Goal: Communication & Community: Answer question/provide support

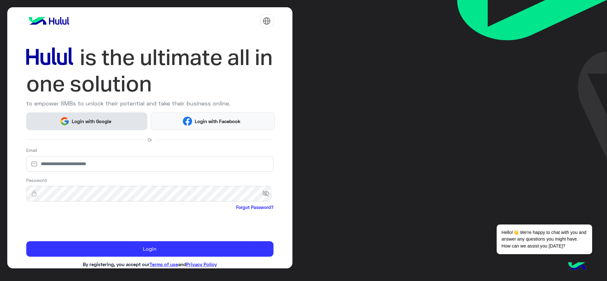
scroll to position [13, 0]
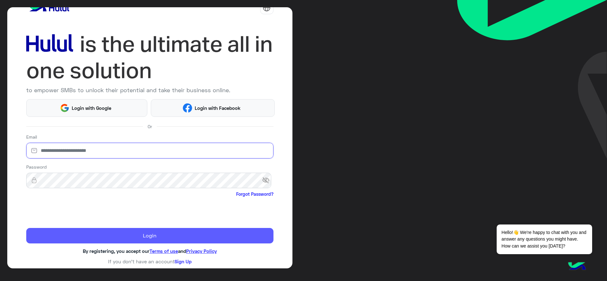
type input "**********"
click at [83, 238] on button "Login" at bounding box center [149, 236] width 247 height 16
click at [156, 240] on button "Login" at bounding box center [149, 236] width 247 height 16
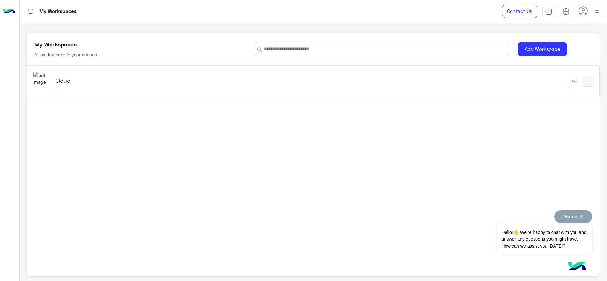
click at [581, 220] on button "Dismiss ✕" at bounding box center [573, 217] width 38 height 13
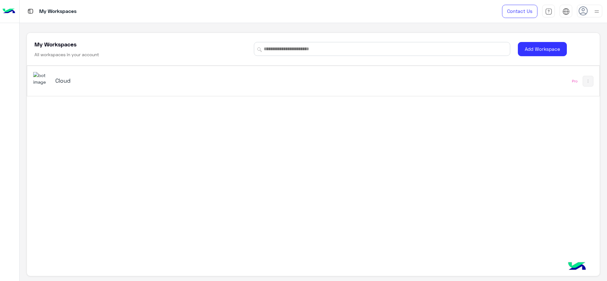
click at [60, 85] on div "Cloud" at bounding box center [201, 81] width 336 height 18
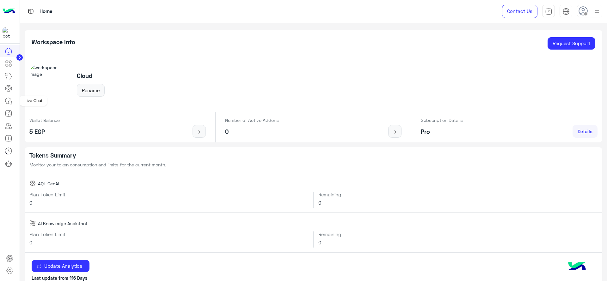
click at [10, 101] on icon at bounding box center [9, 102] width 3 height 3
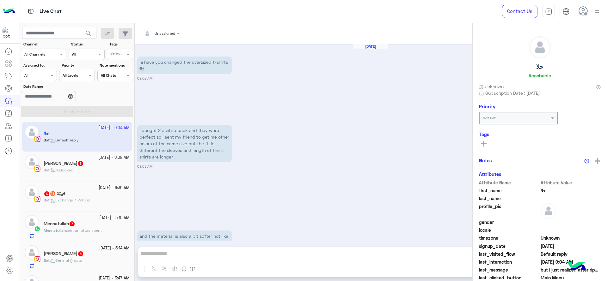
scroll to position [276, 0]
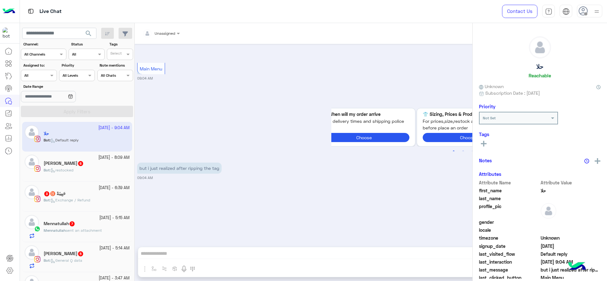
click at [594, 16] on div at bounding box center [597, 11] width 8 height 12
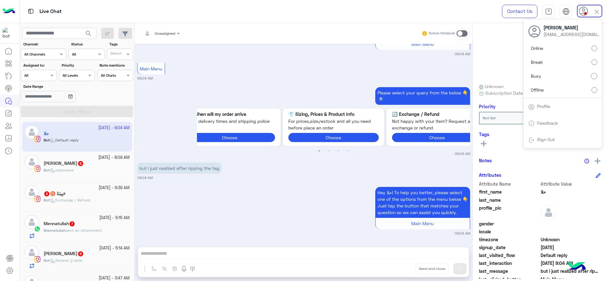
click at [298, 188] on div "Hey حلا! To help you better, please select one of the options from the menu bel…" at bounding box center [303, 211] width 333 height 51
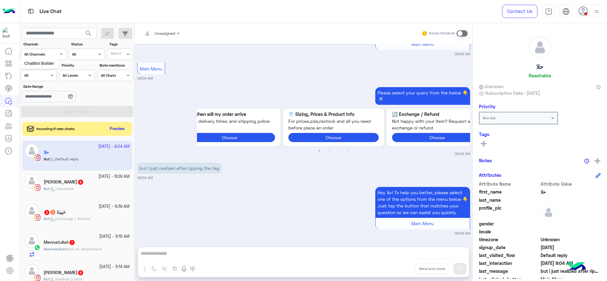
click at [56, 73] on mat-tooltip-component "ChatBot Builder" at bounding box center [40, 63] width 40 height 19
click at [51, 77] on span at bounding box center [53, 75] width 8 height 7
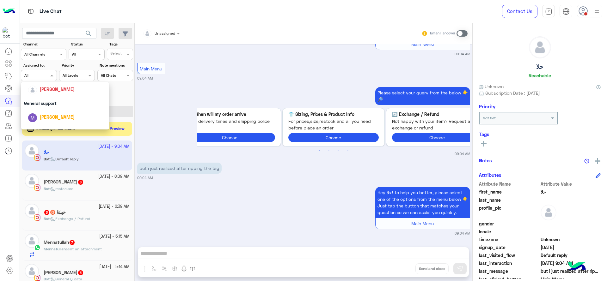
scroll to position [95, 0]
click at [49, 100] on div "[PERSON_NAME]" at bounding box center [67, 94] width 78 height 11
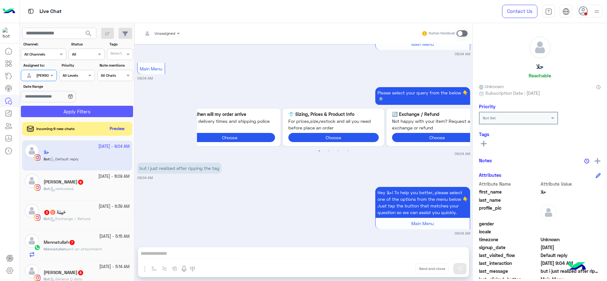
click at [63, 112] on button "Apply Filters" at bounding box center [77, 111] width 112 height 11
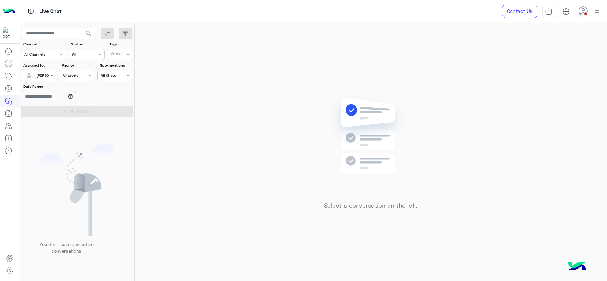
click at [50, 72] on span at bounding box center [53, 75] width 8 height 7
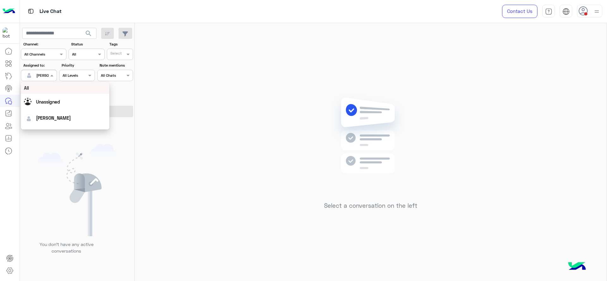
click at [281, 141] on div "Select a conversation on the left" at bounding box center [371, 153] width 472 height 261
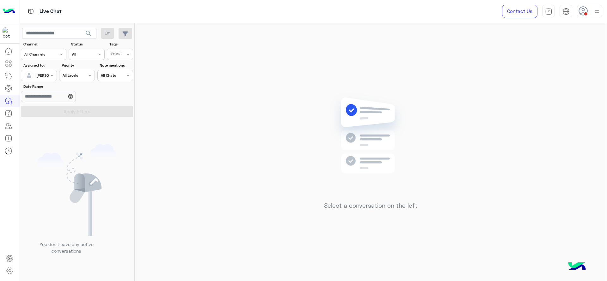
click at [54, 69] on div "Assigned to: Assigned on Jana Aboelseoud" at bounding box center [39, 72] width 36 height 19
click at [49, 75] on span at bounding box center [53, 75] width 8 height 7
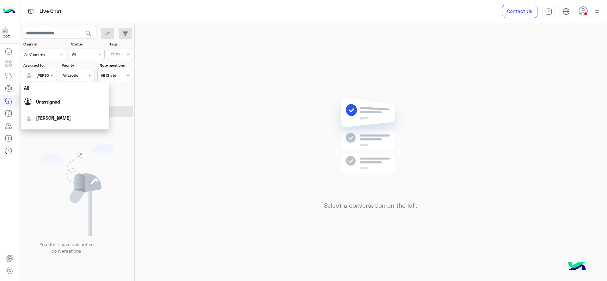
click at [47, 107] on div "Unassigned" at bounding box center [65, 101] width 82 height 11
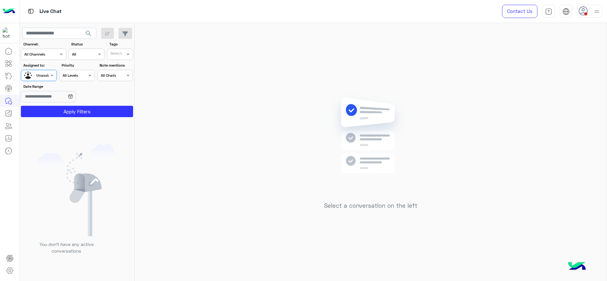
click at [114, 56] on input "text" at bounding box center [116, 55] width 13 height 6
click at [75, 110] on button "Apply Filters" at bounding box center [77, 111] width 112 height 11
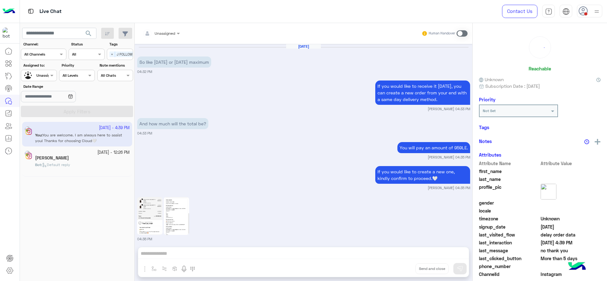
scroll to position [406, 0]
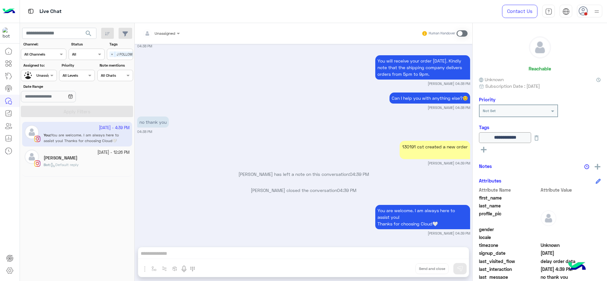
click at [43, 75] on div at bounding box center [38, 75] width 35 height 6
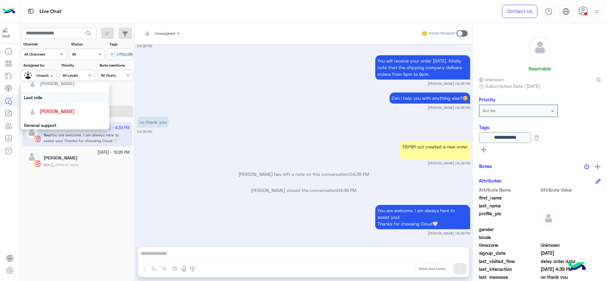
scroll to position [79, 0]
click at [47, 107] on div "[PERSON_NAME]" at bounding box center [57, 110] width 35 height 7
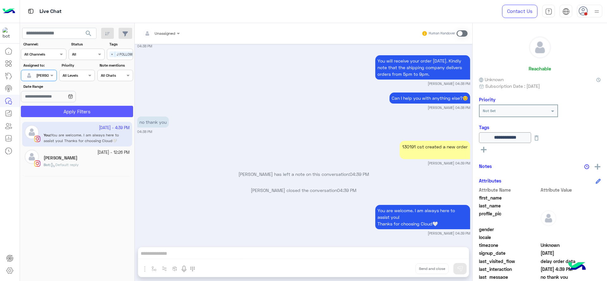
click at [49, 109] on button "Apply Filters" at bounding box center [77, 111] width 112 height 11
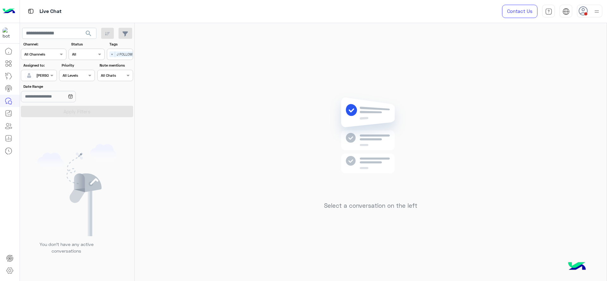
click at [241, 149] on div "Select a conversation on the left" at bounding box center [371, 153] width 472 height 261
click at [585, 8] on use at bounding box center [582, 10] width 9 height 9
click at [585, 9] on icon at bounding box center [583, 11] width 9 height 9
click at [585, 12] on icon at bounding box center [582, 10] width 9 height 9
click at [585, 12] on span at bounding box center [585, 13] width 3 height 3
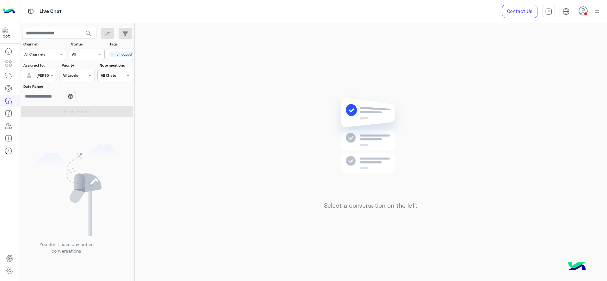
click at [585, 12] on icon at bounding box center [582, 10] width 9 height 9
click at [585, 14] on span at bounding box center [585, 13] width 3 height 3
click at [425, 92] on div "Select a conversation on the left" at bounding box center [371, 153] width 472 height 261
click at [353, 72] on div "Select a conversation on the left" at bounding box center [371, 153] width 472 height 261
click at [591, 7] on div at bounding box center [589, 11] width 25 height 13
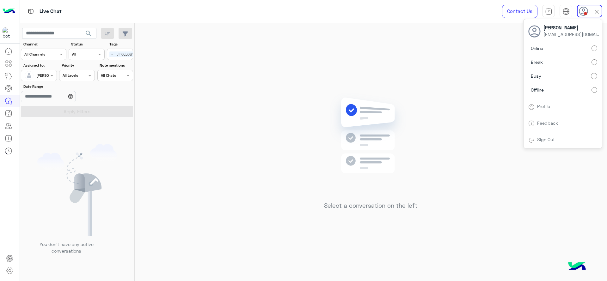
click at [458, 87] on div "Select a conversation on the left" at bounding box center [371, 153] width 472 height 261
click at [382, 189] on img at bounding box center [370, 145] width 91 height 105
click at [235, 140] on div "Select a conversation on the left" at bounding box center [371, 153] width 472 height 261
click at [591, 6] on div at bounding box center [589, 11] width 25 height 13
click at [486, 125] on div "Select a conversation on the left" at bounding box center [371, 153] width 472 height 261
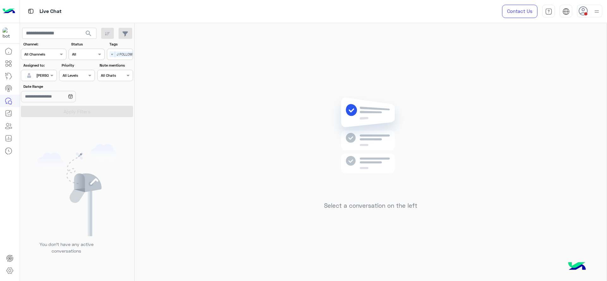
click at [108, 54] on div "Select × J FOLLOW UP" at bounding box center [124, 54] width 34 height 9
click at [123, 67] on div "J FOLLOW UP" at bounding box center [137, 67] width 55 height 7
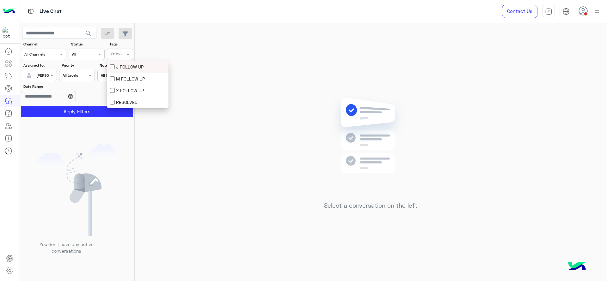
scroll to position [0, 0]
click at [46, 75] on div at bounding box center [38, 75] width 35 height 6
click at [116, 89] on div "Date Range" at bounding box center [77, 94] width 115 height 20
click at [99, 110] on button "Apply Filters" at bounding box center [77, 111] width 112 height 11
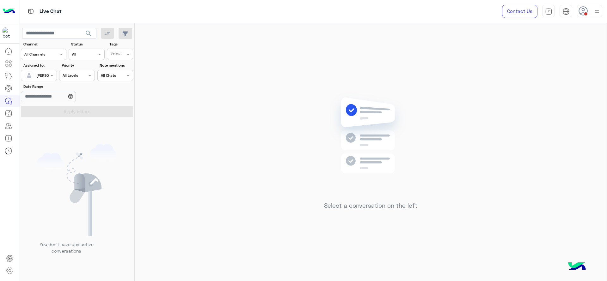
click at [593, 11] on img at bounding box center [597, 12] width 8 height 8
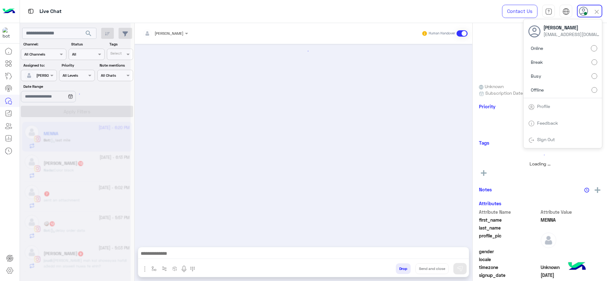
scroll to position [571, 0]
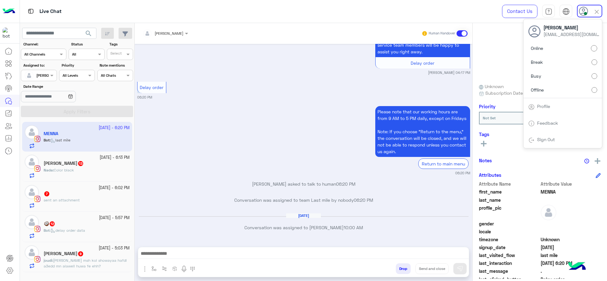
click at [114, 255] on div "joudi khaled 9" at bounding box center [87, 254] width 86 height 7
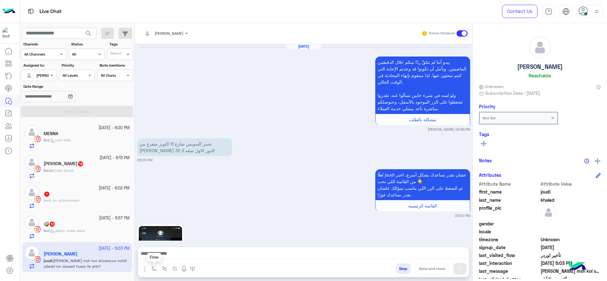
scroll to position [761, 0]
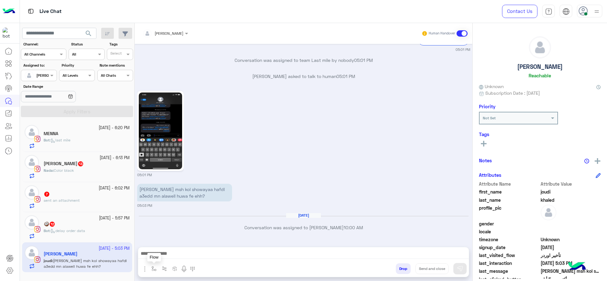
click at [154, 267] on img "button" at bounding box center [153, 268] width 5 height 5
click at [164, 247] on div "enter flow name" at bounding box center [172, 255] width 47 height 17
click at [164, 251] on input "text" at bounding box center [164, 254] width 25 height 6
type input "*"
click at [167, 236] on div "J Greeting" at bounding box center [172, 231] width 47 height 12
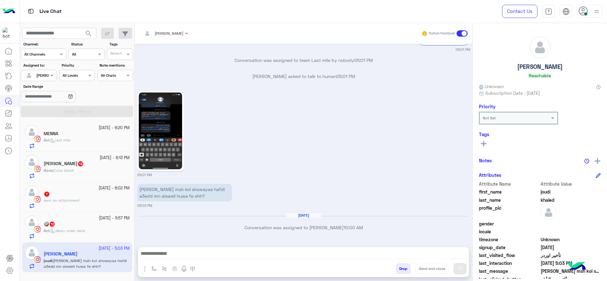
type textarea "**********"
click at [462, 266] on img at bounding box center [460, 269] width 6 height 6
click at [82, 229] on span "delay order data" at bounding box center [68, 231] width 34 height 5
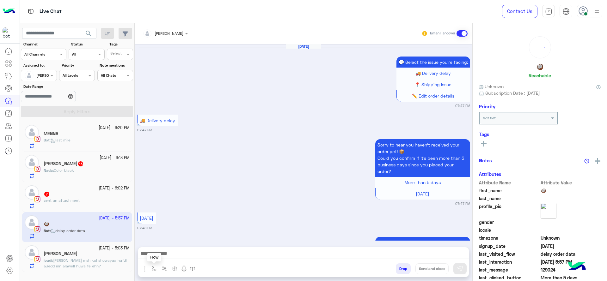
scroll to position [697, 0]
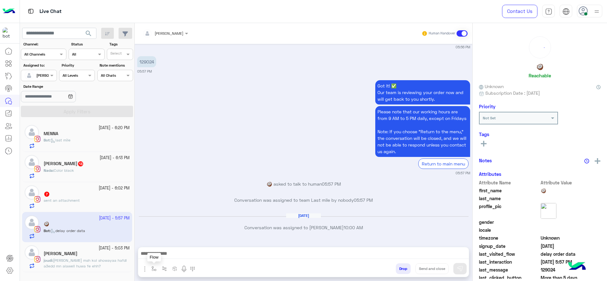
click at [153, 268] on img "button" at bounding box center [153, 268] width 5 height 5
click at [159, 256] on input "text" at bounding box center [164, 254] width 25 height 6
type input "*"
click at [165, 230] on span "J Greeting" at bounding box center [163, 232] width 23 height 6
click at [210, 141] on div "Got it! ✅ Our team is reviewing your order now and will get back to you shortly…" at bounding box center [303, 127] width 333 height 97
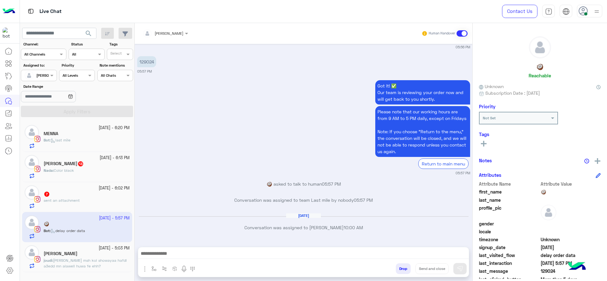
type textarea "**********"
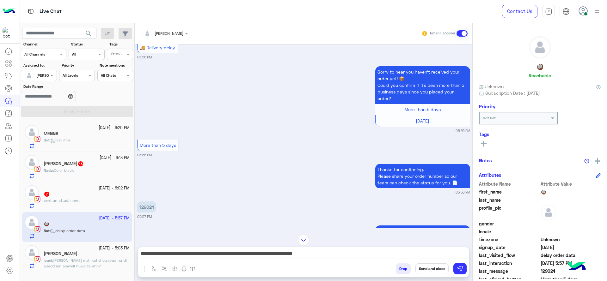
scroll to position [531, 0]
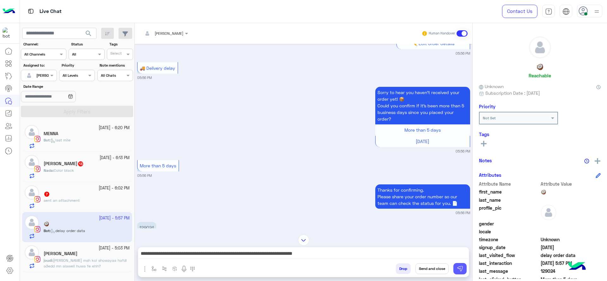
click at [462, 266] on img at bounding box center [460, 269] width 6 height 6
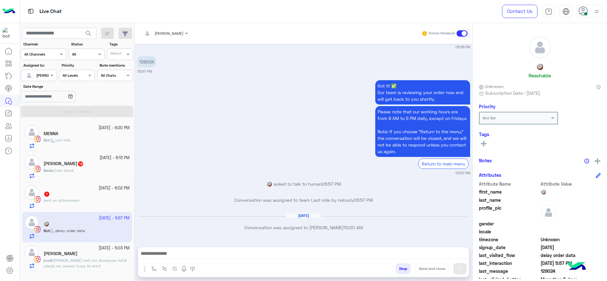
click at [111, 194] on div "7" at bounding box center [87, 195] width 86 height 7
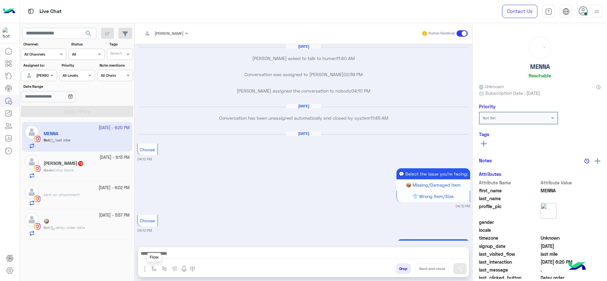
click at [153, 267] on img "button" at bounding box center [153, 268] width 5 height 5
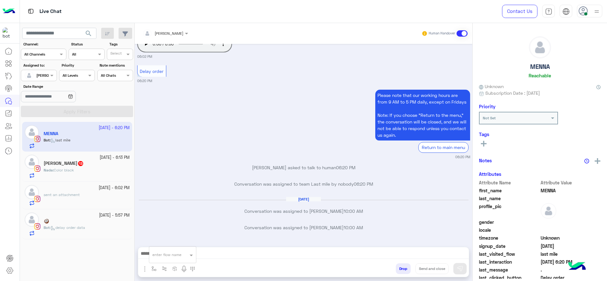
click at [168, 252] on input "text" at bounding box center [164, 254] width 25 height 6
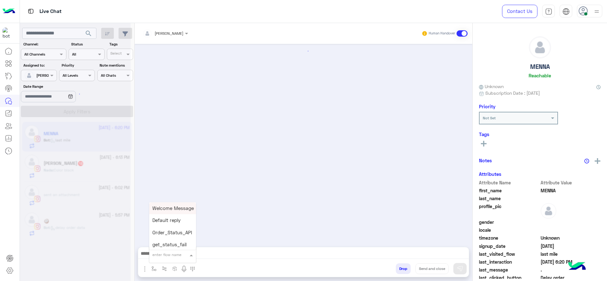
scroll to position [571, 0]
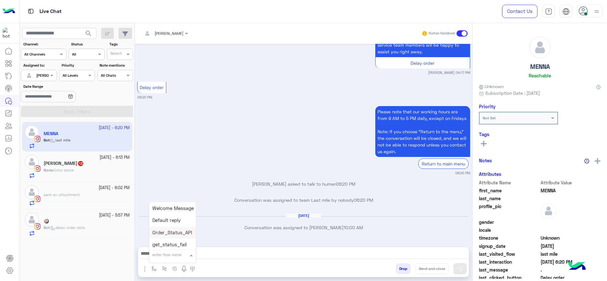
type input "*"
click at [174, 227] on div "J Greeting" at bounding box center [172, 231] width 47 height 12
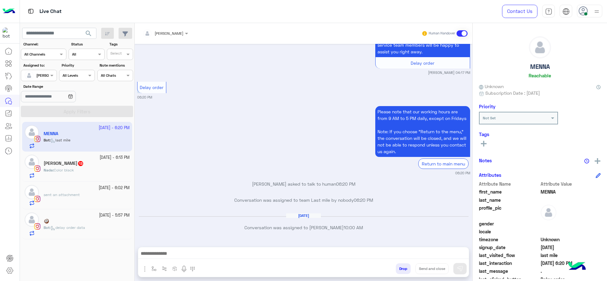
type textarea "**********"
click at [454, 267] on button at bounding box center [459, 268] width 13 height 11
click at [87, 165] on div "Nada Elazouull 13" at bounding box center [87, 164] width 86 height 7
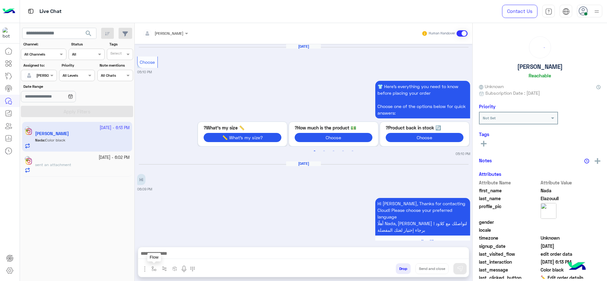
scroll to position [619, 0]
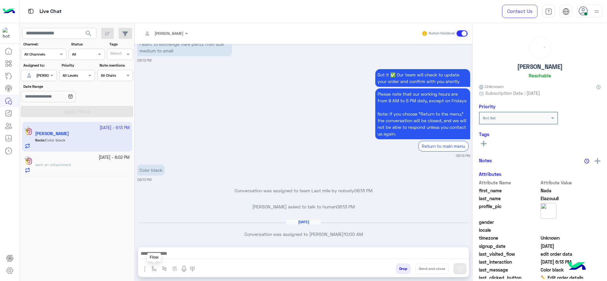
click at [154, 266] on img "button" at bounding box center [153, 268] width 5 height 5
click at [167, 249] on ng-select "enter flow name" at bounding box center [172, 254] width 47 height 11
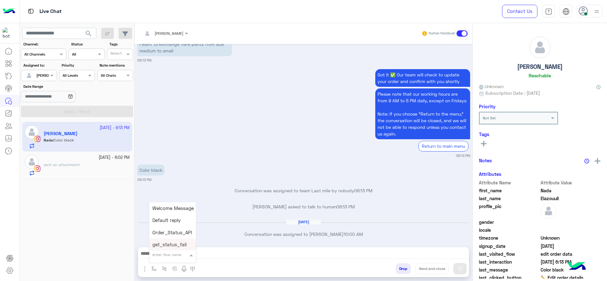
type input "*"
click at [168, 226] on div "J Greeting" at bounding box center [172, 231] width 47 height 12
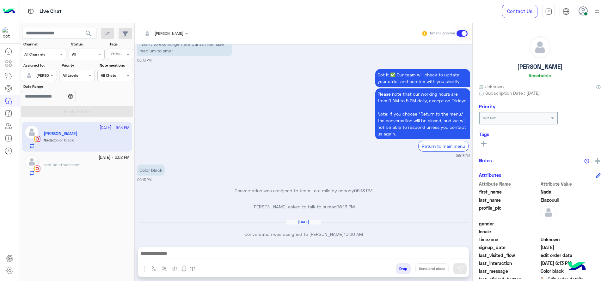
type textarea "**********"
drag, startPoint x: 206, startPoint y: 169, endPoint x: 209, endPoint y: 176, distance: 7.3
click at [205, 169] on div "Color black 06:13 PM" at bounding box center [303, 172] width 333 height 19
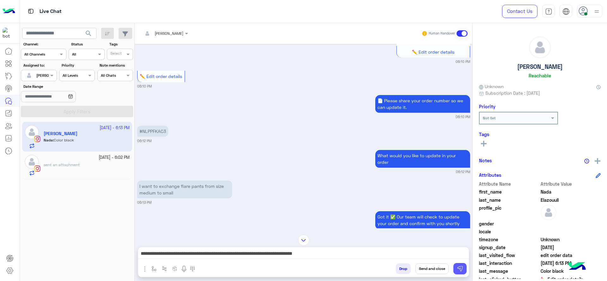
click at [461, 270] on img at bounding box center [460, 269] width 6 height 6
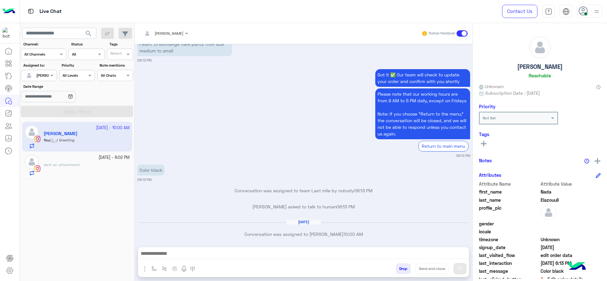
scroll to position [666, 0]
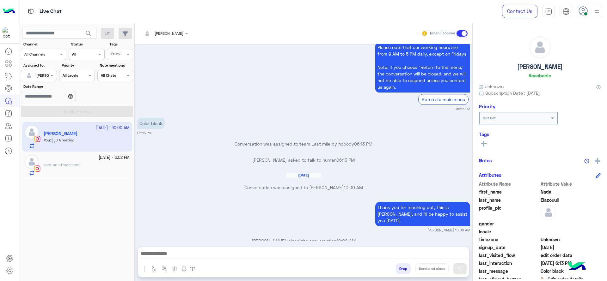
click at [61, 165] on span "sent an attachment" at bounding box center [62, 164] width 36 height 5
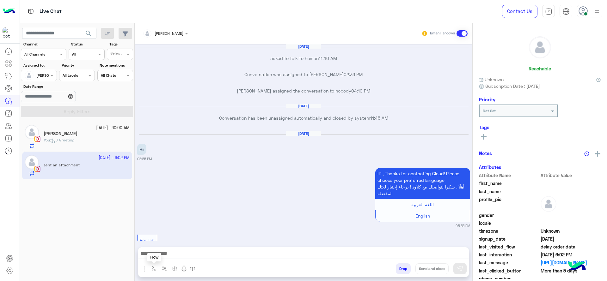
click at [153, 265] on button "button" at bounding box center [154, 269] width 10 height 10
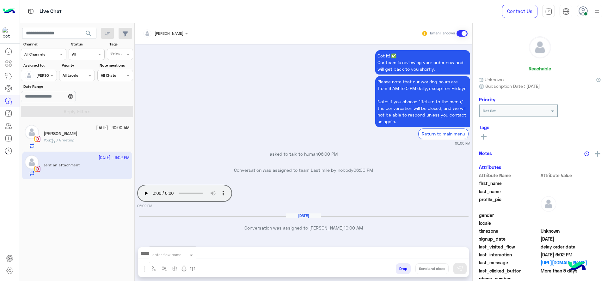
click at [159, 257] on div "enter flow name" at bounding box center [166, 255] width 29 height 6
type input "*"
click at [159, 231] on span "J Greeting" at bounding box center [163, 232] width 23 height 6
type textarea "**********"
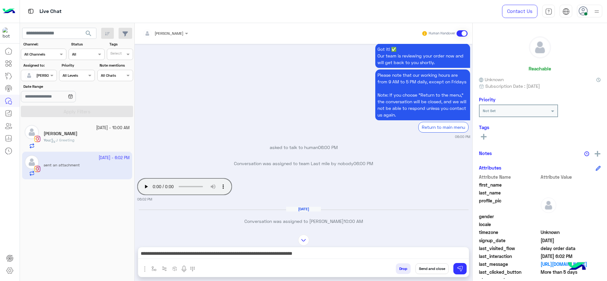
scroll to position [265, 0]
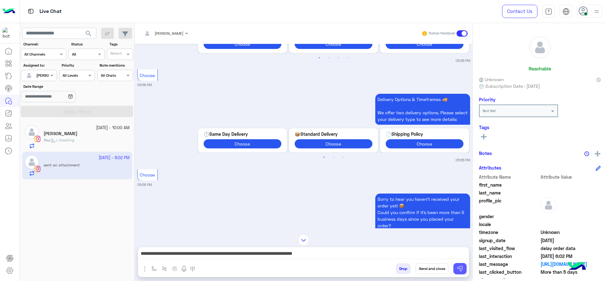
click at [465, 266] on button at bounding box center [459, 268] width 13 height 11
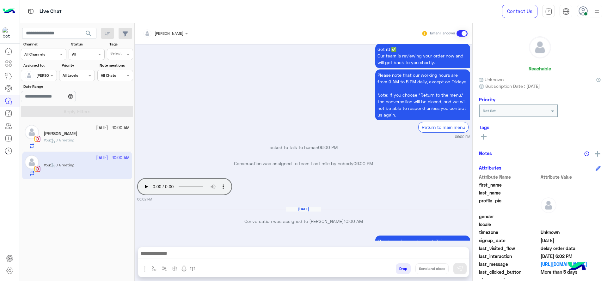
scroll to position [628, 0]
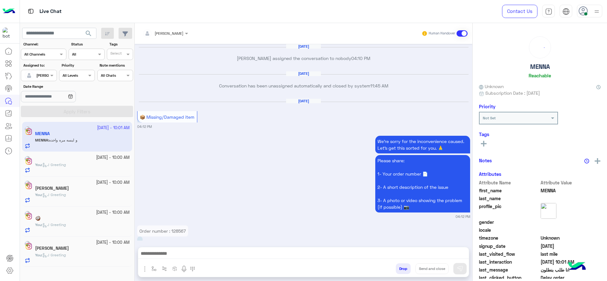
scroll to position [1294, 0]
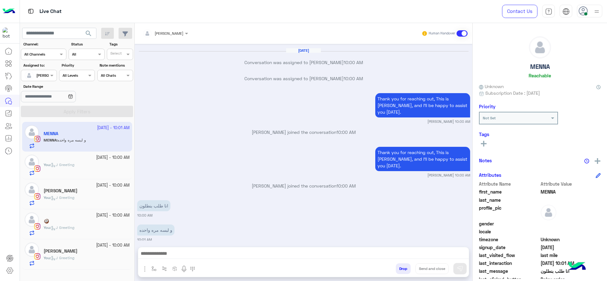
click at [231, 173] on div "Jul 22, 2025 Maram Ahmed assigned the conversation to nobody 04:10 PM Jul 23, 2…" at bounding box center [304, 142] width 338 height 197
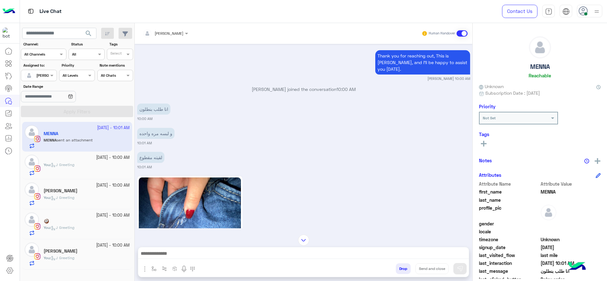
scroll to position [1411, 0]
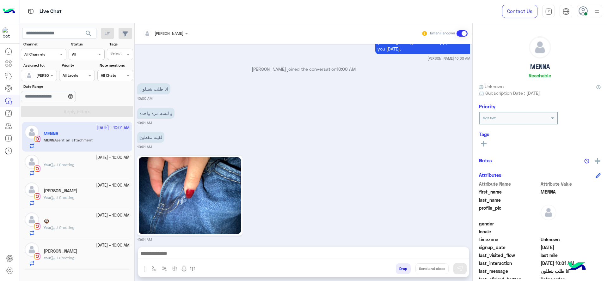
click at [179, 194] on img at bounding box center [190, 195] width 102 height 77
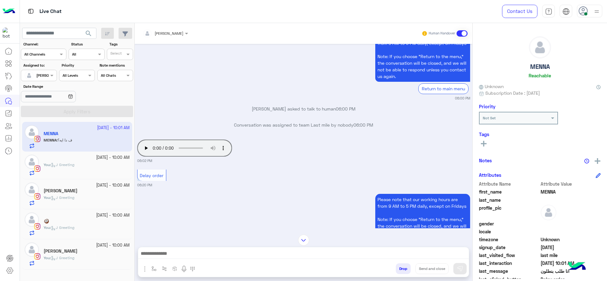
scroll to position [1739, 0]
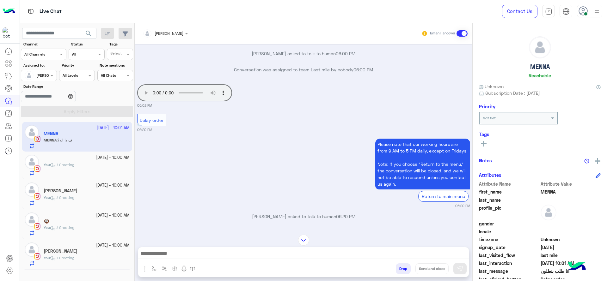
click at [337, 183] on div "Please note that our working hours are from 9 AM to 5 PM daily, except on Frida…" at bounding box center [303, 172] width 333 height 71
click at [221, 163] on div "Please note that our working hours are from 9 AM to 5 PM daily, except on Frida…" at bounding box center [303, 172] width 333 height 71
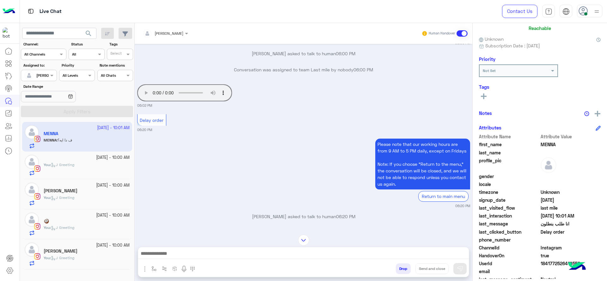
click at [285, 159] on div "Please note that our working hours are from 9 AM to 5 PM daily, except on Frida…" at bounding box center [303, 172] width 333 height 71
click at [271, 108] on div "Your browser does not support the audio tag. 06:02 PM" at bounding box center [303, 95] width 333 height 25
click at [328, 166] on div "Please note that our working hours are from 9 AM to 5 PM daily, except on Frida…" at bounding box center [303, 172] width 333 height 71
click at [316, 172] on div "Please note that our working hours are from 9 AM to 5 PM daily, except on Frida…" at bounding box center [303, 172] width 333 height 71
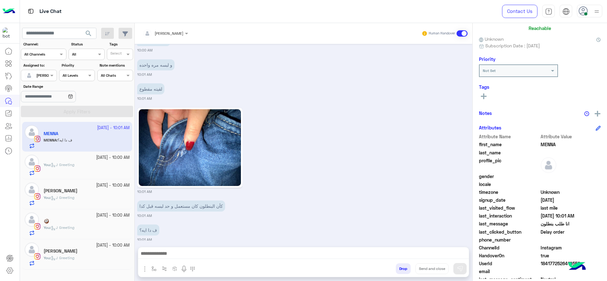
click at [311, 159] on div "10:01 AM" at bounding box center [303, 150] width 333 height 88
click at [437, 189] on small "10:01 AM" at bounding box center [303, 191] width 333 height 5
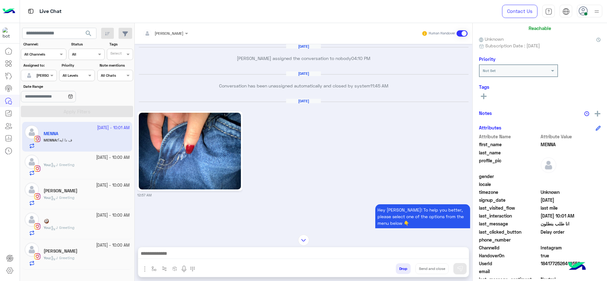
scroll to position [257, 0]
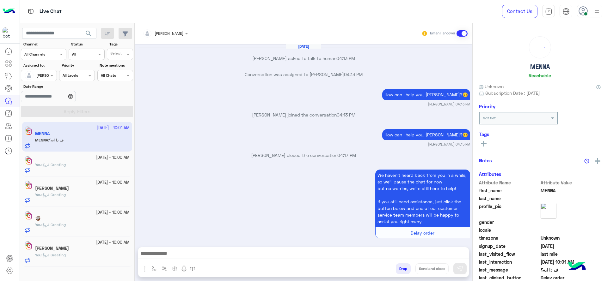
scroll to position [431, 0]
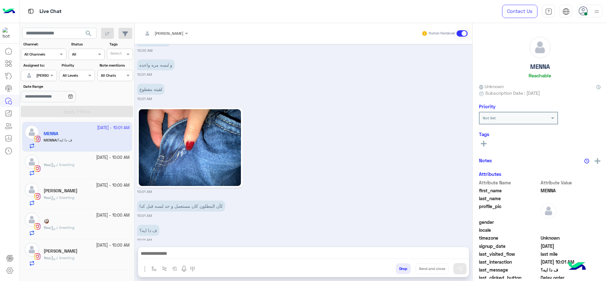
click at [293, 188] on div "[DATE] [PERSON_NAME] asked to talk to human 04:13 PM Conversation was assigned …" at bounding box center [304, 142] width 338 height 197
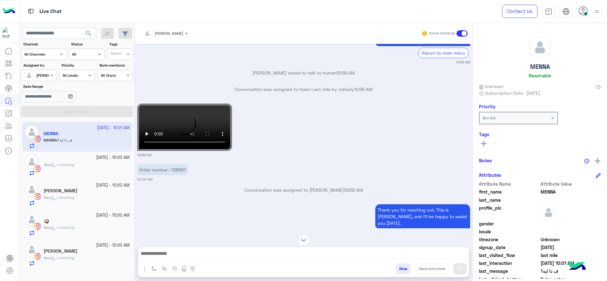
scroll to position [658, 0]
click at [179, 169] on p "Order number : 128567" at bounding box center [162, 170] width 51 height 11
copy p "128567"
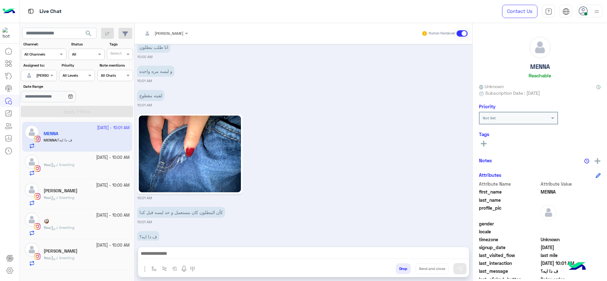
scroll to position [2186, 0]
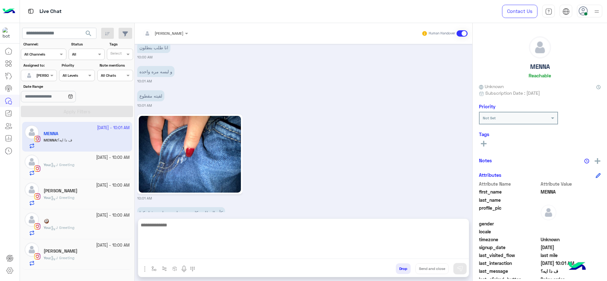
click at [199, 253] on textarea at bounding box center [303, 240] width 331 height 38
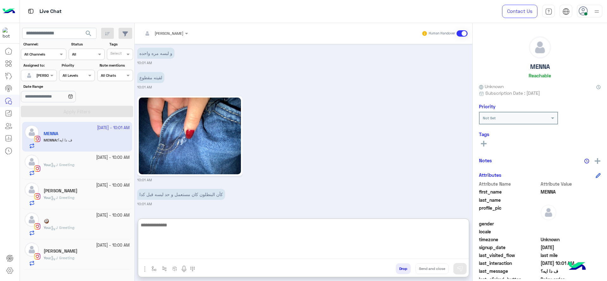
scroll to position [2214, 0]
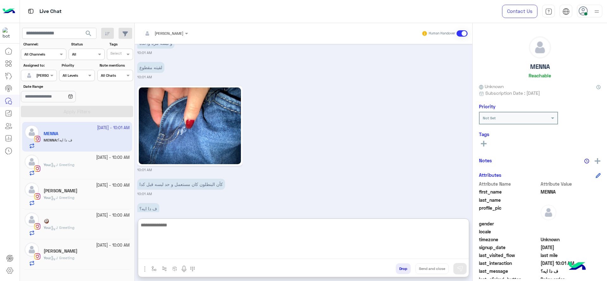
click at [228, 242] on textarea at bounding box center [303, 240] width 331 height 38
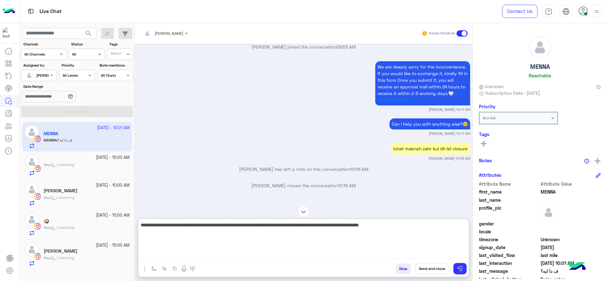
scroll to position [847, 0]
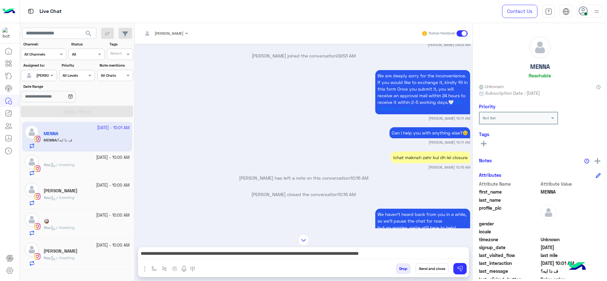
drag, startPoint x: 449, startPoint y: 102, endPoint x: 366, endPoint y: 106, distance: 82.9
click at [366, 106] on div "We are deeply sorry for the inconvenience. If you would like to exchange it, ki…" at bounding box center [303, 95] width 333 height 52
copy link "[URL][DOMAIN_NAME]."
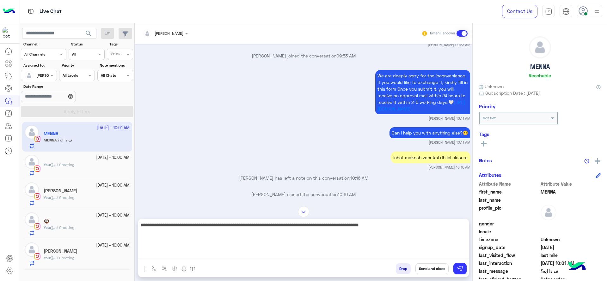
click at [414, 253] on textarea "**********" at bounding box center [303, 240] width 331 height 38
paste textarea "**********"
type textarea "**********"
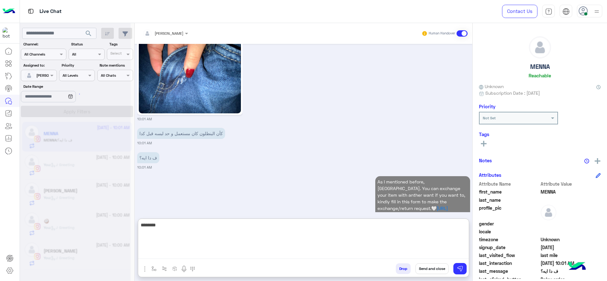
scroll to position [2265, 0]
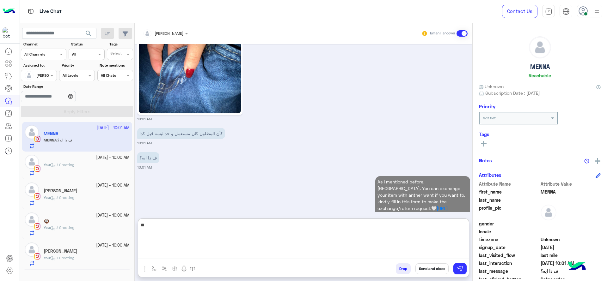
type textarea "*"
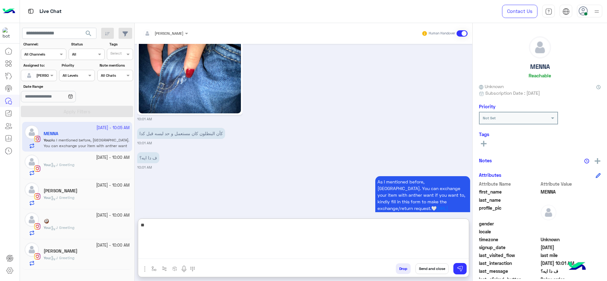
type textarea "*"
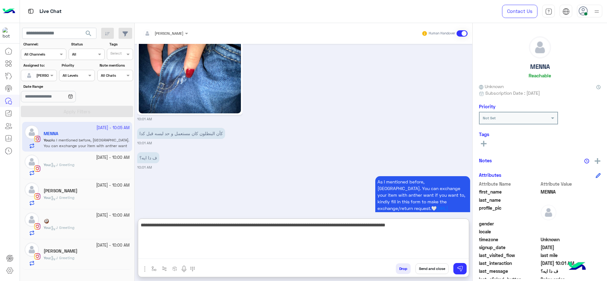
click at [332, 230] on textarea "**********" at bounding box center [303, 240] width 331 height 38
click at [162, 226] on textarea "**********" at bounding box center [303, 240] width 331 height 38
click at [217, 235] on textarea "**********" at bounding box center [303, 240] width 331 height 38
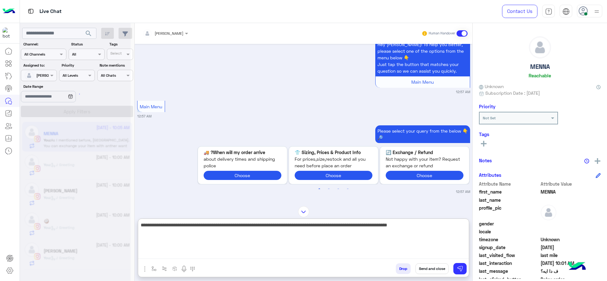
scroll to position [0, 0]
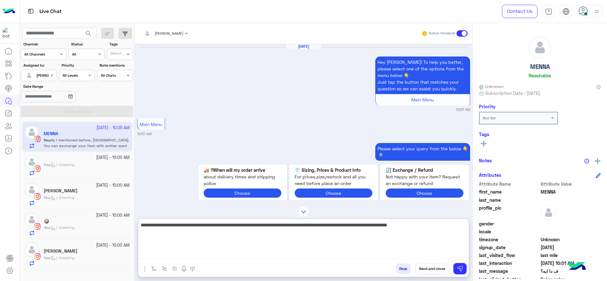
type textarea "**********"
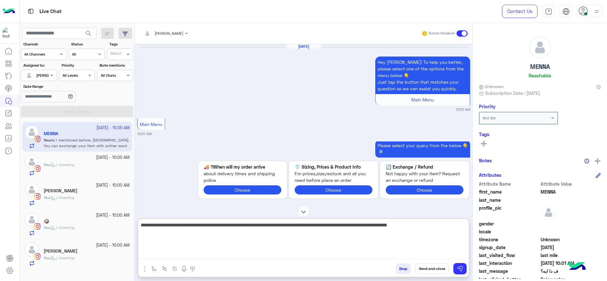
click at [355, 222] on textarea "**********" at bounding box center [303, 240] width 331 height 38
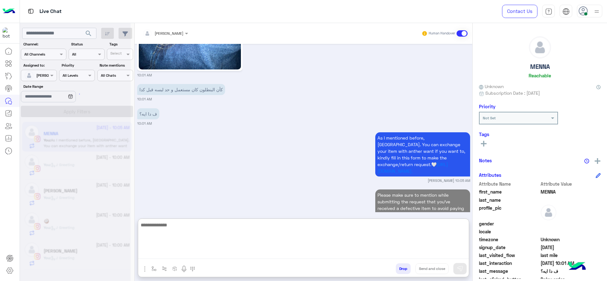
scroll to position [2360, 0]
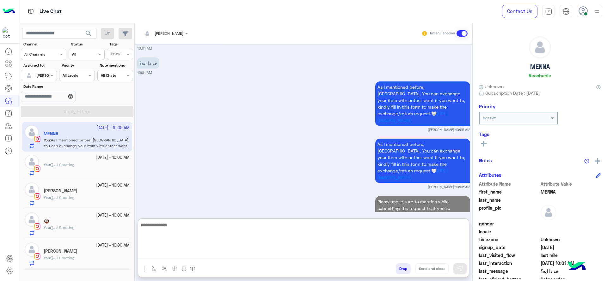
paste textarea "**********"
type textarea "**********"
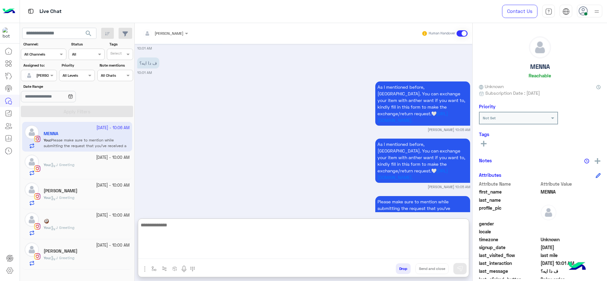
scroll to position [2384, 0]
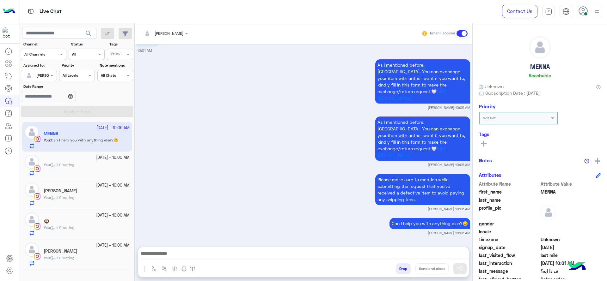
click at [96, 246] on small "29 September - 10:00 AM" at bounding box center [113, 246] width 34 height 6
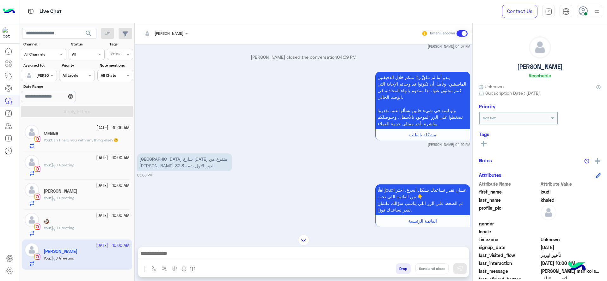
scroll to position [548, 0]
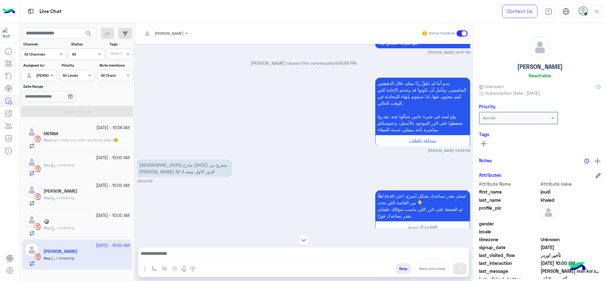
drag, startPoint x: 187, startPoint y: 144, endPoint x: 139, endPoint y: 170, distance: 54.3
click at [138, 170] on div "جسر السويس شارع 6 اكتوبر متفرع من جمال عبدالناصر عماره 32 الدور الاول شقه 3" at bounding box center [184, 168] width 95 height 21
click at [153, 164] on p "جسر السويس شارع 6 اكتوبر متفرع من جمال عبدالناصر عماره 32 الدور الاول شقه 3" at bounding box center [184, 169] width 95 height 18
click at [152, 162] on p "جسر السويس شارع 6 اكتوبر متفرع من جمال عبدالناصر عماره 32 الدور الاول شقه 3" at bounding box center [184, 169] width 95 height 18
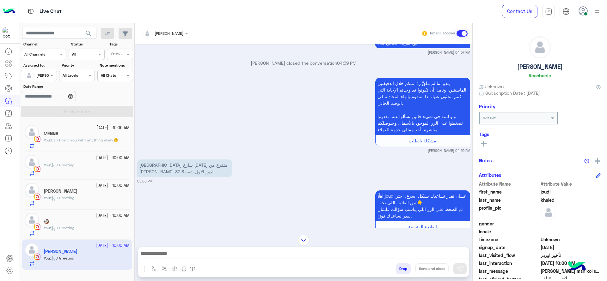
click at [152, 162] on p "جسر السويس شارع 6 اكتوبر متفرع من جمال عبدالناصر عماره 32 الدور الاول شقه 3" at bounding box center [184, 169] width 95 height 18
click at [151, 162] on p "جسر السويس شارع 6 اكتوبر متفرع من جمال عبدالناصر عماره 32 الدور الاول شقه 3" at bounding box center [184, 169] width 95 height 18
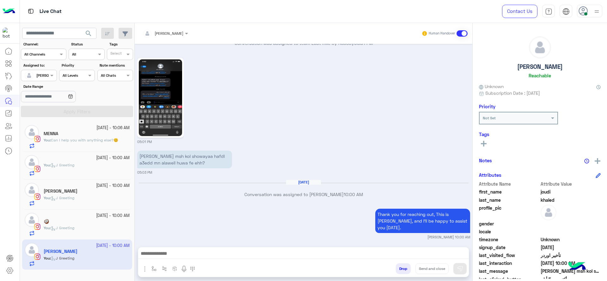
scroll to position [1370, 0]
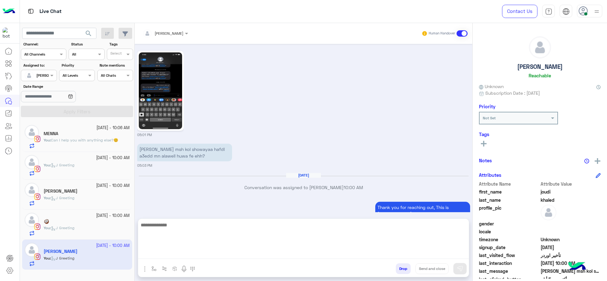
click at [254, 250] on textarea at bounding box center [303, 240] width 331 height 38
click at [254, 252] on textarea at bounding box center [303, 240] width 331 height 38
type textarea "*"
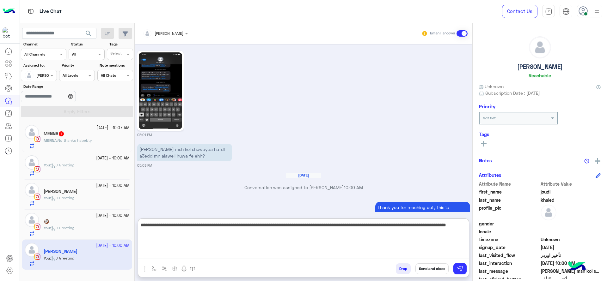
type textarea "**********"
click at [271, 237] on textarea "**********" at bounding box center [303, 240] width 331 height 38
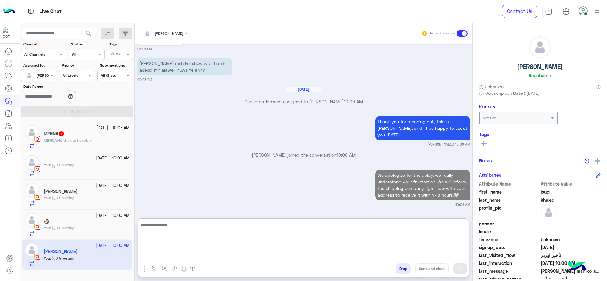
scroll to position [1443, 0]
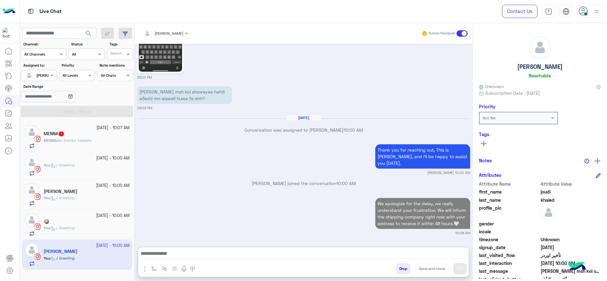
click at [88, 141] on span "No thanks habebty" at bounding box center [75, 140] width 34 height 5
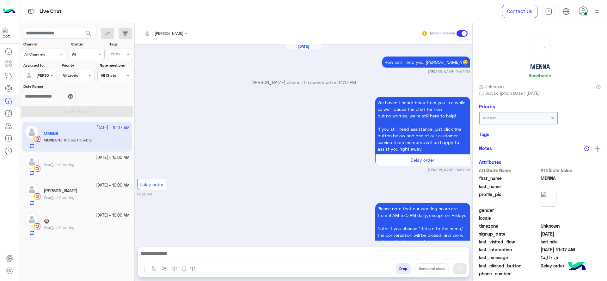
scroll to position [501, 0]
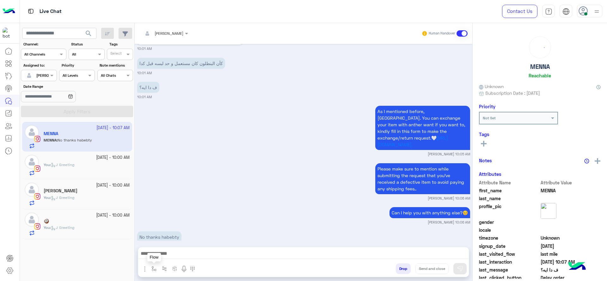
click at [151, 269] on img "button" at bounding box center [153, 268] width 5 height 5
click at [162, 254] on input "text" at bounding box center [164, 254] width 25 height 6
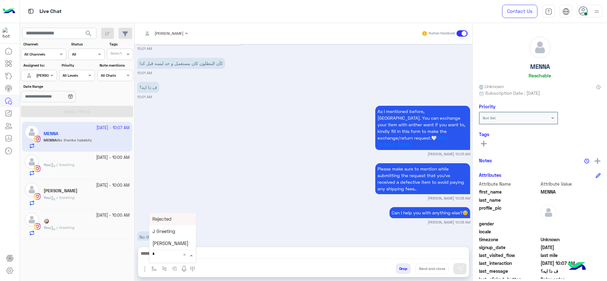
type input "**"
click at [163, 244] on span "[PERSON_NAME]" at bounding box center [170, 244] width 36 height 6
type textarea "**********"
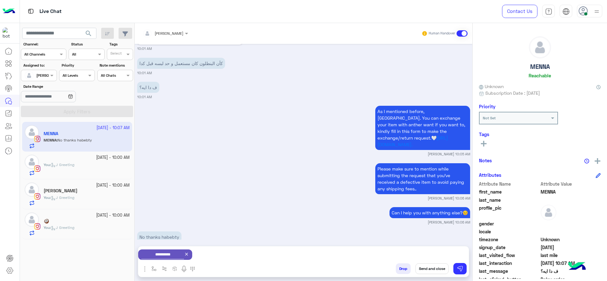
click at [416, 269] on button "Send and close" at bounding box center [431, 269] width 33 height 11
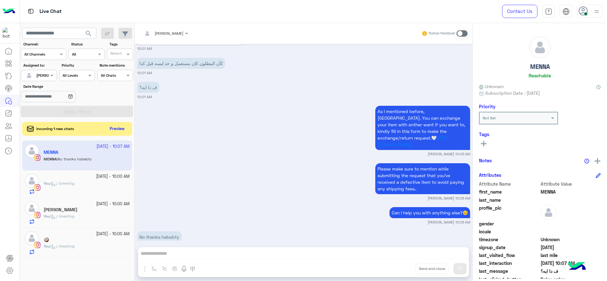
scroll to position [517, 0]
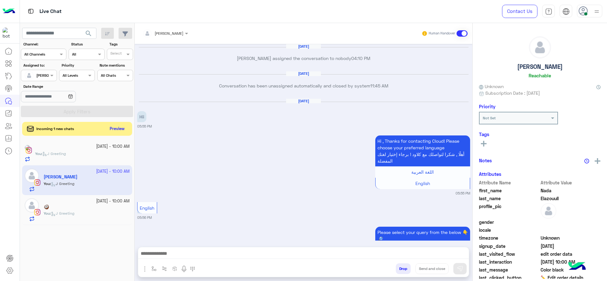
scroll to position [1319, 0]
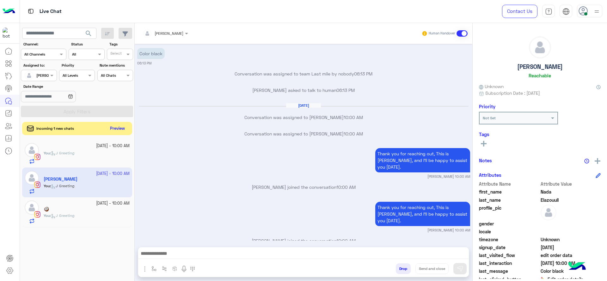
click at [118, 133] on div "Incoming 1 new chats Preview" at bounding box center [77, 128] width 110 height 13
click at [115, 128] on button "Preview" at bounding box center [118, 129] width 20 height 9
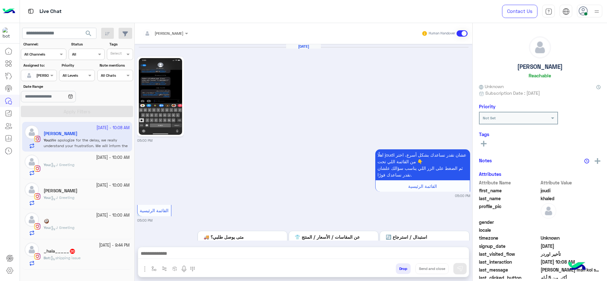
scroll to position [683, 0]
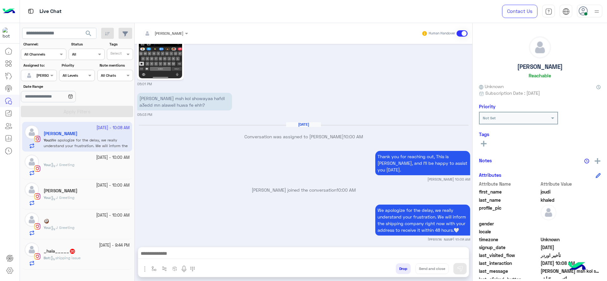
click at [87, 258] on div "Bot : shipping issue" at bounding box center [87, 260] width 86 height 11
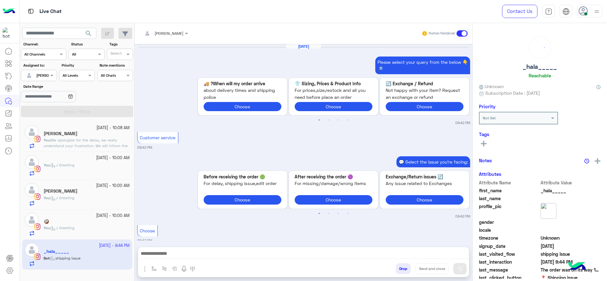
scroll to position [640, 0]
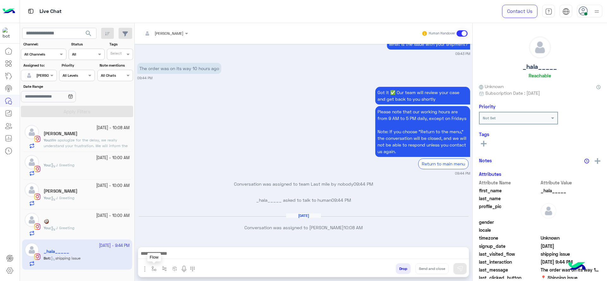
click at [151, 271] on img "button" at bounding box center [153, 268] width 5 height 5
click at [168, 256] on input "text" at bounding box center [164, 254] width 25 height 6
type input "*"
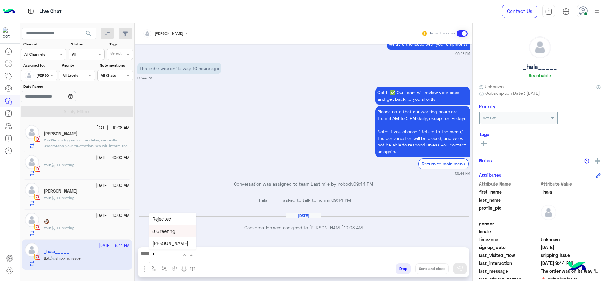
click at [166, 230] on span "J Greeting" at bounding box center [163, 232] width 23 height 6
type textarea "**********"
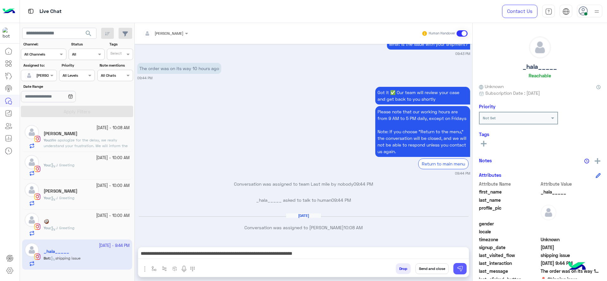
click at [459, 271] on img at bounding box center [460, 269] width 6 height 6
click at [85, 219] on div "🥥" at bounding box center [87, 222] width 86 height 7
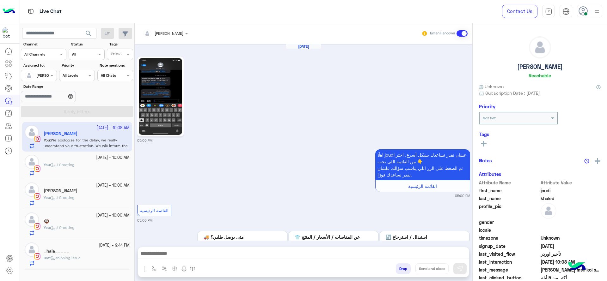
scroll to position [683, 0]
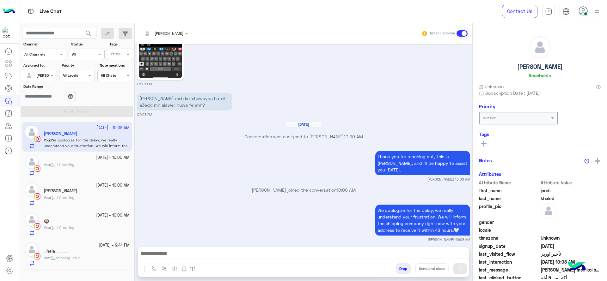
click at [86, 263] on div "Bot : shipping issue" at bounding box center [87, 260] width 86 height 11
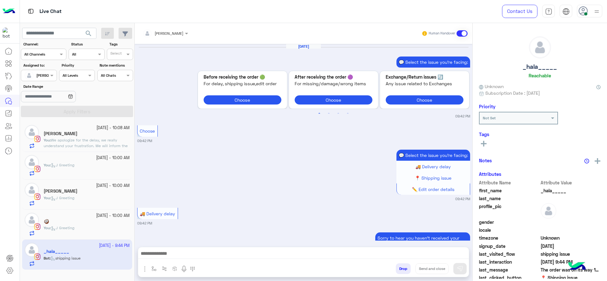
scroll to position [587, 0]
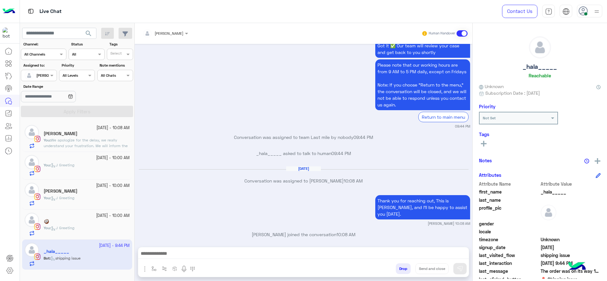
click at [96, 218] on small "29 September - 10:00 AM" at bounding box center [113, 216] width 34 height 6
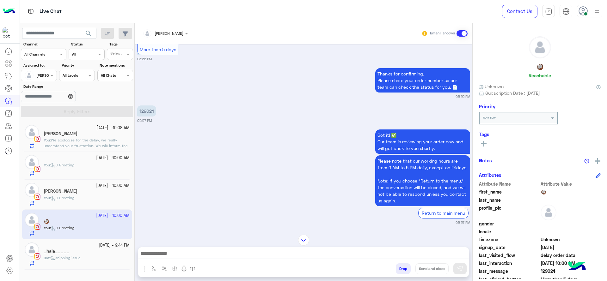
scroll to position [1331, 0]
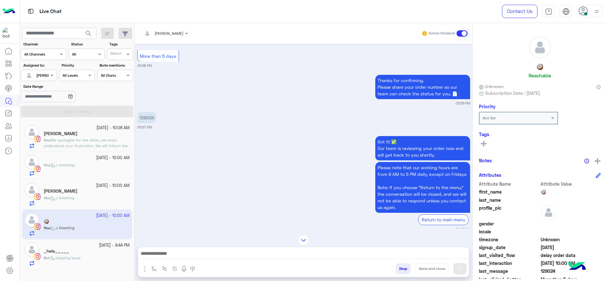
click at [147, 110] on div "Sep 16, 2025 Please type your question below. 04:32 PM I made an exchange 5 day…" at bounding box center [304, 136] width 338 height 185
click at [150, 119] on p "129024" at bounding box center [146, 117] width 19 height 11
copy p "129024"
click at [161, 169] on div "Got it! ✅ Our team is reviewing your order now and will get back to you shortly…" at bounding box center [303, 183] width 333 height 97
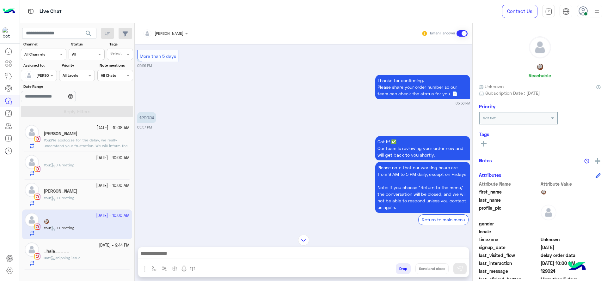
click at [89, 136] on div "joudi khaled" at bounding box center [87, 134] width 86 height 7
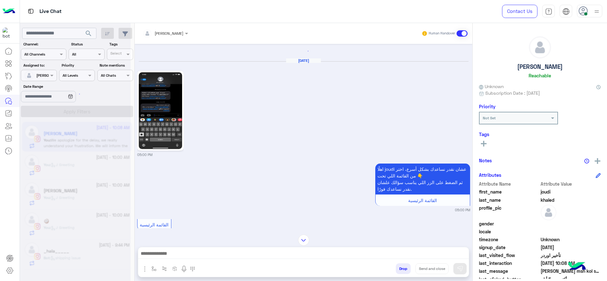
click at [146, 134] on img at bounding box center [160, 110] width 43 height 77
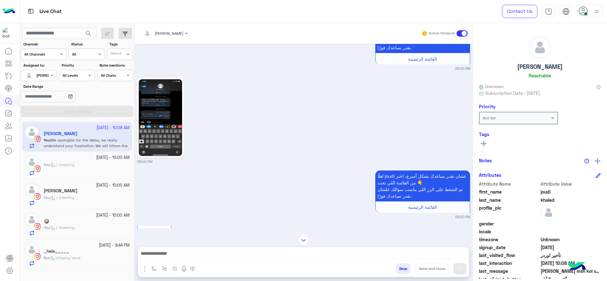
scroll to position [1356, 0]
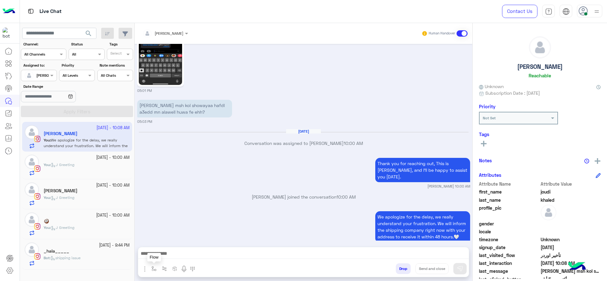
click at [156, 270] on img "button" at bounding box center [153, 268] width 5 height 5
click at [159, 253] on input "text" at bounding box center [164, 254] width 25 height 6
type input "**"
click at [177, 239] on div "Jana close" at bounding box center [172, 244] width 47 height 12
type textarea "**********"
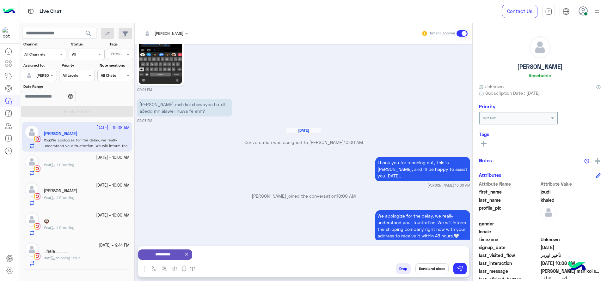
click at [430, 270] on button "Send and close" at bounding box center [431, 269] width 33 height 11
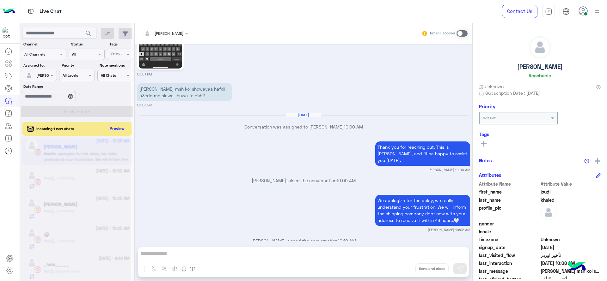
scroll to position [31, 0]
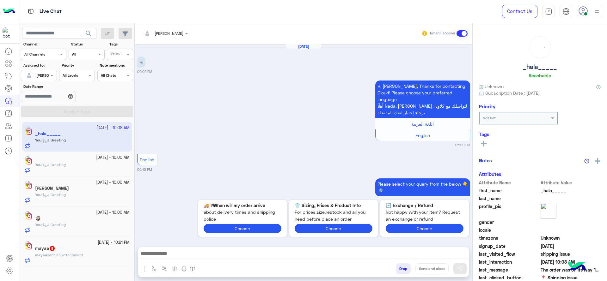
scroll to position [1310, 0]
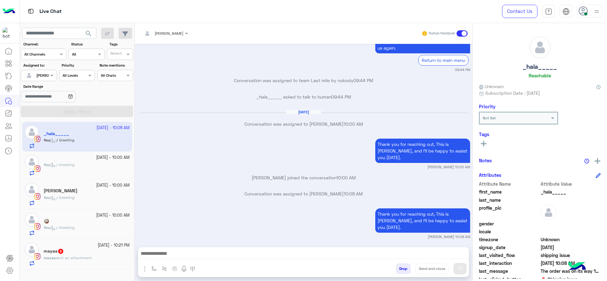
click at [95, 249] on div "mayaa 8" at bounding box center [87, 252] width 86 height 7
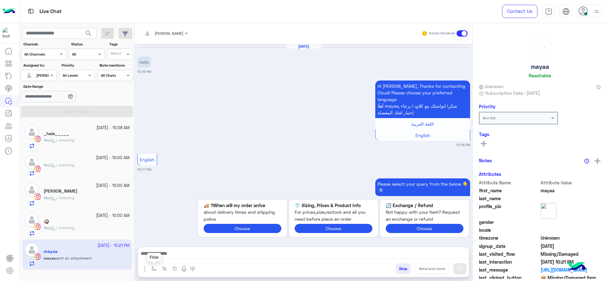
scroll to position [661, 0]
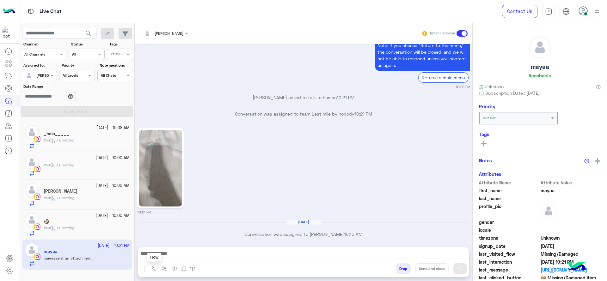
click at [149, 264] on button "button" at bounding box center [154, 269] width 10 height 10
click at [190, 254] on span at bounding box center [192, 255] width 8 height 7
type input "*"
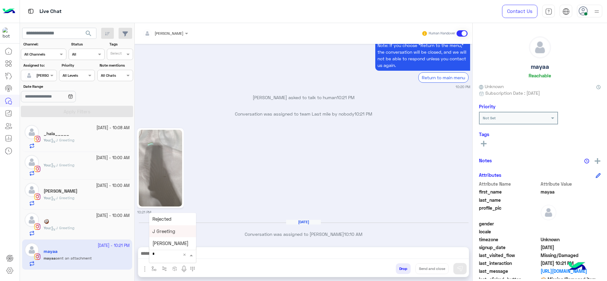
click at [177, 228] on div "J Greeting" at bounding box center [172, 231] width 47 height 12
type textarea "**********"
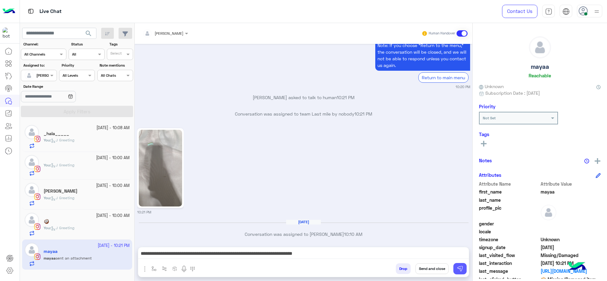
click at [459, 272] on button at bounding box center [459, 268] width 13 height 11
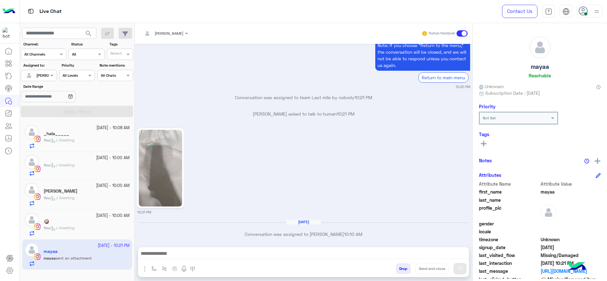
scroll to position [708, 0]
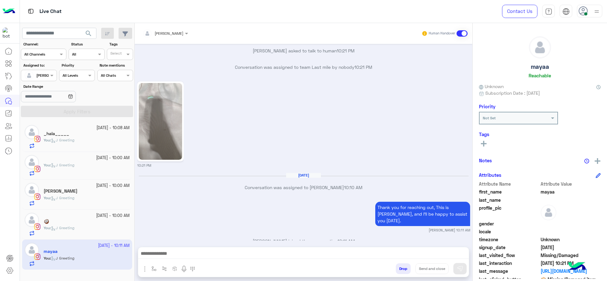
click at [77, 231] on div "You : J Greeting" at bounding box center [87, 230] width 86 height 11
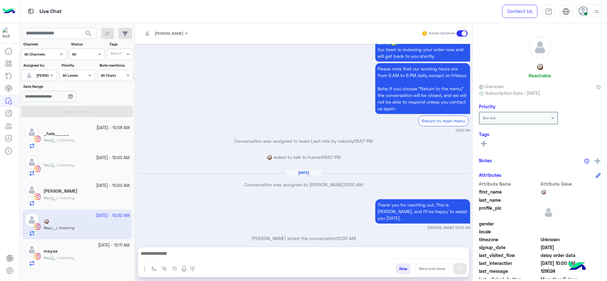
scroll to position [661, 0]
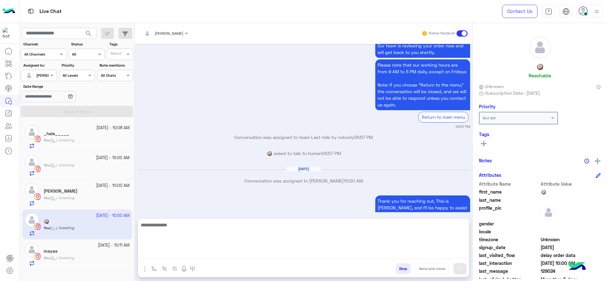
click at [192, 255] on textarea at bounding box center [303, 240] width 331 height 38
type textarea "**********"
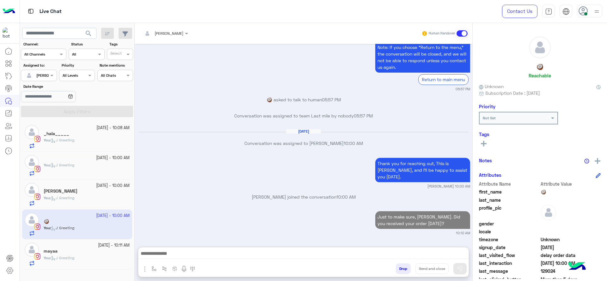
click at [64, 261] on div "You : J Greeting" at bounding box center [87, 260] width 86 height 11
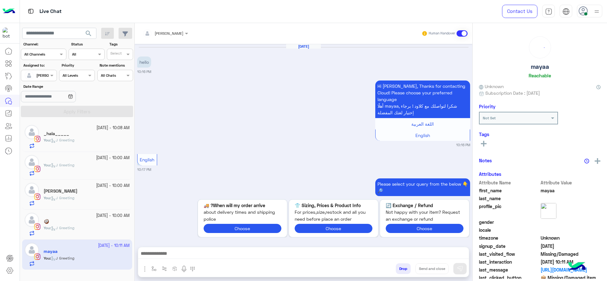
scroll to position [708, 0]
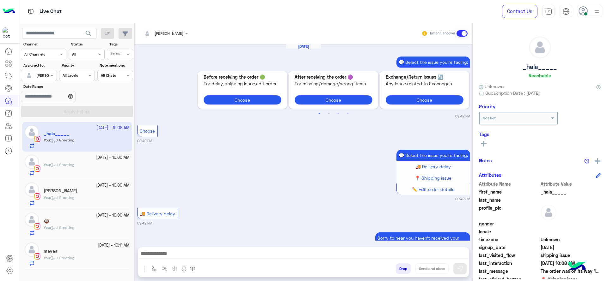
scroll to position [587, 0]
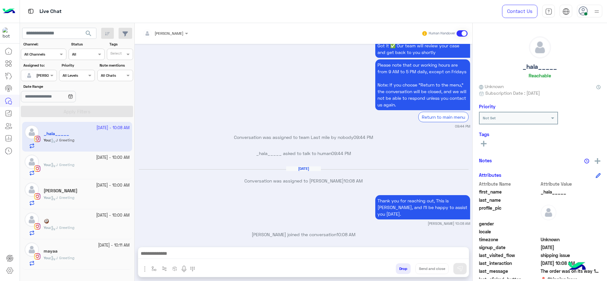
click at [95, 257] on div "You : J Greeting" at bounding box center [87, 260] width 86 height 11
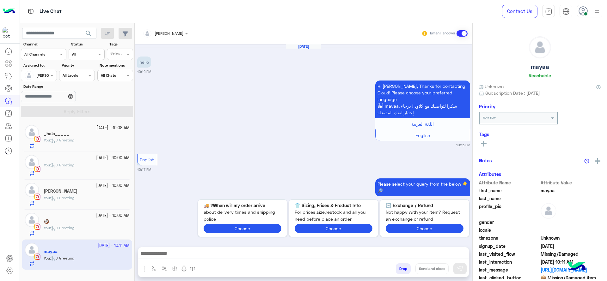
scroll to position [708, 0]
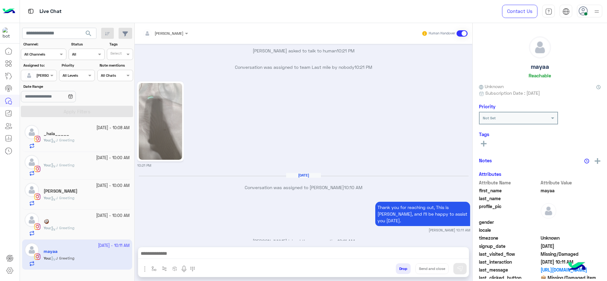
click at [228, 186] on div "Sep 29, 2025 Conversation was assigned to Jana Aboelseoud 10:10 AM" at bounding box center [303, 184] width 333 height 23
click at [74, 141] on span "J Greeting" at bounding box center [62, 140] width 23 height 5
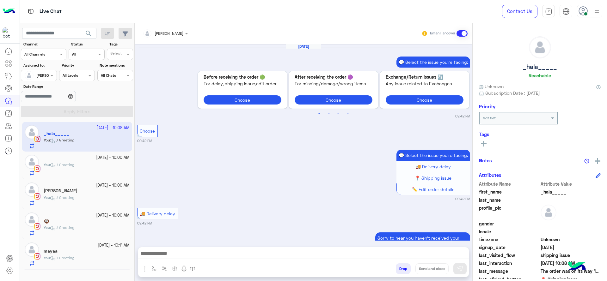
scroll to position [587, 0]
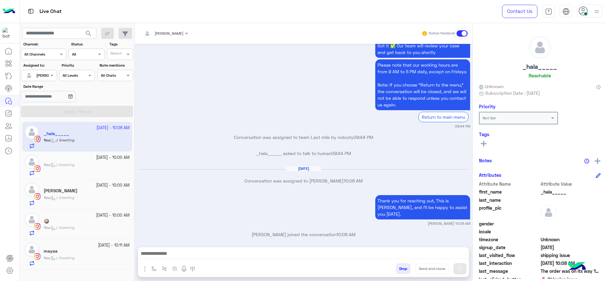
click at [90, 193] on div "Nada Elazouull" at bounding box center [87, 191] width 86 height 7
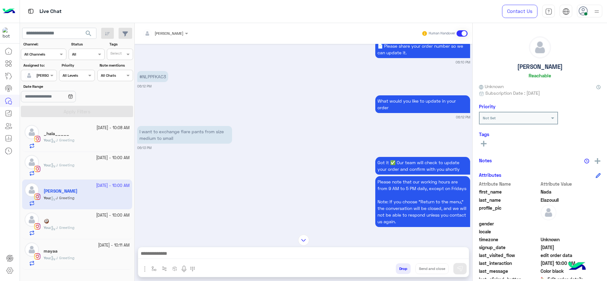
scroll to position [406, 0]
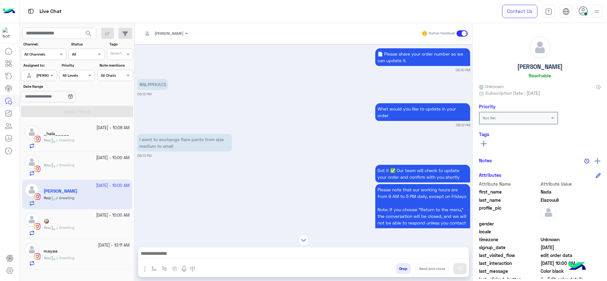
click at [155, 79] on p "#NLPPFKAC3" at bounding box center [152, 84] width 31 height 11
copy app-message "#NLPPFKAC3"
click at [186, 260] on div at bounding box center [303, 255] width 331 height 16
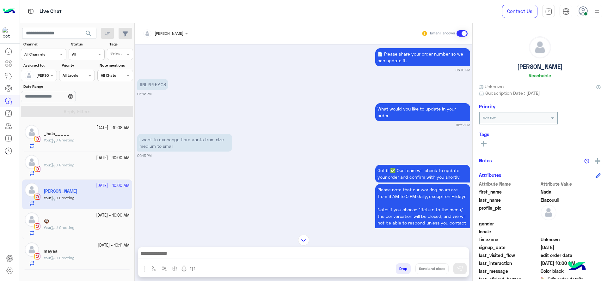
click at [186, 260] on div at bounding box center [303, 255] width 331 height 16
click at [186, 257] on textarea at bounding box center [303, 254] width 331 height 9
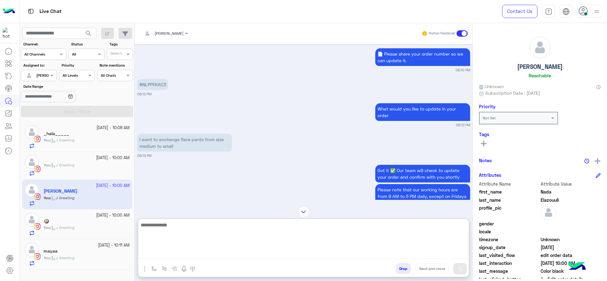
paste textarea "**********"
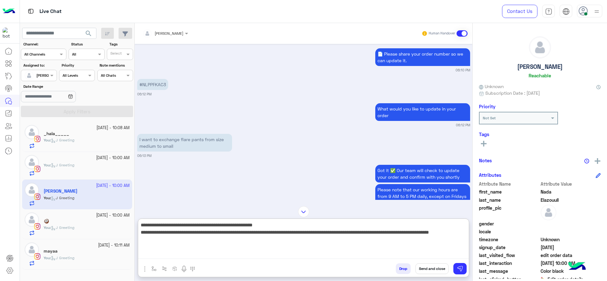
click at [142, 226] on textarea "**********" at bounding box center [303, 240] width 331 height 38
click at [143, 224] on textarea "**********" at bounding box center [303, 240] width 331 height 38
click at [215, 250] on textarea "**********" at bounding box center [303, 240] width 331 height 38
click at [347, 234] on textarea "**********" at bounding box center [303, 240] width 331 height 38
drag, startPoint x: 324, startPoint y: 233, endPoint x: 333, endPoint y: 242, distance: 13.2
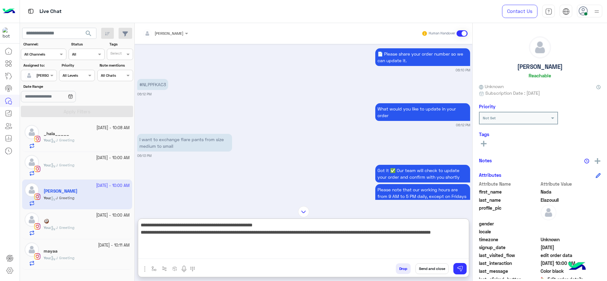
click at [333, 242] on textarea "**********" at bounding box center [303, 240] width 331 height 38
type textarea "**********"
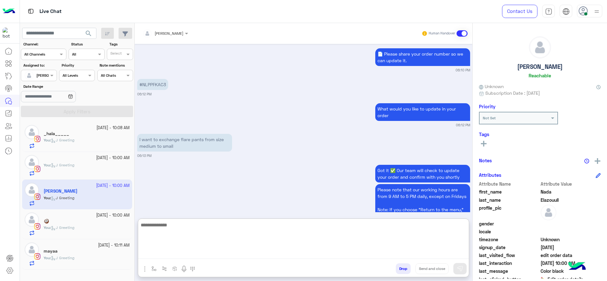
scroll to position [621, 0]
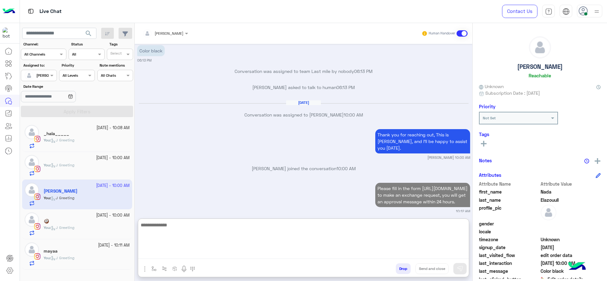
paste textarea "**********"
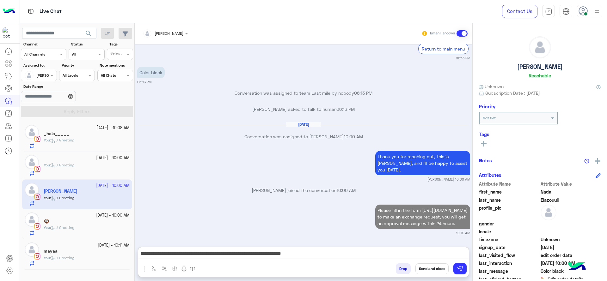
click at [141, 218] on div "Jana Aboelseoud Human Handover Sep 28, 2025 Hi 06:09 PM Hi Nada, Thanks for con…" at bounding box center [304, 153] width 338 height 261
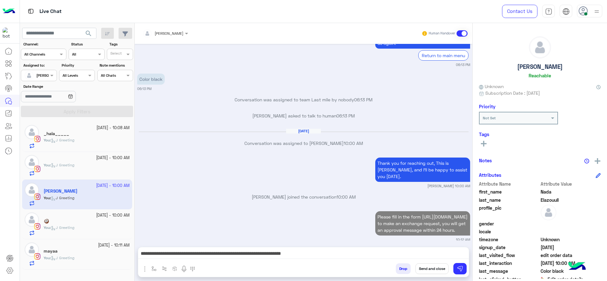
click at [147, 248] on div "**********" at bounding box center [303, 255] width 331 height 16
click at [138, 246] on div "Jana Aboelseoud Human Handover Sep 28, 2025 Hi 06:09 PM Hi Nada, Thanks for con…" at bounding box center [304, 153] width 338 height 261
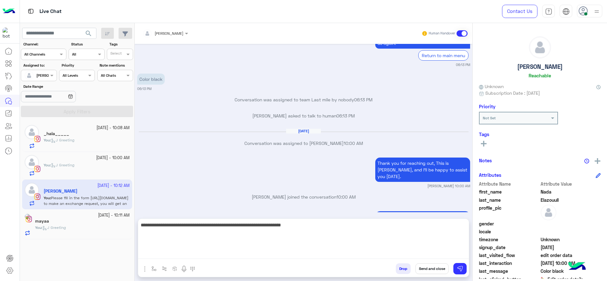
click at [147, 258] on textarea "**********" at bounding box center [303, 240] width 331 height 38
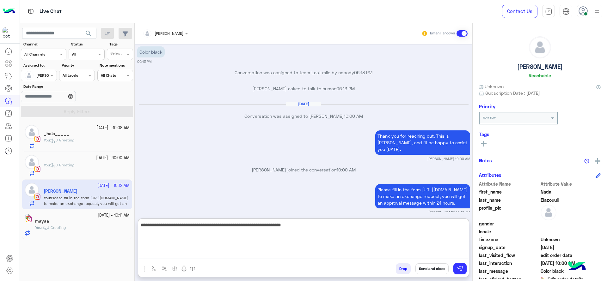
scroll to position [621, 0]
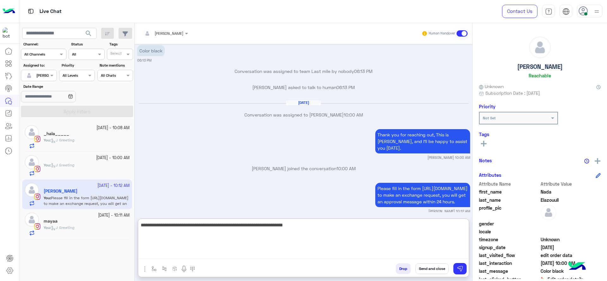
type textarea "**********"
click at [322, 232] on textarea "**********" at bounding box center [303, 240] width 331 height 38
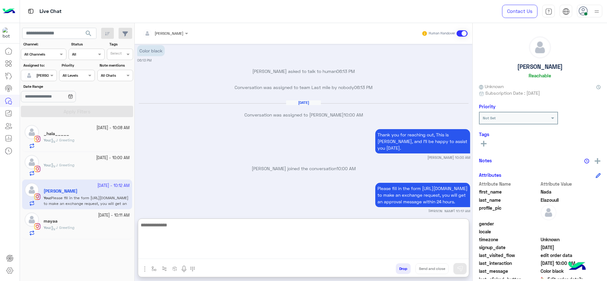
scroll to position [652, 0]
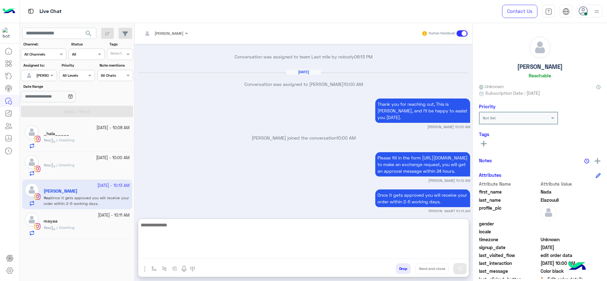
click at [185, 234] on textarea at bounding box center [303, 240] width 331 height 38
paste textarea "*******"
type textarea "**********"
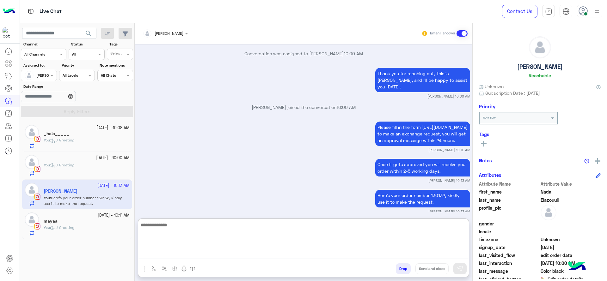
paste textarea "**********"
type textarea "**********"
click at [189, 235] on textarea "**********" at bounding box center [303, 240] width 331 height 38
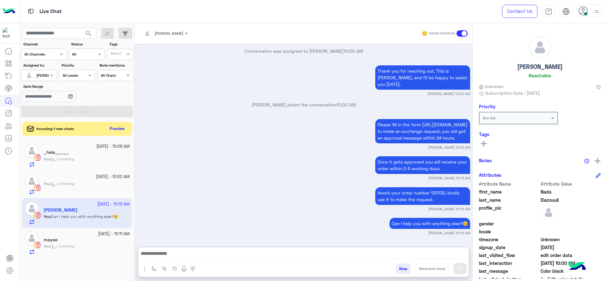
click at [93, 180] on div at bounding box center [87, 180] width 86 height 1
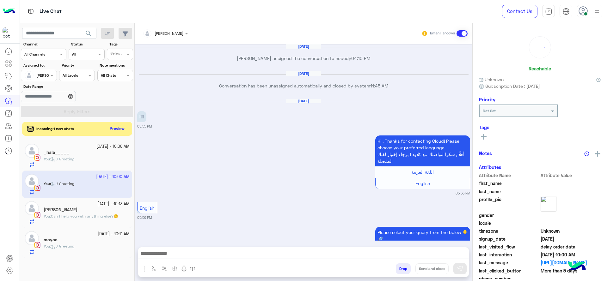
scroll to position [596, 0]
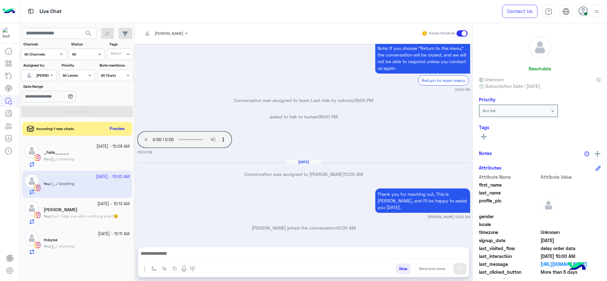
click at [274, 213] on div "Thank you for reaching out, This is Jana, and I’ll be happy to assist you today…" at bounding box center [303, 203] width 333 height 33
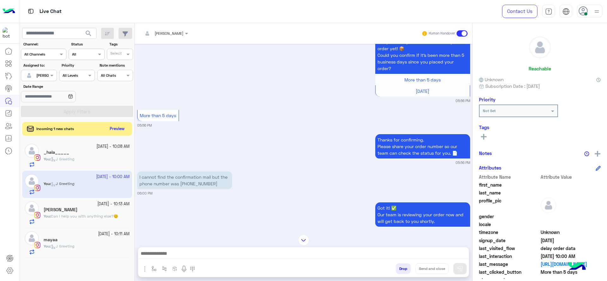
scroll to position [390, 0]
drag, startPoint x: 181, startPoint y: 190, endPoint x: 218, endPoint y: 190, distance: 36.7
click at [218, 189] on p "I cannot find the confirmation mail but the phone number was [PHONE_NUMBER]" at bounding box center [184, 180] width 95 height 18
copy p "01200664283"
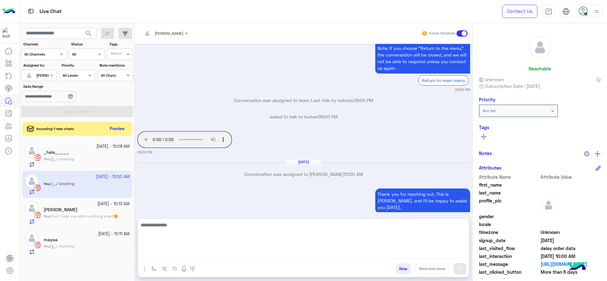
click at [188, 255] on textarea at bounding box center [303, 240] width 331 height 38
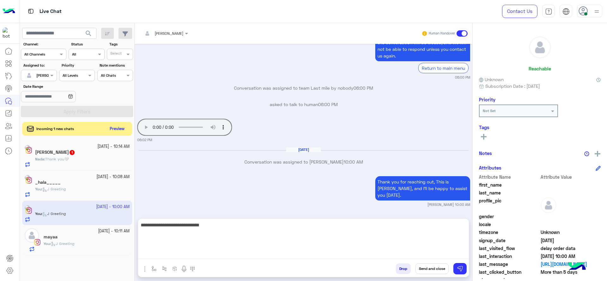
scroll to position [608, 0]
click at [180, 228] on textarea "**********" at bounding box center [303, 240] width 331 height 38
click at [251, 235] on textarea "**********" at bounding box center [303, 240] width 331 height 38
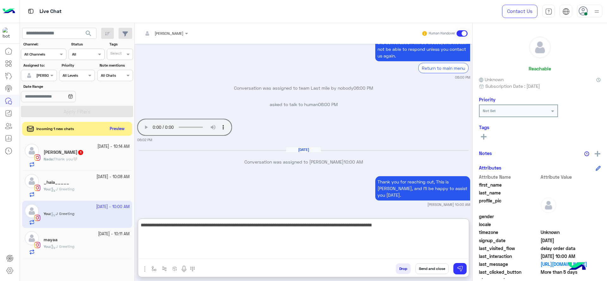
type textarea "**********"
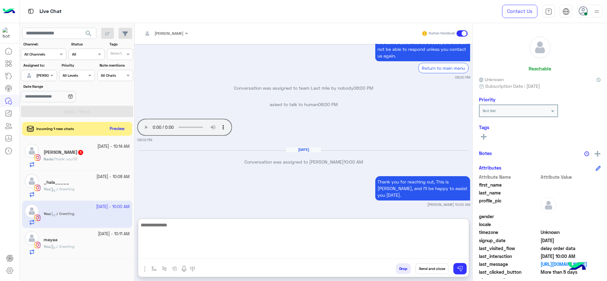
scroll to position [662, 0]
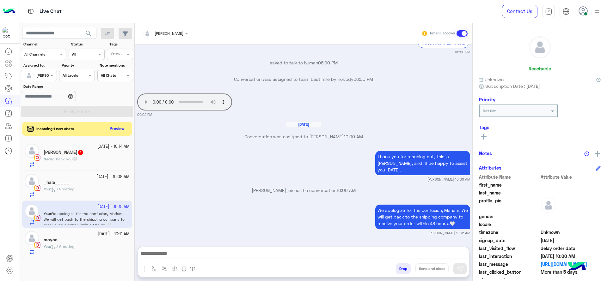
click at [91, 155] on div "Nada Elazouull 1" at bounding box center [87, 153] width 86 height 7
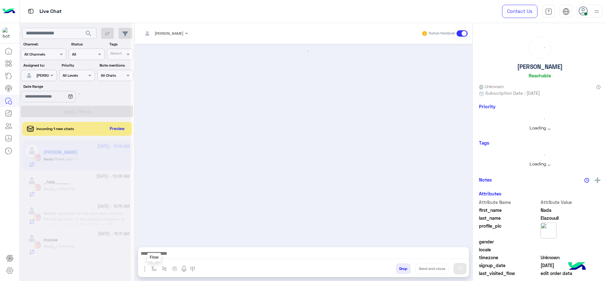
click at [156, 272] on button "button" at bounding box center [154, 269] width 10 height 10
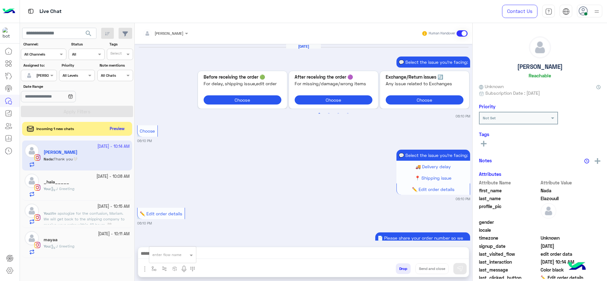
scroll to position [487, 0]
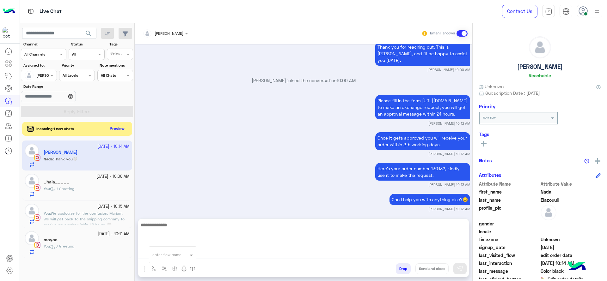
click at [224, 255] on textarea at bounding box center [303, 240] width 331 height 38
paste textarea "**********"
type textarea "**********"
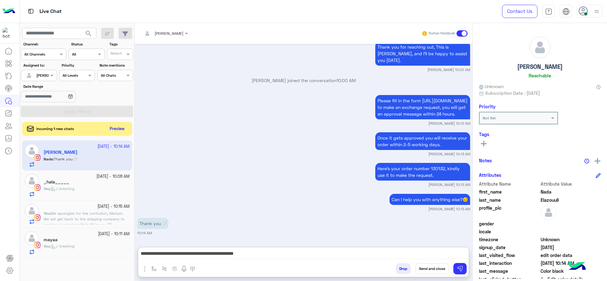
click at [422, 268] on button "Send and close" at bounding box center [431, 269] width 33 height 11
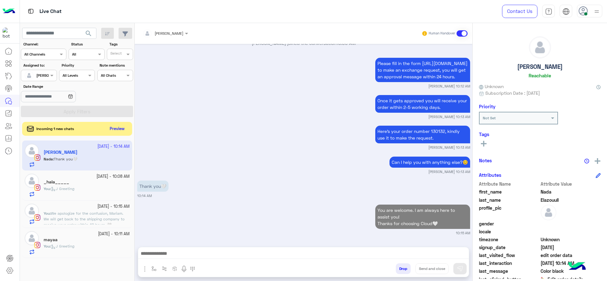
scroll to position [541, 0]
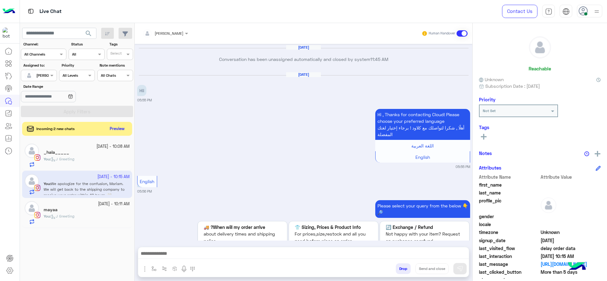
scroll to position [2181, 0]
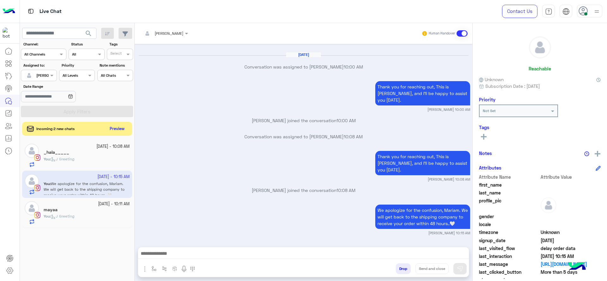
click at [180, 169] on div "Thank you for reaching out, This is Jana, and I’ll be happy to assist you today…" at bounding box center [303, 166] width 333 height 33
click at [94, 211] on div "mayaa" at bounding box center [87, 210] width 86 height 7
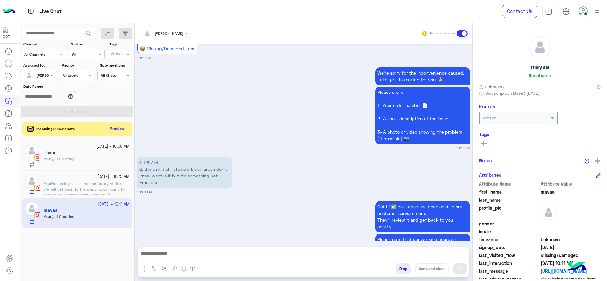
scroll to position [708, 0]
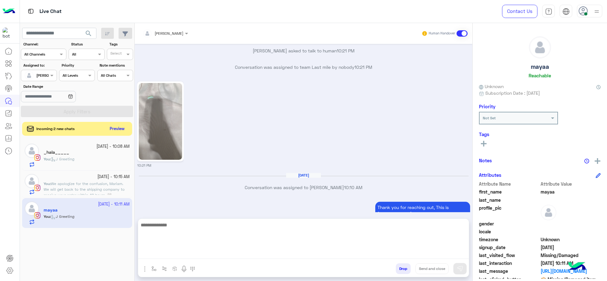
click at [172, 254] on textarea at bounding box center [303, 240] width 331 height 38
paste textarea "**********"
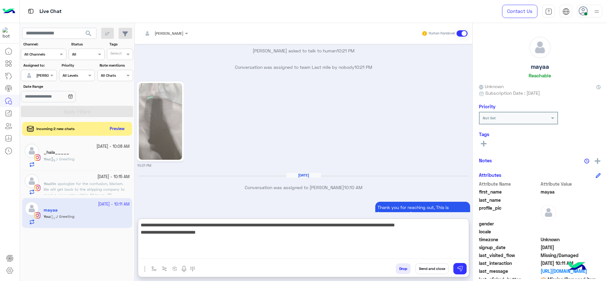
click at [277, 226] on textarea "**********" at bounding box center [303, 240] width 331 height 38
click at [310, 227] on textarea "**********" at bounding box center [303, 240] width 331 height 38
click at [314, 243] on textarea "**********" at bounding box center [303, 240] width 331 height 38
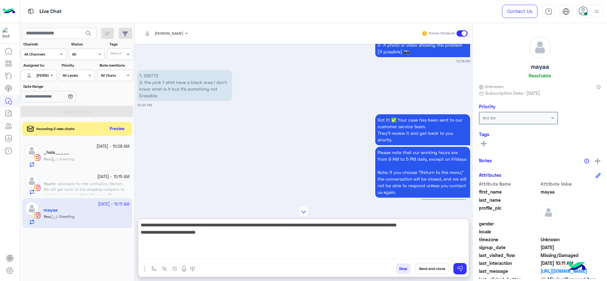
scroll to position [531, 0]
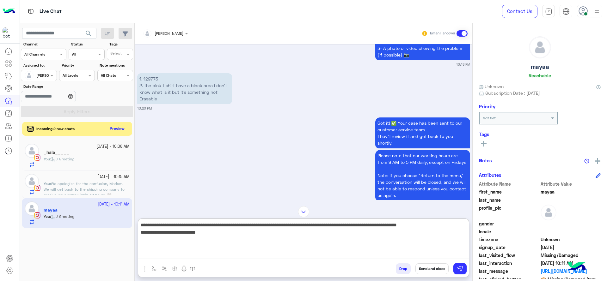
type textarea "**********"
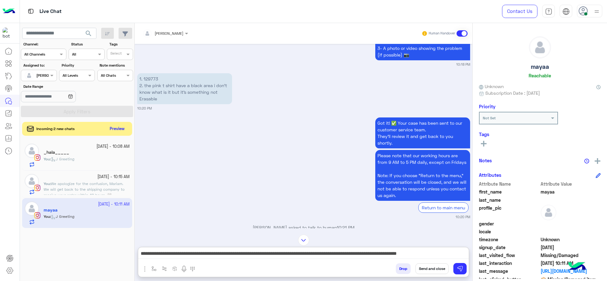
click at [147, 73] on p "1. 129773 2. the pink t shirt have a black area i don’t know what is it but it’…" at bounding box center [184, 88] width 95 height 31
click at [149, 74] on p "1. 129773 2. the pink t shirt have a black area i don’t know what is it but it’…" at bounding box center [184, 88] width 95 height 31
copy p "129773"
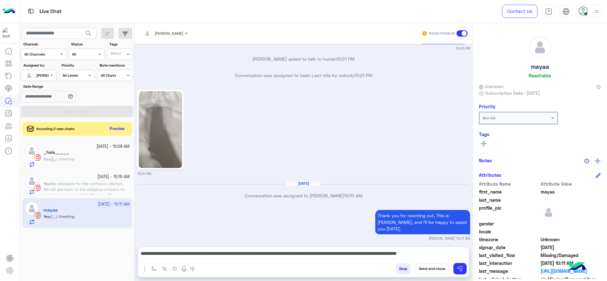
scroll to position [708, 0]
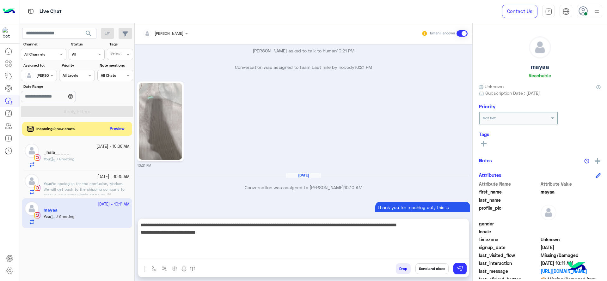
click at [269, 251] on textarea "**********" at bounding box center [303, 240] width 331 height 38
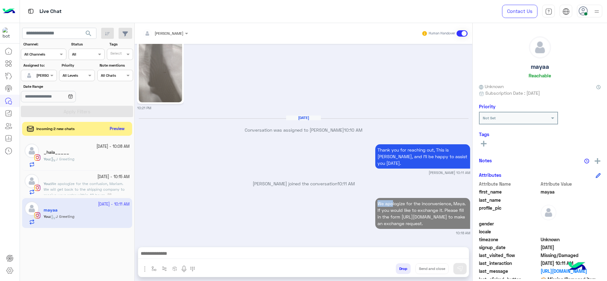
scroll to position [759, 0]
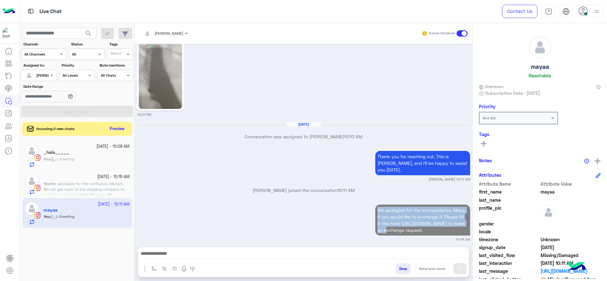
drag, startPoint x: 374, startPoint y: 169, endPoint x: 408, endPoint y: 220, distance: 61.5
click at [408, 220] on p "We apologize for the inconvenience, Maya. If you would like to exchange it. Ple…" at bounding box center [422, 220] width 95 height 31
click at [382, 208] on span "We apologize for the inconvenience, Maya. If you would like to exchange it. Ple…" at bounding box center [421, 220] width 88 height 25
drag, startPoint x: 375, startPoint y: 197, endPoint x: 404, endPoint y: 231, distance: 45.3
click at [404, 231] on div "We apologize for the inconvenience, Maya. If you would like to exchange it. Ple…" at bounding box center [303, 222] width 333 height 39
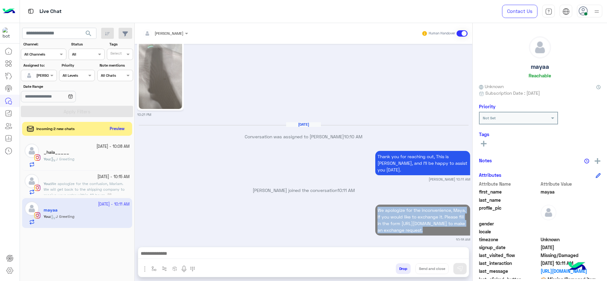
click at [227, 133] on p "Conversation was assigned to Jana Aboelseoud 10:10 AM" at bounding box center [303, 136] width 333 height 7
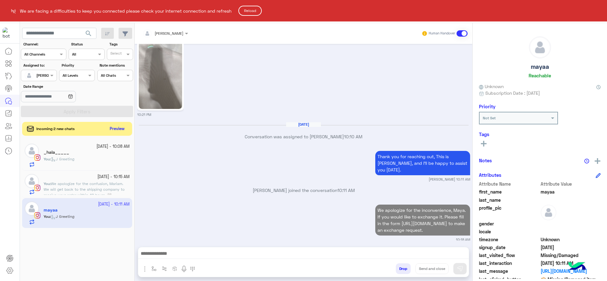
click at [253, 11] on button "Reload" at bounding box center [249, 11] width 23 height 10
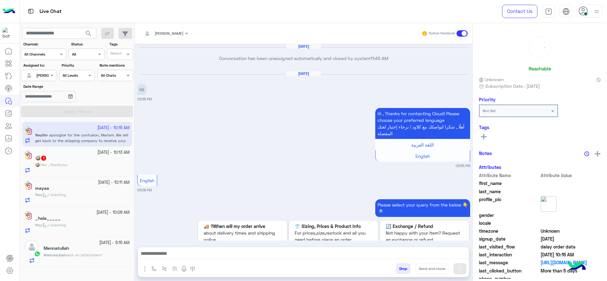
scroll to position [1489, 0]
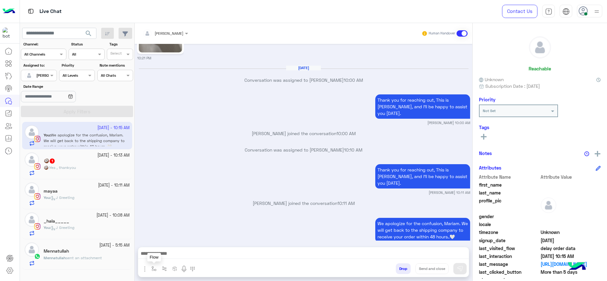
click at [156, 272] on button "button" at bounding box center [154, 269] width 10 height 10
click at [165, 259] on div "enter flow name" at bounding box center [172, 254] width 47 height 11
type input "*"
click at [165, 230] on span "J Greeting" at bounding box center [163, 232] width 23 height 6
type textarea "**********"
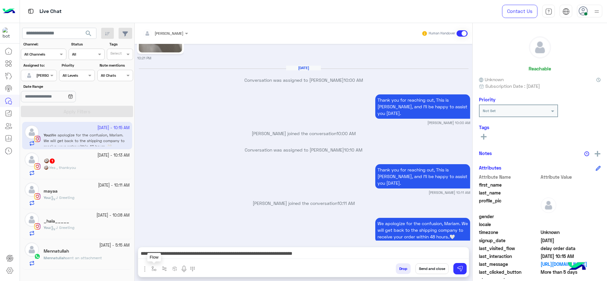
click at [157, 271] on button "button" at bounding box center [154, 269] width 10 height 10
click at [163, 254] on input "text" at bounding box center [164, 254] width 25 height 6
type input "*"
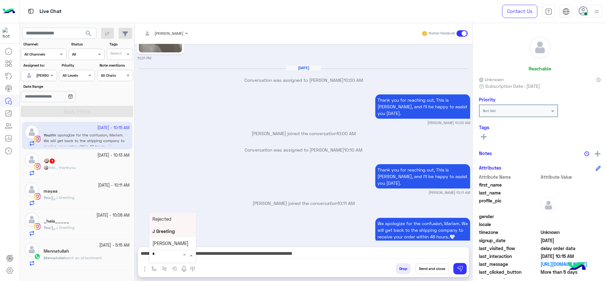
click at [168, 243] on span "[PERSON_NAME]" at bounding box center [170, 244] width 36 height 6
type textarea "**********"
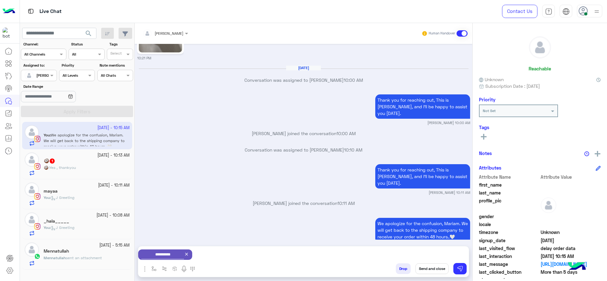
click at [432, 271] on button "Send and close" at bounding box center [431, 269] width 33 height 11
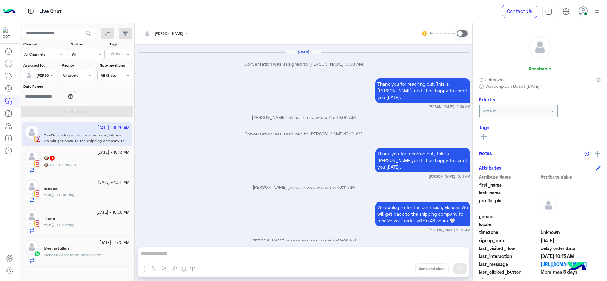
click at [73, 260] on div "[PERSON_NAME] sent an attachment" at bounding box center [87, 258] width 86 height 11
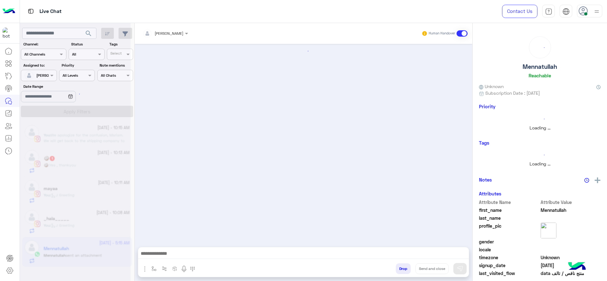
click at [77, 257] on div at bounding box center [75, 143] width 111 height 281
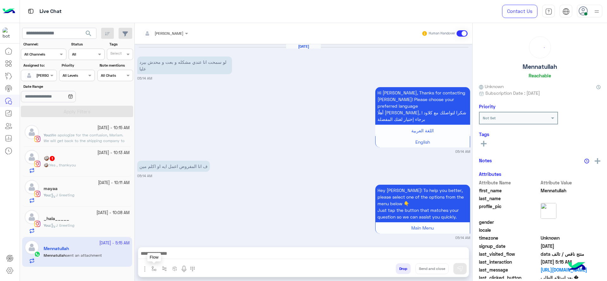
scroll to position [504, 0]
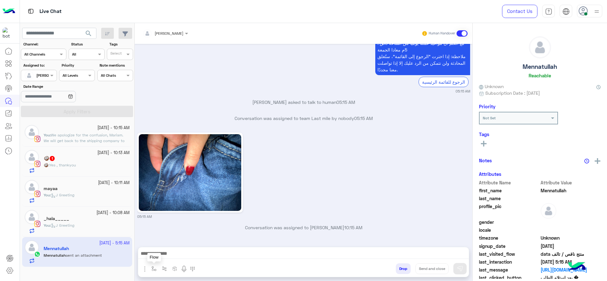
click at [153, 264] on button "button" at bounding box center [154, 269] width 10 height 10
click at [0, 0] on div "enter flow name" at bounding box center [0, 0] width 0 height 0
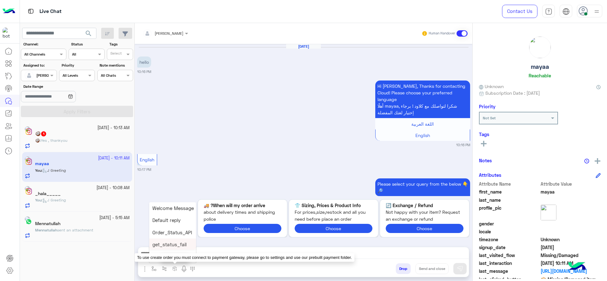
scroll to position [708, 0]
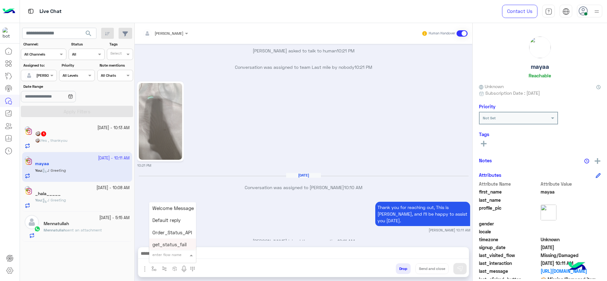
click at [245, 238] on p "[PERSON_NAME] joined the conversation 10:11 AM" at bounding box center [303, 241] width 333 height 7
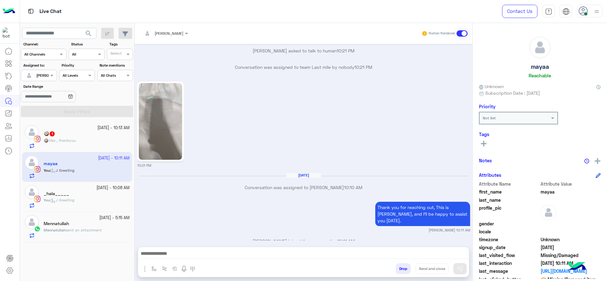
click at [84, 221] on div "Mennatullah" at bounding box center [87, 224] width 86 height 7
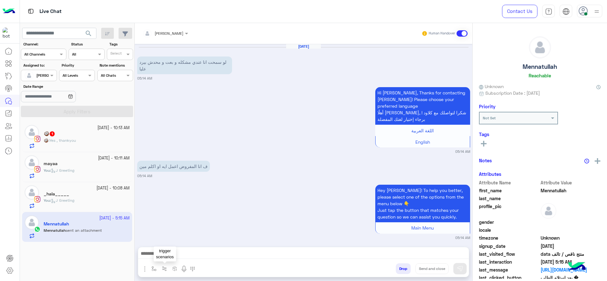
scroll to position [504, 0]
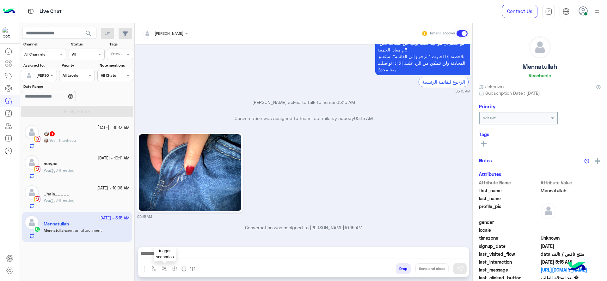
click at [158, 265] on button "button" at bounding box center [154, 269] width 10 height 10
click at [163, 83] on div "تمام ✅ تم إرسال طلبك إلى فريق خدمة العملاء. هيتم مراجعته والرد عليك في أقرب وقت…" at bounding box center [303, 52] width 333 height 84
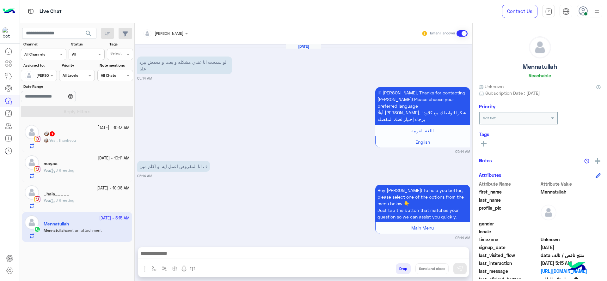
scroll to position [504, 0]
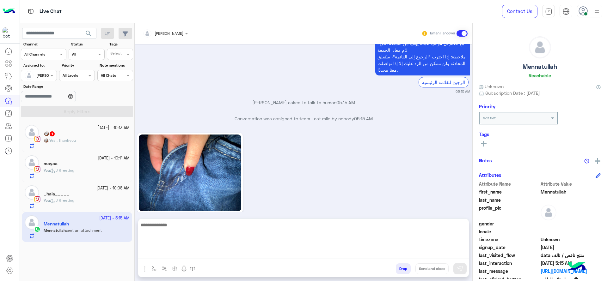
click at [189, 253] on textarea at bounding box center [303, 240] width 331 height 38
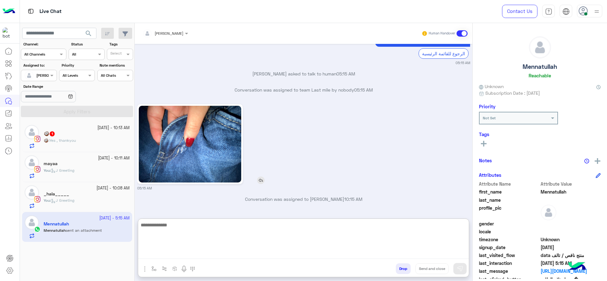
scroll to position [532, 0]
click at [204, 251] on textarea at bounding box center [303, 240] width 331 height 38
type textarea "*"
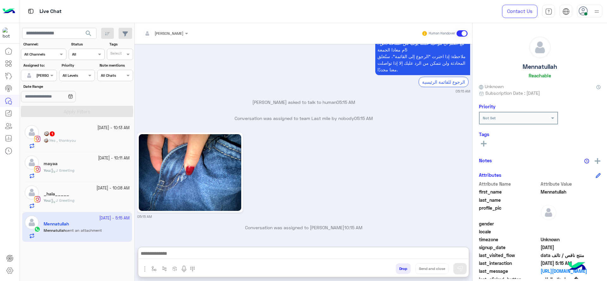
click at [150, 267] on button "button" at bounding box center [154, 269] width 10 height 10
click at [158, 256] on input "text" at bounding box center [164, 254] width 25 height 6
type input "*"
click at [176, 229] on div "J Greeting" at bounding box center [172, 231] width 47 height 12
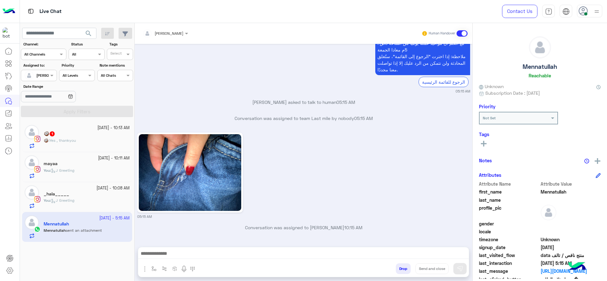
type textarea "**********"
click at [459, 265] on button at bounding box center [459, 268] width 13 height 11
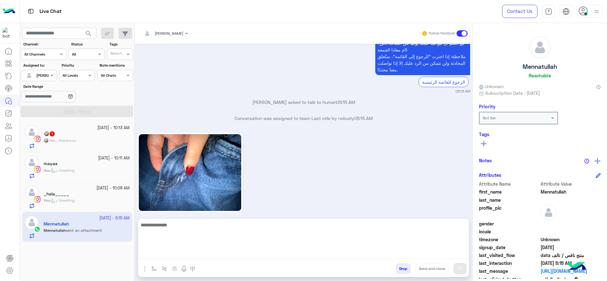
click at [435, 254] on textarea at bounding box center [303, 240] width 331 height 38
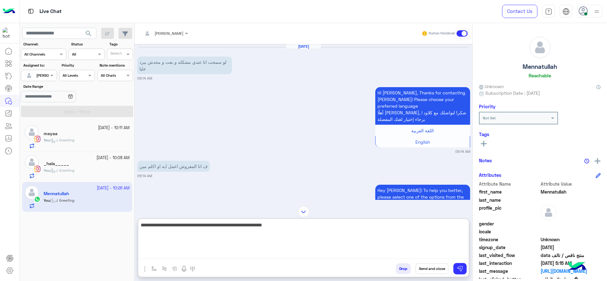
scroll to position [579, 0]
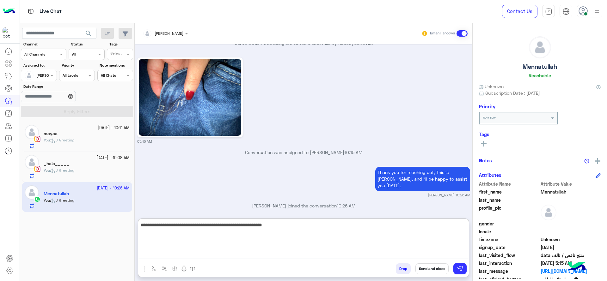
type textarea "**********"
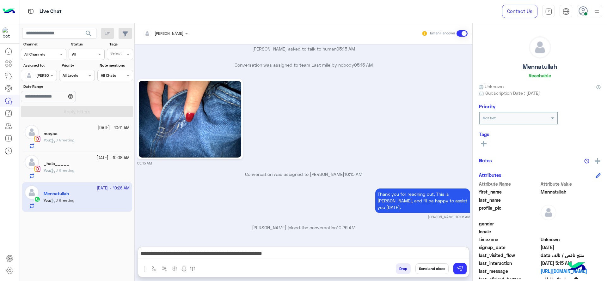
click at [433, 266] on button "Send and close" at bounding box center [431, 269] width 33 height 11
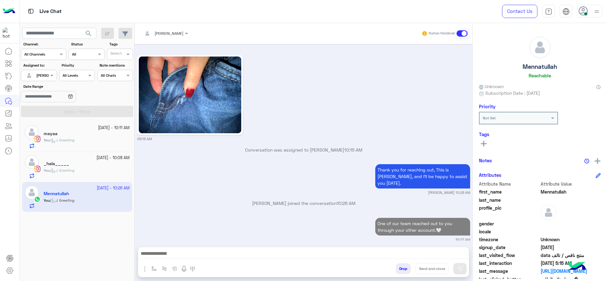
scroll to position [598, 0]
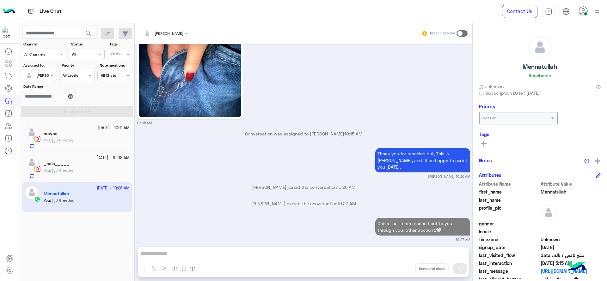
click at [84, 166] on div "_hala_____" at bounding box center [87, 164] width 86 height 7
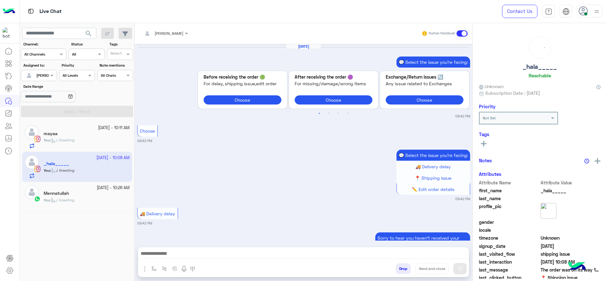
scroll to position [587, 0]
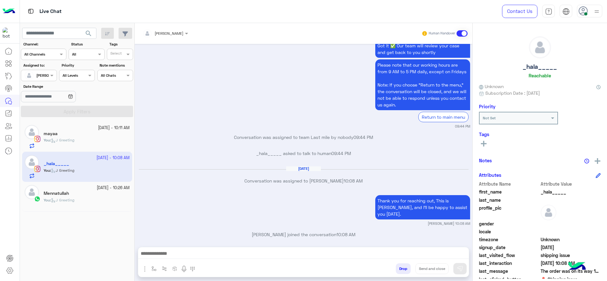
click at [231, 181] on p "Conversation was assigned to [PERSON_NAME] 10:08 AM" at bounding box center [303, 181] width 333 height 7
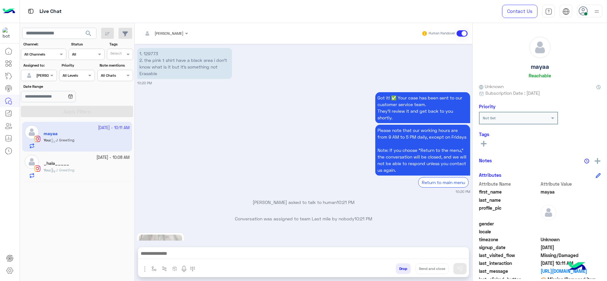
scroll to position [708, 0]
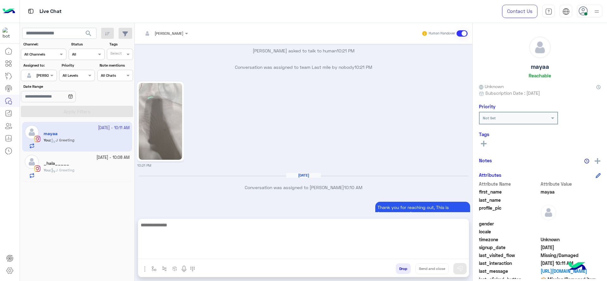
click at [214, 255] on textarea at bounding box center [303, 240] width 331 height 38
paste textarea "**********"
type textarea "**********"
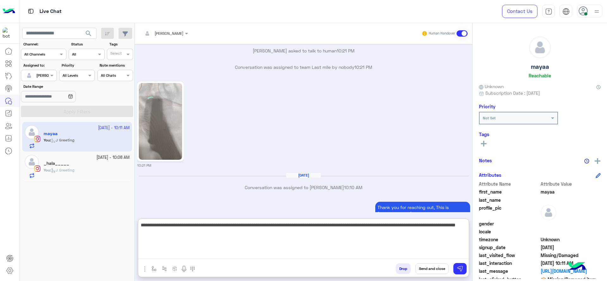
click at [252, 240] on textarea "**********" at bounding box center [303, 240] width 331 height 38
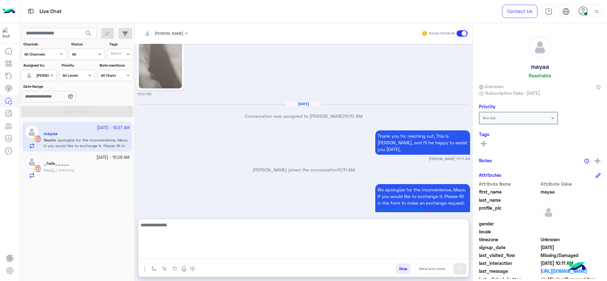
scroll to position [781, 0]
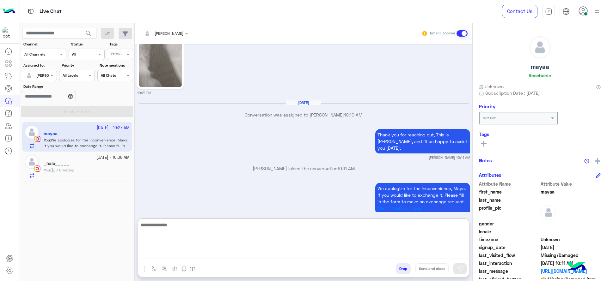
click at [171, 239] on textarea at bounding box center [303, 240] width 331 height 38
paste textarea "**********"
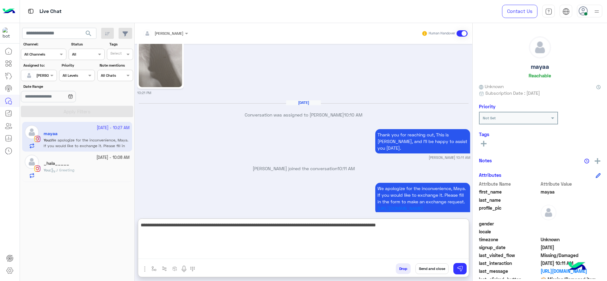
click at [143, 231] on textarea "**********" at bounding box center [303, 240] width 331 height 38
type textarea "**********"
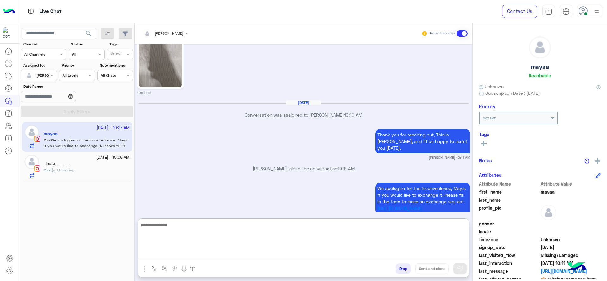
scroll to position [825, 0]
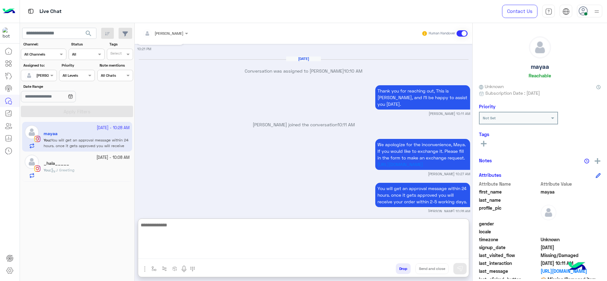
paste textarea "**********"
type textarea "**********"
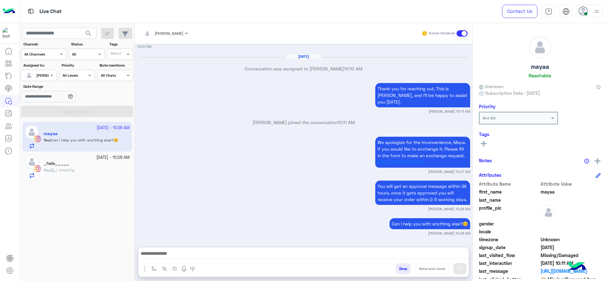
click at [96, 162] on div "_hala_____" at bounding box center [87, 164] width 86 height 7
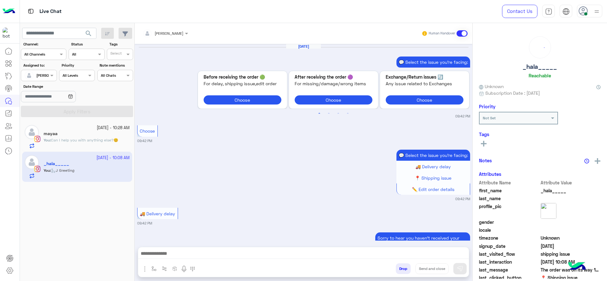
scroll to position [587, 0]
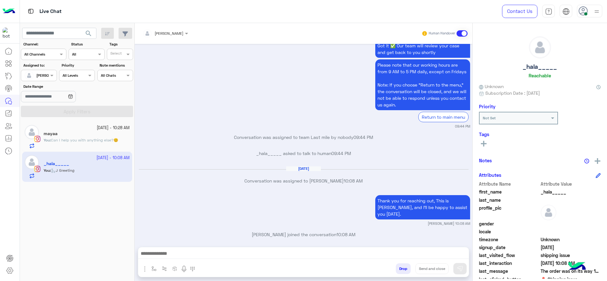
click at [441, 148] on div "[DATE] 💬 Select the issue you're facing: Previous 🟢 Before receiving the order …" at bounding box center [304, 142] width 338 height 197
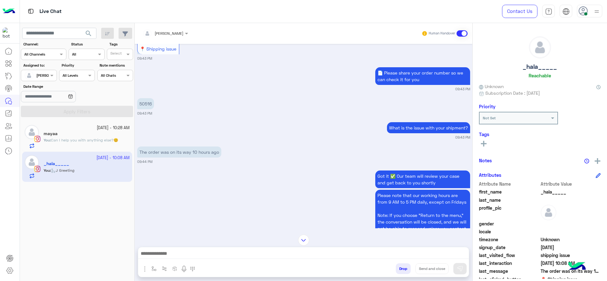
scroll to position [413, 0]
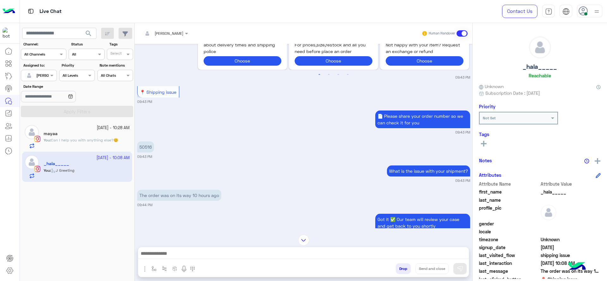
click at [146, 149] on p "50516" at bounding box center [145, 147] width 17 height 11
copy p "50516"
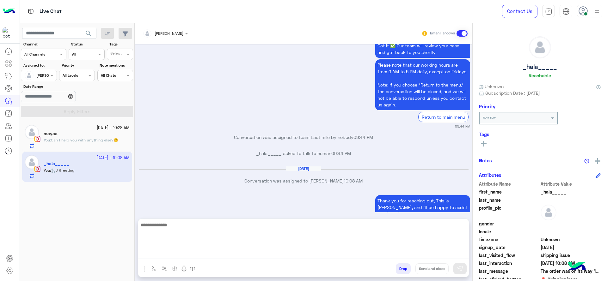
click at [226, 252] on textarea at bounding box center [303, 240] width 331 height 38
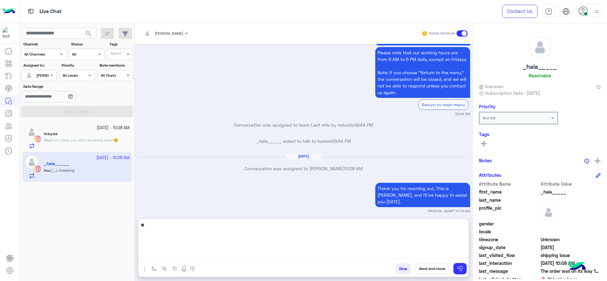
type textarea "*"
click at [220, 232] on textarea "**********" at bounding box center [303, 240] width 331 height 38
click at [307, 245] on textarea "**********" at bounding box center [303, 240] width 331 height 38
click at [256, 223] on textarea "**********" at bounding box center [303, 240] width 331 height 38
click at [290, 228] on textarea "**********" at bounding box center [303, 240] width 331 height 38
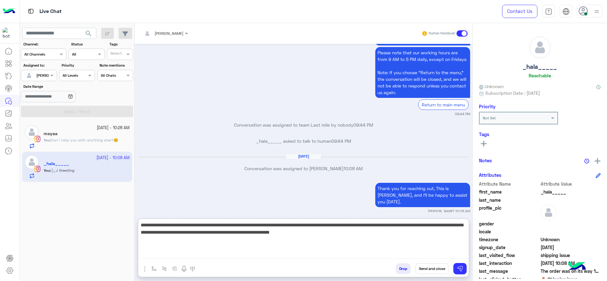
type textarea "**********"
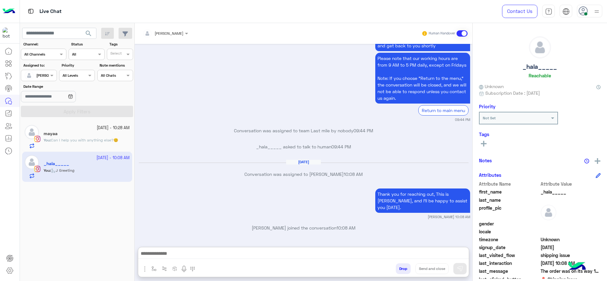
click at [119, 132] on div "mayaa" at bounding box center [87, 134] width 86 height 7
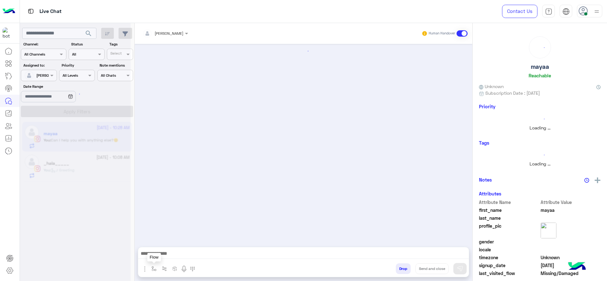
click at [157, 268] on button "button" at bounding box center [154, 269] width 10 height 10
click at [162, 250] on div "enter flow name" at bounding box center [172, 254] width 47 height 11
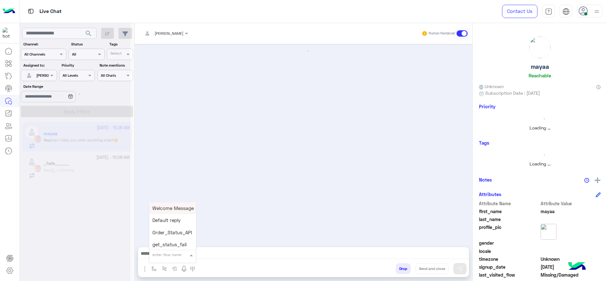
type input "*"
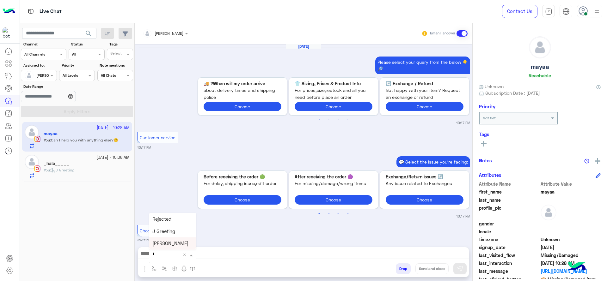
scroll to position [705, 0]
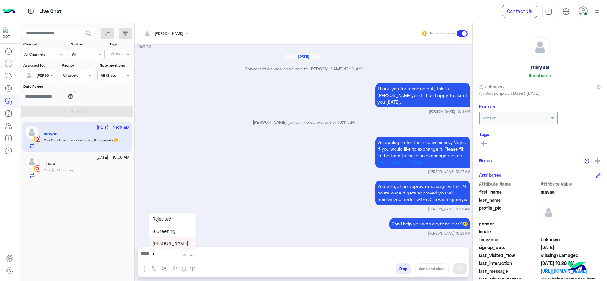
click at [162, 245] on span "Jana close" at bounding box center [170, 244] width 36 height 6
type textarea "**********"
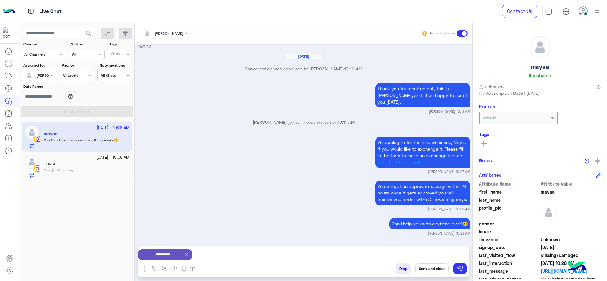
click at [434, 267] on button "Send and close" at bounding box center [431, 269] width 33 height 11
click at [73, 163] on div "_hala_____" at bounding box center [87, 164] width 86 height 7
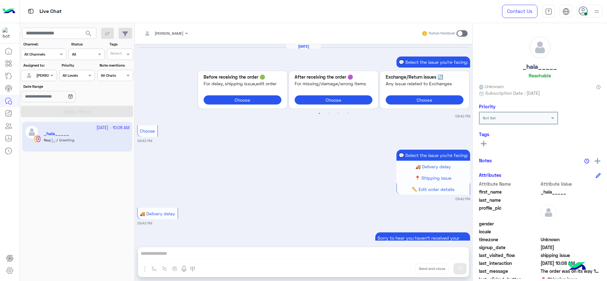
scroll to position [587, 0]
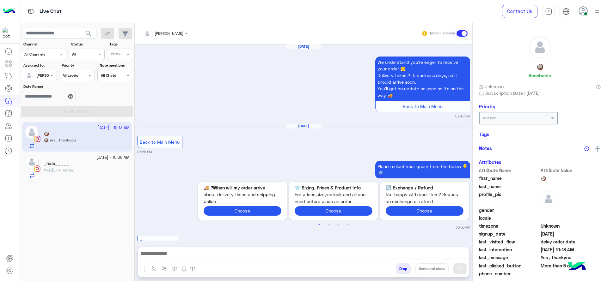
scroll to position [1379, 0]
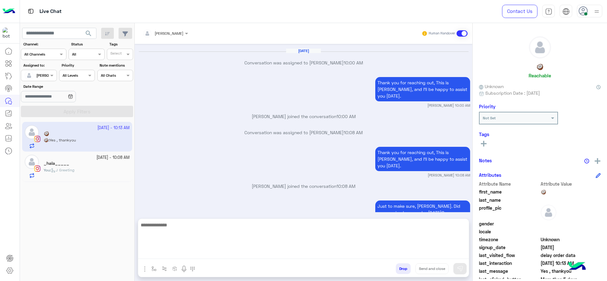
click at [218, 257] on textarea at bounding box center [303, 240] width 331 height 38
paste textarea "**********"
type textarea "**********"
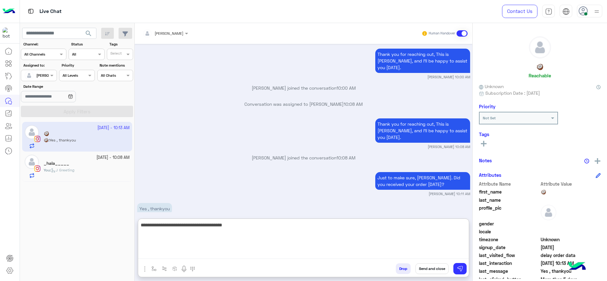
click at [239, 239] on textarea "**********" at bounding box center [303, 240] width 331 height 38
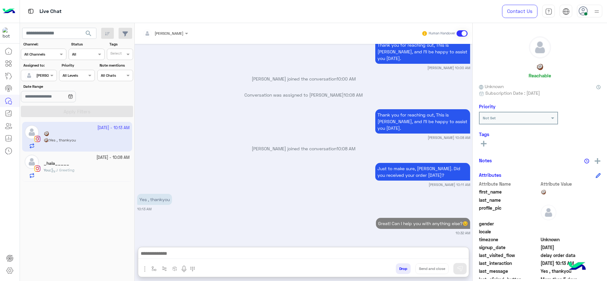
click at [58, 160] on div "[DATE] - 10:08 AM" at bounding box center [87, 158] width 86 height 6
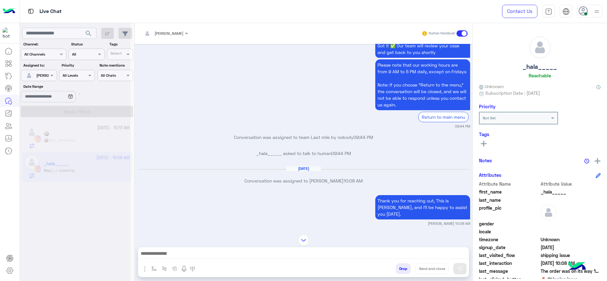
scroll to position [419, 0]
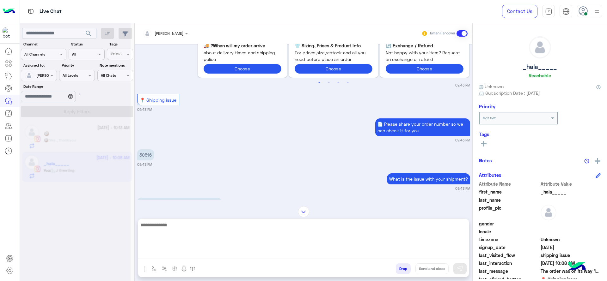
click at [260, 256] on textarea at bounding box center [303, 240] width 331 height 38
paste textarea "**********"
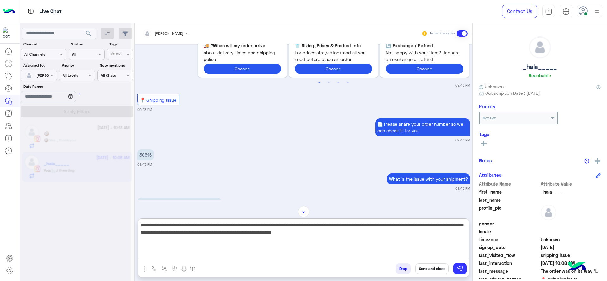
type textarea "**********"
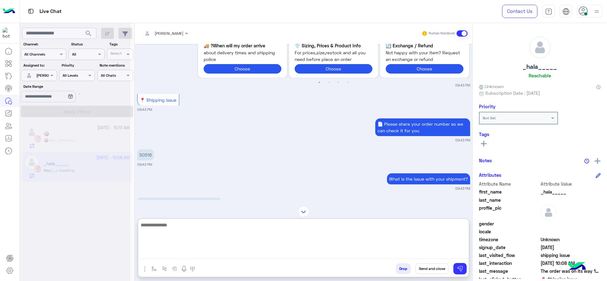
scroll to position [58, 0]
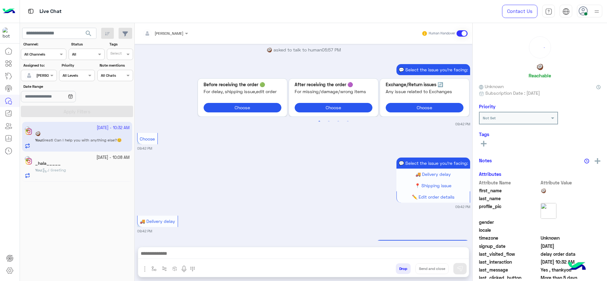
scroll to position [1330, 0]
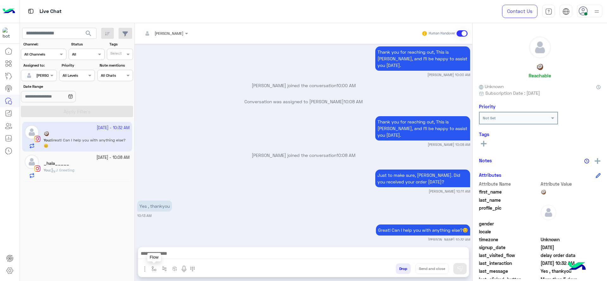
drag, startPoint x: 153, startPoint y: 274, endPoint x: 154, endPoint y: 268, distance: 6.0
click at [153, 273] on button "button" at bounding box center [154, 269] width 10 height 10
click at [165, 252] on input "text" at bounding box center [164, 254] width 25 height 6
type input "*"
click at [160, 241] on span "[PERSON_NAME]" at bounding box center [170, 244] width 36 height 6
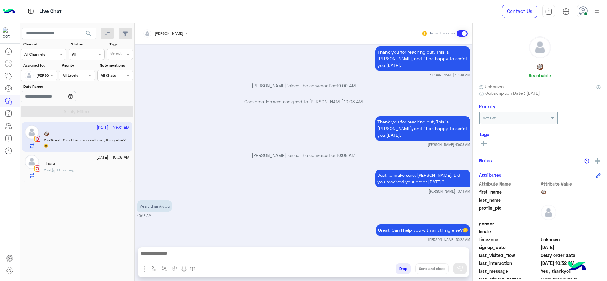
type textarea "**********"
click at [436, 266] on button "Send and close" at bounding box center [431, 269] width 33 height 11
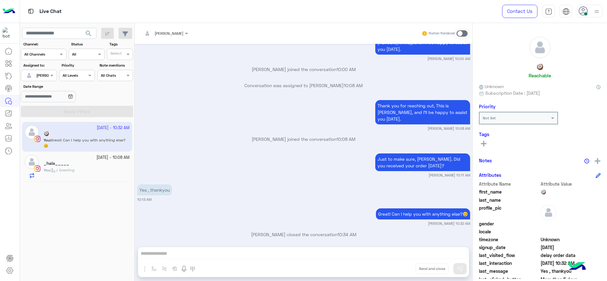
click at [87, 169] on div "You : J Greeting" at bounding box center [87, 173] width 86 height 11
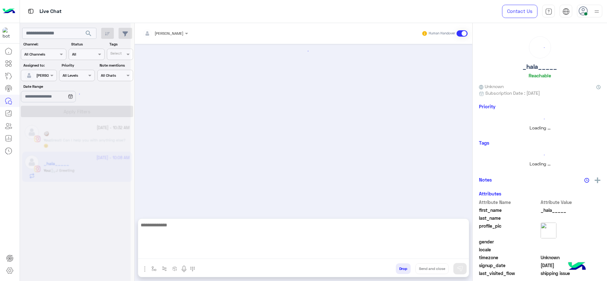
click at [217, 252] on textarea at bounding box center [303, 240] width 331 height 38
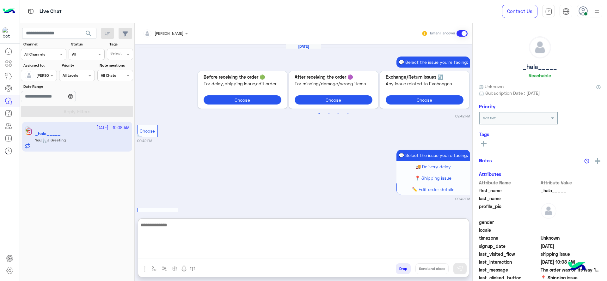
scroll to position [615, 0]
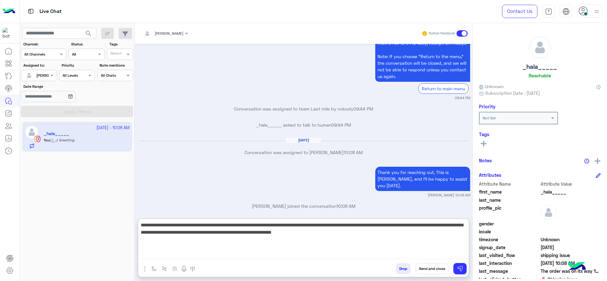
click at [301, 238] on textarea "**********" at bounding box center [303, 240] width 331 height 38
click at [388, 239] on textarea "**********" at bounding box center [303, 240] width 331 height 38
type textarea "**********"
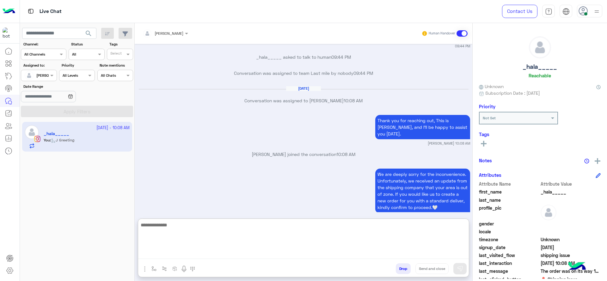
scroll to position [673, 0]
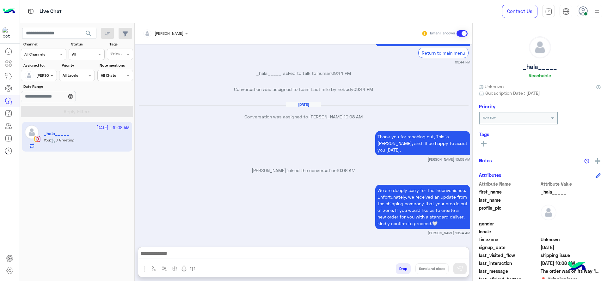
click at [50, 73] on span at bounding box center [53, 75] width 8 height 7
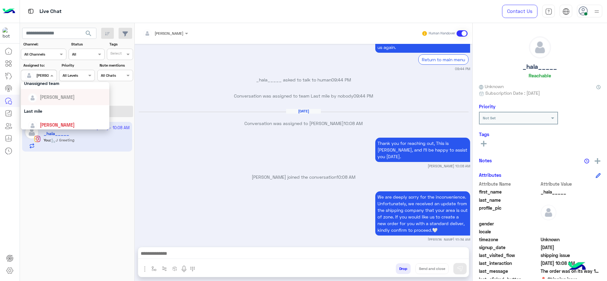
scroll to position [124, 0]
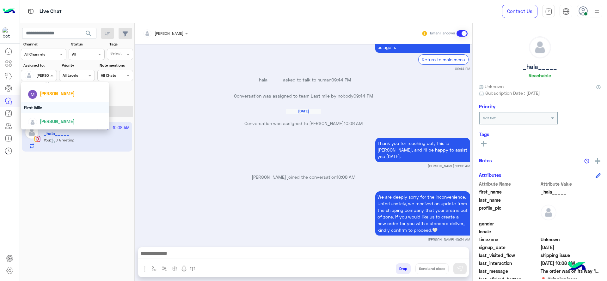
click at [29, 108] on div "First Mile" at bounding box center [65, 108] width 89 height 12
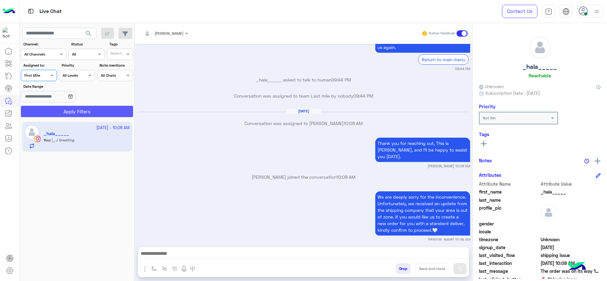
click at [81, 110] on button "Apply Filters" at bounding box center [77, 111] width 112 height 11
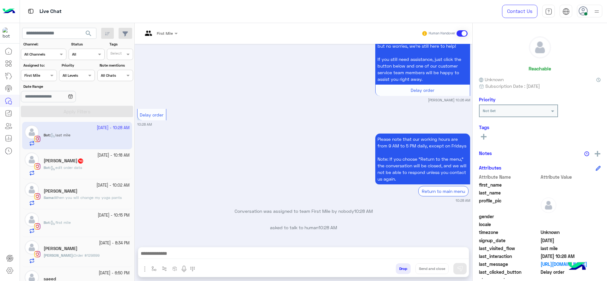
scroll to position [106, 0]
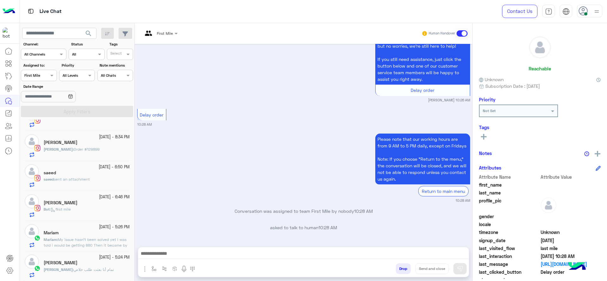
click at [99, 259] on small "28 September - 5:24 PM" at bounding box center [114, 258] width 31 height 6
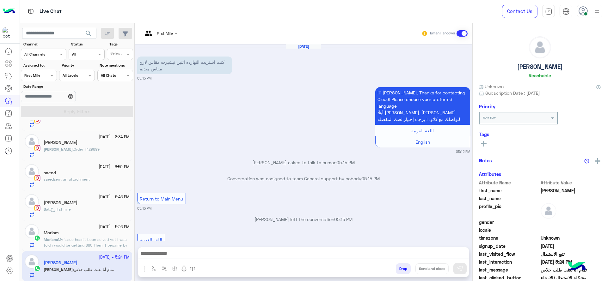
scroll to position [440, 0]
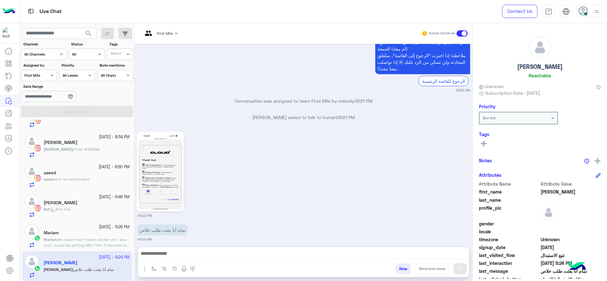
click at [166, 33] on div at bounding box center [159, 32] width 41 height 6
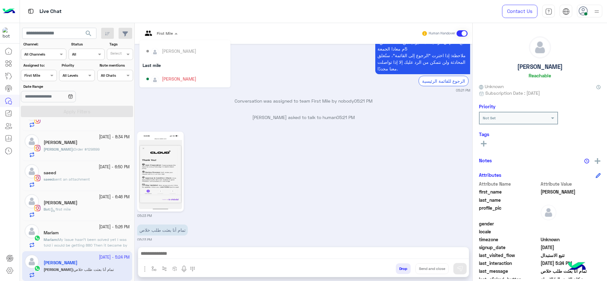
scroll to position [57, 0]
click at [159, 76] on div "[PERSON_NAME]" at bounding box center [186, 79] width 81 height 11
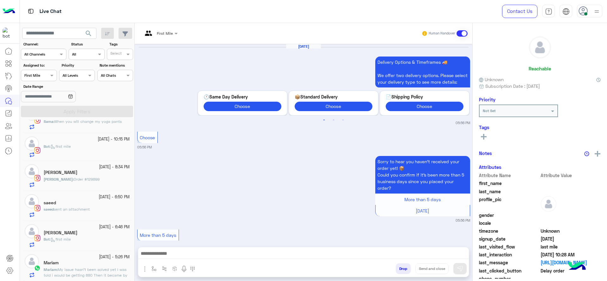
scroll to position [595, 0]
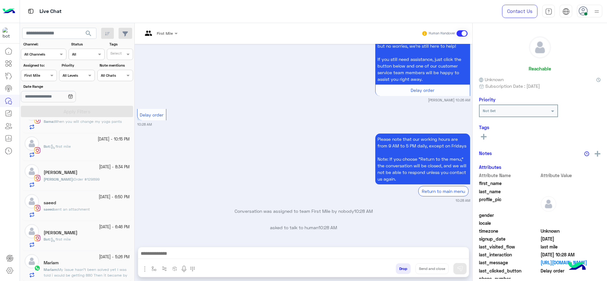
click at [74, 260] on div "Mariam" at bounding box center [87, 263] width 86 height 7
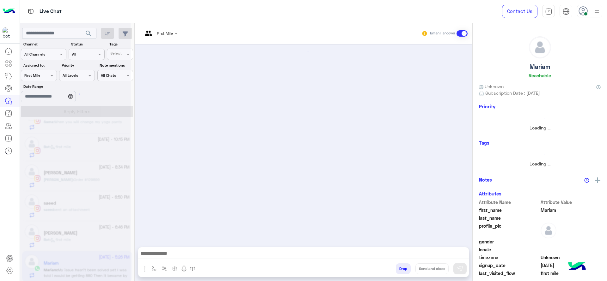
click at [154, 34] on input "text" at bounding box center [153, 33] width 20 height 6
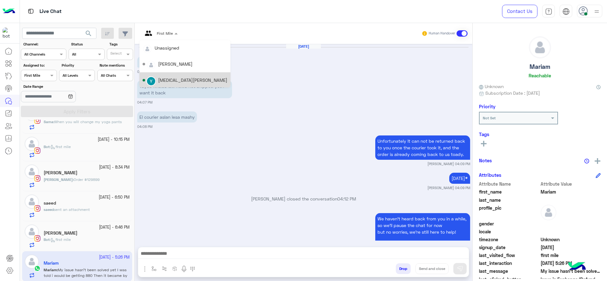
scroll to position [63, 0]
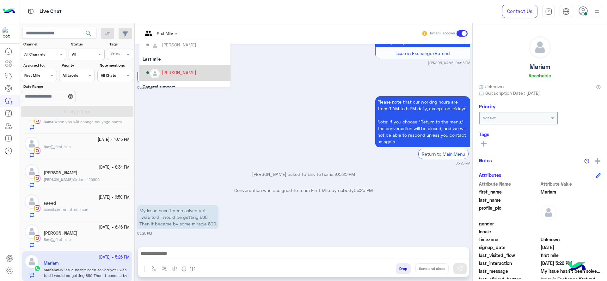
click at [153, 72] on img "Options list" at bounding box center [155, 74] width 8 height 8
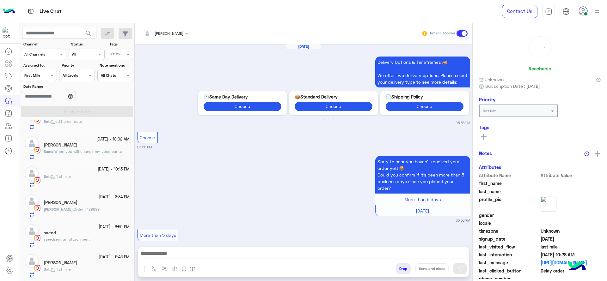
scroll to position [595, 0]
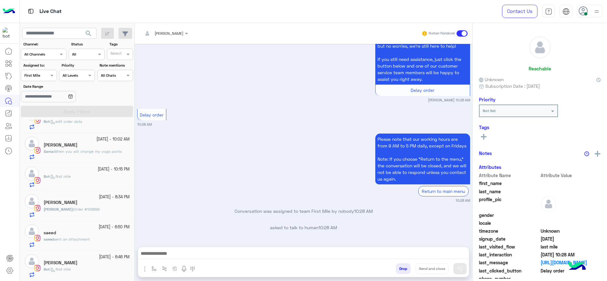
click at [65, 268] on span "first mile" at bounding box center [61, 269] width 20 height 5
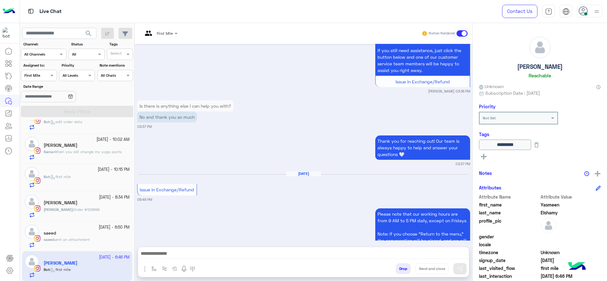
scroll to position [548, 0]
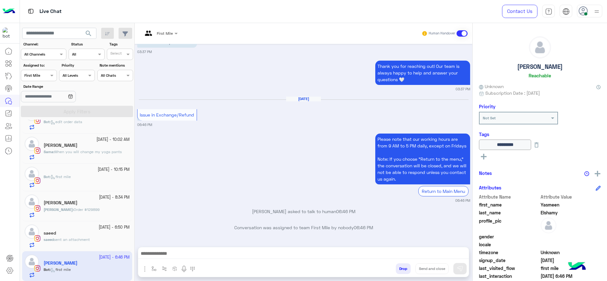
click at [162, 34] on input "text" at bounding box center [153, 33] width 20 height 6
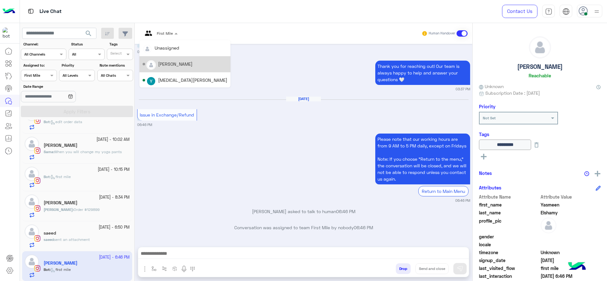
scroll to position [0, 0]
click at [158, 63] on img "Options list" at bounding box center [155, 64] width 8 height 8
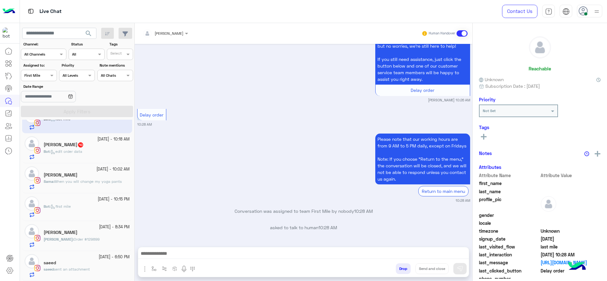
click at [90, 266] on div "saeed" at bounding box center [87, 263] width 86 height 7
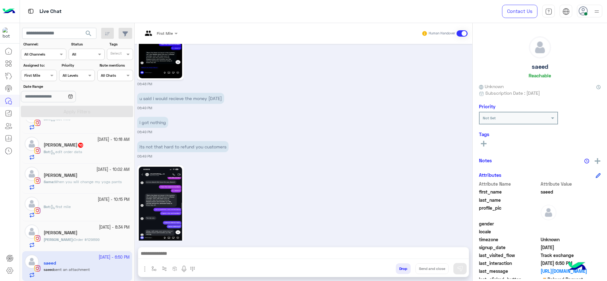
click at [93, 155] on div "Bot : edit order data" at bounding box center [87, 154] width 86 height 11
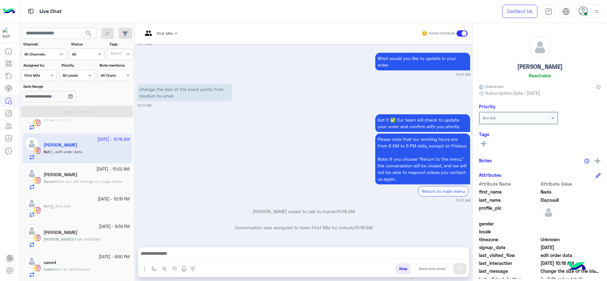
click at [160, 35] on span "First Mile" at bounding box center [165, 33] width 16 height 5
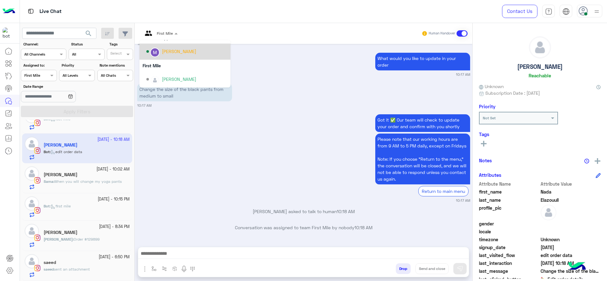
click at [165, 51] on div "[PERSON_NAME]" at bounding box center [179, 51] width 34 height 7
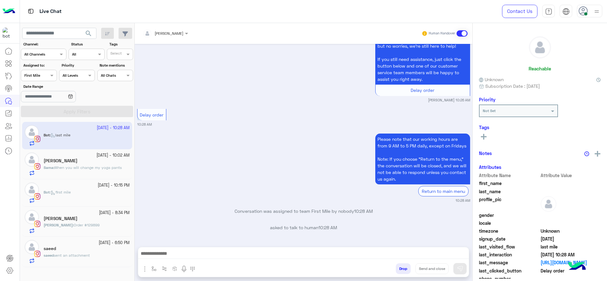
click at [172, 171] on div "Please note that our working hours are from 9 AM to 5 PM daily, except on Frida…" at bounding box center [303, 167] width 333 height 71
click at [80, 227] on span "Order #129899" at bounding box center [87, 225] width 26 height 5
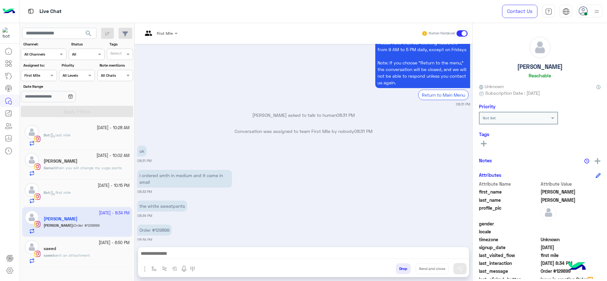
click at [72, 200] on div "Bot : first mile" at bounding box center [87, 197] width 86 height 14
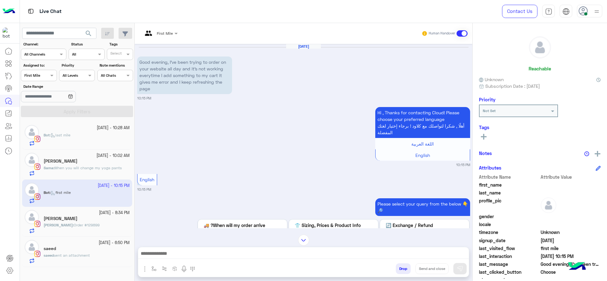
click at [164, 31] on div at bounding box center [159, 32] width 41 height 6
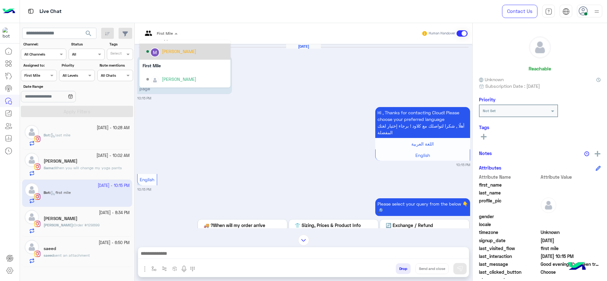
click at [162, 52] on div "[PERSON_NAME]" at bounding box center [179, 51] width 34 height 7
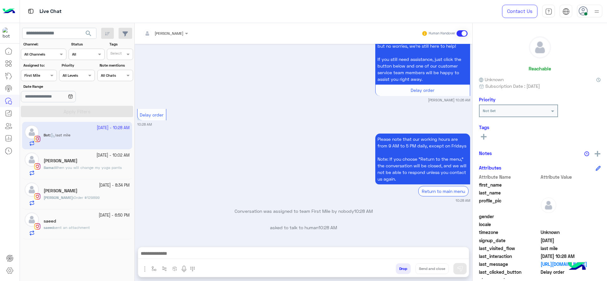
click at [41, 78] on div "Assigned on First Mile" at bounding box center [39, 75] width 36 height 11
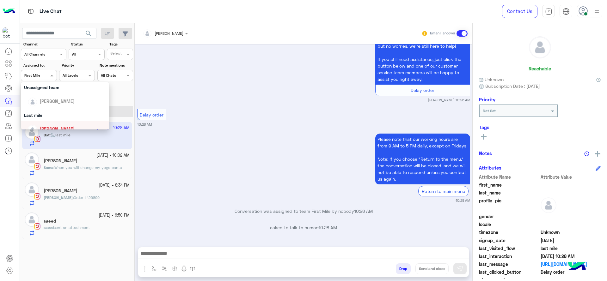
click at [42, 123] on div "[PERSON_NAME]" at bounding box center [65, 129] width 89 height 16
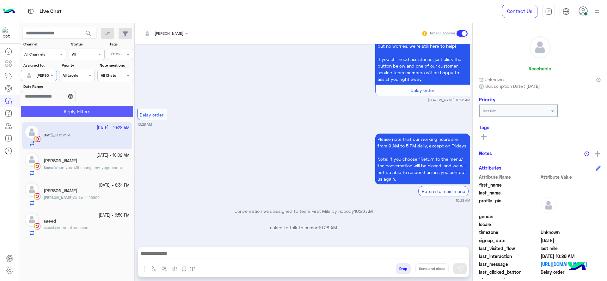
click at [66, 107] on button "Apply Filters" at bounding box center [77, 111] width 112 height 11
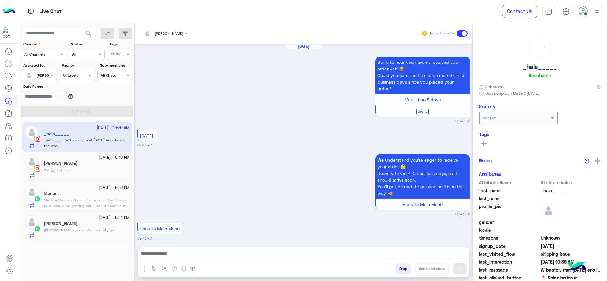
scroll to position [547, 0]
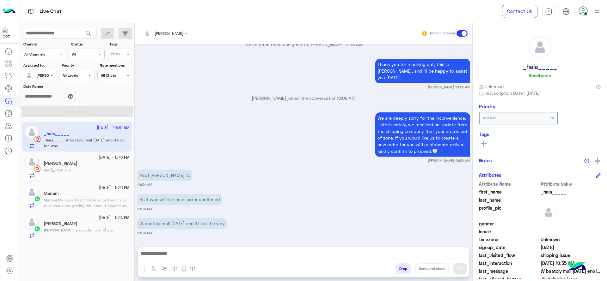
click at [88, 228] on span "‏تمام أنا بعثت طلب خلاص" at bounding box center [94, 230] width 40 height 5
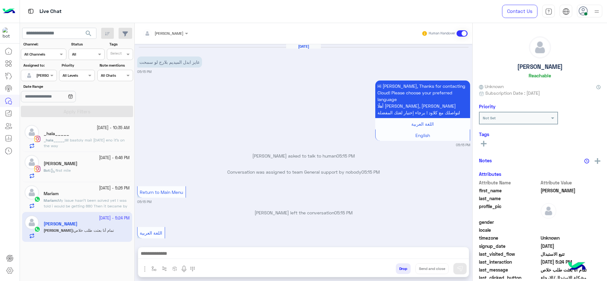
scroll to position [461, 0]
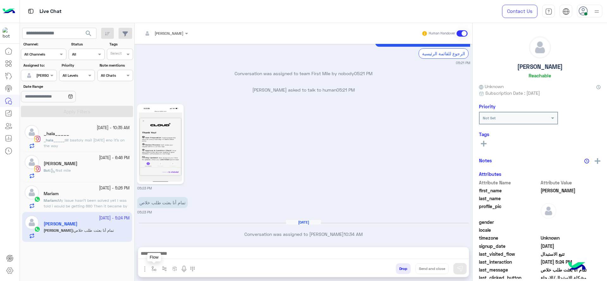
click at [155, 266] on img "button" at bounding box center [153, 268] width 5 height 5
click at [162, 252] on input "text" at bounding box center [164, 254] width 25 height 6
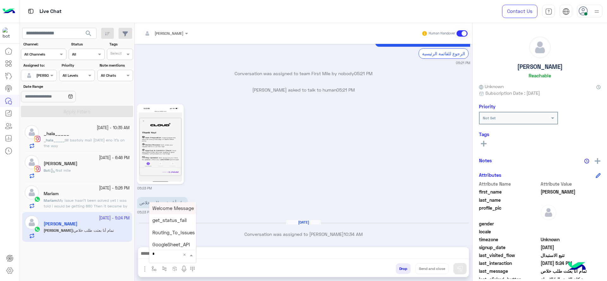
type input "**"
click at [166, 227] on div "چنى greeting" at bounding box center [172, 222] width 47 height 12
type textarea "**********"
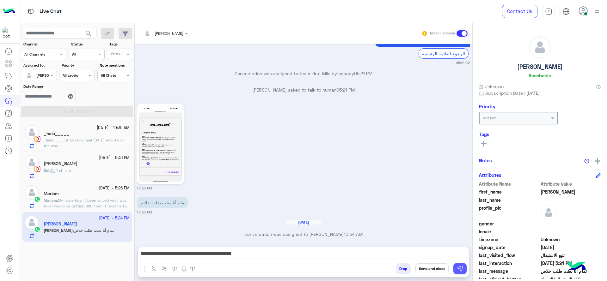
click at [459, 267] on img at bounding box center [460, 269] width 6 height 6
click at [99, 191] on small "28 September - 5:26 PM" at bounding box center [114, 189] width 31 height 6
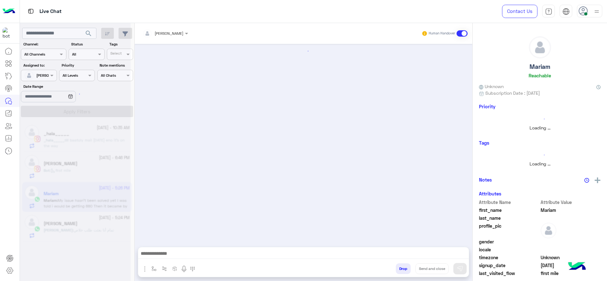
click at [152, 270] on img "button" at bounding box center [153, 268] width 5 height 5
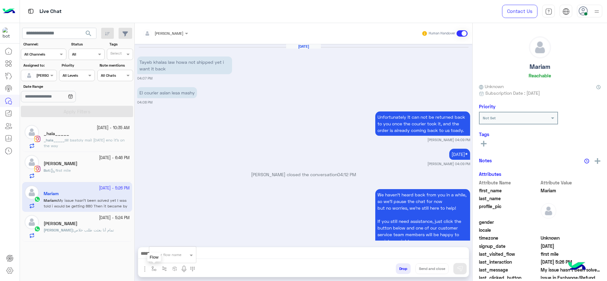
scroll to position [498, 0]
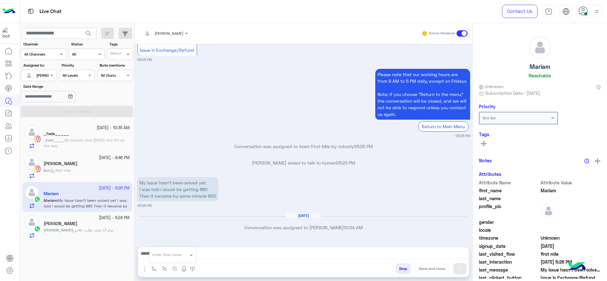
click at [161, 259] on div "enter flow name" at bounding box center [172, 254] width 47 height 11
type input "*"
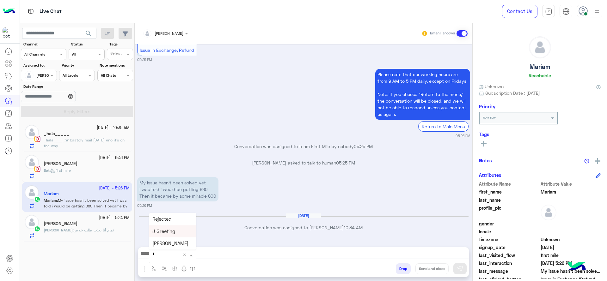
click at [161, 236] on div "J Greeting" at bounding box center [172, 231] width 47 height 12
type textarea "**********"
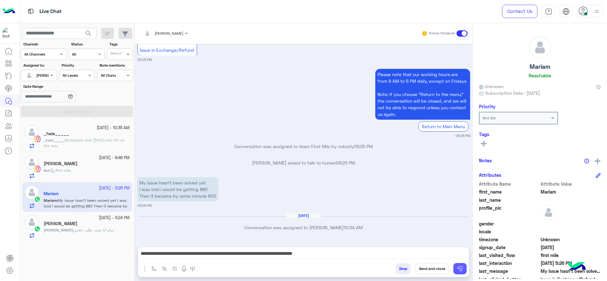
click at [463, 268] on img at bounding box center [460, 269] width 6 height 6
click at [59, 167] on div "Yasmeen Elshamy" at bounding box center [87, 164] width 86 height 7
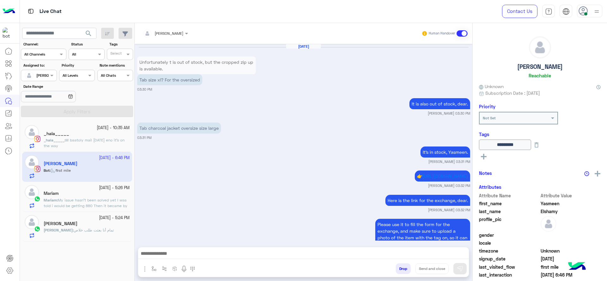
scroll to position [557, 0]
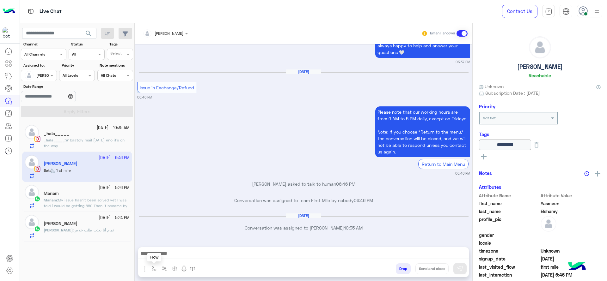
click at [156, 269] on button "button" at bounding box center [154, 269] width 10 height 10
click at [162, 254] on input "text" at bounding box center [164, 254] width 25 height 6
type input "*"
click at [170, 228] on div "J Greeting" at bounding box center [172, 231] width 47 height 12
type textarea "**********"
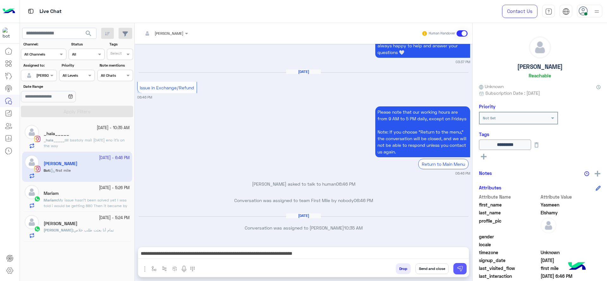
click at [458, 268] on img at bounding box center [460, 269] width 6 height 6
click at [89, 142] on span "W baatoly mail yesterday eno it’s on the way" at bounding box center [84, 143] width 81 height 10
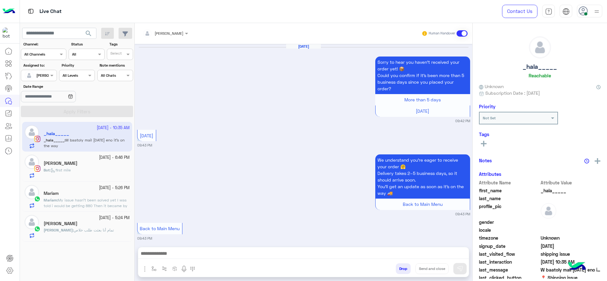
scroll to position [547, 0]
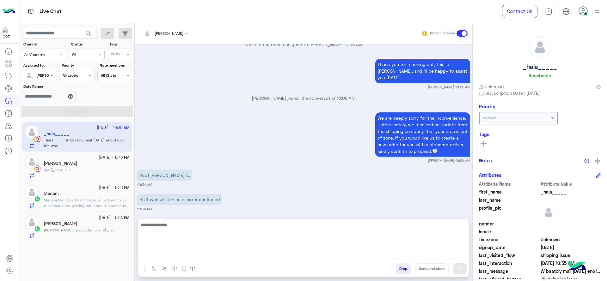
click at [211, 255] on textarea at bounding box center [303, 240] width 331 height 38
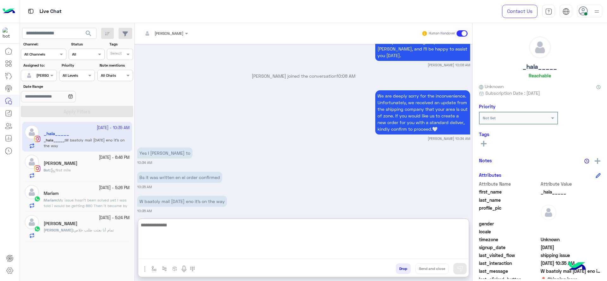
scroll to position [575, 0]
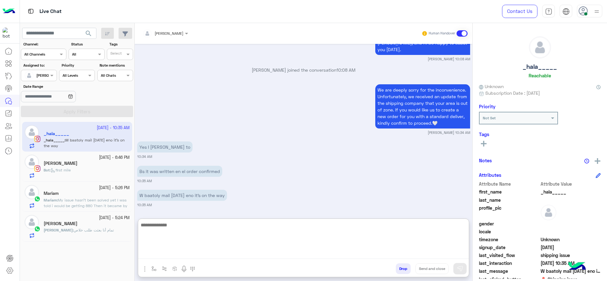
click at [175, 232] on textarea at bounding box center [303, 240] width 331 height 38
click at [297, 237] on textarea "**********" at bounding box center [303, 240] width 331 height 38
click at [347, 231] on textarea "**********" at bounding box center [303, 240] width 331 height 38
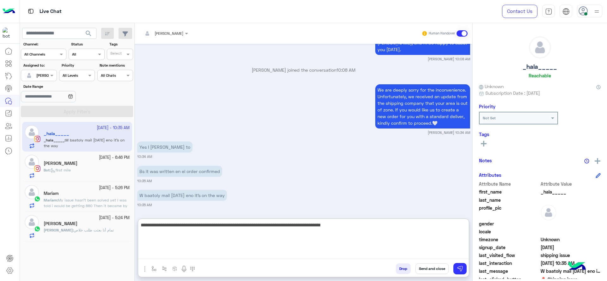
click at [380, 228] on textarea "**********" at bounding box center [303, 240] width 331 height 38
click at [372, 228] on textarea "**********" at bounding box center [303, 240] width 331 height 38
type textarea "**********"
click at [286, 252] on textarea "**********" at bounding box center [303, 240] width 331 height 38
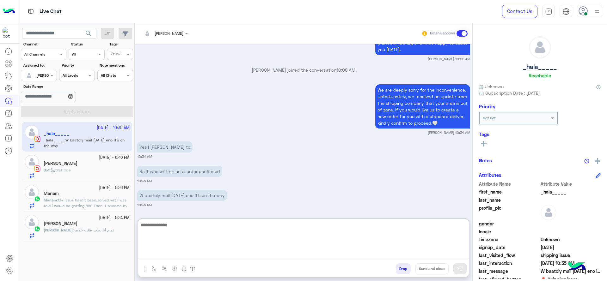
scroll to position [620, 0]
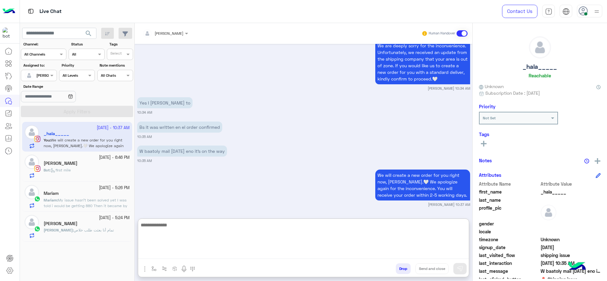
paste textarea "**********"
type textarea "**********"
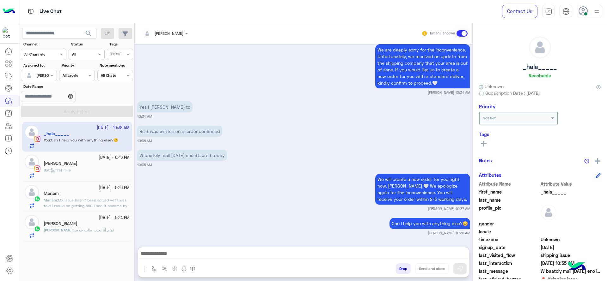
click at [105, 203] on span "My issue hasn’t been solved yet I was told i would be getting 880 Then it becam…" at bounding box center [86, 206] width 84 height 16
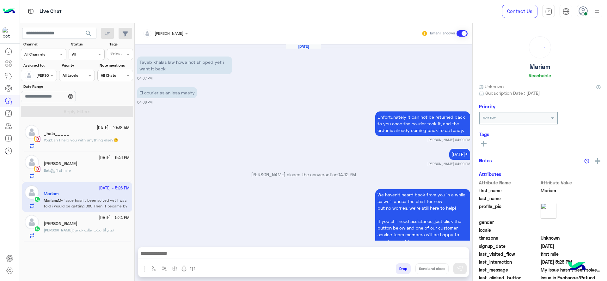
scroll to position [498, 0]
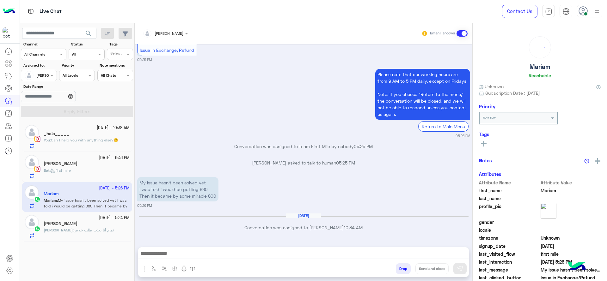
click at [155, 270] on img "button" at bounding box center [153, 268] width 5 height 5
click at [164, 254] on input "text" at bounding box center [164, 254] width 25 height 6
type input "*"
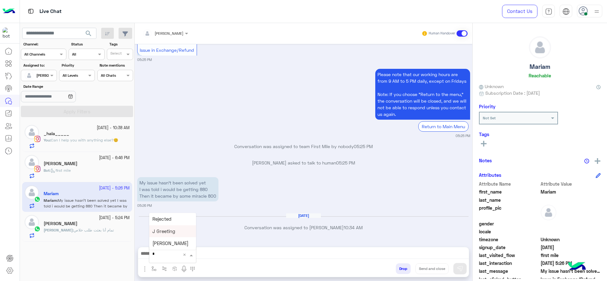
click at [164, 233] on span "J Greeting" at bounding box center [163, 232] width 23 height 6
type textarea "**********"
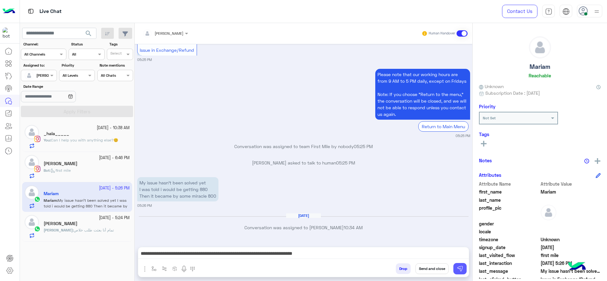
click at [465, 271] on button at bounding box center [459, 268] width 13 height 11
click at [117, 212] on div "28 September - 5:24 PM Karim Karim : ‏تمام أنا بعثت طلب خلاص" at bounding box center [77, 227] width 110 height 30
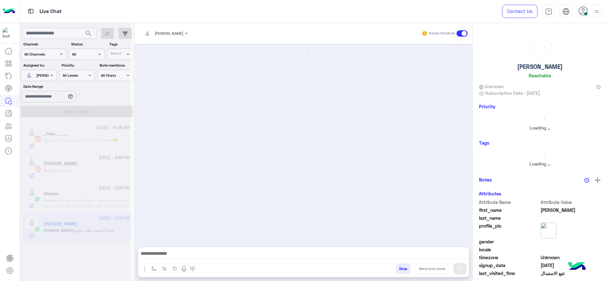
click at [119, 218] on div at bounding box center [75, 143] width 111 height 281
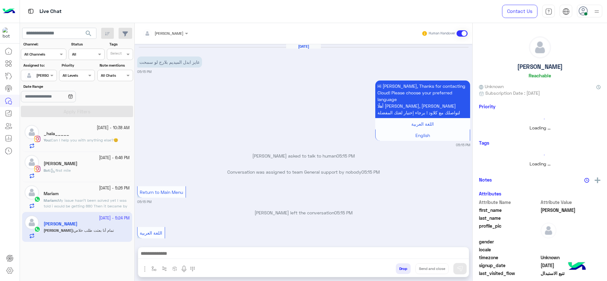
scroll to position [461, 0]
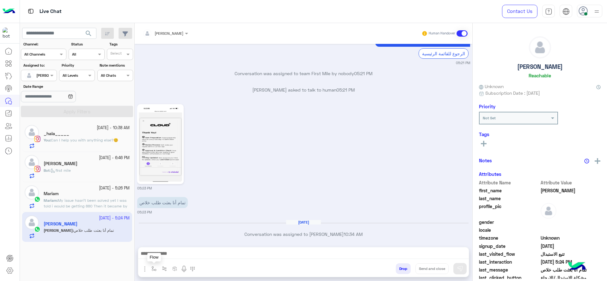
click at [157, 271] on button "button" at bounding box center [154, 269] width 10 height 10
click at [169, 254] on input "text" at bounding box center [164, 254] width 25 height 6
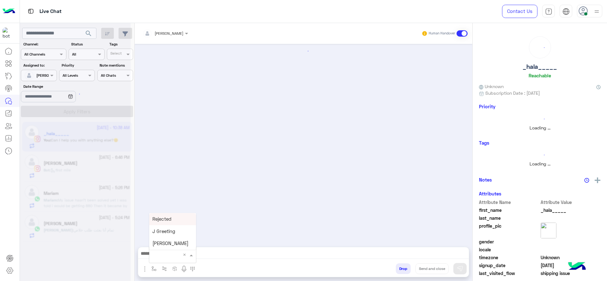
type input "*"
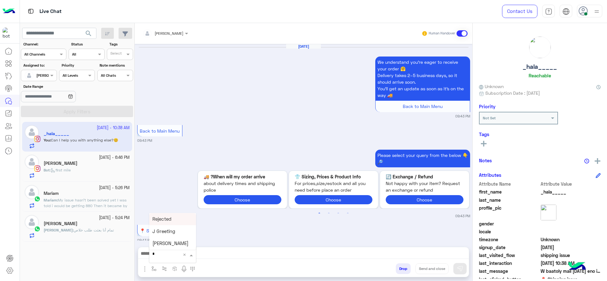
scroll to position [517, 0]
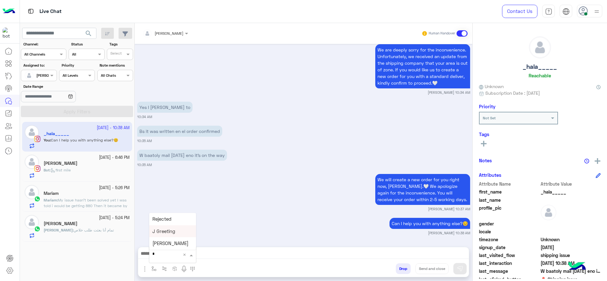
click at [105, 214] on div "28 September - 5:24 PM Karim Karim : ‏تمام أنا بعثت طلب خلاص" at bounding box center [77, 227] width 110 height 30
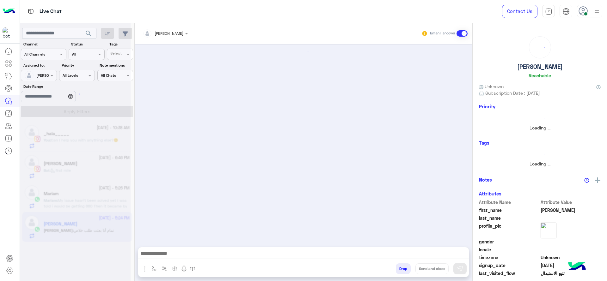
click at [105, 215] on div at bounding box center [75, 143] width 111 height 281
click at [107, 216] on app-inbox-user "28 September - 5:24 PM Karim Karim : ‏تمام أنا بعثت طلب خلاص" at bounding box center [77, 227] width 110 height 30
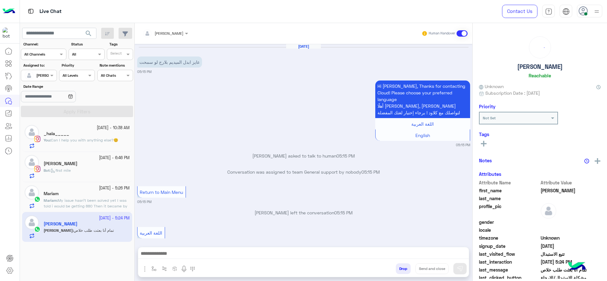
scroll to position [461, 0]
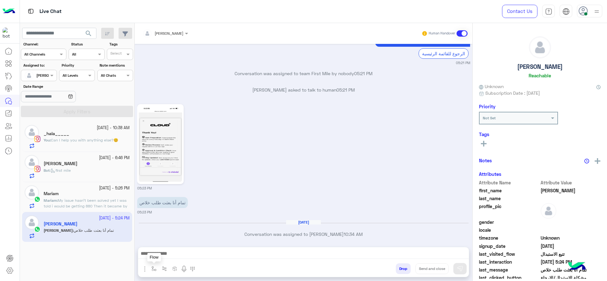
click at [158, 273] on button "button" at bounding box center [154, 269] width 10 height 10
click at [157, 259] on div "enter flow name" at bounding box center [172, 254] width 47 height 11
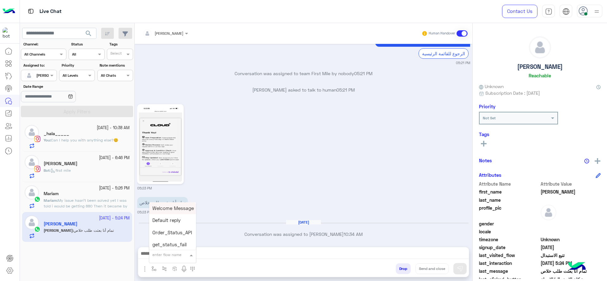
click at [162, 254] on input "text" at bounding box center [164, 254] width 25 height 6
click at [161, 253] on input "text" at bounding box center [164, 254] width 25 height 6
type input "***"
click at [162, 245] on div "چنى greeting" at bounding box center [172, 241] width 47 height 12
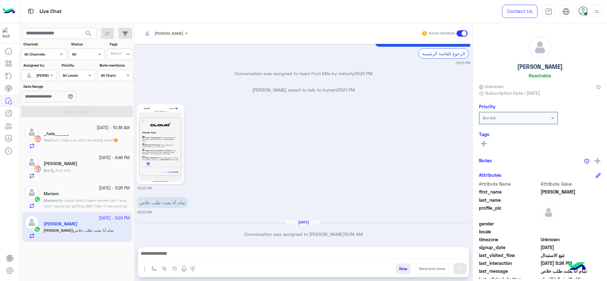
type textarea "**********"
click at [459, 269] on img at bounding box center [460, 269] width 6 height 6
click at [64, 156] on div "28 September - 6:46 PM" at bounding box center [87, 158] width 86 height 6
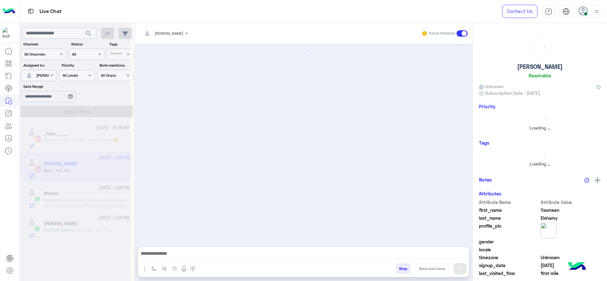
click at [64, 156] on div at bounding box center [75, 143] width 111 height 281
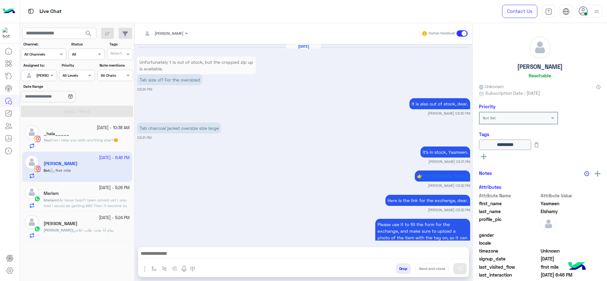
scroll to position [557, 0]
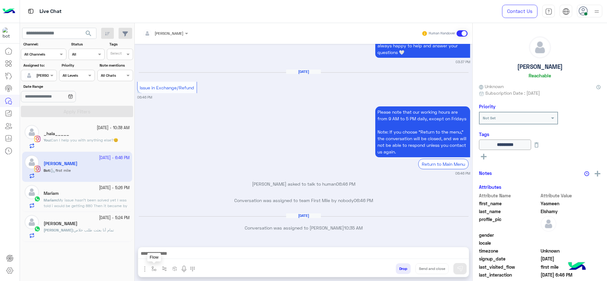
click at [153, 270] on img "button" at bounding box center [153, 268] width 5 height 5
click at [162, 252] on input "text" at bounding box center [164, 254] width 25 height 6
type input "*"
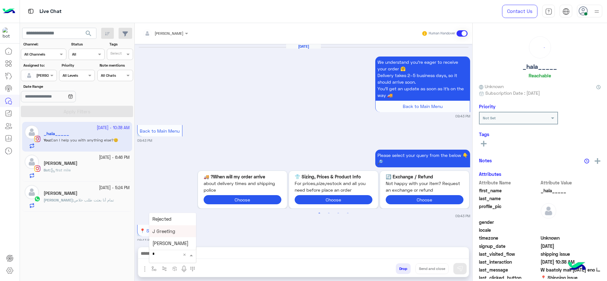
scroll to position [517, 0]
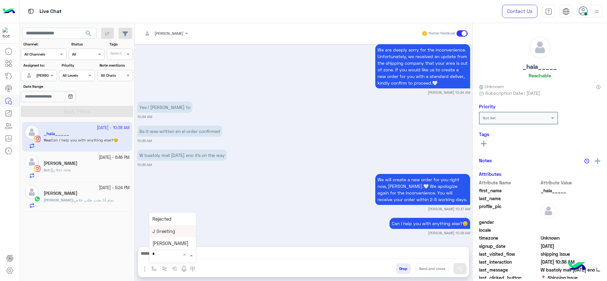
click at [172, 228] on div "J Greeting" at bounding box center [172, 231] width 47 height 12
type textarea "**********"
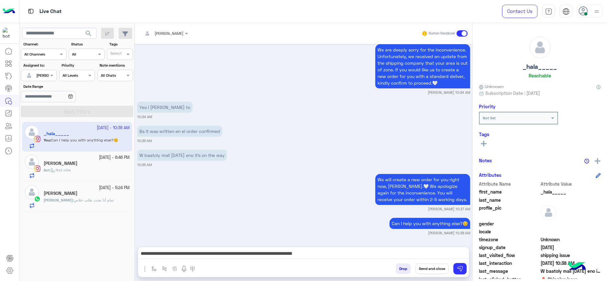
click at [50, 247] on div "29 September - 10:38 AM _hala_____ You : Can I help you with anything else?😊 28…" at bounding box center [77, 202] width 115 height 164
click at [78, 179] on div "28 September - 6:46 PM Yasmeen Elshamy Bot : first mile" at bounding box center [77, 167] width 110 height 30
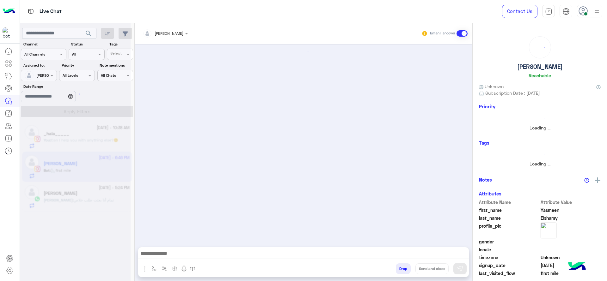
click at [79, 178] on div at bounding box center [75, 143] width 111 height 281
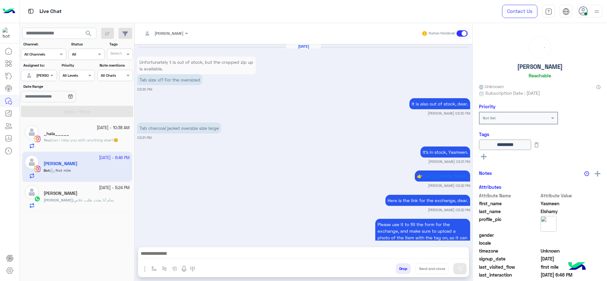
scroll to position [557, 0]
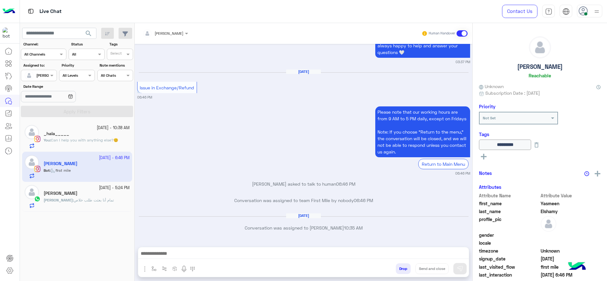
click at [152, 267] on img "button" at bounding box center [153, 268] width 5 height 5
click at [162, 253] on input "text" at bounding box center [164, 254] width 25 height 6
type input "*"
click at [165, 227] on div "J Greeting" at bounding box center [172, 231] width 47 height 12
type textarea "**********"
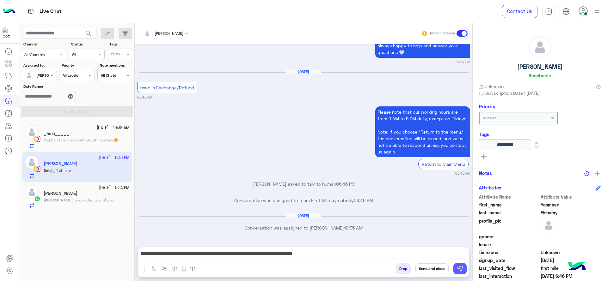
click at [463, 271] on button at bounding box center [459, 268] width 13 height 11
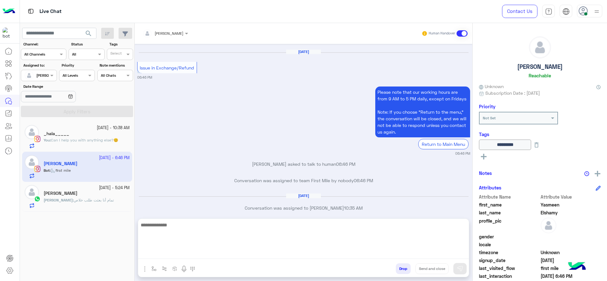
click at [261, 258] on textarea at bounding box center [303, 240] width 331 height 38
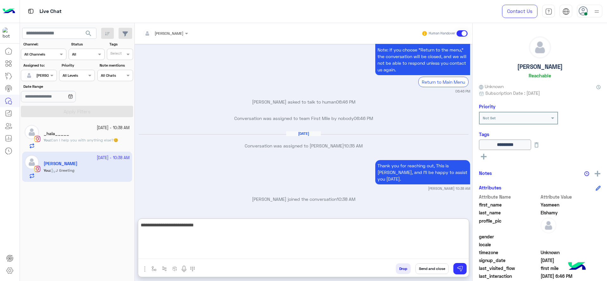
click at [223, 232] on textarea "**********" at bounding box center [303, 240] width 331 height 38
type textarea "**********"
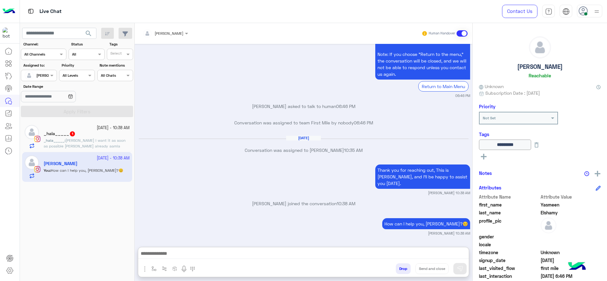
click at [94, 133] on div "_hala_____ 1" at bounding box center [87, 134] width 86 height 7
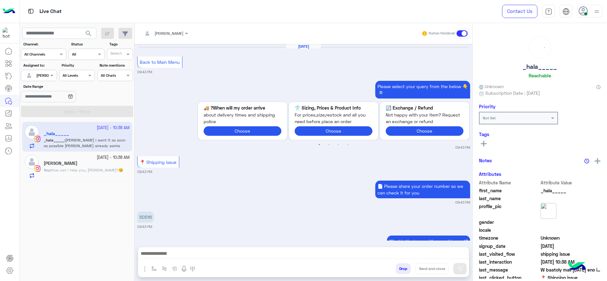
scroll to position [510, 0]
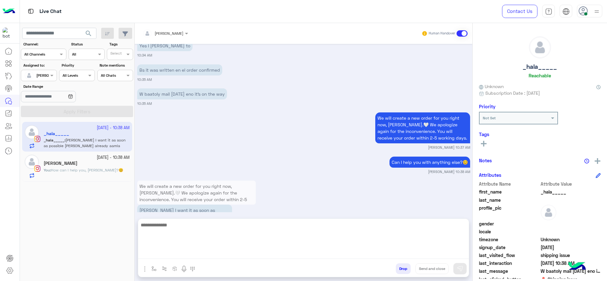
click at [245, 254] on textarea at bounding box center [303, 240] width 331 height 38
type textarea "**********"
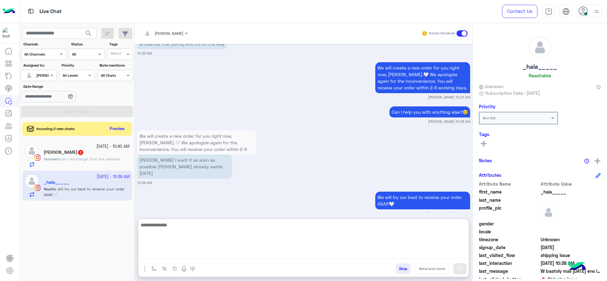
scroll to position [569, 0]
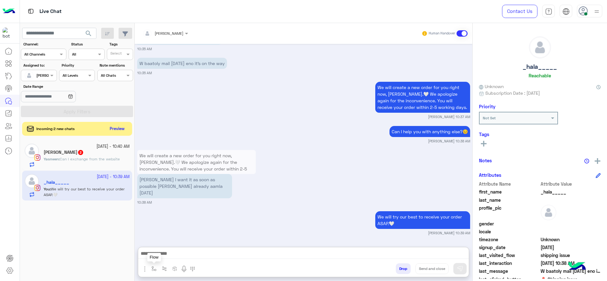
click at [155, 269] on img "button" at bounding box center [153, 268] width 5 height 5
click at [164, 255] on input "text" at bounding box center [164, 254] width 25 height 6
type input "*"
click at [167, 241] on span "Jana close" at bounding box center [170, 244] width 36 height 6
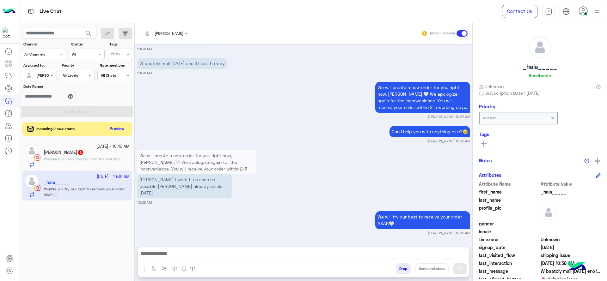
type textarea "**********"
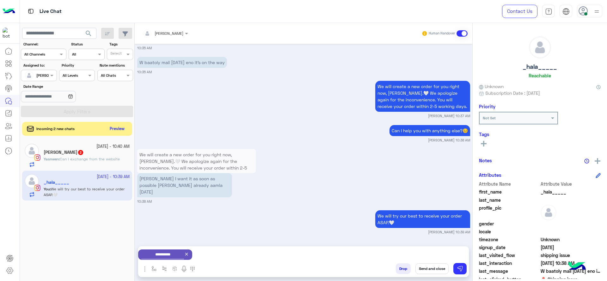
click at [436, 269] on button "Send and close" at bounding box center [431, 269] width 33 height 11
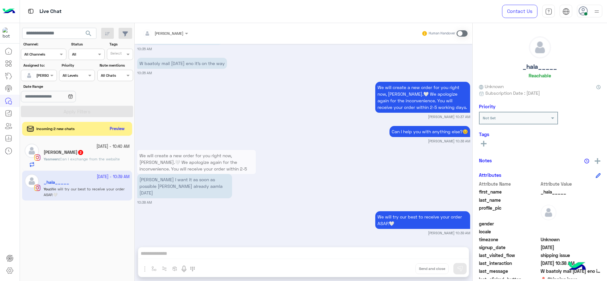
scroll to position [557, 0]
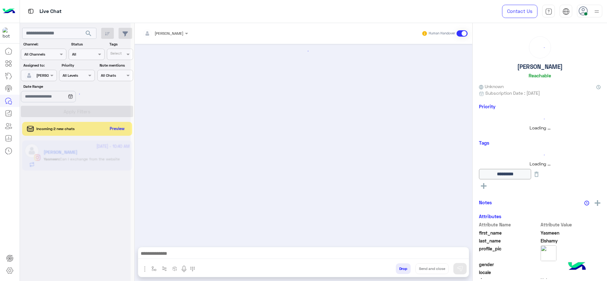
click at [91, 150] on div at bounding box center [75, 143] width 111 height 281
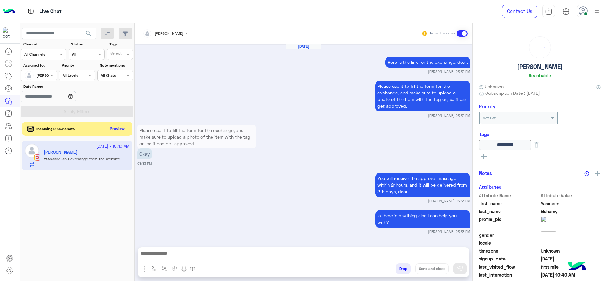
scroll to position [544, 0]
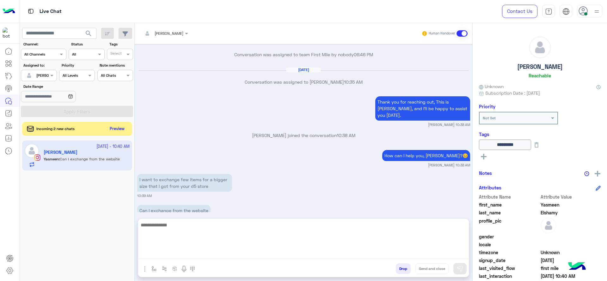
click at [223, 257] on textarea at bounding box center [303, 240] width 331 height 38
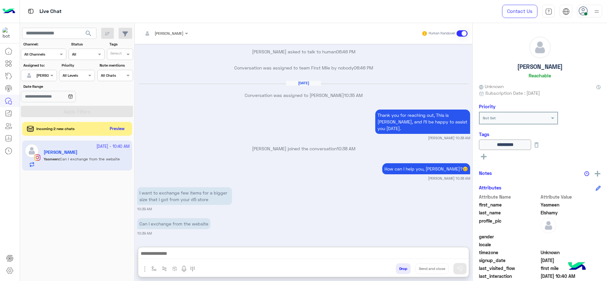
click at [162, 30] on input "text" at bounding box center [157, 33] width 29 height 6
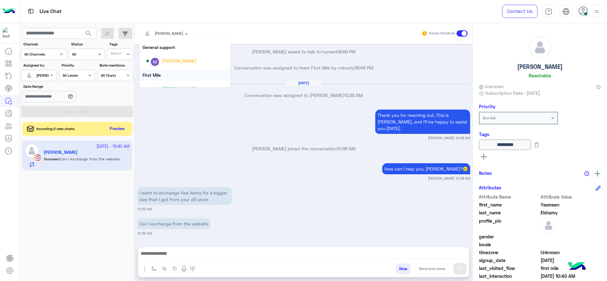
scroll to position [104, 0]
click at [175, 59] on div "[PERSON_NAME]" at bounding box center [179, 59] width 34 height 7
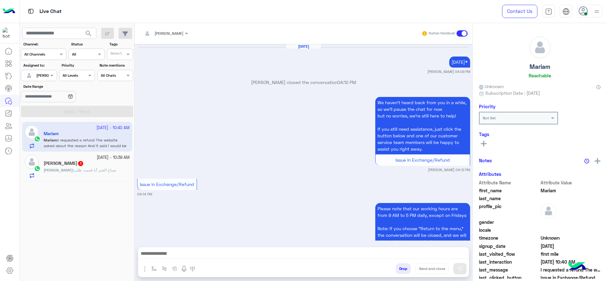
scroll to position [510, 0]
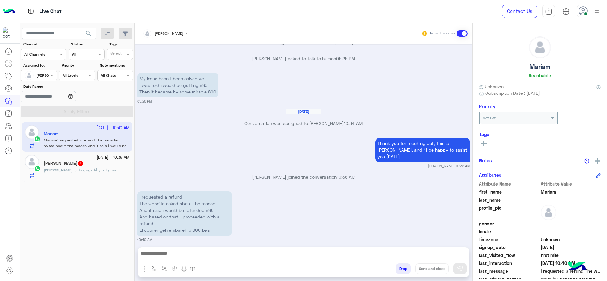
click at [101, 169] on div "Karim : ‏صباح الخير أنا قدمت طلب" at bounding box center [87, 173] width 86 height 11
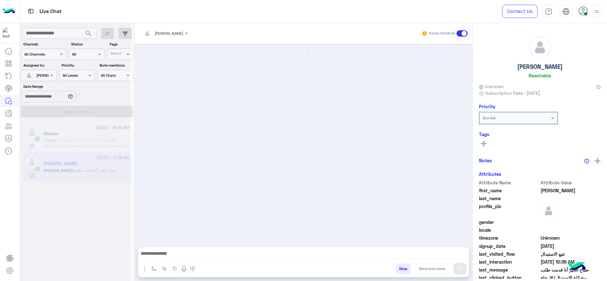
scroll to position [434, 0]
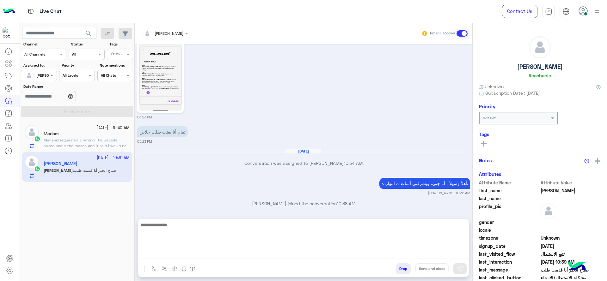
click at [197, 251] on textarea at bounding box center [303, 240] width 331 height 38
type textarea "*"
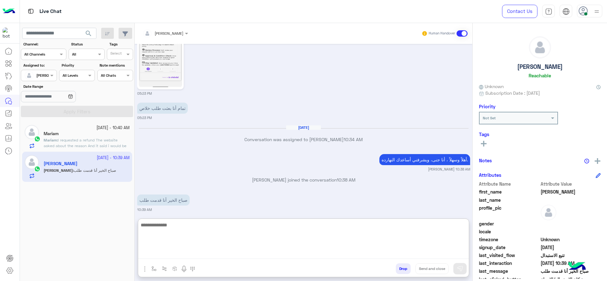
scroll to position [462, 0]
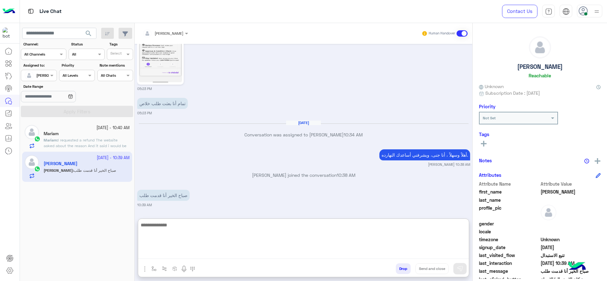
click at [175, 229] on textarea at bounding box center [303, 240] width 331 height 38
paste textarea "**********"
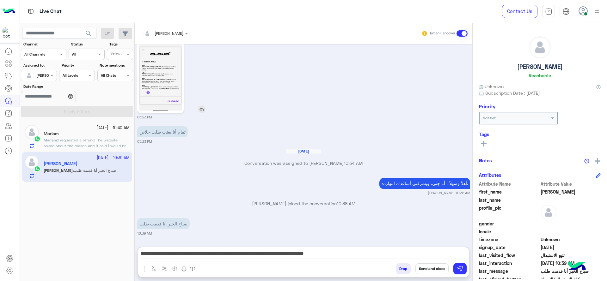
click at [165, 59] on img at bounding box center [160, 73] width 43 height 77
click at [261, 249] on div "**********" at bounding box center [303, 255] width 331 height 16
click at [263, 251] on textarea "**********" at bounding box center [303, 254] width 331 height 9
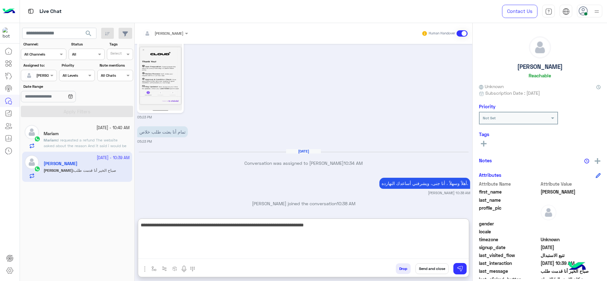
click at [467, 227] on textarea "**********" at bounding box center [303, 240] width 331 height 38
type textarea "**********"
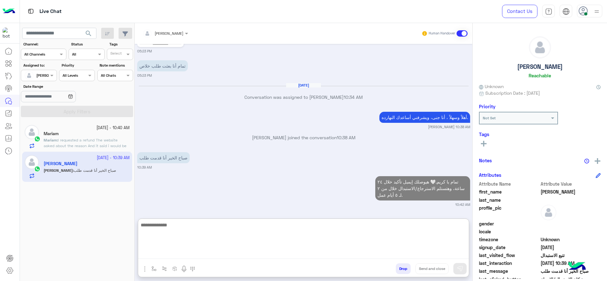
click at [290, 243] on textarea at bounding box center [303, 240] width 331 height 38
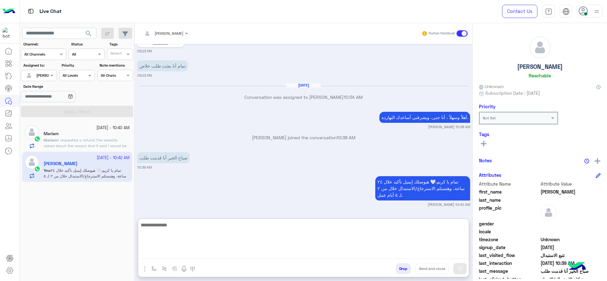
click at [322, 256] on textarea at bounding box center [303, 240] width 331 height 38
type textarea "**********"
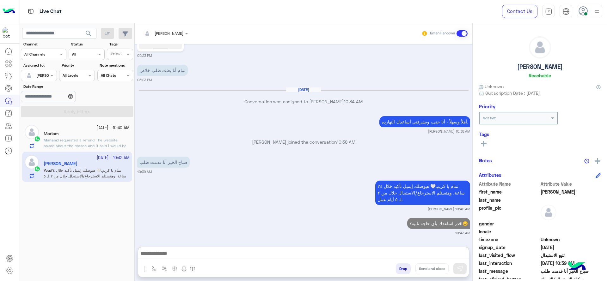
click at [85, 134] on div "Mariam" at bounding box center [87, 134] width 86 height 7
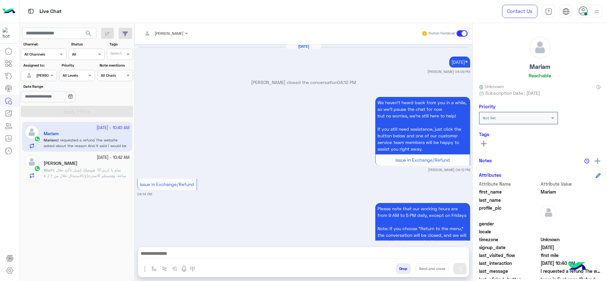
scroll to position [510, 0]
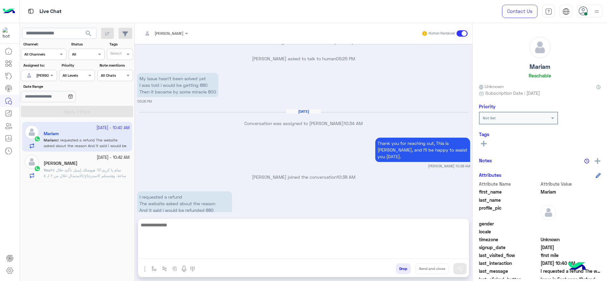
click at [224, 257] on textarea at bounding box center [303, 240] width 331 height 38
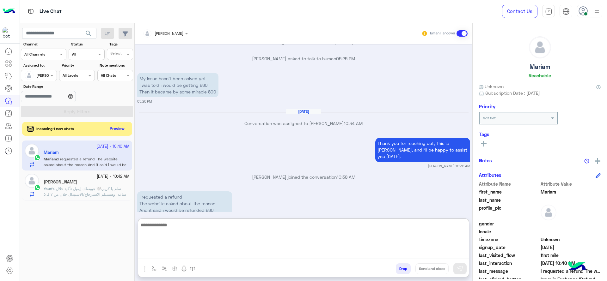
scroll to position [539, 0]
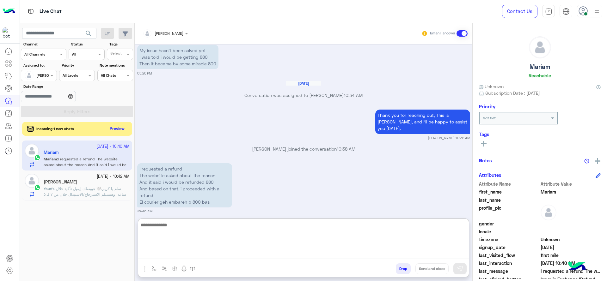
click at [202, 235] on textarea at bounding box center [303, 240] width 331 height 38
type textarea "*"
paste textarea "**********"
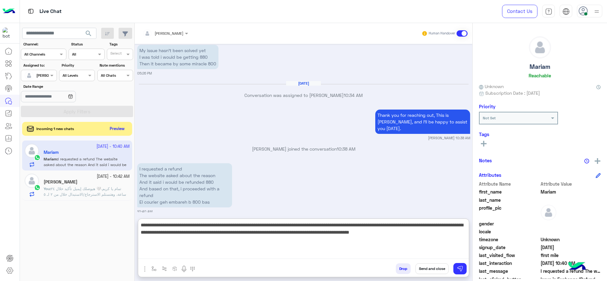
click at [202, 235] on textarea "**********" at bounding box center [303, 240] width 331 height 38
click at [224, 226] on textarea "**********" at bounding box center [303, 240] width 331 height 38
click at [226, 227] on textarea "**********" at bounding box center [303, 240] width 331 height 38
drag, startPoint x: 348, startPoint y: 226, endPoint x: 370, endPoint y: 249, distance: 31.5
click at [370, 249] on textarea "**********" at bounding box center [303, 240] width 331 height 38
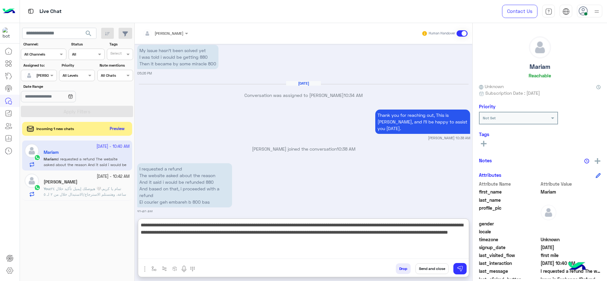
type textarea "**********"
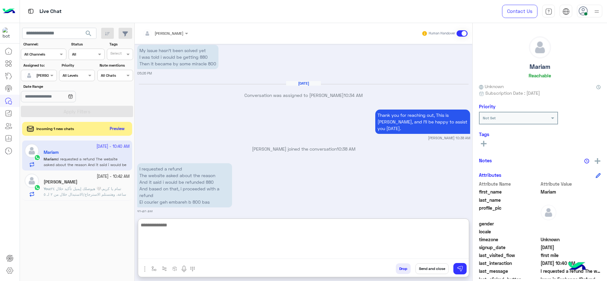
scroll to position [576, 0]
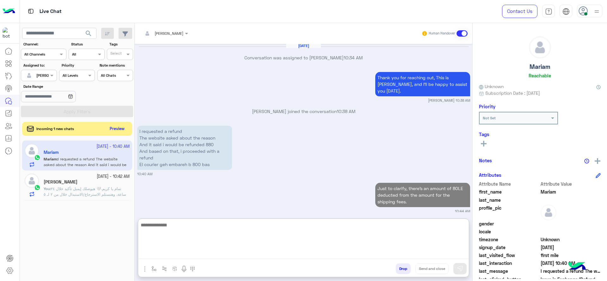
paste textarea "**********"
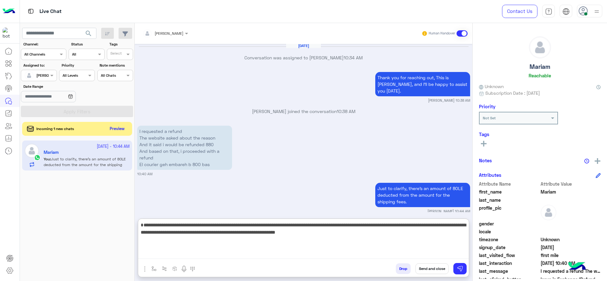
drag, startPoint x: 174, startPoint y: 226, endPoint x: 140, endPoint y: 225, distance: 33.8
click at [141, 225] on textarea "**********" at bounding box center [303, 240] width 331 height 38
click at [361, 233] on textarea "**********" at bounding box center [303, 240] width 331 height 38
type textarea "**********"
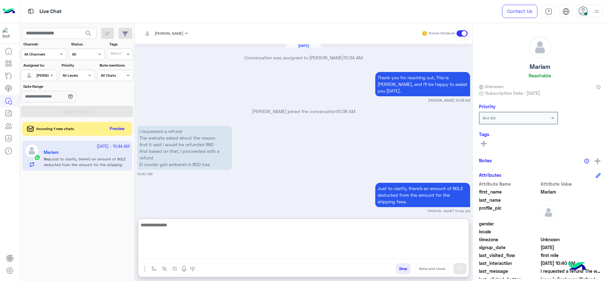
scroll to position [634, 0]
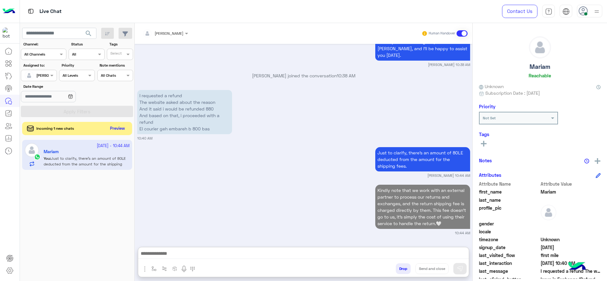
click at [114, 130] on button "Preview" at bounding box center [118, 129] width 20 height 9
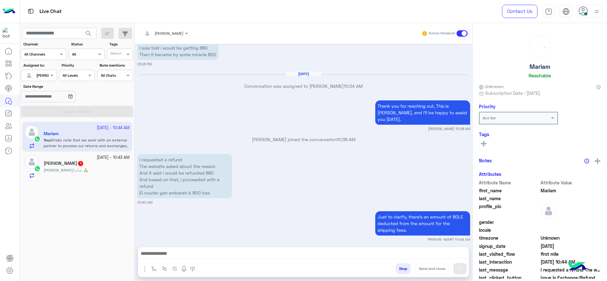
scroll to position [581, 0]
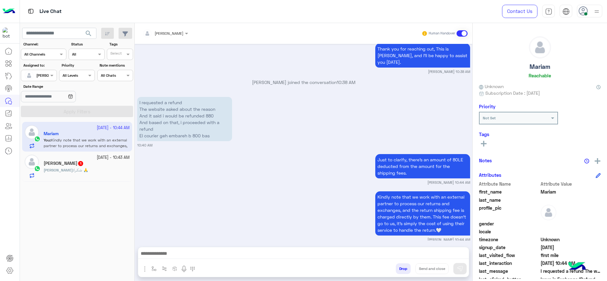
click at [100, 156] on small "29 September - 10:43 AM" at bounding box center [113, 158] width 33 height 6
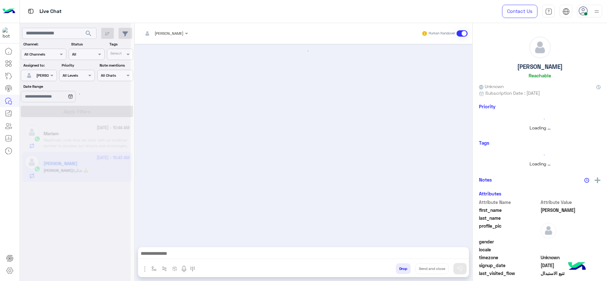
scroll to position [463, 0]
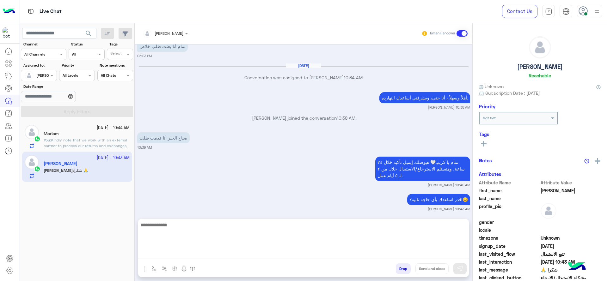
click at [206, 259] on textarea at bounding box center [303, 240] width 331 height 38
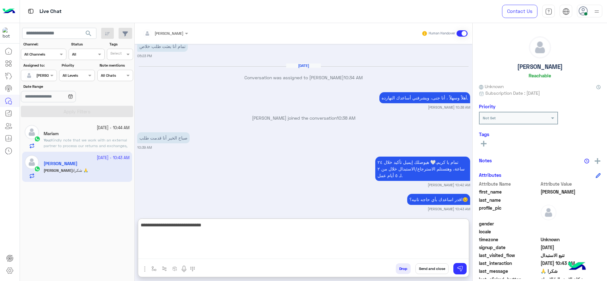
click at [440, 230] on textarea "**********" at bounding box center [303, 240] width 331 height 38
click at [308, 244] on textarea "**********" at bounding box center [303, 240] width 331 height 38
type textarea "**********"
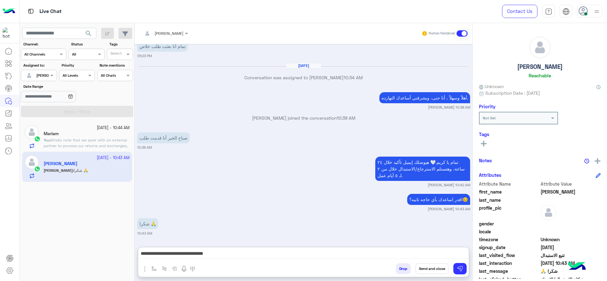
click at [437, 263] on div "Drop Send and close" at bounding box center [334, 270] width 269 height 14
click at [437, 265] on button "Send and close" at bounding box center [431, 269] width 33 height 11
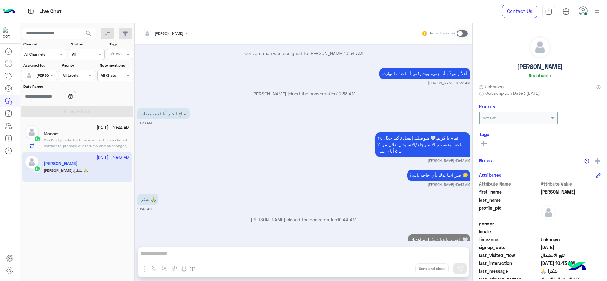
scroll to position [503, 0]
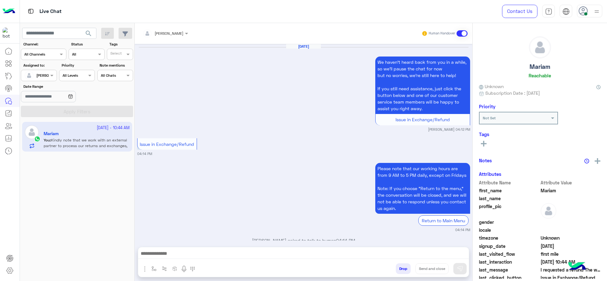
scroll to position [565, 0]
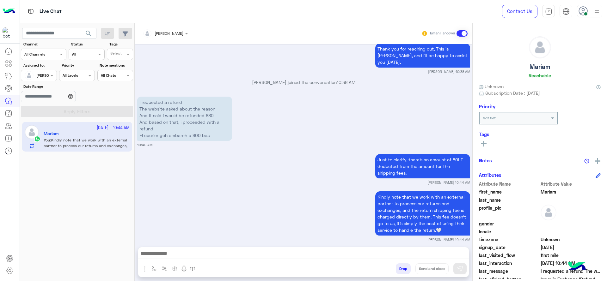
drag, startPoint x: 45, startPoint y: 73, endPoint x: 43, endPoint y: 82, distance: 9.1
click at [44, 72] on div at bounding box center [38, 75] width 35 height 6
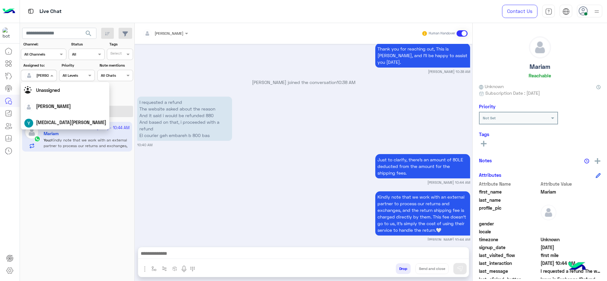
scroll to position [124, 0]
click at [37, 106] on div "First Mile" at bounding box center [65, 108] width 89 height 12
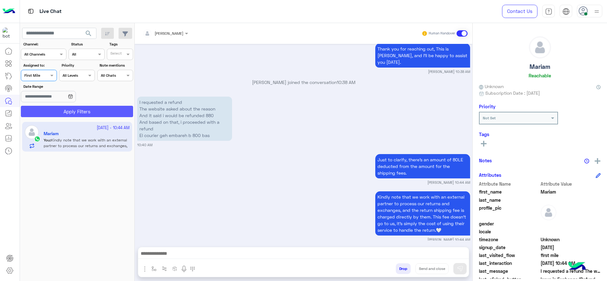
click at [44, 107] on button "Apply Filters" at bounding box center [77, 111] width 112 height 11
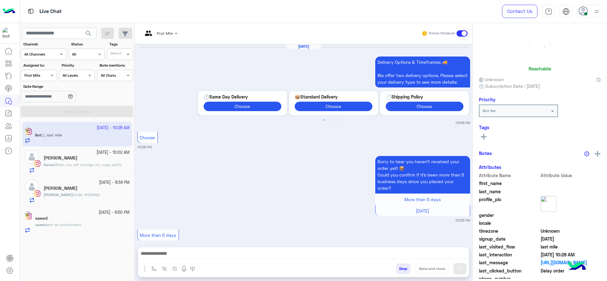
scroll to position [595, 0]
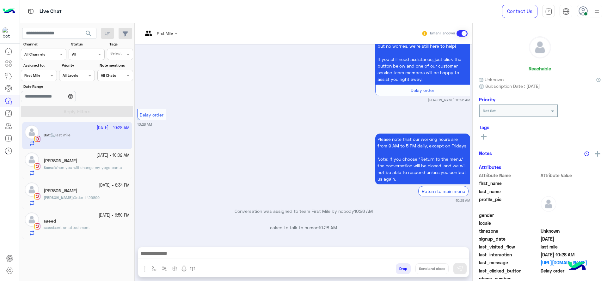
click at [63, 220] on div "saeed" at bounding box center [87, 222] width 86 height 7
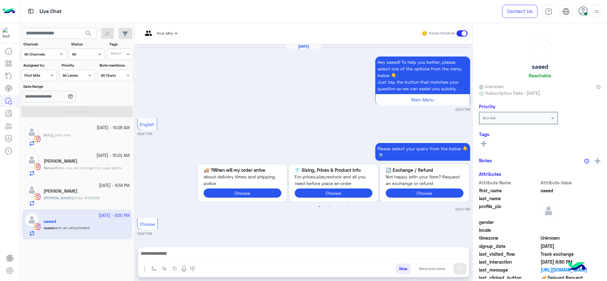
scroll to position [785, 0]
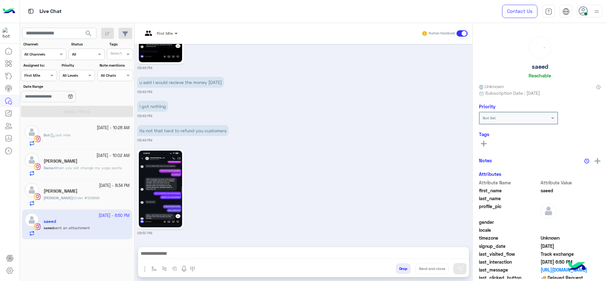
click at [173, 36] on span at bounding box center [177, 33] width 8 height 7
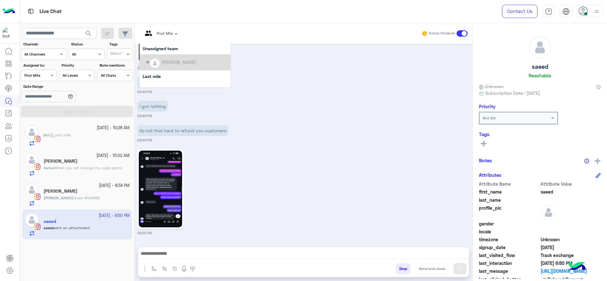
scroll to position [47, 0]
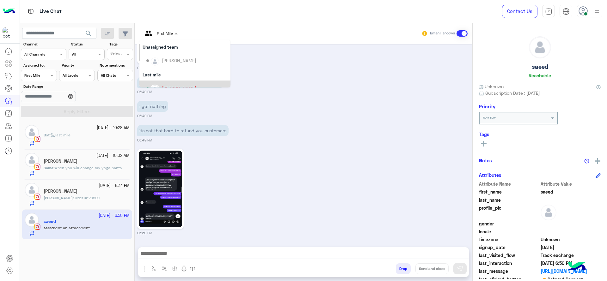
click at [314, 201] on div "06:50 PM" at bounding box center [303, 192] width 333 height 88
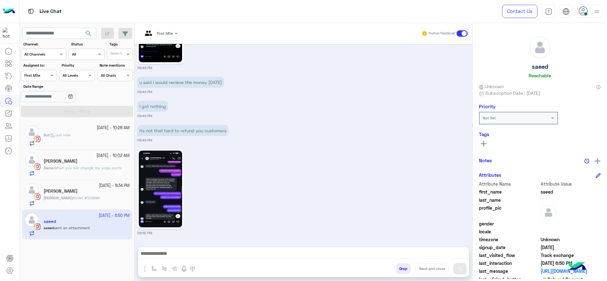
scroll to position [785, 0]
click at [152, 184] on img at bounding box center [160, 189] width 43 height 77
click at [154, 31] on input "text" at bounding box center [153, 33] width 20 height 6
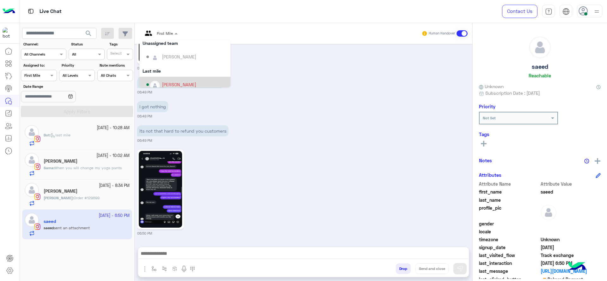
scroll to position [63, 0]
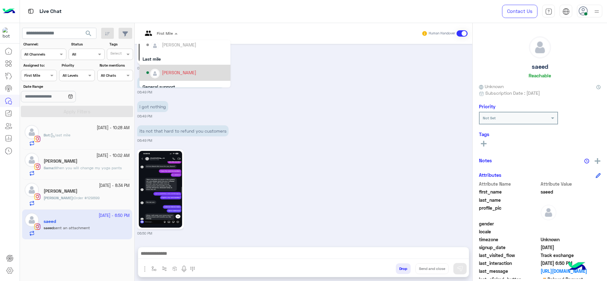
click at [158, 76] on div "Options list" at bounding box center [154, 73] width 9 height 9
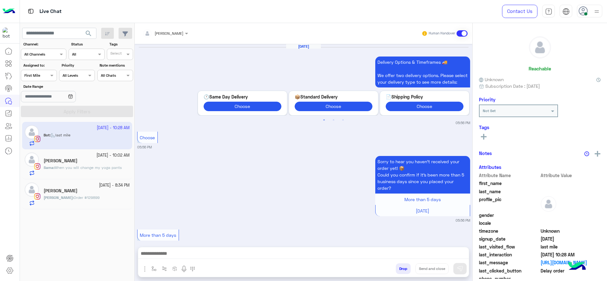
scroll to position [595, 0]
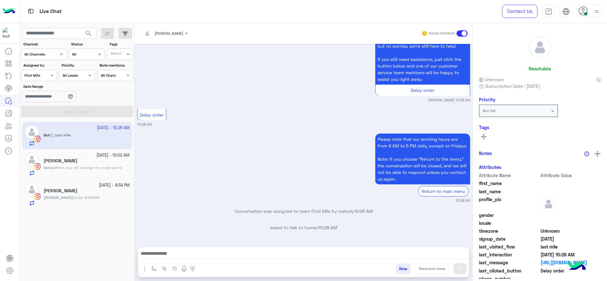
click at [45, 79] on div "Assigned on First Mile" at bounding box center [39, 75] width 36 height 11
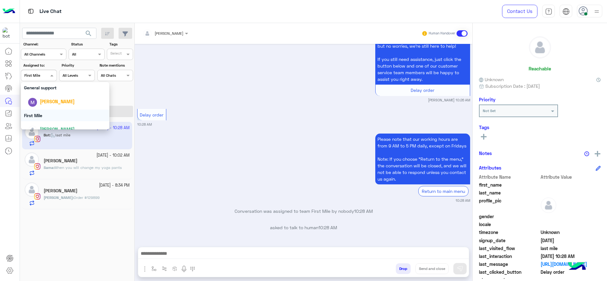
scroll to position [108, 0]
click at [46, 86] on div "[PERSON_NAME]" at bounding box center [67, 81] width 78 height 11
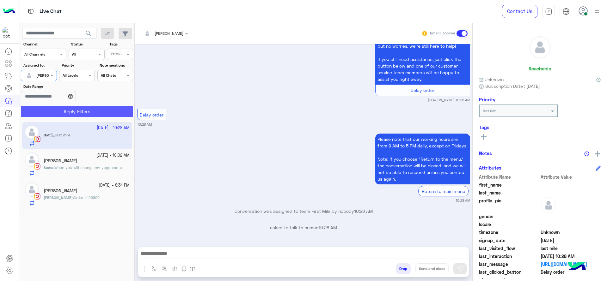
click at [50, 113] on button "Apply Filters" at bounding box center [77, 111] width 112 height 11
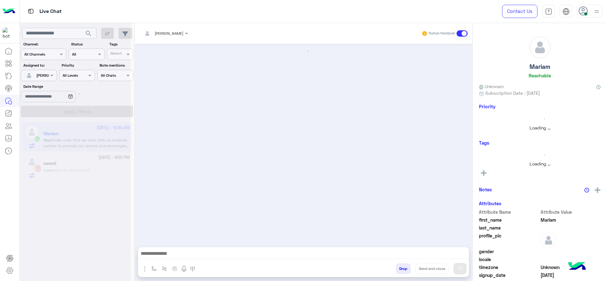
scroll to position [565, 0]
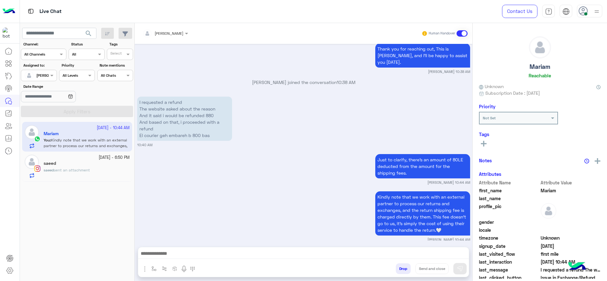
click at [98, 169] on div "saeed sent an attachment" at bounding box center [87, 173] width 86 height 11
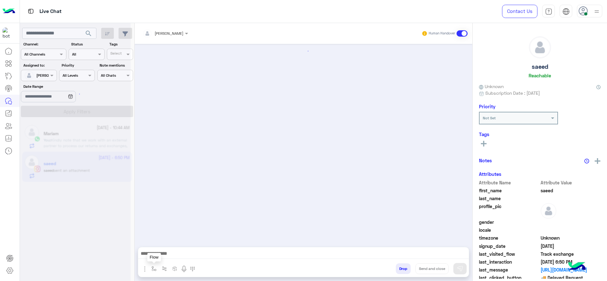
click at [150, 265] on button "button" at bounding box center [154, 269] width 10 height 10
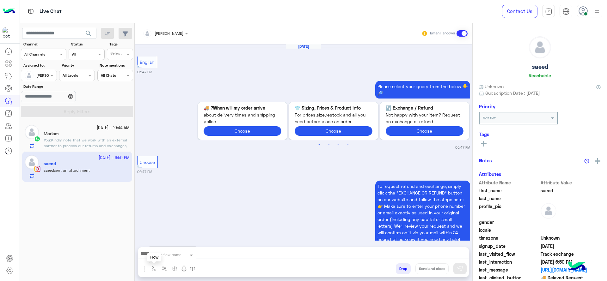
scroll to position [750, 0]
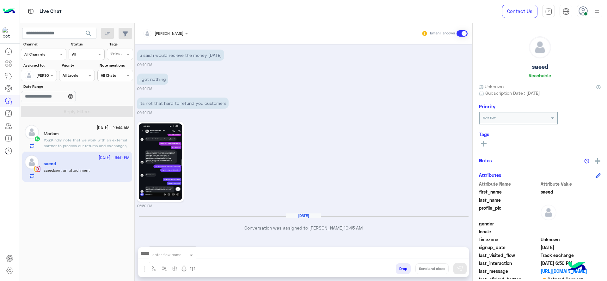
click at [165, 256] on input "text" at bounding box center [164, 254] width 25 height 6
type input "*"
click at [178, 231] on div "J Greeting" at bounding box center [172, 231] width 47 height 12
type textarea "**********"
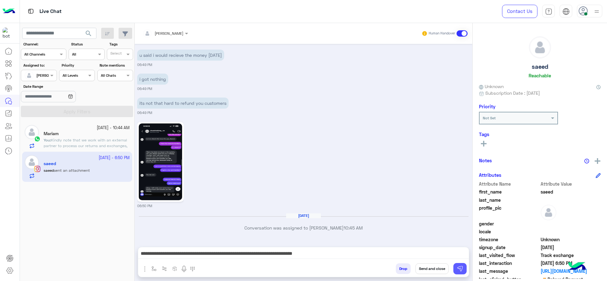
click at [464, 269] on button at bounding box center [459, 268] width 13 height 11
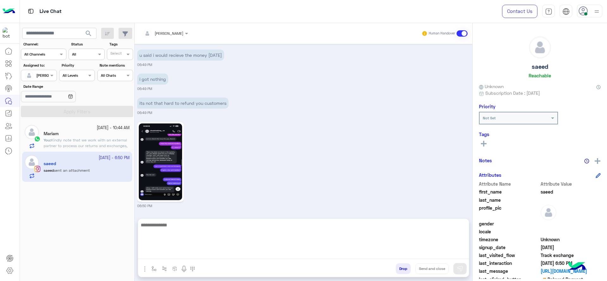
click at [433, 255] on textarea at bounding box center [303, 240] width 331 height 38
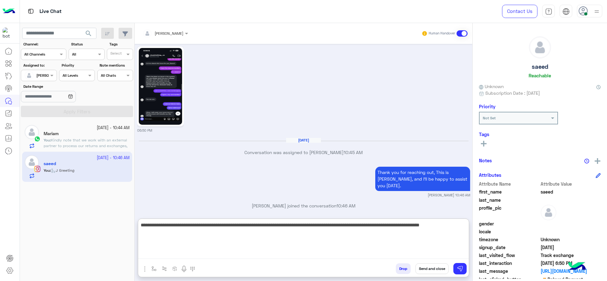
type textarea "**********"
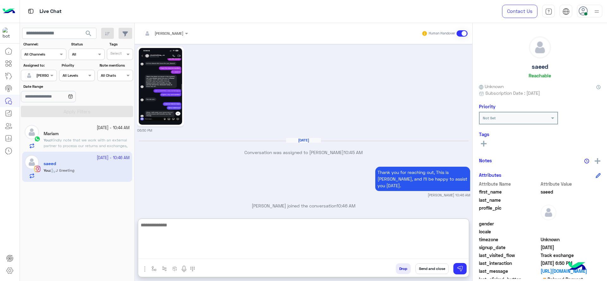
scroll to position [870, 0]
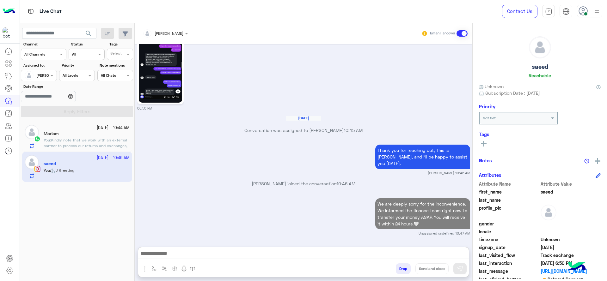
click at [90, 146] on span "Kindly note that we work with an external partner to process our returns and ex…" at bounding box center [86, 154] width 84 height 33
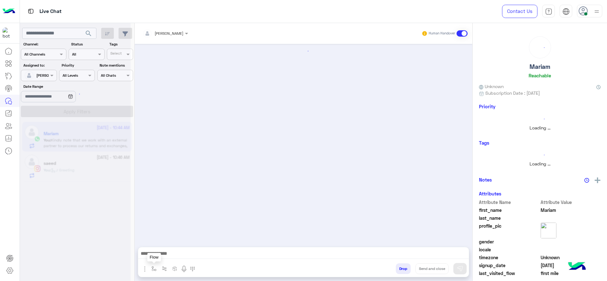
click at [152, 270] on img "button" at bounding box center [153, 268] width 5 height 5
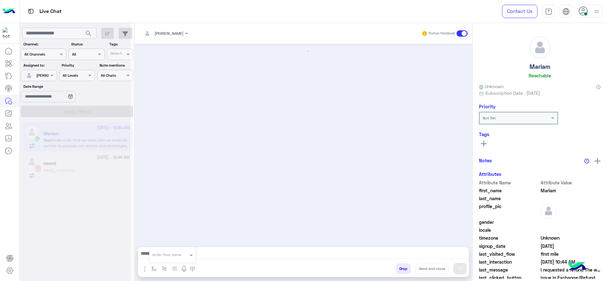
click at [158, 247] on div "enter flow name" at bounding box center [172, 255] width 47 height 17
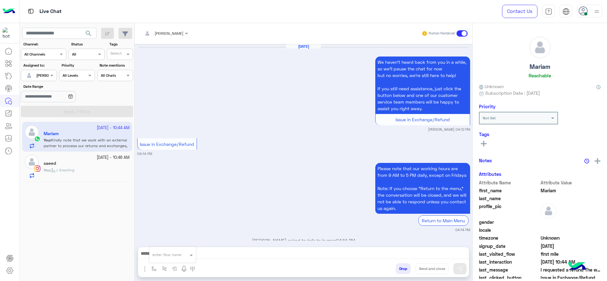
scroll to position [565, 0]
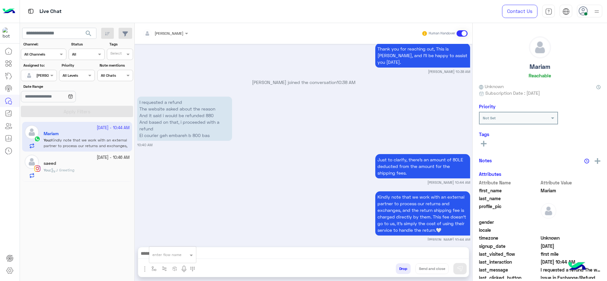
click at [160, 252] on input "text" at bounding box center [164, 254] width 25 height 6
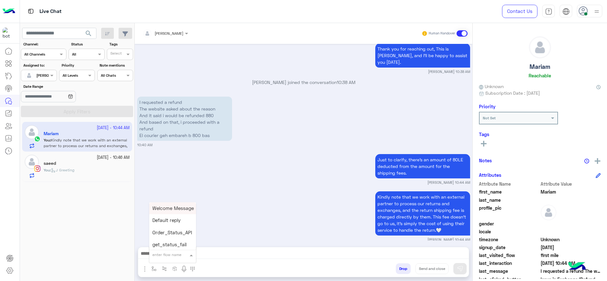
type input "*"
click at [187, 246] on div "[PERSON_NAME]" at bounding box center [172, 244] width 47 height 12
type textarea "**********"
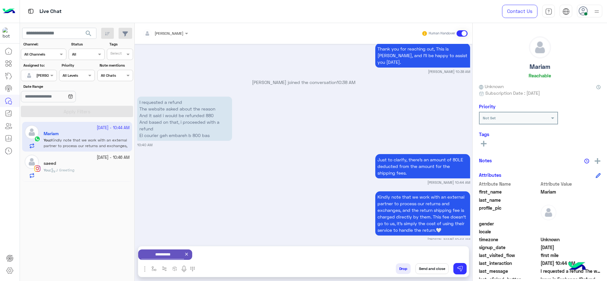
click at [441, 275] on div "Drop Send and close" at bounding box center [334, 270] width 269 height 14
click at [435, 269] on button "Send and close" at bounding box center [431, 269] width 33 height 11
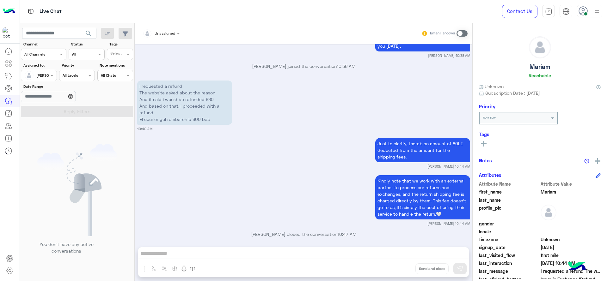
scroll to position [663, 0]
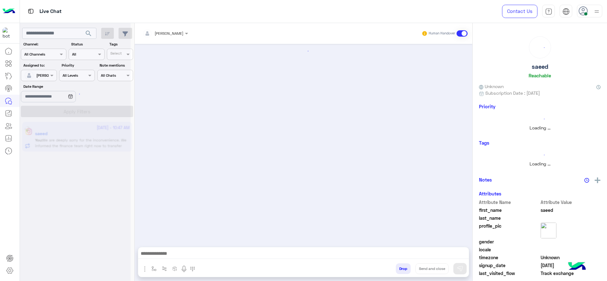
scroll to position [717, 0]
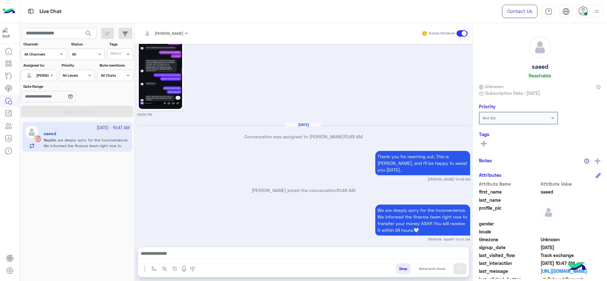
click at [42, 77] on div at bounding box center [38, 75] width 35 height 6
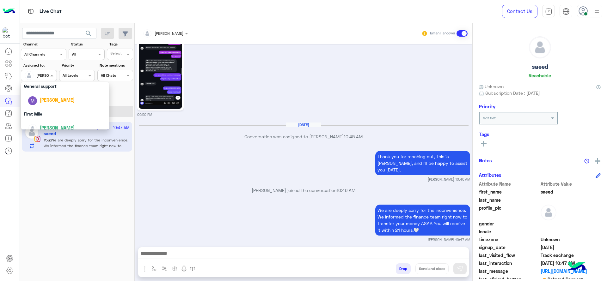
scroll to position [124, 0]
click at [44, 110] on div "First Mile" at bounding box center [65, 108] width 89 height 12
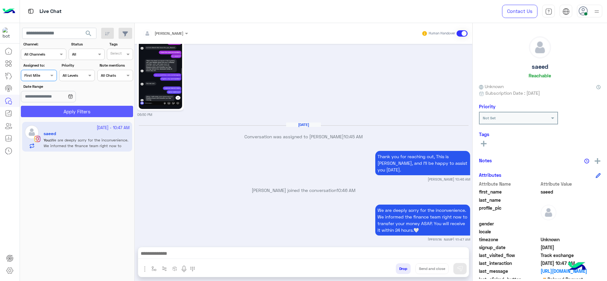
click at [67, 106] on button "Apply Filters" at bounding box center [77, 111] width 112 height 11
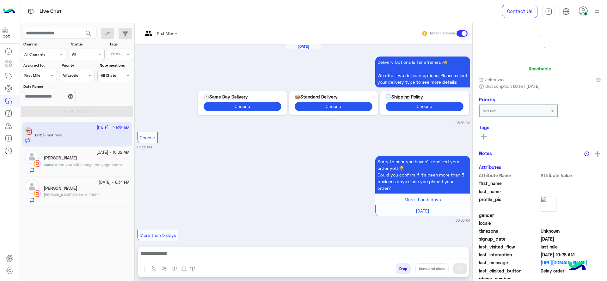
scroll to position [595, 0]
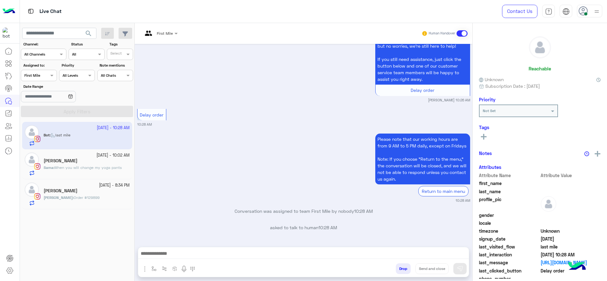
click at [78, 199] on span "Order #129899" at bounding box center [87, 197] width 26 height 5
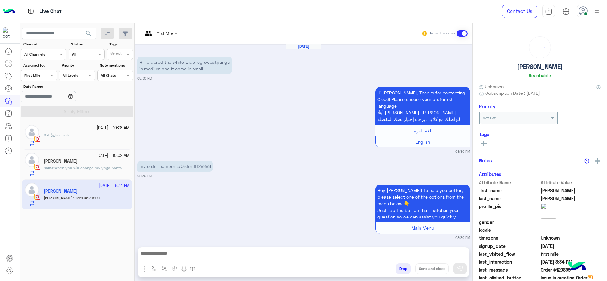
scroll to position [510, 0]
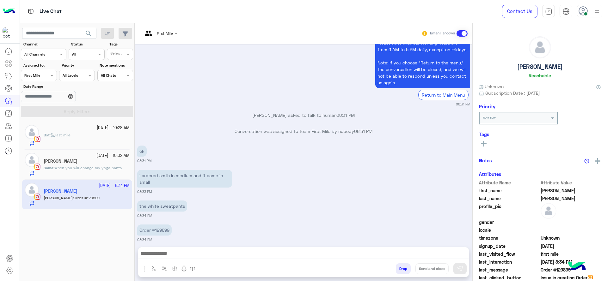
click at [173, 28] on div "First Mile" at bounding box center [159, 33] width 41 height 11
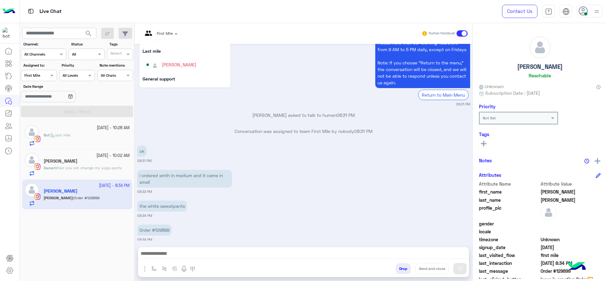
scroll to position [73, 0]
click at [166, 64] on div "[PERSON_NAME]" at bounding box center [179, 63] width 34 height 7
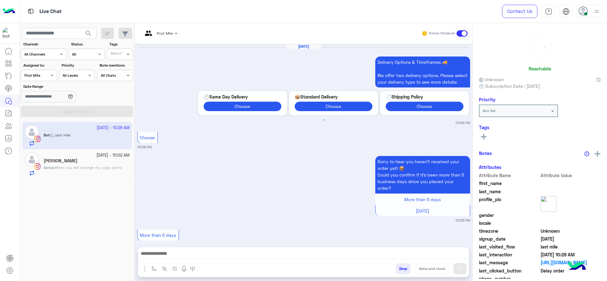
scroll to position [595, 0]
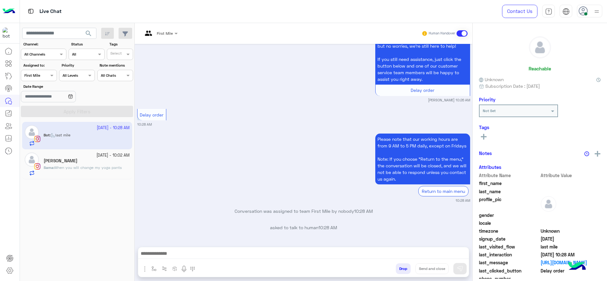
click at [165, 34] on div at bounding box center [159, 32] width 41 height 6
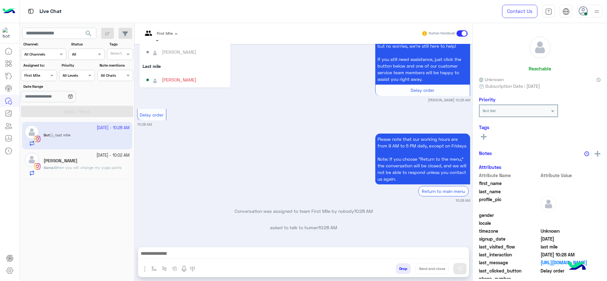
scroll to position [79, 0]
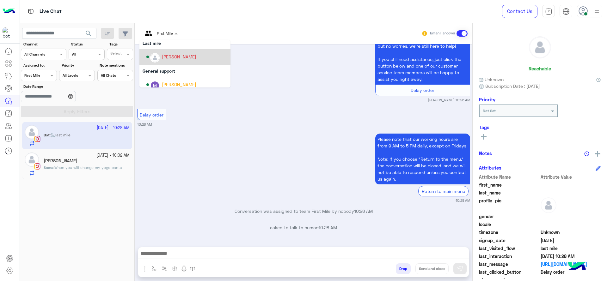
click at [163, 62] on div "[PERSON_NAME]" at bounding box center [184, 57] width 91 height 16
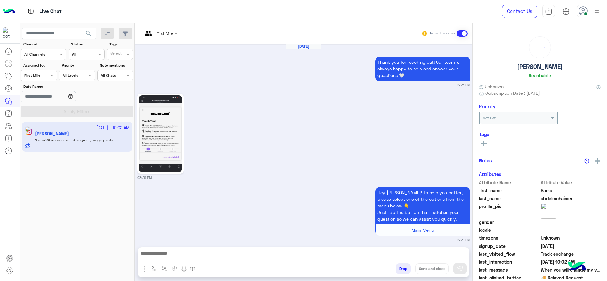
scroll to position [700, 0]
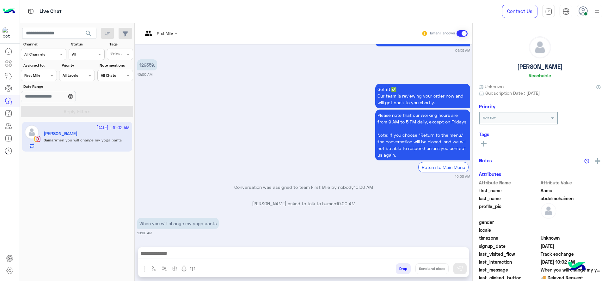
click at [170, 34] on div at bounding box center [159, 32] width 41 height 6
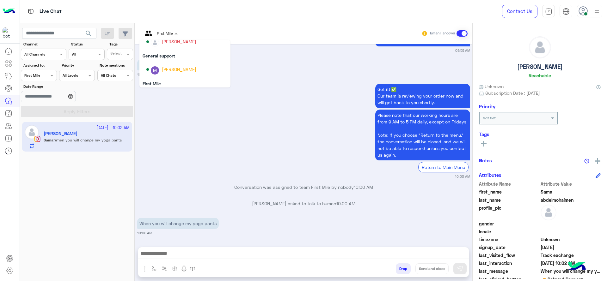
scroll to position [95, 0]
click at [160, 45] on div "[PERSON_NAME]" at bounding box center [186, 41] width 81 height 11
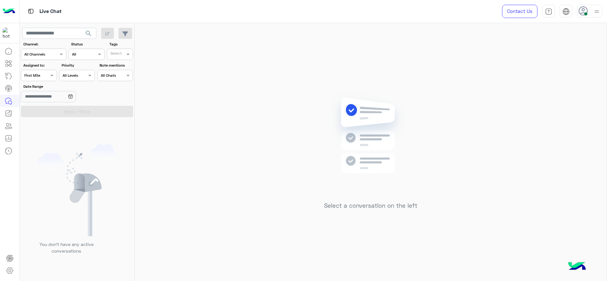
click at [44, 73] on div at bounding box center [38, 75] width 35 height 6
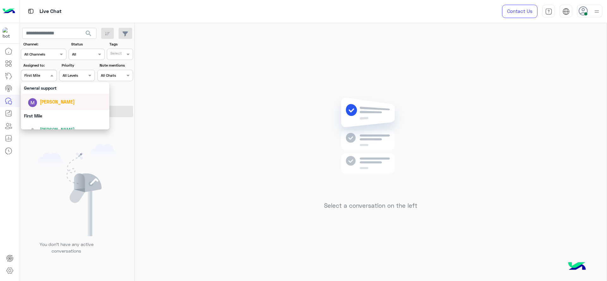
scroll to position [108, 0]
click at [50, 88] on div "[PERSON_NAME]" at bounding box center [65, 82] width 89 height 16
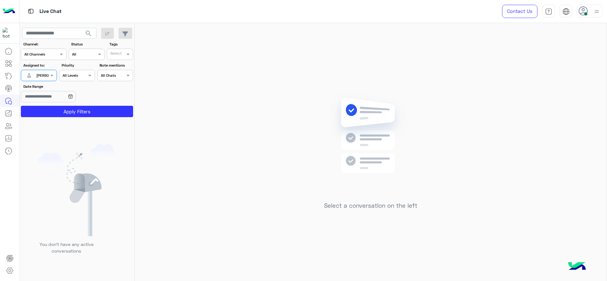
click at [86, 120] on div "You don’t have any active conversations" at bounding box center [77, 202] width 115 height 164
click at [82, 111] on button "Apply Filters" at bounding box center [77, 111] width 112 height 11
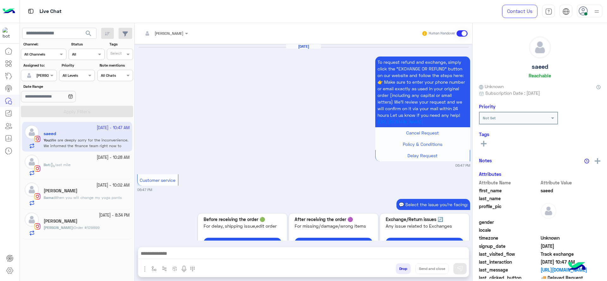
scroll to position [717, 0]
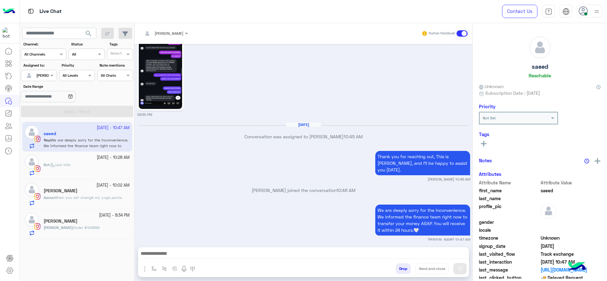
click at [99, 217] on small "28 September - 8:34 PM" at bounding box center [114, 216] width 31 height 6
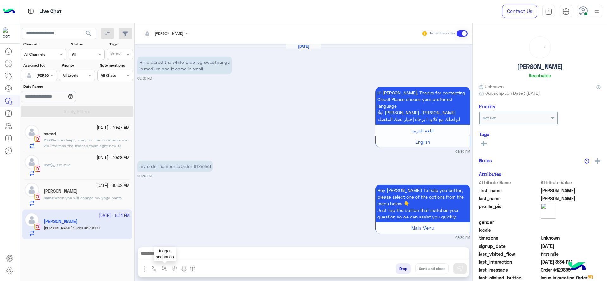
scroll to position [538, 0]
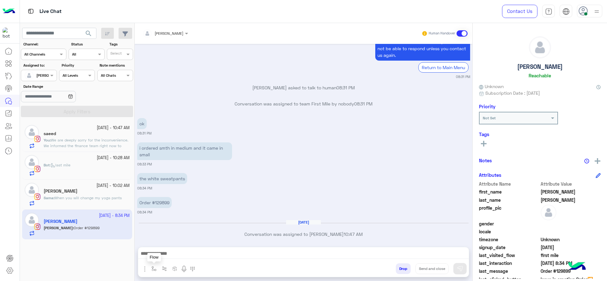
click at [154, 271] on img "button" at bounding box center [153, 268] width 5 height 5
click at [160, 249] on ng-select "enter flow name" at bounding box center [172, 254] width 47 height 11
type input "*"
click at [167, 229] on span "J Greeting" at bounding box center [163, 232] width 23 height 6
type textarea "**********"
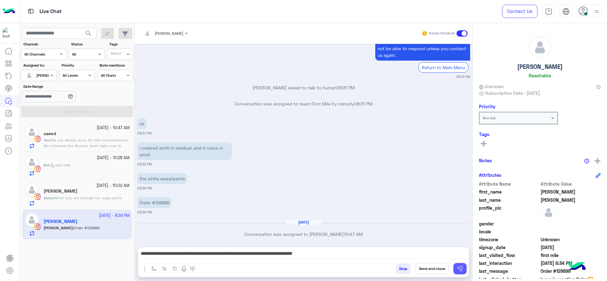
click at [462, 270] on img at bounding box center [460, 269] width 6 height 6
click at [78, 186] on div "29 September - 10:02 AM" at bounding box center [87, 186] width 86 height 6
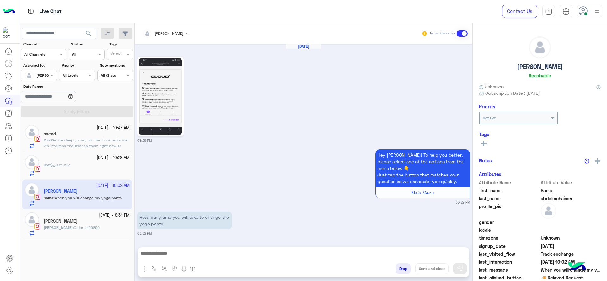
scroll to position [679, 0]
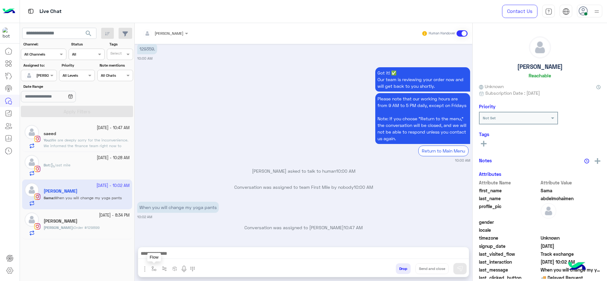
click at [154, 271] on img "button" at bounding box center [153, 268] width 5 height 5
click at [174, 246] on div "Jana Aboelseoud Human Handover Sep 28, 2025 03:29 PM Hey Sama! To help you bett…" at bounding box center [304, 153] width 338 height 261
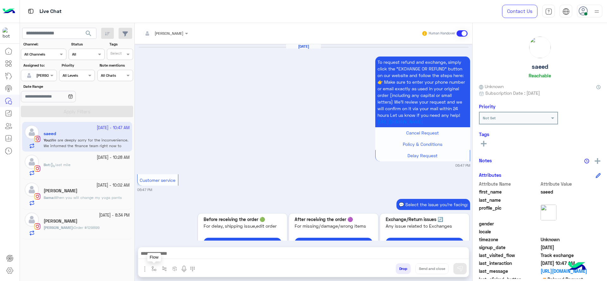
scroll to position [717, 0]
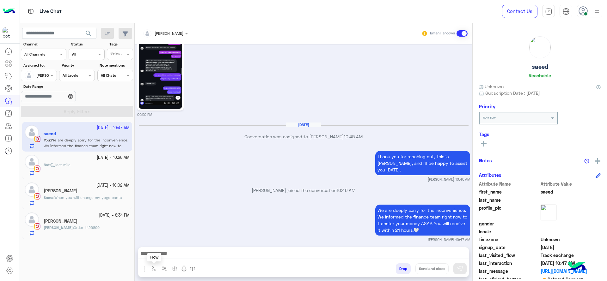
click at [156, 266] on img "button" at bounding box center [153, 268] width 5 height 5
click at [69, 223] on h5 "Lana Eskandar" at bounding box center [61, 221] width 34 height 5
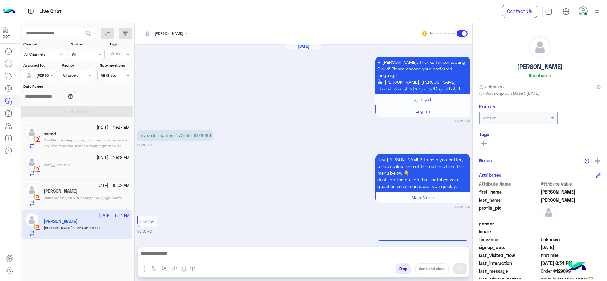
scroll to position [554, 0]
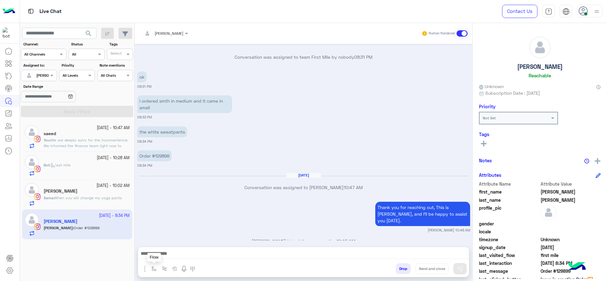
click at [154, 267] on img "button" at bounding box center [153, 268] width 5 height 5
click at [73, 201] on p "Sama : When you will change my yoga pants" at bounding box center [83, 198] width 78 height 6
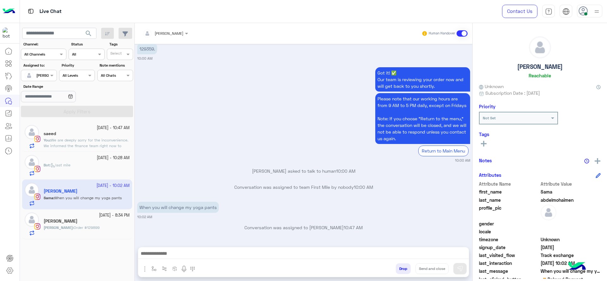
click at [154, 270] on img "button" at bounding box center [153, 268] width 5 height 5
click at [173, 251] on input "text" at bounding box center [164, 254] width 25 height 6
type input "*"
click at [173, 233] on span "J Greeting" at bounding box center [163, 232] width 23 height 6
type textarea "**********"
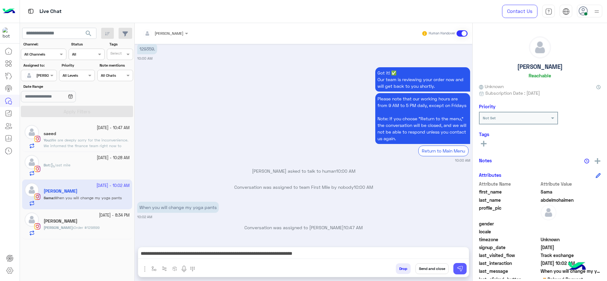
click at [459, 268] on img at bounding box center [460, 269] width 6 height 6
click at [76, 158] on div "29 September - 10:28 AM" at bounding box center [87, 158] width 86 height 6
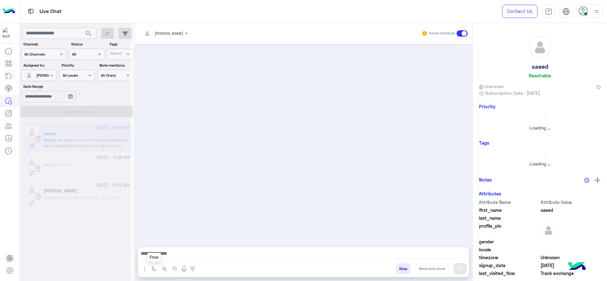
click at [155, 271] on img "button" at bounding box center [153, 268] width 5 height 5
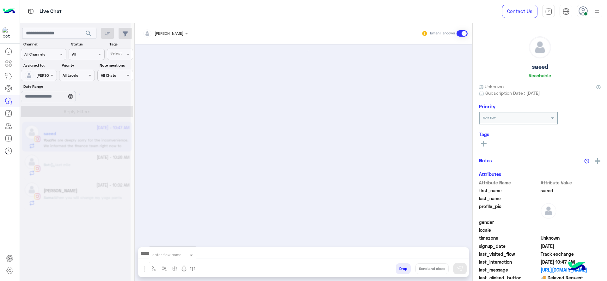
click at [162, 251] on input "text" at bounding box center [164, 254] width 25 height 6
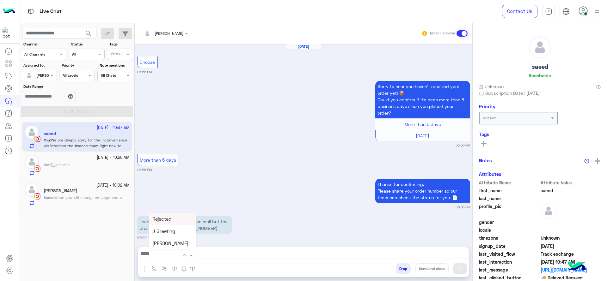
type input "*"
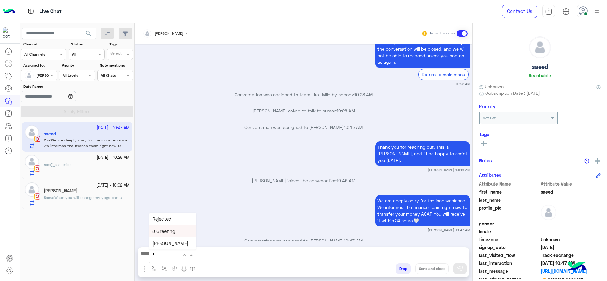
click at [168, 177] on div "Jana Aboelseoud joined the conversation 10:46 AM" at bounding box center [303, 182] width 333 height 11
click at [83, 168] on div "Bot : last mile" at bounding box center [87, 169] width 86 height 14
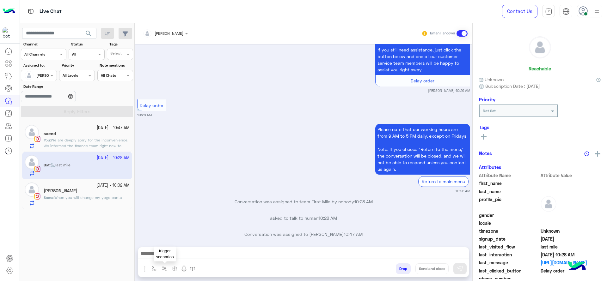
click at [156, 270] on button "button" at bounding box center [154, 269] width 10 height 10
click at [169, 248] on div "enter flow name" at bounding box center [172, 255] width 47 height 17
click at [170, 257] on div "enter flow name" at bounding box center [166, 255] width 29 height 6
type input "*"
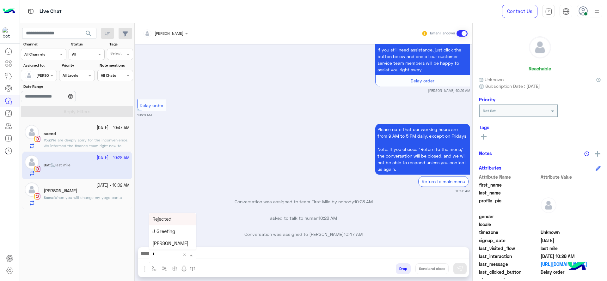
click at [171, 230] on span "J Greeting" at bounding box center [163, 232] width 23 height 6
type textarea "**********"
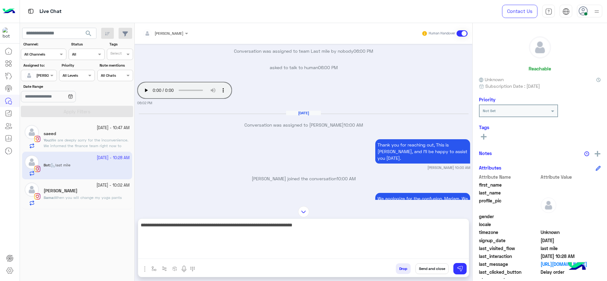
click at [345, 253] on textarea "**********" at bounding box center [303, 240] width 331 height 38
type textarea "**********"
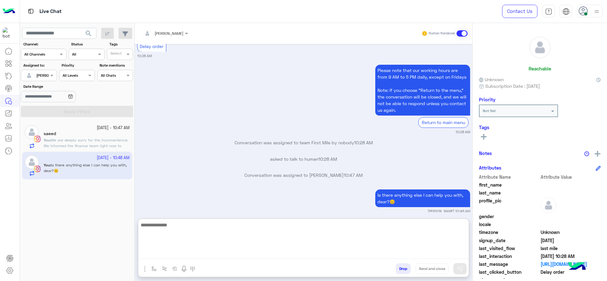
scroll to position [604, 0]
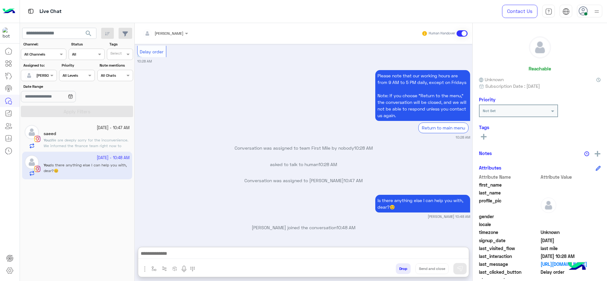
click at [71, 145] on span "We are deeply sorry for the inconvenience. We informed the finance team right n…" at bounding box center [86, 149] width 85 height 22
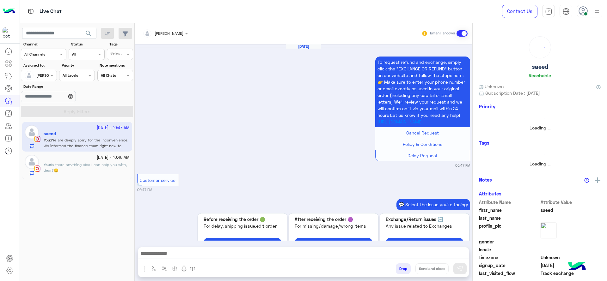
scroll to position [717, 0]
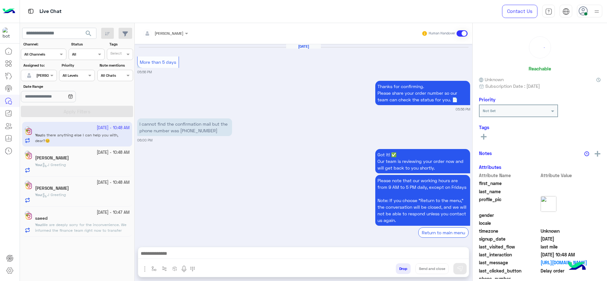
scroll to position [1369, 0]
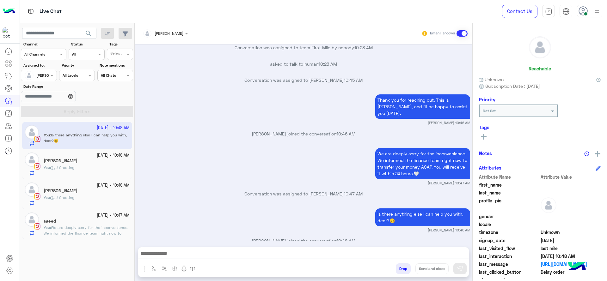
click at [96, 231] on span "We are deeply sorry for the inconvenience. We informed the finance team right n…" at bounding box center [86, 236] width 85 height 22
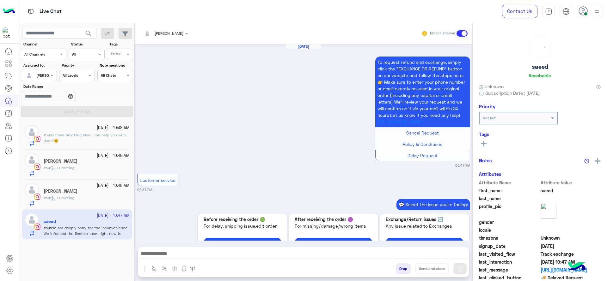
scroll to position [717, 0]
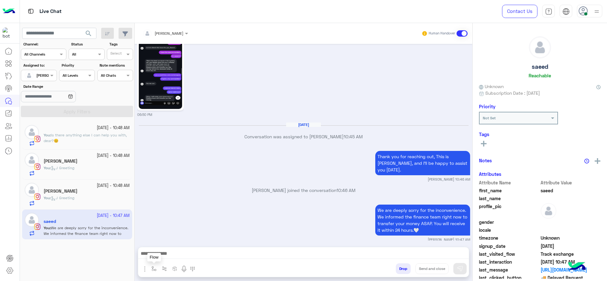
click at [151, 266] on button "button" at bounding box center [154, 269] width 10 height 10
click at [165, 258] on div "enter flow name" at bounding box center [166, 255] width 29 height 6
type input "*"
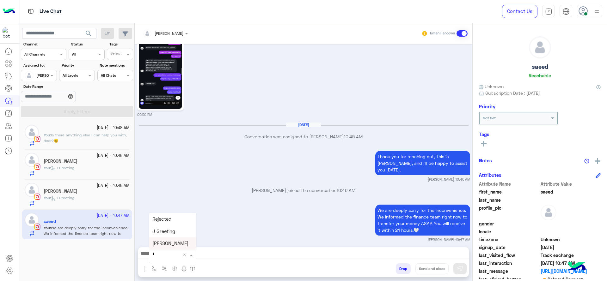
click at [167, 241] on span "[PERSON_NAME]" at bounding box center [170, 244] width 36 height 6
type textarea "**********"
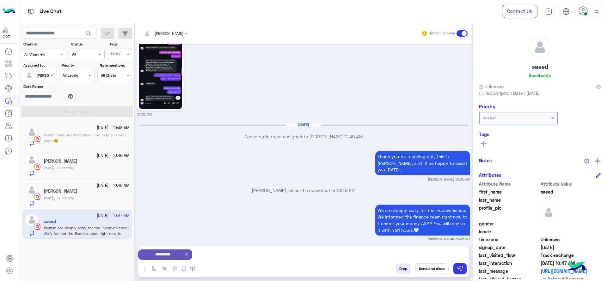
drag, startPoint x: 437, startPoint y: 265, endPoint x: 284, endPoint y: 231, distance: 157.4
click at [437, 266] on button "Send and close" at bounding box center [431, 269] width 33 height 11
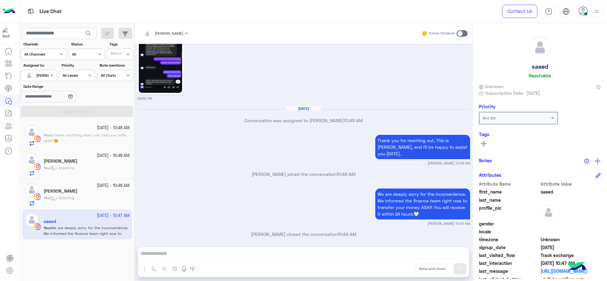
click at [86, 199] on div "You : J Greeting" at bounding box center [87, 200] width 86 height 11
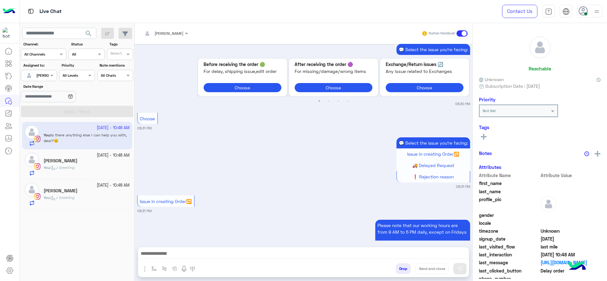
scroll to position [1206, 0]
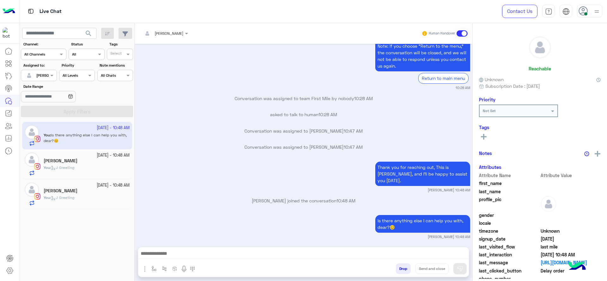
click at [172, 214] on div "Is there anything else I can help you with, dear?😊 Jana Aboelseoud 10:48 AM" at bounding box center [303, 227] width 333 height 26
click at [86, 197] on div "You : J Greeting" at bounding box center [87, 200] width 86 height 11
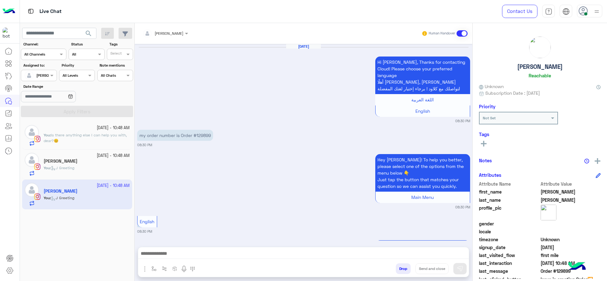
scroll to position [554, 0]
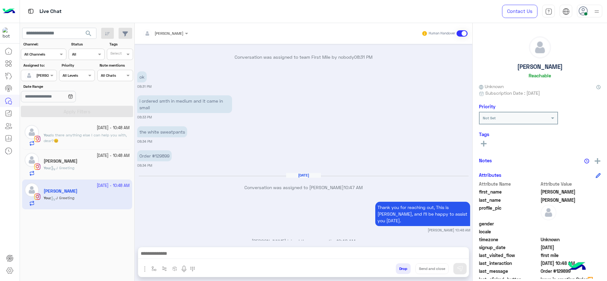
click at [214, 184] on div "Sep 29, 2025 Conversation was assigned to Jana Aboelseoud 10:47 AM" at bounding box center [303, 184] width 333 height 23
click at [157, 150] on p "Order #129899" at bounding box center [154, 155] width 34 height 11
copy p "129899"
click at [102, 143] on p "You : Is there anything else I can help you with, dear?😊" at bounding box center [87, 137] width 86 height 11
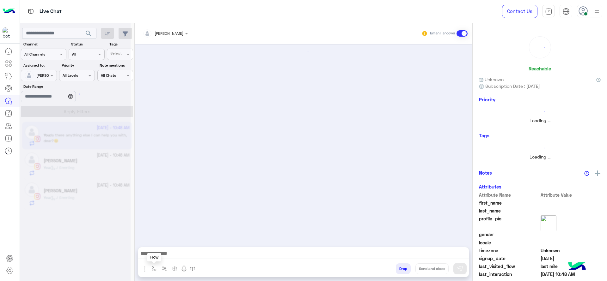
click at [156, 266] on button "button" at bounding box center [154, 269] width 10 height 10
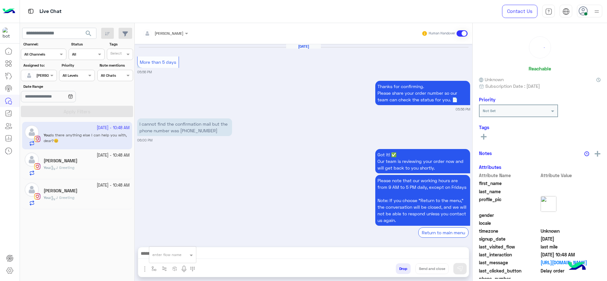
click at [163, 252] on input "text" at bounding box center [164, 254] width 25 height 6
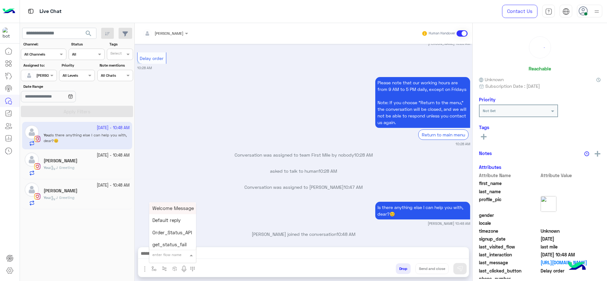
type input "*"
click at [169, 241] on span "[PERSON_NAME]" at bounding box center [170, 244] width 36 height 6
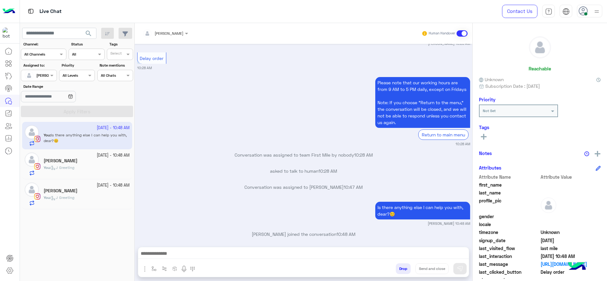
type textarea "**********"
click at [424, 270] on button "Send and close" at bounding box center [431, 269] width 33 height 11
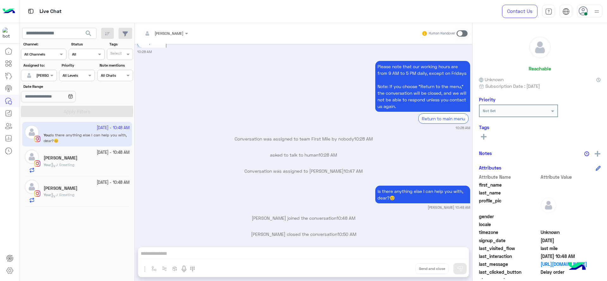
click at [91, 186] on div "Lana Eskandar" at bounding box center [87, 189] width 86 height 7
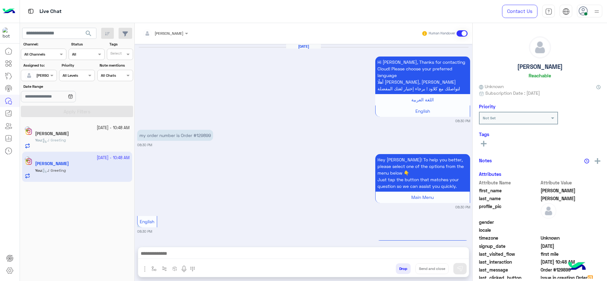
scroll to position [554, 0]
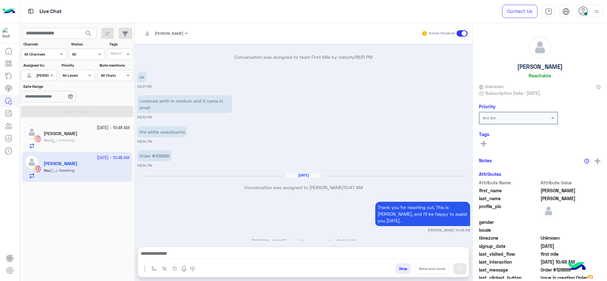
click at [183, 200] on div "Thank you for reaching out, This is Jana, and I’ll be happy to assist you today…" at bounding box center [303, 216] width 333 height 33
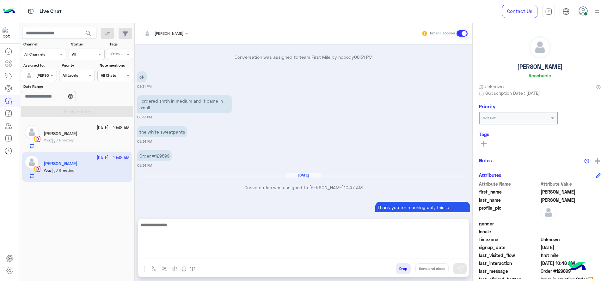
drag, startPoint x: 219, startPoint y: 256, endPoint x: 217, endPoint y: 226, distance: 30.1
click at [218, 255] on textarea at bounding box center [303, 240] width 331 height 38
paste textarea "**********"
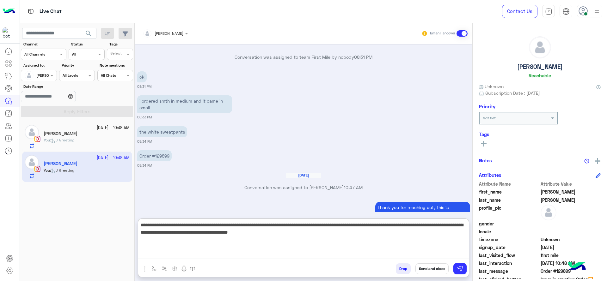
drag, startPoint x: 252, startPoint y: 227, endPoint x: 135, endPoint y: 217, distance: 116.8
click at [135, 217] on div "Jana Aboelseoud Human Handover Sep 28, 2025 Hi Lana, Thanks for contacting Clou…" at bounding box center [304, 153] width 338 height 261
click at [226, 224] on textarea "**********" at bounding box center [303, 240] width 331 height 38
type textarea "**********"
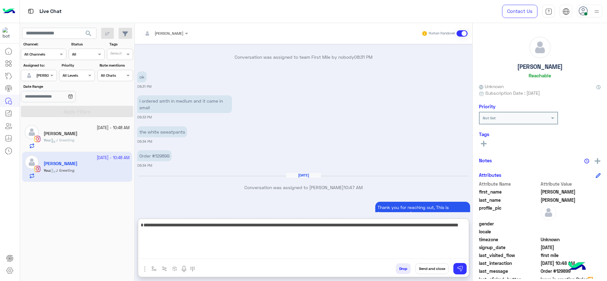
click at [222, 234] on textarea "**********" at bounding box center [303, 240] width 331 height 38
click at [282, 232] on textarea "**********" at bounding box center [303, 240] width 331 height 38
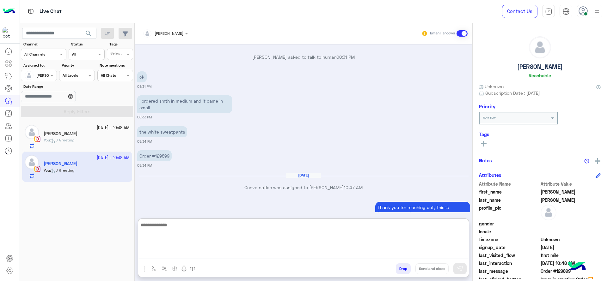
scroll to position [626, 0]
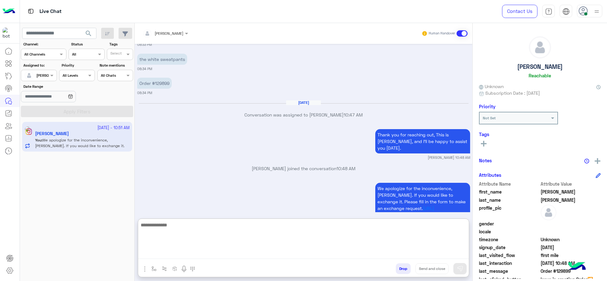
paste textarea "**********"
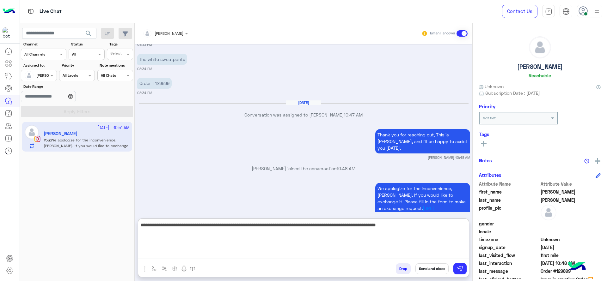
click at [144, 228] on textarea "**********" at bounding box center [303, 240] width 331 height 38
click at [259, 238] on textarea "**********" at bounding box center [303, 240] width 331 height 38
click at [258, 228] on textarea "**********" at bounding box center [303, 240] width 331 height 38
type textarea "**********"
click at [442, 231] on textarea "**********" at bounding box center [303, 240] width 331 height 38
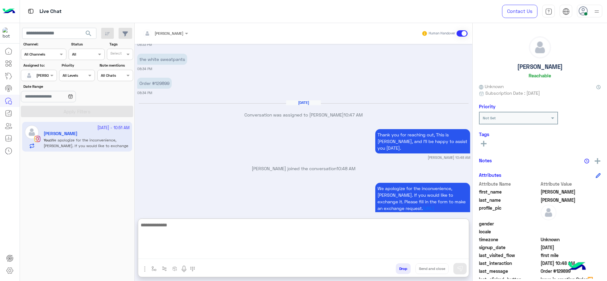
scroll to position [670, 0]
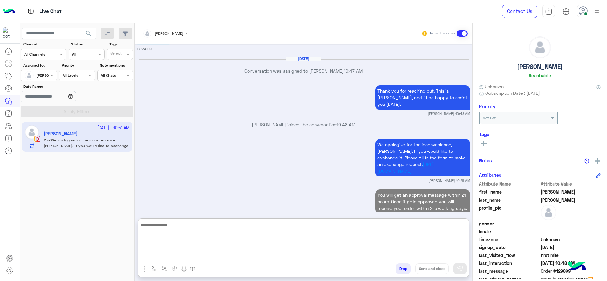
type textarea "*"
click at [366, 226] on textarea "*" at bounding box center [303, 240] width 331 height 38
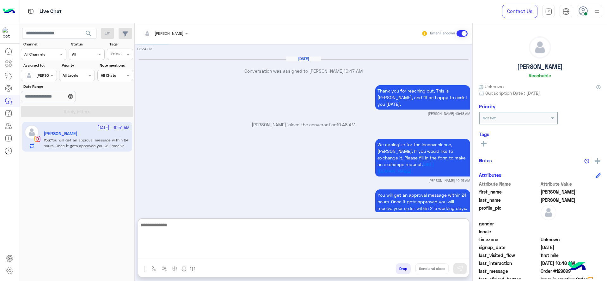
paste textarea "**********"
type textarea "**********"
click at [170, 243] on textarea "**********" at bounding box center [303, 240] width 331 height 38
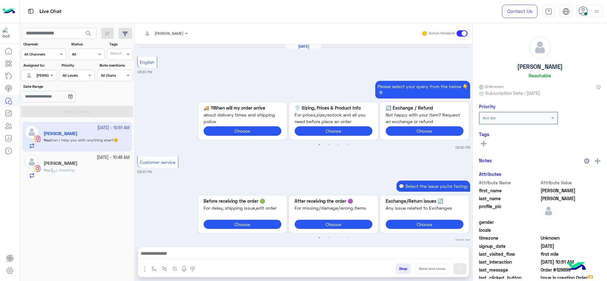
scroll to position [513, 0]
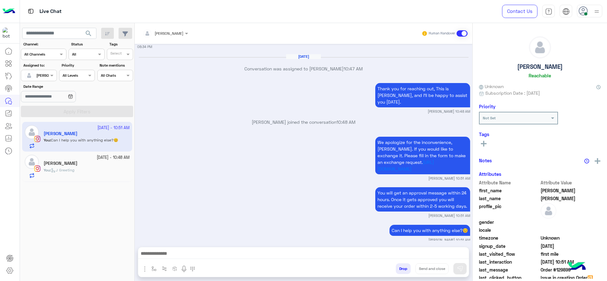
click at [82, 170] on div "You : J Greeting" at bounding box center [87, 173] width 86 height 11
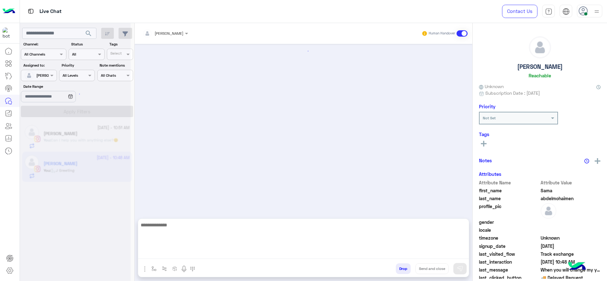
click at [168, 251] on textarea at bounding box center [303, 240] width 331 height 38
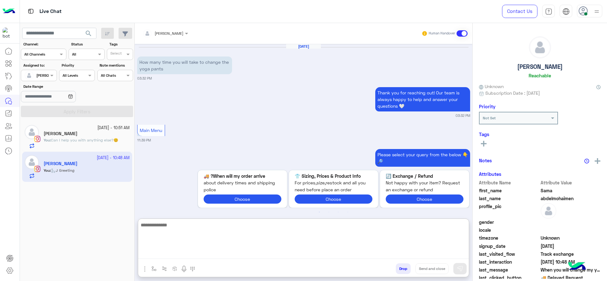
scroll to position [571, 0]
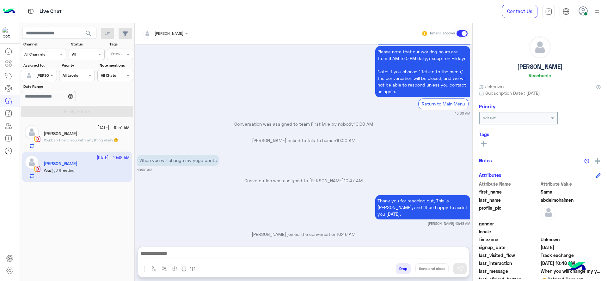
click at [179, 201] on div "Thank you for reaching out, This is [PERSON_NAME], and I’ll be happy to assist …" at bounding box center [303, 210] width 333 height 33
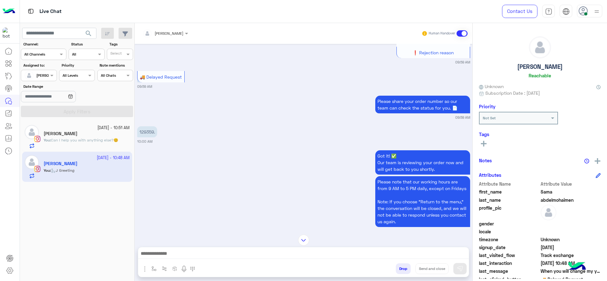
scroll to position [437, 0]
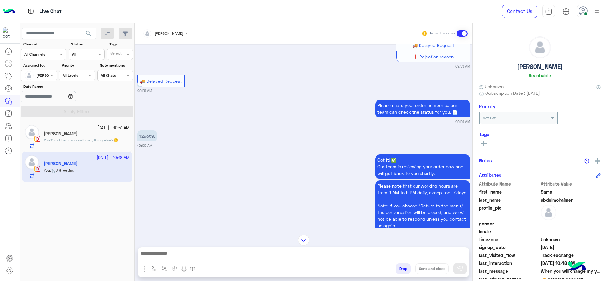
click at [147, 137] on p "129359." at bounding box center [147, 136] width 20 height 11
copy p "129359"
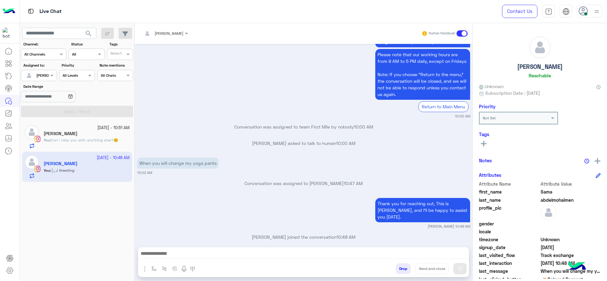
scroll to position [571, 0]
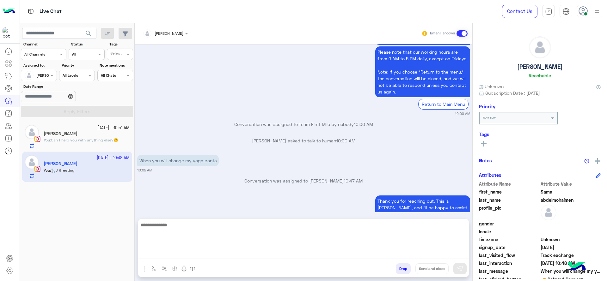
click at [199, 253] on textarea at bounding box center [303, 240] width 331 height 38
paste textarea "**********"
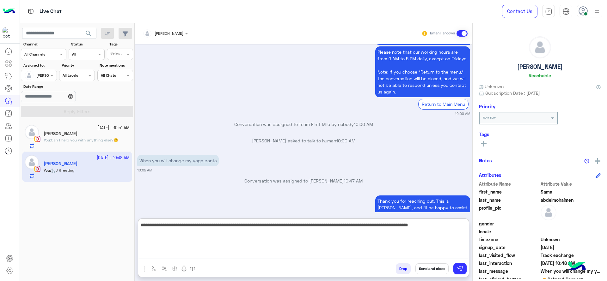
click at [176, 226] on textarea "**********" at bounding box center [303, 240] width 331 height 38
type textarea "**********"
click at [459, 236] on textarea "**********" at bounding box center [303, 240] width 331 height 38
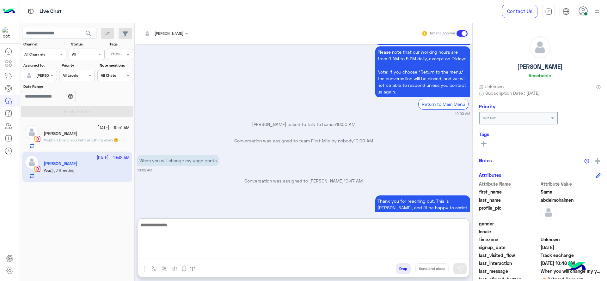
scroll to position [643, 0]
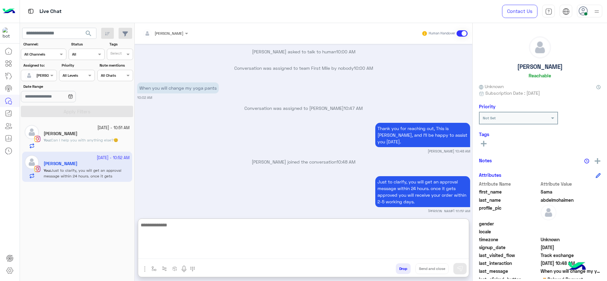
paste textarea "**********"
type textarea "**********"
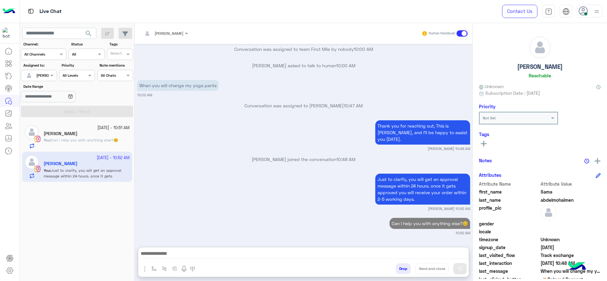
click at [87, 142] on span "Can I help you with anything else?😊" at bounding box center [84, 140] width 67 height 5
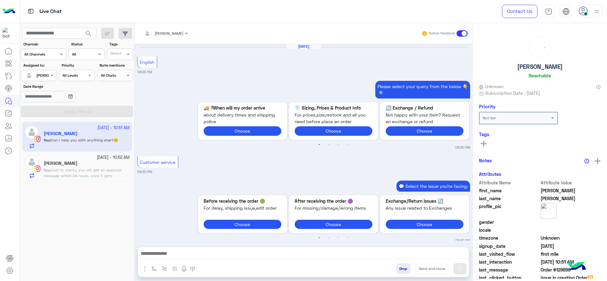
scroll to position [513, 0]
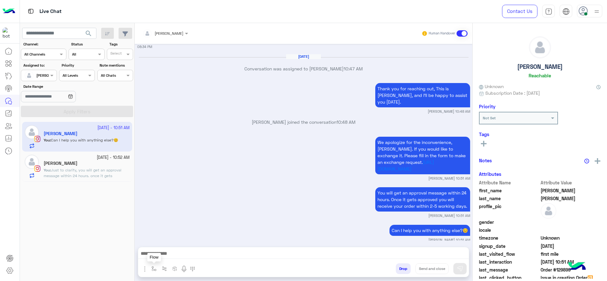
click at [154, 266] on img "button" at bounding box center [153, 268] width 5 height 5
click at [164, 253] on input "text" at bounding box center [164, 254] width 25 height 6
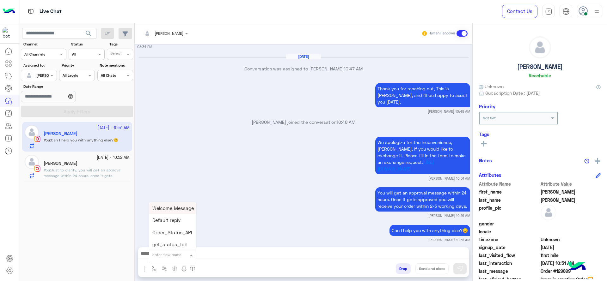
type input "*"
click at [162, 241] on span "[PERSON_NAME]" at bounding box center [170, 244] width 36 height 6
type textarea "**********"
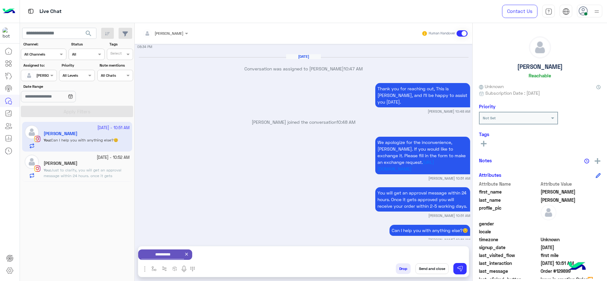
click at [432, 268] on button "Send and close" at bounding box center [431, 269] width 33 height 11
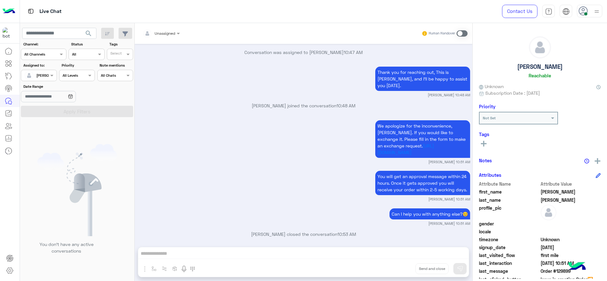
scroll to position [611, 0]
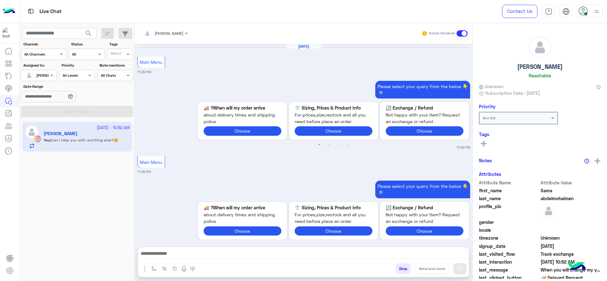
scroll to position [571, 0]
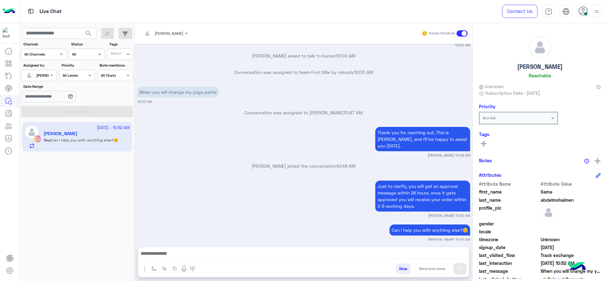
click at [153, 272] on button "button" at bounding box center [154, 269] width 10 height 10
click at [175, 254] on input "text" at bounding box center [164, 254] width 25 height 6
type input "*"
click at [175, 239] on div "[PERSON_NAME]" at bounding box center [172, 244] width 47 height 12
type textarea "**********"
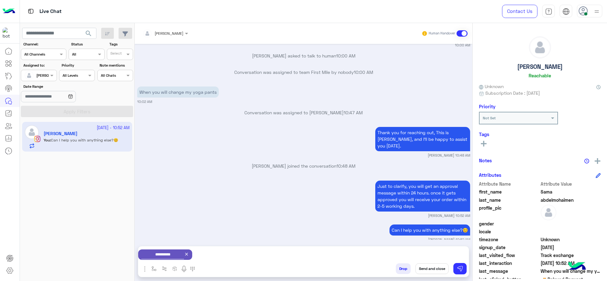
click at [423, 270] on button "Send and close" at bounding box center [431, 269] width 33 height 11
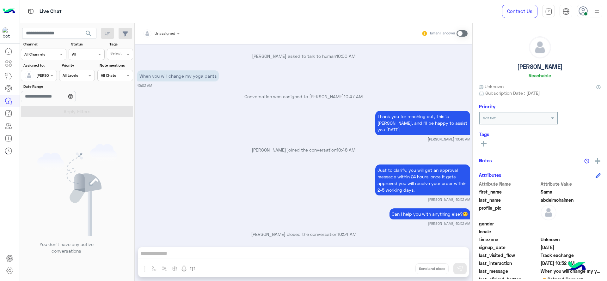
scroll to position [669, 0]
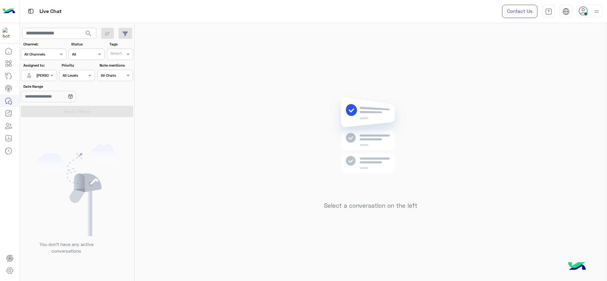
click at [337, 84] on div "Select a conversation on the left" at bounding box center [371, 153] width 472 height 261
click at [274, 141] on div "Select a conversation on the left" at bounding box center [371, 153] width 472 height 261
click at [39, 79] on div "[PERSON_NAME]" at bounding box center [36, 75] width 24 height 13
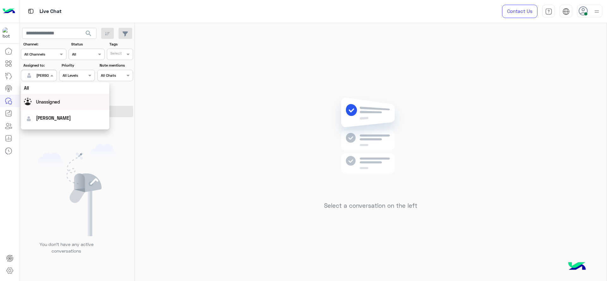
click at [67, 105] on div "Unassigned" at bounding box center [65, 101] width 82 height 11
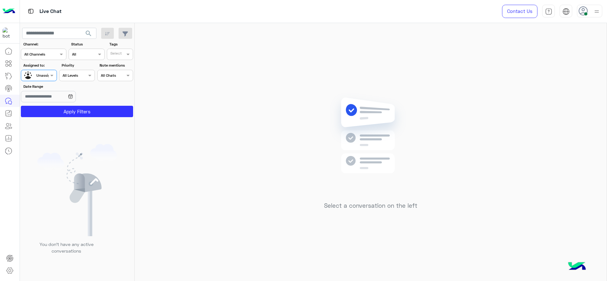
click at [119, 48] on div "Tags Select" at bounding box center [120, 50] width 26 height 19
click at [118, 58] on div at bounding box center [116, 55] width 15 height 7
click at [117, 69] on div "J FOLLOW UP" at bounding box center [137, 67] width 55 height 7
click at [76, 101] on input "Date Range" at bounding box center [48, 96] width 55 height 11
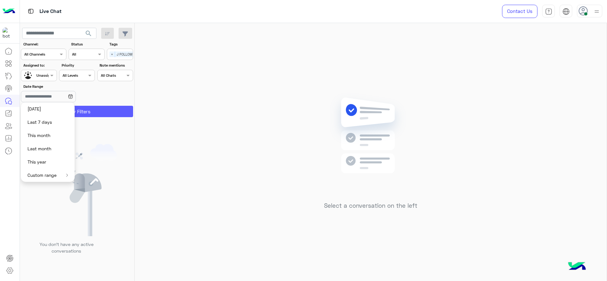
click at [82, 108] on button "Apply Filters" at bounding box center [77, 111] width 112 height 11
click at [82, 98] on div at bounding box center [75, 143] width 111 height 281
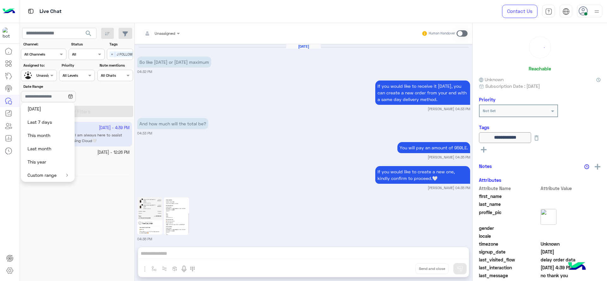
scroll to position [406, 0]
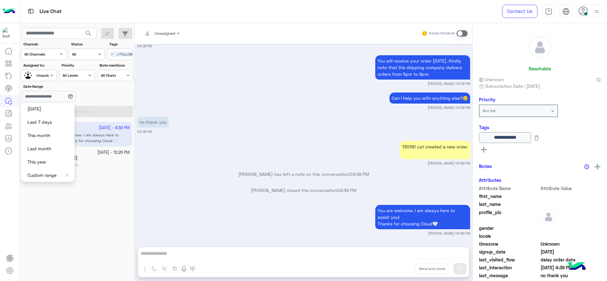
click at [72, 98] on icon at bounding box center [70, 97] width 4 height 4
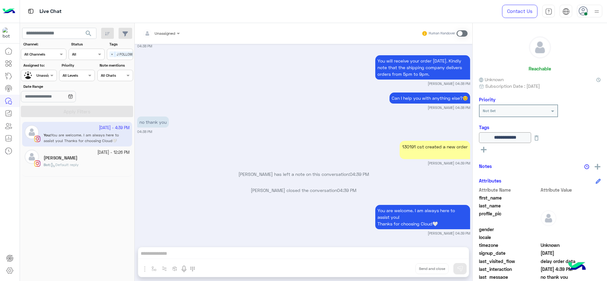
click at [80, 156] on div "sara mourad" at bounding box center [87, 159] width 86 height 7
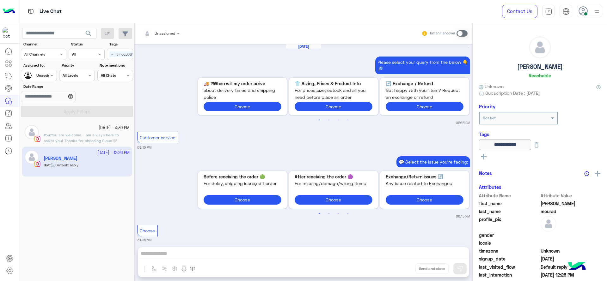
scroll to position [577, 0]
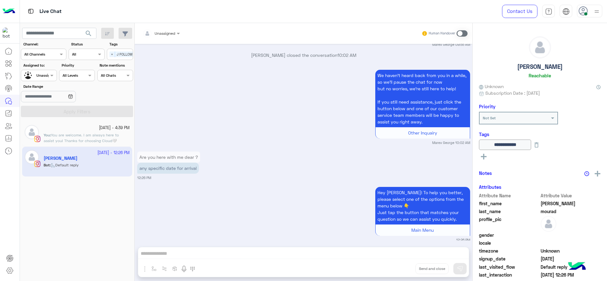
click at [98, 219] on div "28 September - 4:39 PM You : You are welcome. I am always here to assist you! T…" at bounding box center [77, 202] width 115 height 164
click at [113, 58] on div "Select × J FOLLOW UP" at bounding box center [124, 54] width 34 height 9
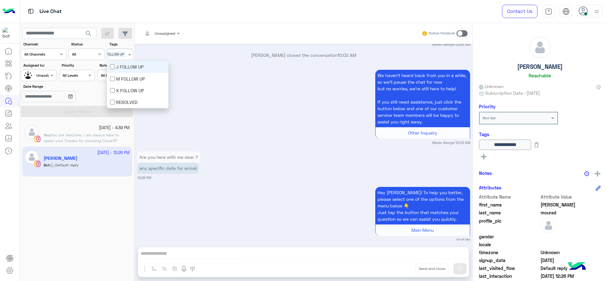
click at [111, 63] on div "J FOLLOW UP" at bounding box center [138, 67] width 62 height 12
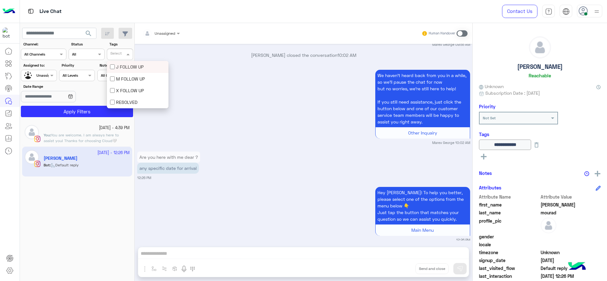
click at [37, 74] on input "text" at bounding box center [31, 75] width 15 height 6
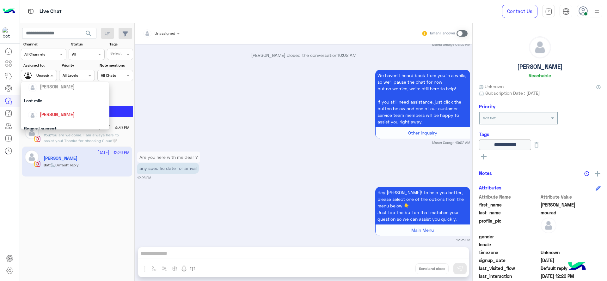
scroll to position [76, 0]
click at [47, 114] on span "[PERSON_NAME]" at bounding box center [57, 113] width 35 height 5
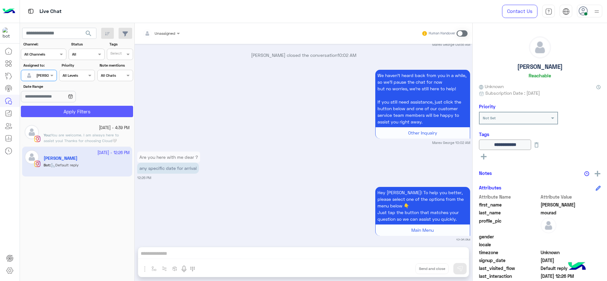
click at [47, 114] on button "Apply Filters" at bounding box center [77, 111] width 112 height 11
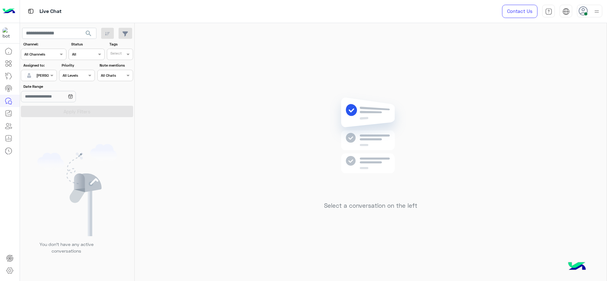
click at [45, 74] on div at bounding box center [38, 75] width 35 height 6
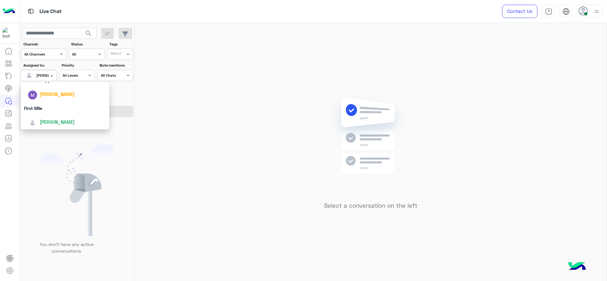
scroll to position [124, 0]
click at [47, 105] on div "First Mile" at bounding box center [65, 108] width 89 height 12
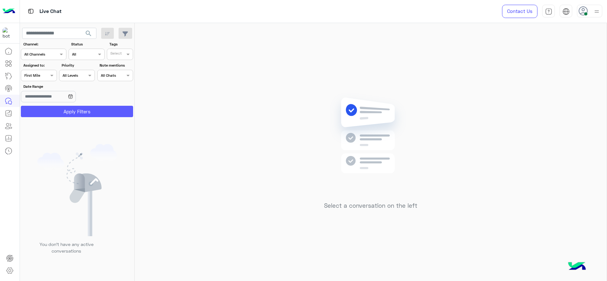
click at [49, 106] on button "Apply Filters" at bounding box center [77, 111] width 112 height 11
click at [46, 74] on div at bounding box center [38, 75] width 35 height 6
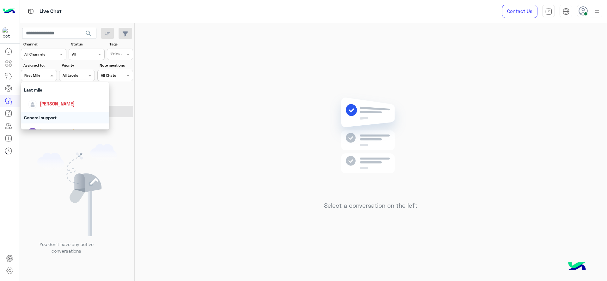
scroll to position [76, 0]
click at [56, 109] on div "[PERSON_NAME]" at bounding box center [67, 113] width 78 height 11
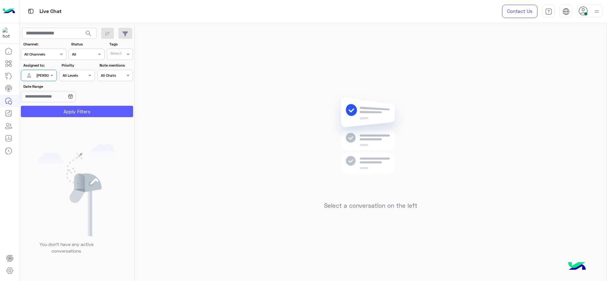
click at [59, 108] on button "Apply Filters" at bounding box center [77, 111] width 112 height 11
drag, startPoint x: 44, startPoint y: 69, endPoint x: 44, endPoint y: 73, distance: 3.8
click at [44, 73] on div "Assigned to: Assigned on [PERSON_NAME]" at bounding box center [39, 72] width 36 height 19
click at [44, 73] on div at bounding box center [38, 75] width 35 height 6
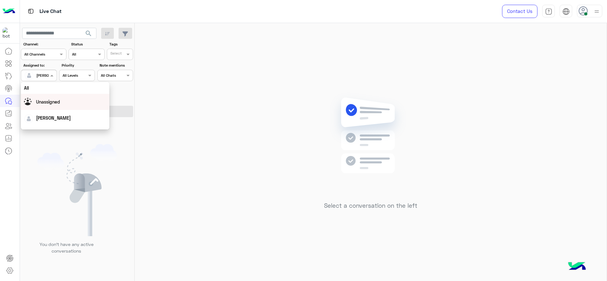
scroll to position [125, 0]
click at [50, 111] on div "First Mile" at bounding box center [65, 108] width 89 height 12
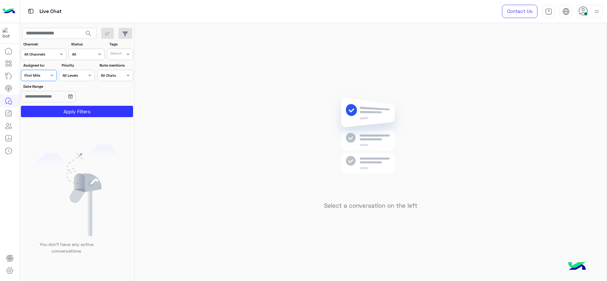
click at [50, 111] on button "Apply Filters" at bounding box center [77, 111] width 112 height 11
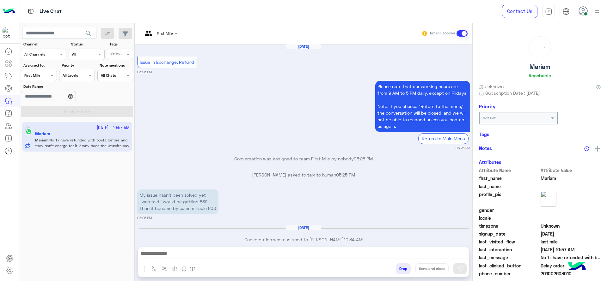
scroll to position [643, 0]
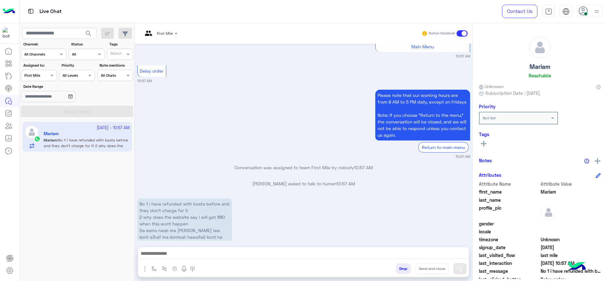
click at [164, 34] on div at bounding box center [159, 32] width 41 height 6
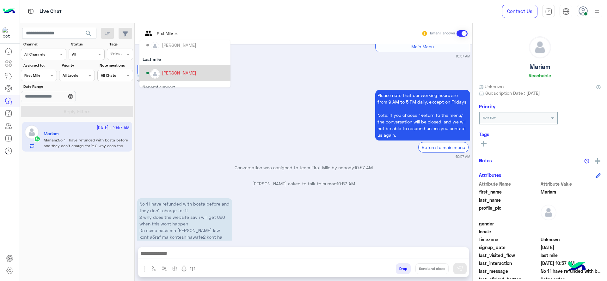
scroll to position [64, 0]
click at [170, 72] on div "[PERSON_NAME]" at bounding box center [179, 71] width 34 height 7
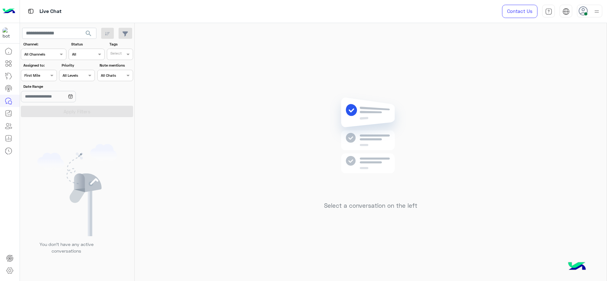
click at [42, 75] on div at bounding box center [38, 75] width 35 height 6
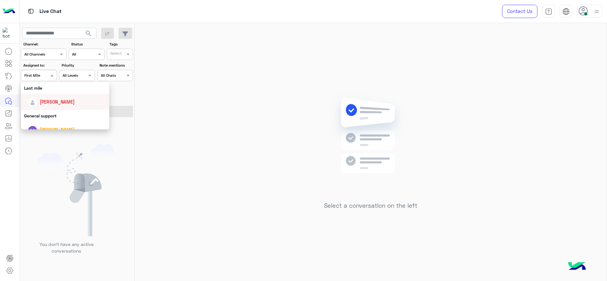
scroll to position [92, 0]
click at [54, 97] on span "[PERSON_NAME]" at bounding box center [57, 97] width 35 height 5
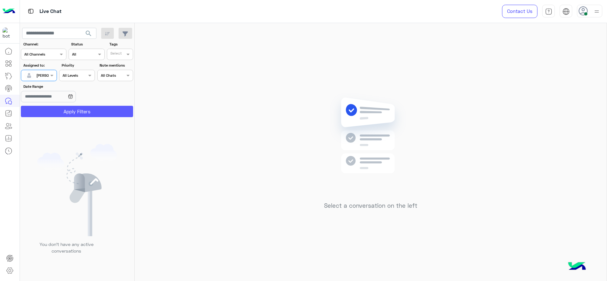
click at [58, 107] on button "Apply Filters" at bounding box center [77, 111] width 112 height 11
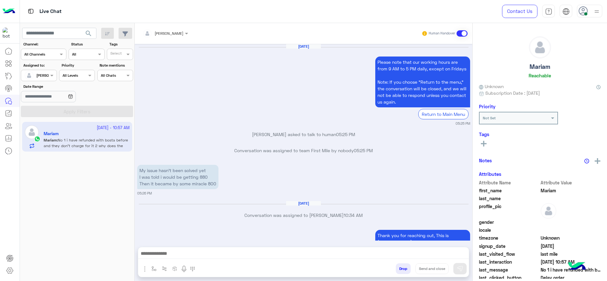
scroll to position [635, 0]
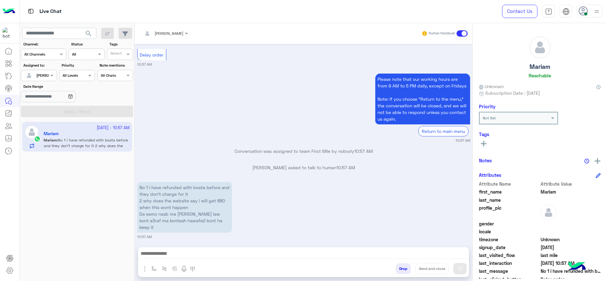
click at [207, 101] on div "Please note that our working hours are from 9 AM to 5 PM daily, except on Frida…" at bounding box center [303, 107] width 333 height 71
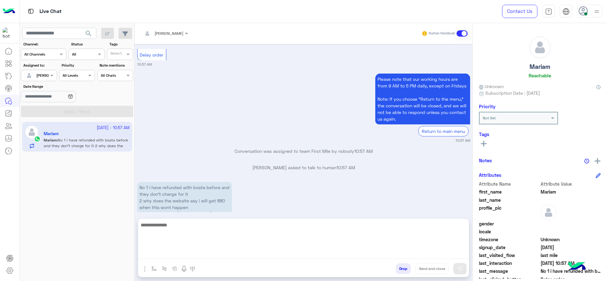
click at [220, 252] on textarea at bounding box center [303, 240] width 331 height 38
type textarea "*"
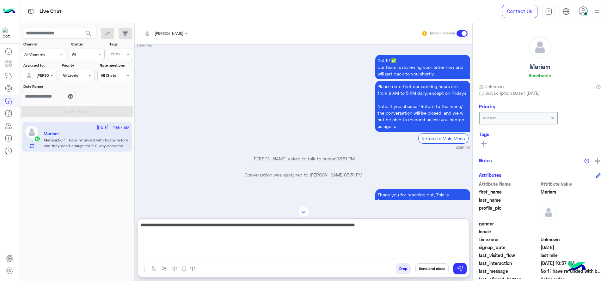
scroll to position [312, 0]
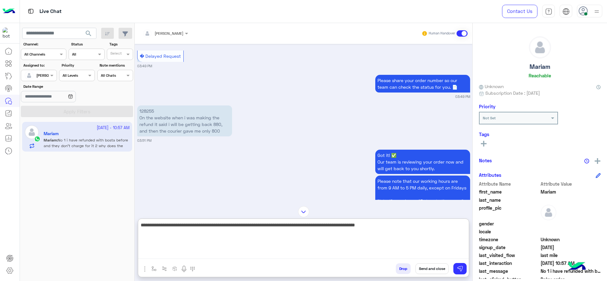
click at [358, 225] on textarea "**********" at bounding box center [303, 240] width 331 height 38
click at [431, 235] on textarea "**********" at bounding box center [303, 240] width 331 height 38
click at [191, 234] on textarea "**********" at bounding box center [303, 240] width 331 height 38
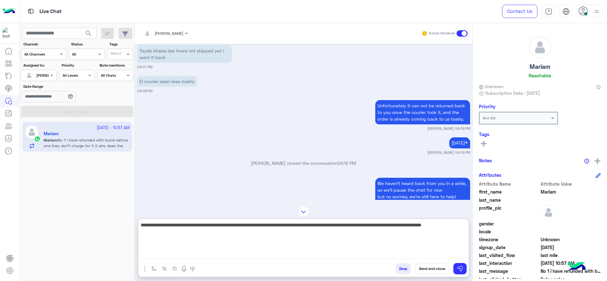
click at [361, 229] on textarea "**********" at bounding box center [303, 240] width 331 height 38
click at [325, 245] on textarea "**********" at bounding box center [303, 240] width 331 height 38
click at [310, 232] on textarea "**********" at bounding box center [303, 240] width 331 height 38
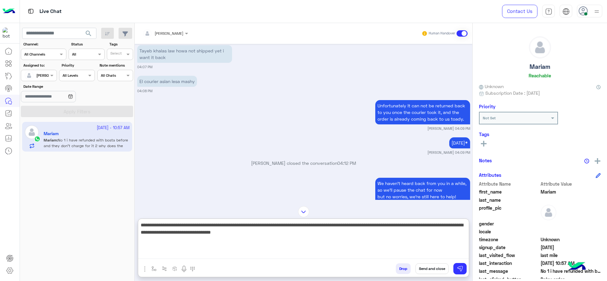
click at [358, 223] on textarea "**********" at bounding box center [303, 240] width 331 height 38
type textarea "**********"
click at [362, 231] on textarea "**********" at bounding box center [303, 240] width 331 height 38
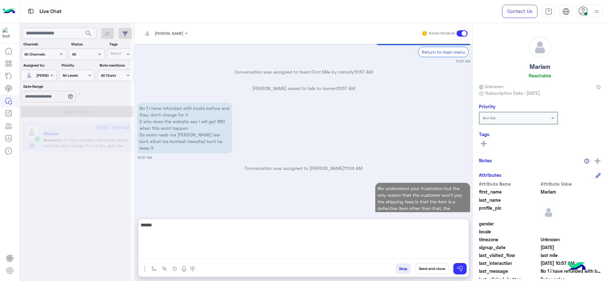
scroll to position [2521, 0]
type textarea "*"
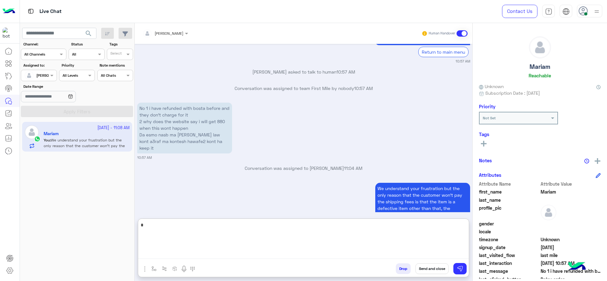
scroll to position [2537, 0]
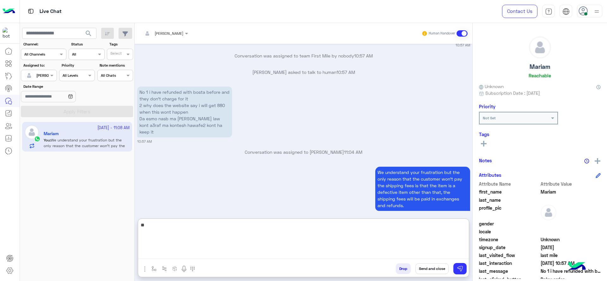
type textarea "*"
type textarea "**********"
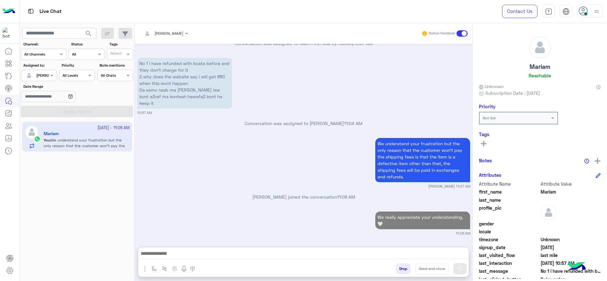
click at [291, 137] on div "We understand your frustration but the only reason that the customer won't pay …" at bounding box center [303, 163] width 333 height 52
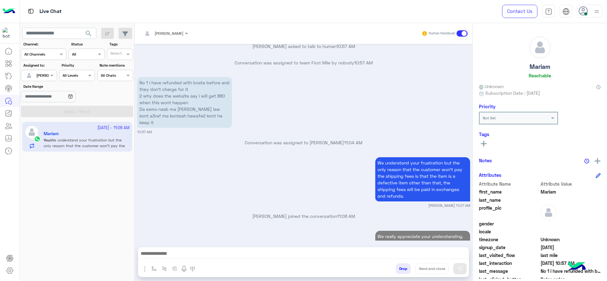
scroll to position [2539, 0]
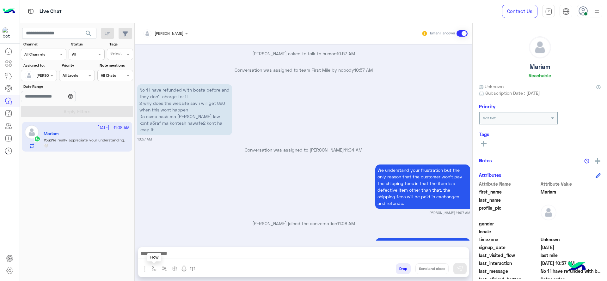
click at [154, 271] on img "button" at bounding box center [153, 268] width 5 height 5
click at [157, 258] on div "enter flow name" at bounding box center [172, 254] width 47 height 11
type input "*"
click at [161, 247] on div "Jana close" at bounding box center [172, 244] width 47 height 12
type textarea "**********"
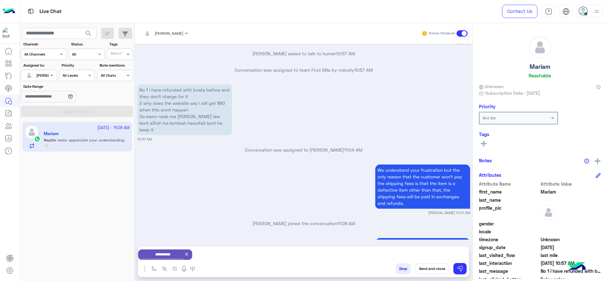
scroll to position [2540, 0]
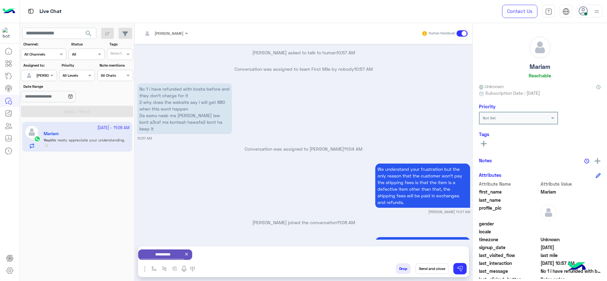
click at [432, 266] on button "Send and close" at bounding box center [431, 269] width 33 height 11
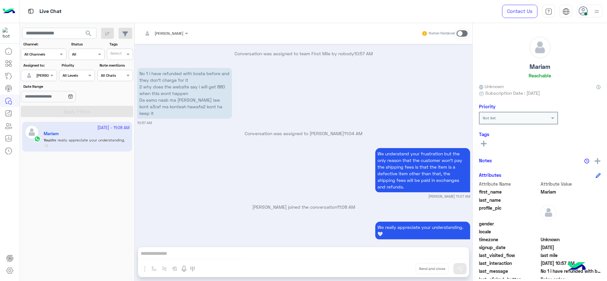
scroll to position [2638, 0]
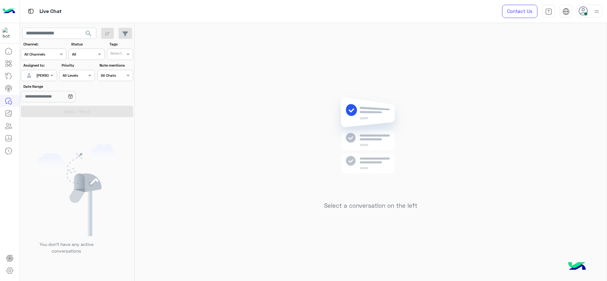
click at [597, 11] on img at bounding box center [597, 12] width 8 height 8
click at [376, 84] on div "Select a conversation on the left" at bounding box center [371, 153] width 472 height 261
click at [47, 68] on label "Assigned to:" at bounding box center [39, 66] width 33 height 6
click at [45, 77] on span "[PERSON_NAME]" at bounding box center [50, 75] width 29 height 5
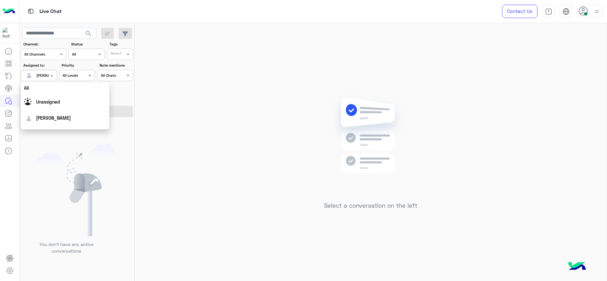
scroll to position [124, 0]
click at [41, 124] on span "[PERSON_NAME]" at bounding box center [57, 121] width 35 height 5
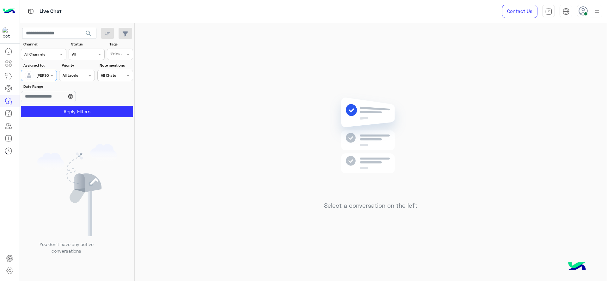
click at [40, 80] on div "[PERSON_NAME]" at bounding box center [36, 75] width 24 height 13
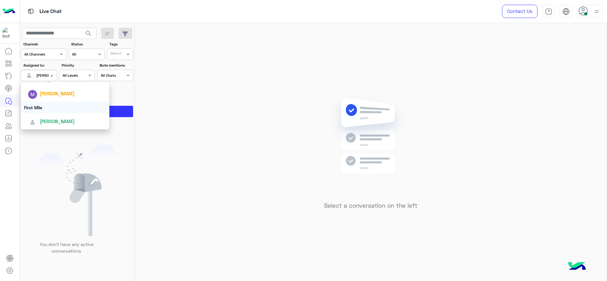
click at [48, 105] on div "First Mile" at bounding box center [65, 108] width 89 height 12
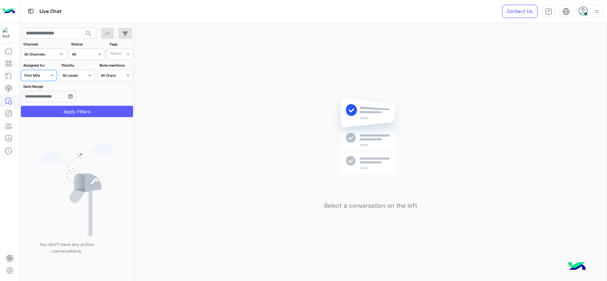
click at [72, 113] on button "Apply Filters" at bounding box center [77, 111] width 112 height 11
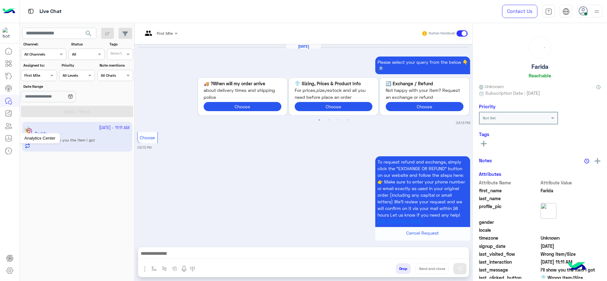
scroll to position [815, 0]
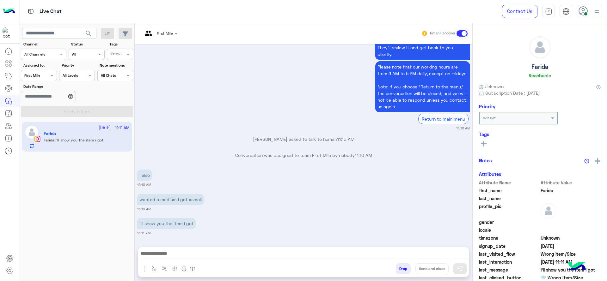
click at [164, 40] on div "First Mile Human Handover" at bounding box center [304, 33] width 338 height 21
click at [162, 27] on div "First Mile Human Handover" at bounding box center [304, 33] width 338 height 21
click at [162, 34] on input "text" at bounding box center [153, 33] width 20 height 6
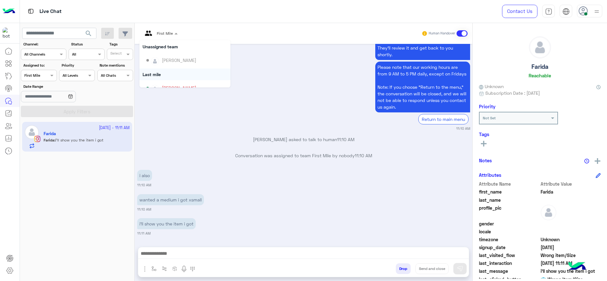
scroll to position [55, 0]
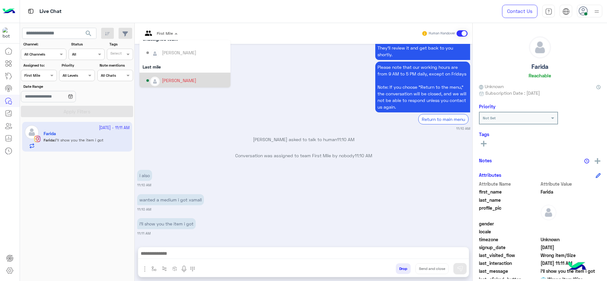
click at [158, 75] on div "[PERSON_NAME]" at bounding box center [186, 80] width 81 height 11
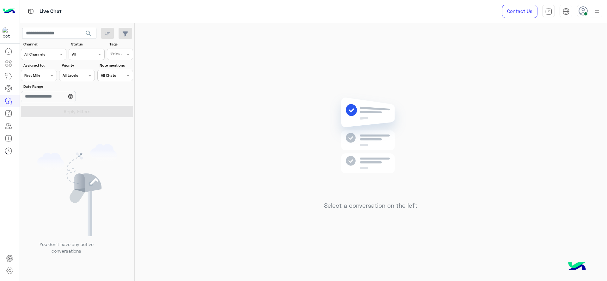
click at [43, 70] on div "Assigned on First Mile" at bounding box center [39, 75] width 36 height 11
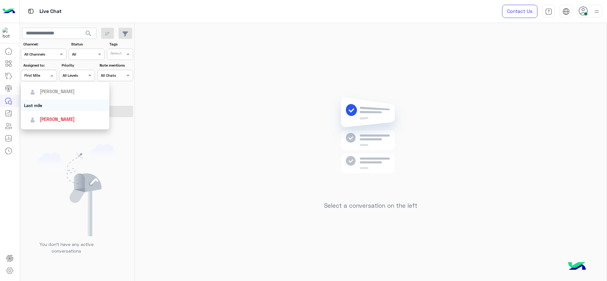
scroll to position [84, 0]
drag, startPoint x: 42, startPoint y: 113, endPoint x: 47, endPoint y: 109, distance: 5.9
click at [43, 112] on div "[PERSON_NAME]" at bounding box center [65, 105] width 89 height 16
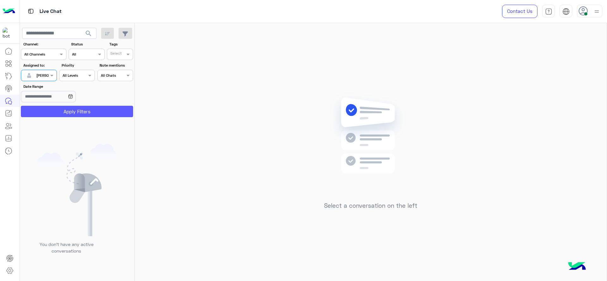
click at [47, 108] on button "Apply Filters" at bounding box center [77, 111] width 112 height 11
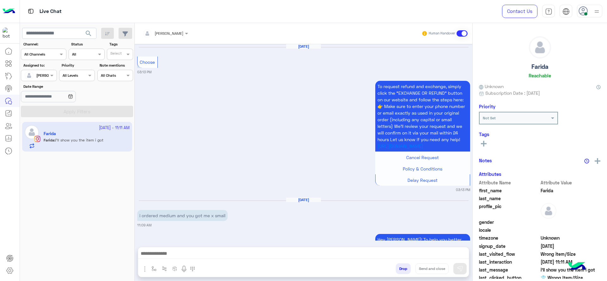
scroll to position [756, 0]
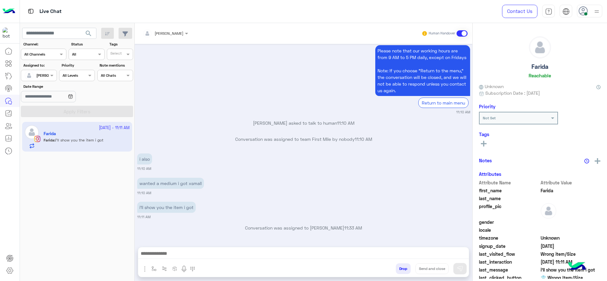
click at [155, 275] on div at bounding box center [169, 270] width 62 height 13
click at [155, 269] on img "button" at bounding box center [153, 268] width 5 height 5
type input "*"
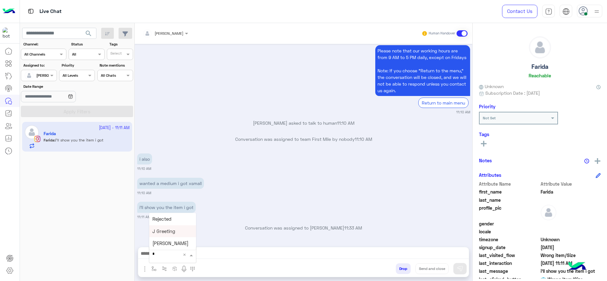
click at [163, 232] on span "J Greeting" at bounding box center [163, 232] width 23 height 6
type textarea "**********"
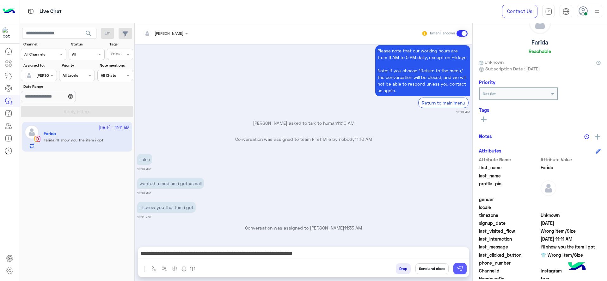
scroll to position [26, 0]
click at [456, 268] on button at bounding box center [459, 268] width 13 height 11
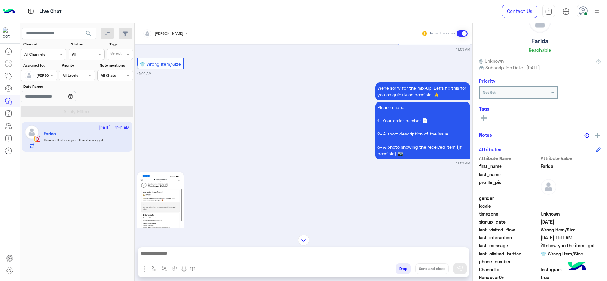
click at [156, 197] on div "Sep 28, 2025 i ordered a medium and got an x small 03:12 PM Hey Farida! To help…" at bounding box center [304, 136] width 338 height 185
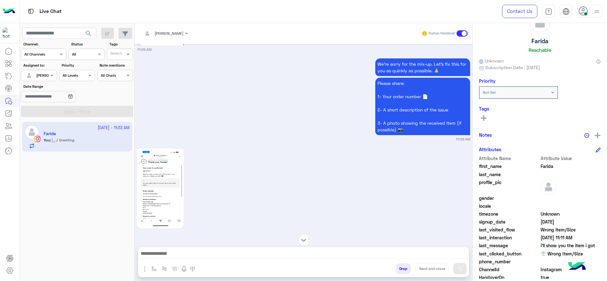
scroll to position [812, 0]
click at [166, 196] on img at bounding box center [160, 189] width 43 height 77
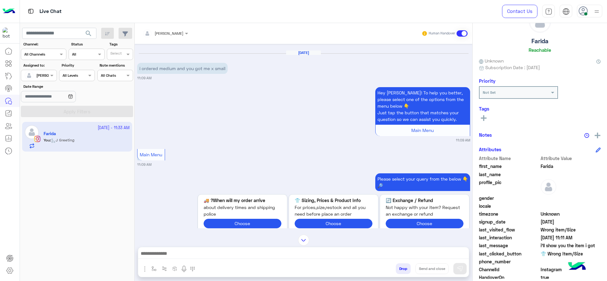
scroll to position [433, 0]
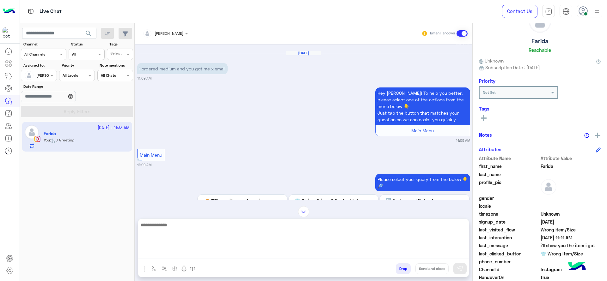
click at [247, 256] on textarea at bounding box center [303, 240] width 331 height 38
paste textarea "**********"
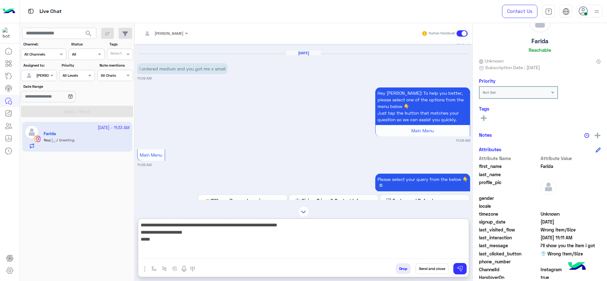
drag, startPoint x: 266, startPoint y: 228, endPoint x: 311, endPoint y: 226, distance: 45.9
click at [311, 226] on textarea "**********" at bounding box center [303, 240] width 331 height 38
click at [290, 249] on textarea "**********" at bounding box center [303, 240] width 331 height 38
click at [141, 238] on textarea "**********" at bounding box center [303, 240] width 331 height 38
click at [254, 237] on textarea "**********" at bounding box center [303, 240] width 331 height 38
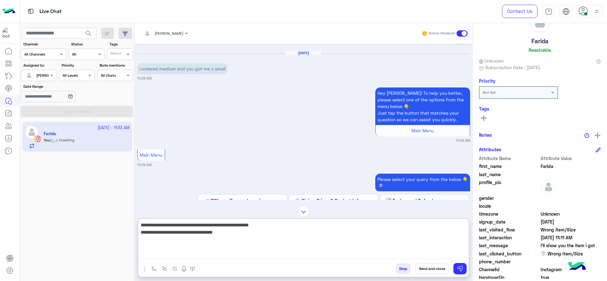
paste textarea "**********"
click at [140, 241] on textarea "**********" at bounding box center [303, 240] width 331 height 38
type textarea "**********"
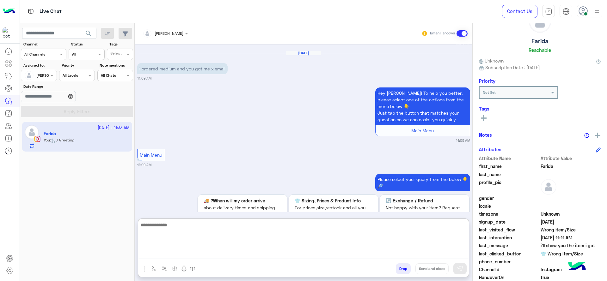
scroll to position [1168, 0]
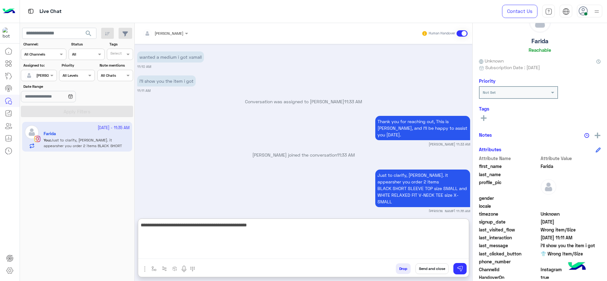
paste textarea "**********"
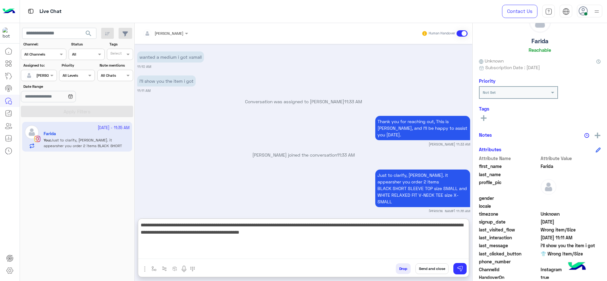
drag, startPoint x: 260, startPoint y: 226, endPoint x: 435, endPoint y: 228, distance: 174.8
click at [435, 228] on textarea "**********" at bounding box center [303, 240] width 331 height 38
type textarea "**********"
click at [402, 247] on textarea "**********" at bounding box center [303, 240] width 331 height 38
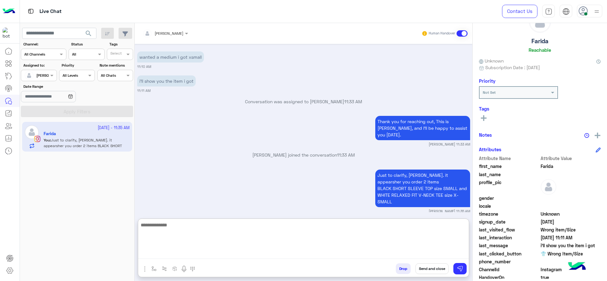
scroll to position [1212, 0]
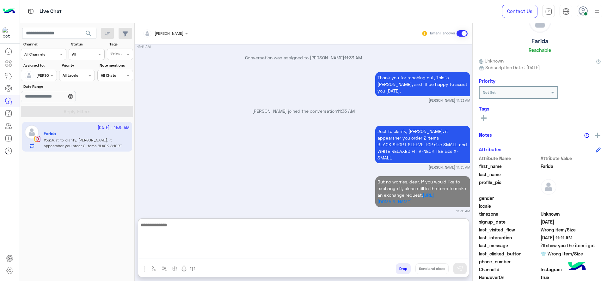
paste textarea "**********"
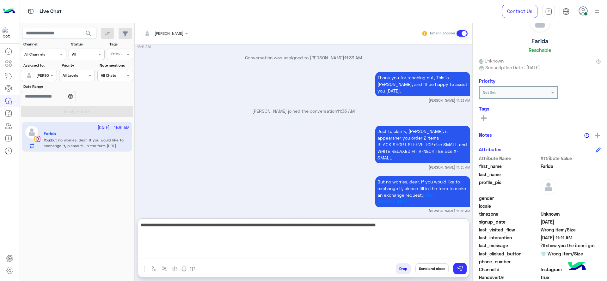
click at [144, 228] on textarea "**********" at bounding box center [303, 240] width 331 height 38
type textarea "**********"
click at [355, 233] on textarea "**********" at bounding box center [303, 240] width 331 height 38
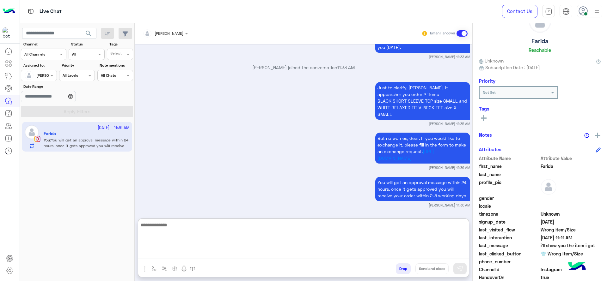
scroll to position [1256, 0]
paste textarea "******"
type textarea "**********"
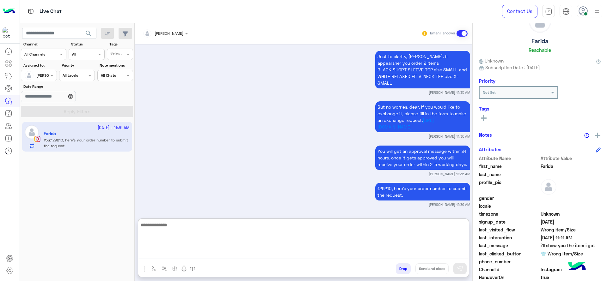
paste textarea "**********"
type textarea "**********"
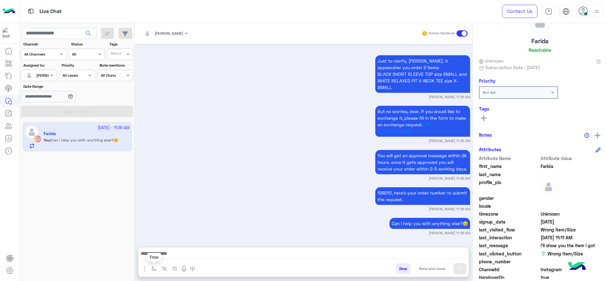
click at [153, 266] on button "button" at bounding box center [154, 269] width 10 height 10
click at [167, 252] on input "text" at bounding box center [164, 254] width 25 height 6
type input "*"
click at [168, 246] on span "[PERSON_NAME]" at bounding box center [170, 244] width 36 height 6
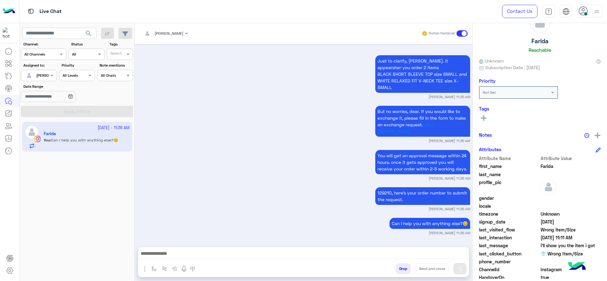
type textarea "**********"
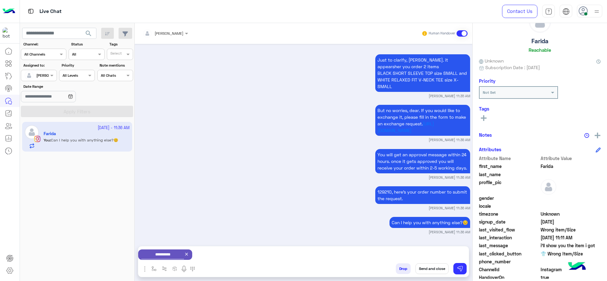
click at [423, 266] on button "Send and close" at bounding box center [431, 269] width 33 height 11
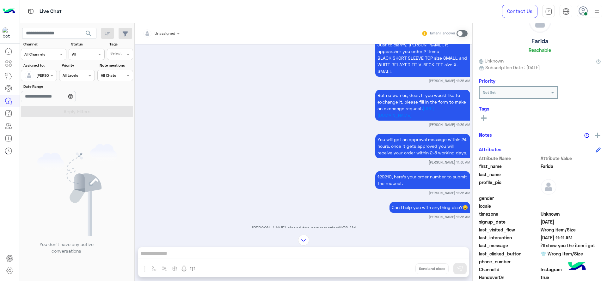
scroll to position [1381, 0]
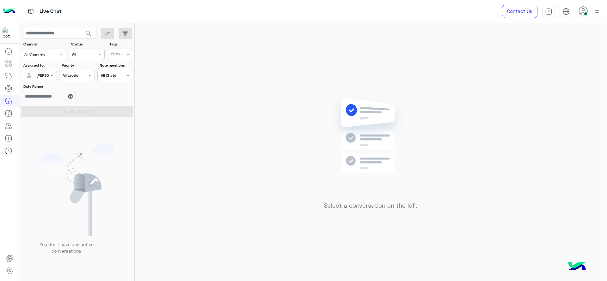
click at [38, 76] on input "text" at bounding box center [31, 75] width 15 height 6
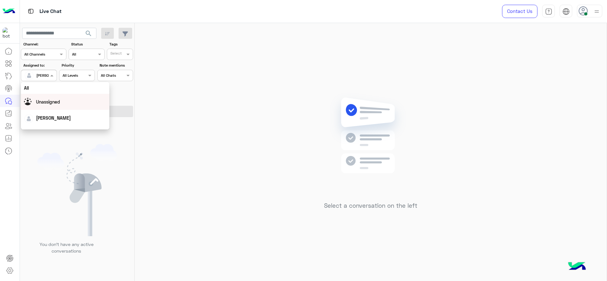
scroll to position [124, 0]
click at [46, 107] on div "First Mile" at bounding box center [65, 108] width 89 height 12
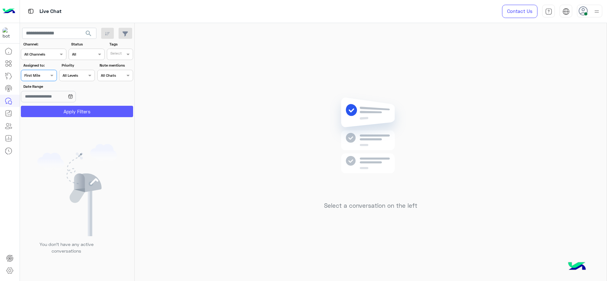
click at [46, 111] on button "Apply Filters" at bounding box center [77, 111] width 112 height 11
click at [49, 75] on span at bounding box center [53, 75] width 8 height 7
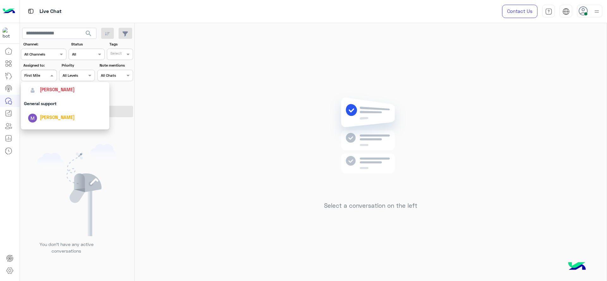
scroll to position [92, 0]
click at [62, 98] on span "[PERSON_NAME]" at bounding box center [57, 97] width 35 height 5
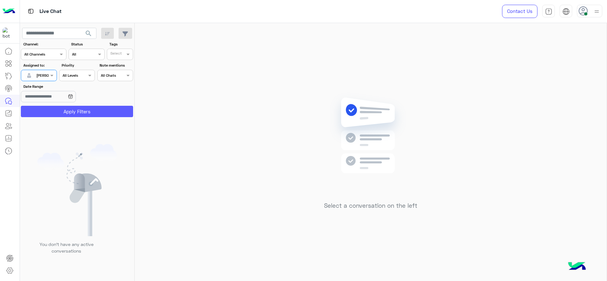
click at [60, 113] on button "Apply Filters" at bounding box center [77, 111] width 112 height 11
click at [32, 69] on div "Assigned to: Assigned on Jana Aboelseoud" at bounding box center [39, 72] width 36 height 19
click at [34, 77] on input "text" at bounding box center [31, 75] width 15 height 6
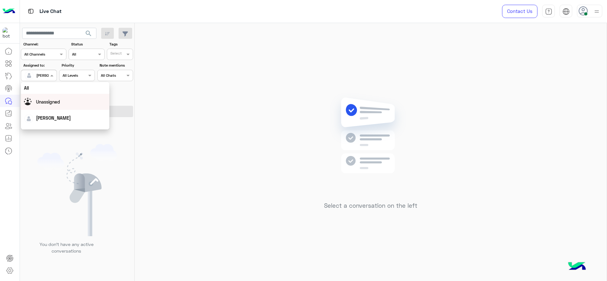
scroll to position [124, 0]
click at [52, 105] on div "First Mile" at bounding box center [65, 108] width 89 height 12
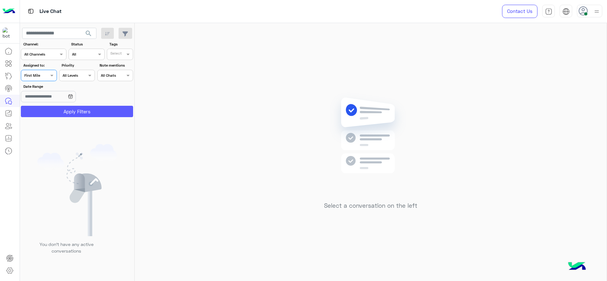
click at [54, 109] on button "Apply Filters" at bounding box center [77, 111] width 112 height 11
click at [42, 77] on div "Assigned on First Mile" at bounding box center [34, 76] width 27 height 6
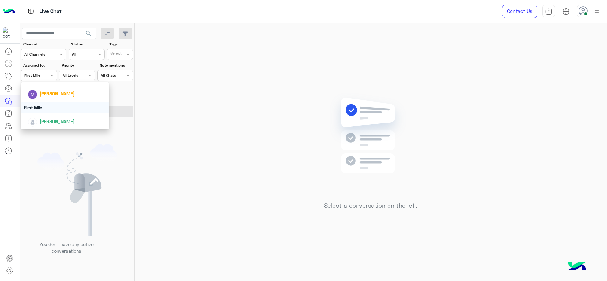
scroll to position [82, 0]
click at [60, 107] on span "[PERSON_NAME]" at bounding box center [57, 107] width 35 height 5
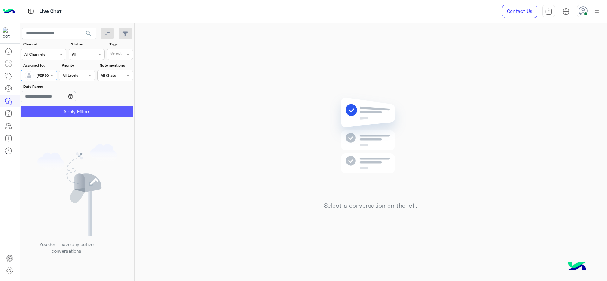
click at [57, 106] on button "Apply Filters" at bounding box center [77, 111] width 112 height 11
click at [42, 82] on section "Channel: Channel All Channels Status Channel All Tags Select Assigned to: Assig…" at bounding box center [77, 79] width 105 height 76
click at [49, 75] on span at bounding box center [53, 75] width 8 height 7
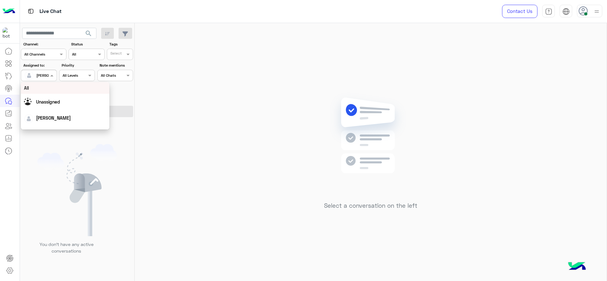
scroll to position [125, 0]
click at [44, 107] on div "First Mile" at bounding box center [65, 108] width 89 height 12
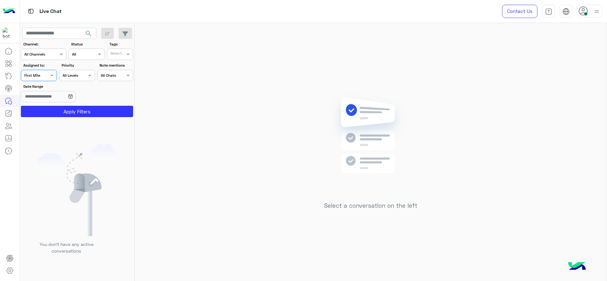
click at [44, 107] on button "Apply Filters" at bounding box center [77, 111] width 112 height 11
click at [52, 73] on span at bounding box center [53, 75] width 8 height 7
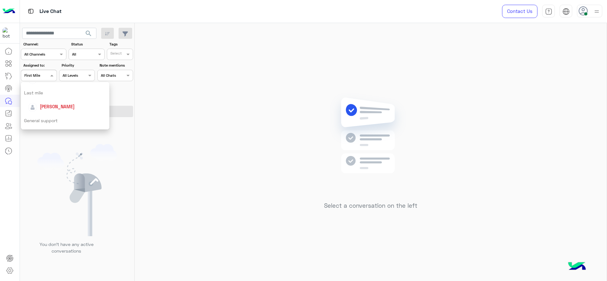
scroll to position [85, 0]
click at [49, 110] on div "[PERSON_NAME]" at bounding box center [67, 105] width 78 height 11
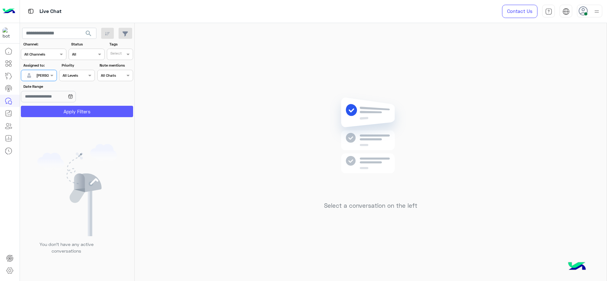
click at [48, 113] on button "Apply Filters" at bounding box center [77, 111] width 112 height 11
click at [40, 72] on div at bounding box center [38, 75] width 35 height 6
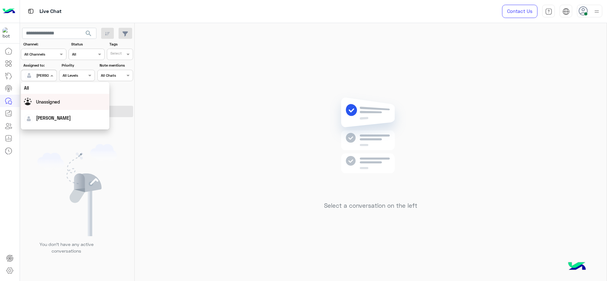
scroll to position [125, 0]
click at [40, 102] on div "First Mile" at bounding box center [65, 108] width 89 height 12
click at [40, 102] on input "Date Range" at bounding box center [48, 96] width 55 height 11
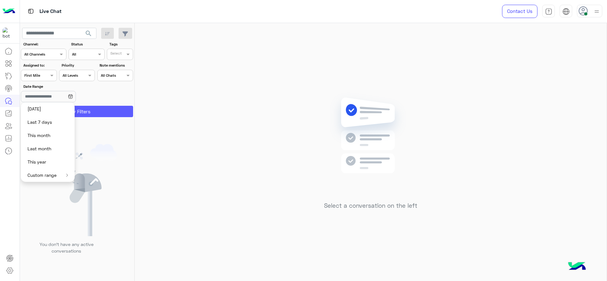
click at [98, 107] on button "Apply Filters" at bounding box center [77, 111] width 112 height 11
click at [54, 73] on span at bounding box center [53, 75] width 8 height 7
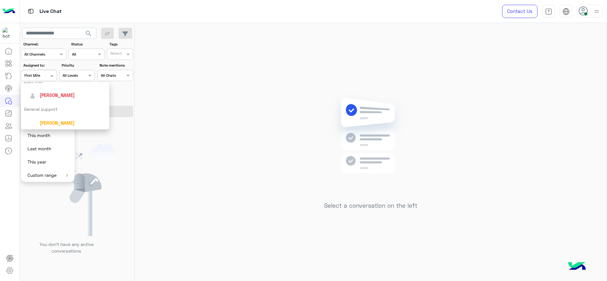
scroll to position [85, 0]
click at [53, 102] on span "[PERSON_NAME]" at bounding box center [57, 104] width 35 height 5
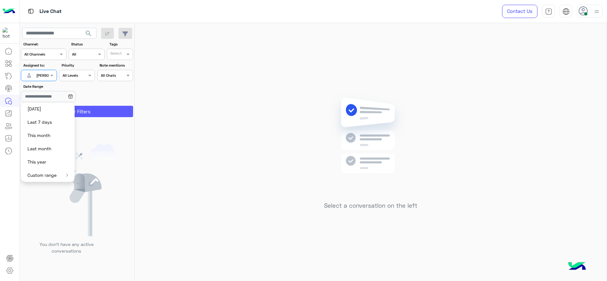
click at [81, 107] on button "Apply Filters" at bounding box center [77, 111] width 112 height 11
click at [73, 93] on app-calendar-icon at bounding box center [70, 97] width 5 height 8
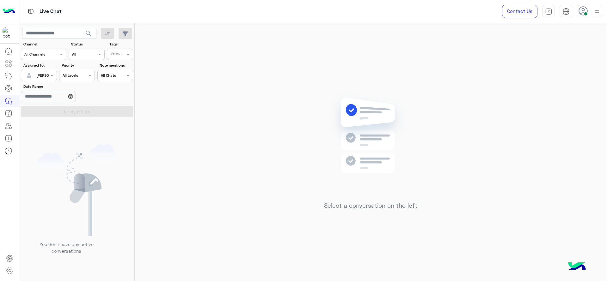
click at [112, 93] on div "Date Range" at bounding box center [77, 94] width 115 height 20
click at [334, 131] on img at bounding box center [370, 145] width 91 height 105
click at [254, 144] on div "Select a conversation on the left" at bounding box center [371, 153] width 472 height 261
click at [50, 80] on div "Assigned on [PERSON_NAME]" at bounding box center [39, 75] width 36 height 11
click at [53, 74] on span at bounding box center [53, 75] width 8 height 7
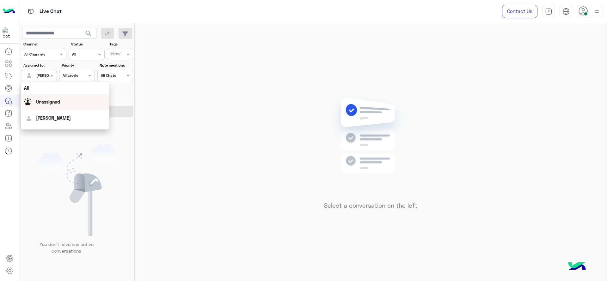
scroll to position [125, 0]
click at [46, 108] on div "First Mile" at bounding box center [65, 108] width 89 height 12
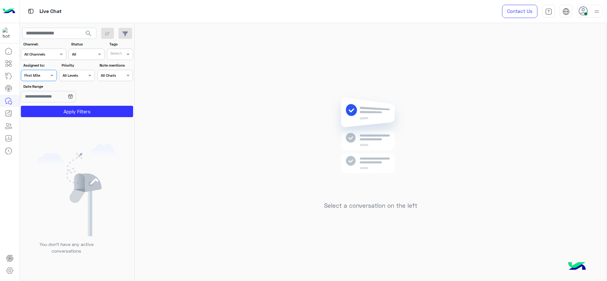
click at [46, 108] on button "Apply Filters" at bounding box center [77, 111] width 112 height 11
click at [52, 76] on span at bounding box center [53, 75] width 8 height 7
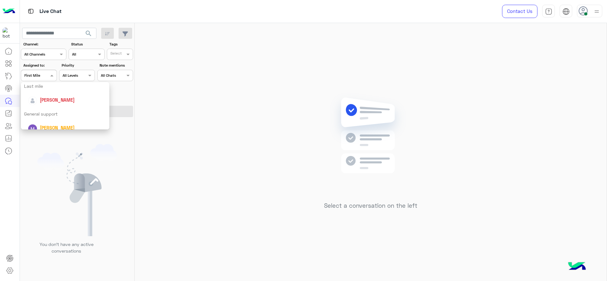
scroll to position [93, 0]
click at [58, 96] on span "[PERSON_NAME]" at bounding box center [57, 97] width 35 height 5
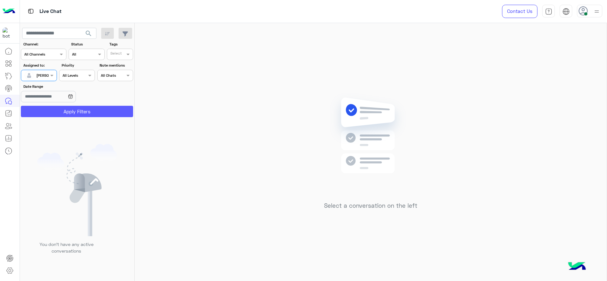
click at [65, 109] on button "Apply Filters" at bounding box center [77, 111] width 112 height 11
click at [43, 79] on div "[PERSON_NAME]" at bounding box center [36, 75] width 24 height 13
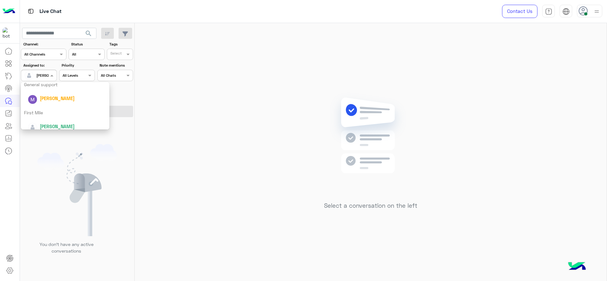
scroll to position [125, 0]
click at [48, 108] on div "First Mile" at bounding box center [65, 108] width 89 height 12
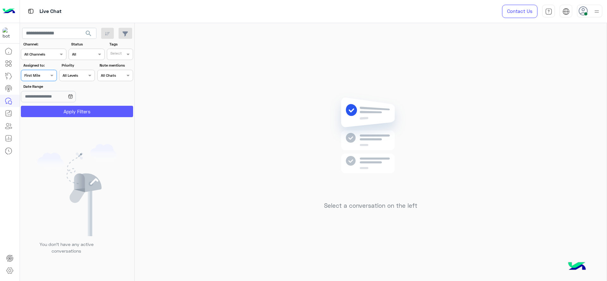
click at [48, 108] on button "Apply Filters" at bounding box center [77, 111] width 112 height 11
click at [43, 72] on div at bounding box center [38, 75] width 35 height 6
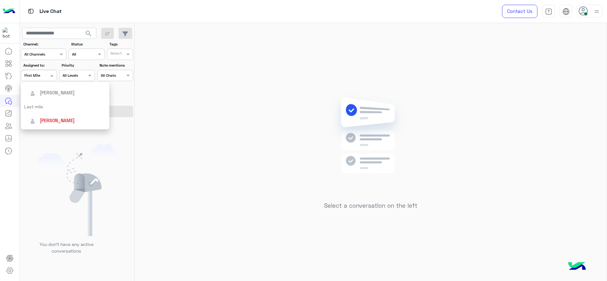
scroll to position [69, 0]
click at [41, 120] on span "[PERSON_NAME]" at bounding box center [57, 120] width 35 height 5
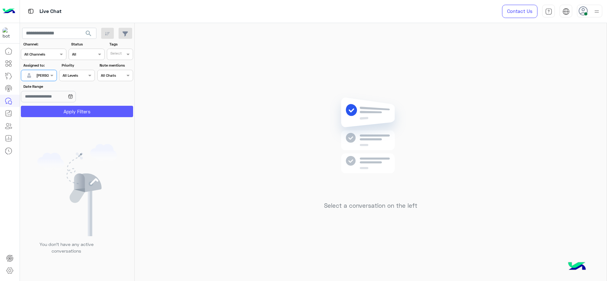
click at [35, 110] on button "Apply Filters" at bounding box center [77, 111] width 112 height 11
click at [45, 73] on div at bounding box center [38, 75] width 35 height 6
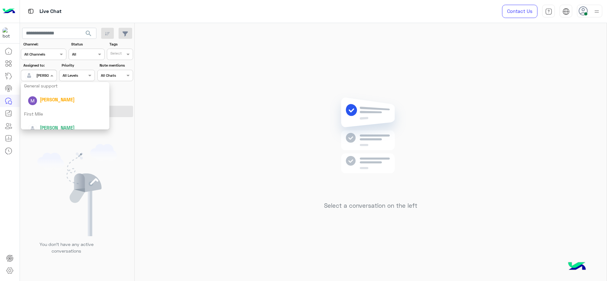
scroll to position [125, 0]
click at [43, 107] on div "First Mile" at bounding box center [65, 108] width 89 height 12
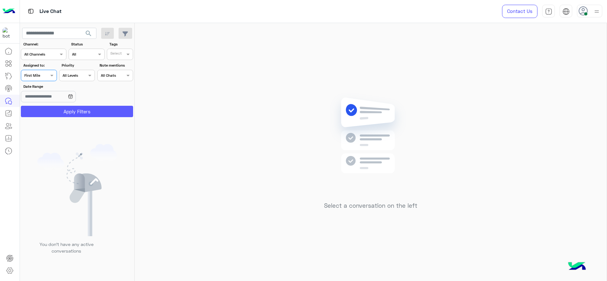
click at [43, 107] on button "Apply Filters" at bounding box center [77, 111] width 112 height 11
click at [43, 74] on div at bounding box center [38, 75] width 35 height 6
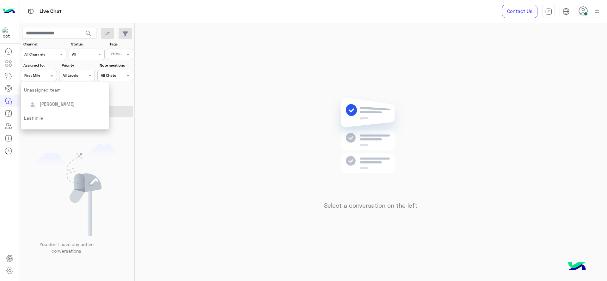
scroll to position [87, 0]
click at [47, 95] on div "[PERSON_NAME]" at bounding box center [65, 103] width 89 height 16
click at [47, 95] on input "Date Range" at bounding box center [48, 96] width 55 height 11
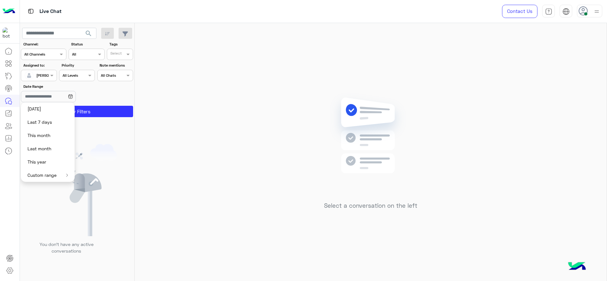
click at [88, 104] on section "Channel: Channel All Channels Status Channel All Tags Select Assigned to: Assig…" at bounding box center [77, 79] width 105 height 76
click at [76, 102] on input "Date Range" at bounding box center [48, 96] width 55 height 11
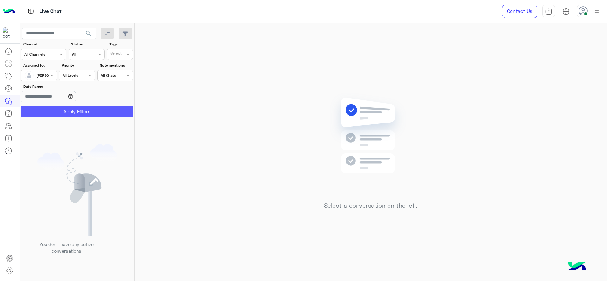
click at [87, 107] on button "Apply Filters" at bounding box center [77, 111] width 112 height 11
click at [52, 78] on span at bounding box center [53, 75] width 8 height 7
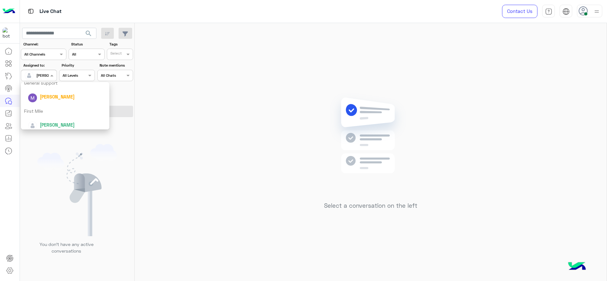
scroll to position [125, 0]
click at [42, 112] on div "First Mile" at bounding box center [65, 108] width 89 height 12
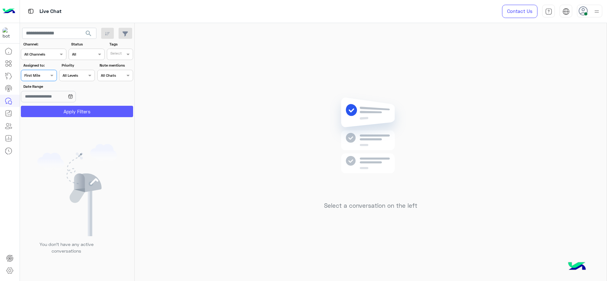
click at [42, 112] on button "Apply Filters" at bounding box center [77, 111] width 112 height 11
click at [35, 75] on input "text" at bounding box center [31, 75] width 15 height 6
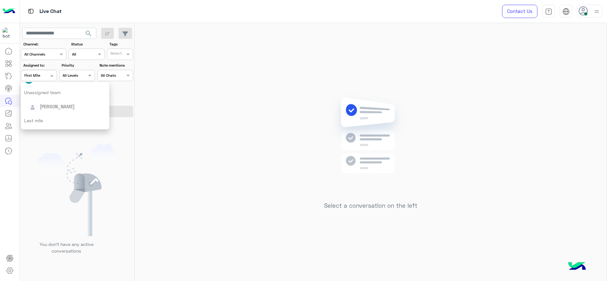
scroll to position [95, 0]
click at [36, 94] on img "Options list" at bounding box center [32, 96] width 9 height 9
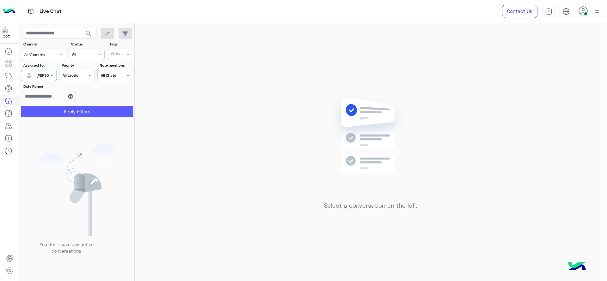
click at [46, 110] on button "Apply Filters" at bounding box center [77, 111] width 112 height 11
click at [254, 152] on div "Select a conversation on the left" at bounding box center [371, 153] width 472 height 261
click at [232, 168] on div "Select a conversation on the left" at bounding box center [371, 153] width 472 height 261
click at [179, 73] on div "Select a conversation on the left" at bounding box center [371, 153] width 472 height 261
click at [52, 76] on span at bounding box center [53, 75] width 8 height 7
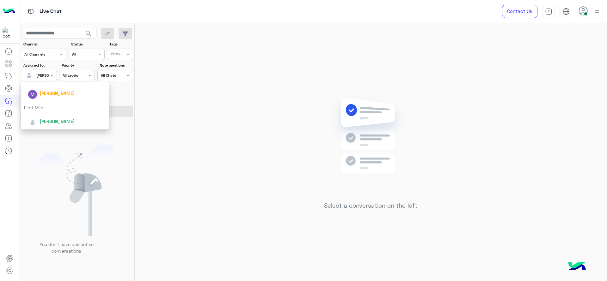
scroll to position [109, 0]
drag, startPoint x: 51, startPoint y: 122, endPoint x: 48, endPoint y: 116, distance: 6.4
click at [48, 116] on div "All Unassigned [PERSON_NAME] [MEDICAL_DATA][PERSON_NAME] Unassigned team [PERSO…" at bounding box center [65, 59] width 89 height 172
click at [48, 116] on div "[PERSON_NAME]" at bounding box center [65, 109] width 89 height 16
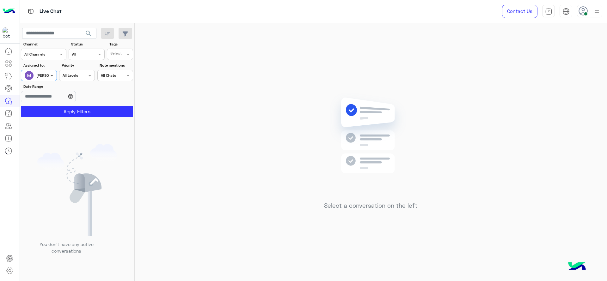
click at [49, 79] on span at bounding box center [53, 75] width 8 height 7
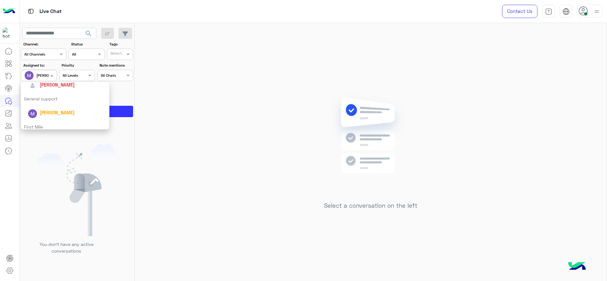
scroll to position [125, 0]
click at [47, 105] on div "First Mile" at bounding box center [65, 108] width 89 height 12
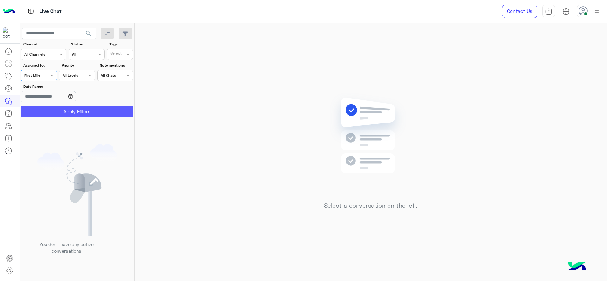
click at [46, 111] on button "Apply Filters" at bounding box center [77, 111] width 112 height 11
click at [39, 75] on div at bounding box center [38, 75] width 35 height 6
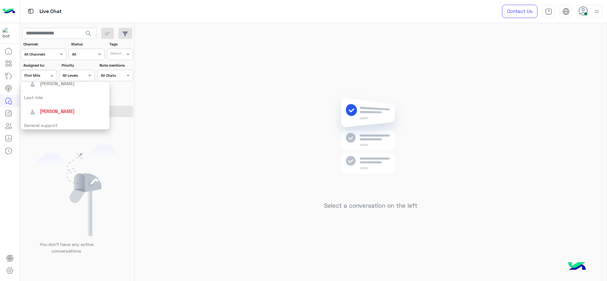
scroll to position [87, 0]
click at [51, 104] on span "[PERSON_NAME]" at bounding box center [57, 103] width 35 height 5
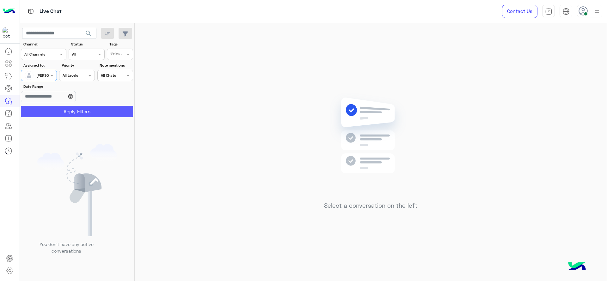
click at [50, 112] on button "Apply Filters" at bounding box center [77, 111] width 112 height 11
click at [41, 75] on div at bounding box center [38, 75] width 35 height 6
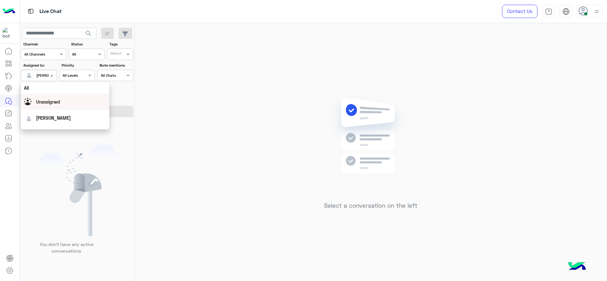
scroll to position [125, 0]
click at [50, 104] on div "First Mile" at bounding box center [65, 108] width 89 height 12
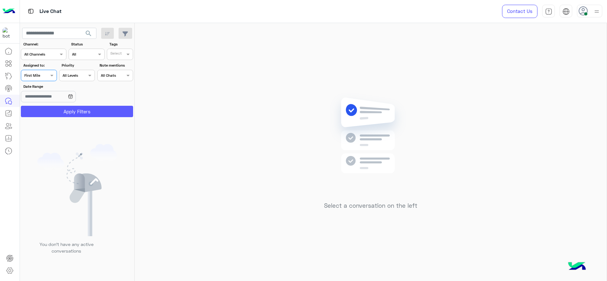
click at [63, 109] on button "Apply Filters" at bounding box center [77, 111] width 112 height 11
click at [28, 79] on div "Assigned on First Mile" at bounding box center [39, 75] width 36 height 11
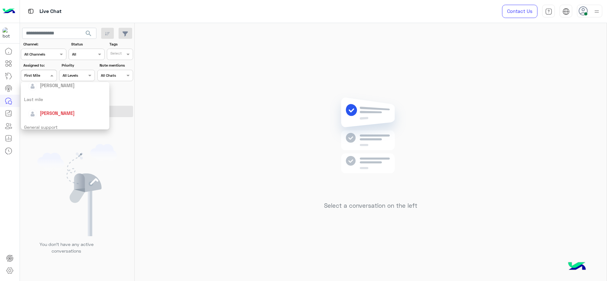
scroll to position [85, 0]
click at [47, 102] on span "[PERSON_NAME]" at bounding box center [57, 104] width 35 height 5
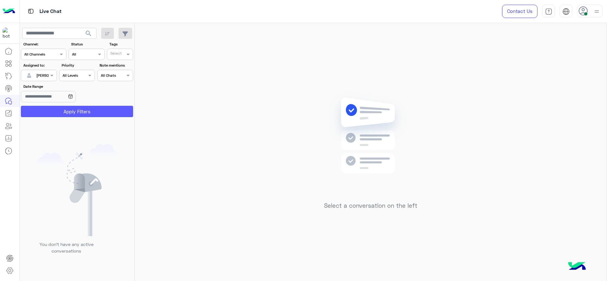
drag, startPoint x: 45, startPoint y: 118, endPoint x: 47, endPoint y: 113, distance: 4.7
click at [47, 113] on app-inbox-users-filters "search Channel: Channel All Channels Status Channel All Tags Select Assigned to…" at bounding box center [77, 71] width 115 height 97
click at [47, 113] on button "Apply Filters" at bounding box center [77, 111] width 112 height 11
click at [318, 110] on div "Select a conversation on the left" at bounding box center [371, 153] width 472 height 261
click at [47, 83] on section "Channel: Channel All Channels Status Channel All Tags Select Assigned to: Assig…" at bounding box center [77, 79] width 105 height 76
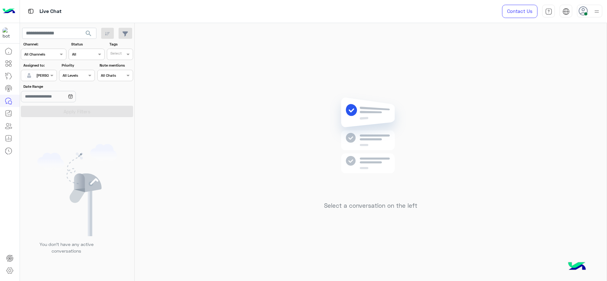
click at [47, 80] on div "[PERSON_NAME]" at bounding box center [36, 75] width 24 height 13
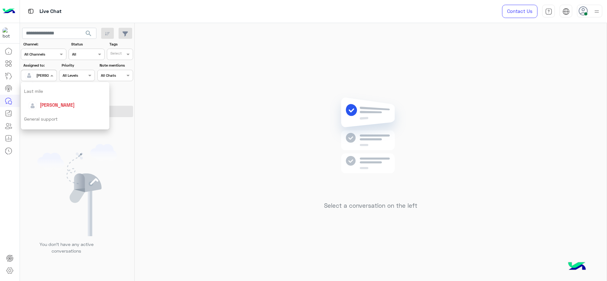
scroll to position [125, 0]
click at [46, 102] on div "First Mile" at bounding box center [65, 108] width 89 height 12
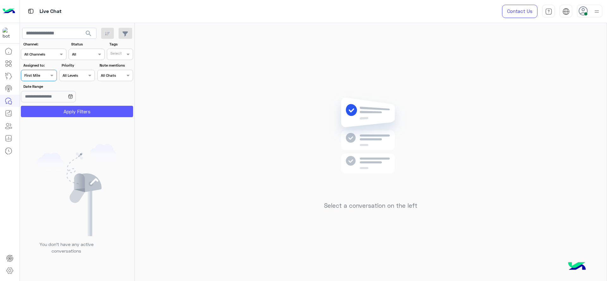
click at [61, 112] on button "Apply Filters" at bounding box center [77, 111] width 112 height 11
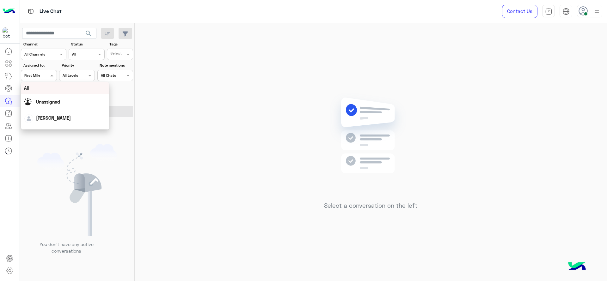
click at [36, 114] on div "[PERSON_NAME]" at bounding box center [65, 118] width 82 height 11
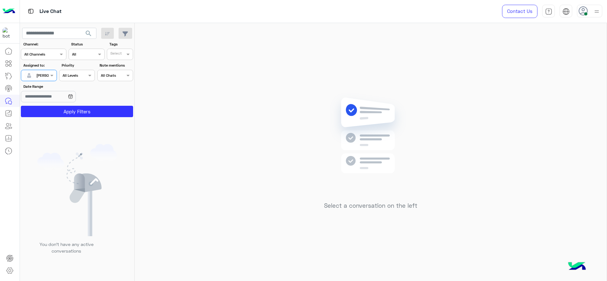
click at [43, 74] on div at bounding box center [38, 75] width 35 height 6
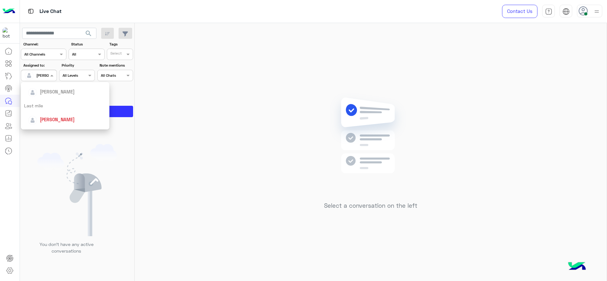
scroll to position [71, 0]
click at [49, 119] on span "[PERSON_NAME]" at bounding box center [57, 118] width 35 height 5
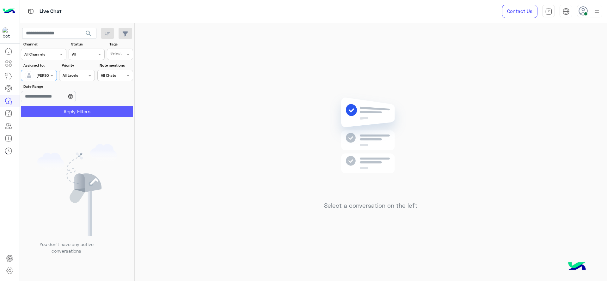
click at [49, 113] on button "Apply Filters" at bounding box center [77, 111] width 112 height 11
click at [50, 78] on span at bounding box center [53, 75] width 8 height 7
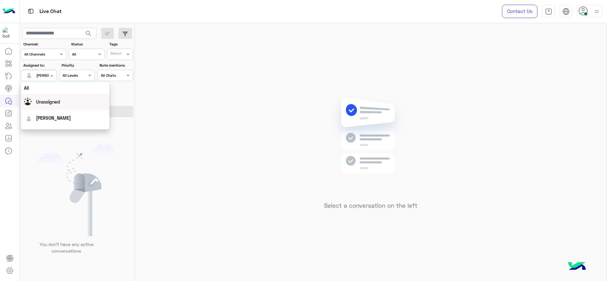
scroll to position [125, 0]
click at [52, 104] on div "First Mile" at bounding box center [65, 108] width 89 height 12
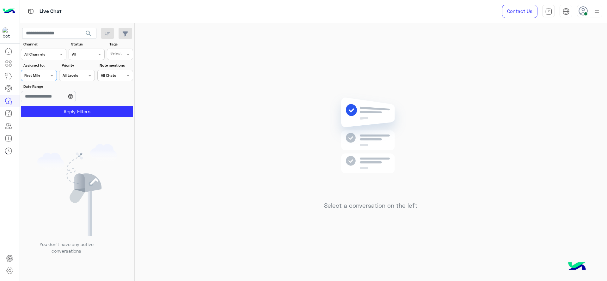
click at [52, 104] on section "Channel: Channel All Channels Status Channel All Tags Select Assigned to: Assig…" at bounding box center [77, 79] width 105 height 76
click at [52, 107] on button "Apply Filters" at bounding box center [77, 111] width 112 height 11
click at [182, 186] on div "Select a conversation on the left" at bounding box center [371, 153] width 472 height 261
click at [47, 77] on div at bounding box center [38, 75] width 35 height 6
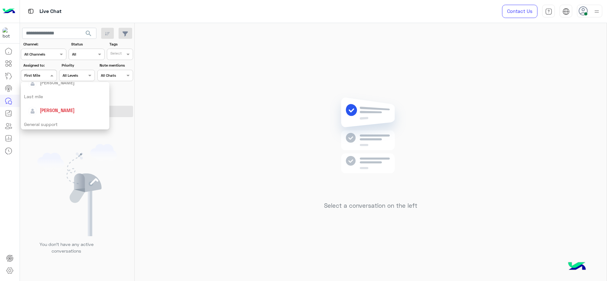
scroll to position [87, 0]
click at [44, 100] on div "[PERSON_NAME]" at bounding box center [57, 103] width 35 height 7
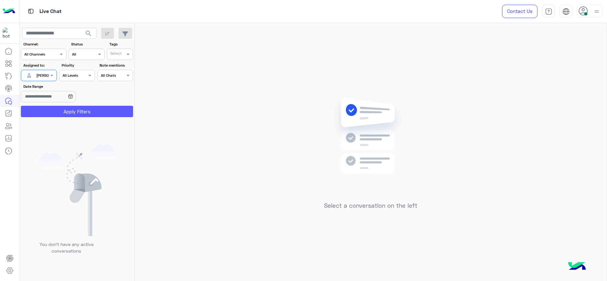
click at [44, 115] on button "Apply Filters" at bounding box center [77, 111] width 112 height 11
click at [252, 124] on div "Select a conversation on the left" at bounding box center [371, 153] width 472 height 261
click at [50, 81] on div "Assigned on Jana Aboelseoud" at bounding box center [39, 75] width 36 height 11
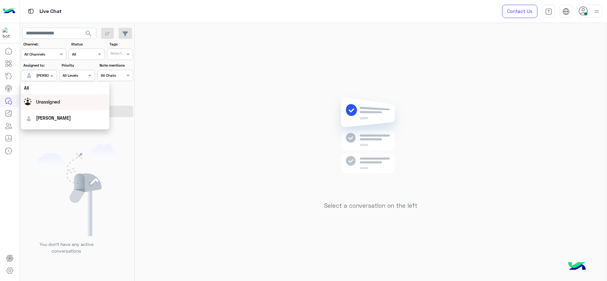
scroll to position [125, 0]
click at [44, 106] on div "First Mile" at bounding box center [65, 108] width 89 height 12
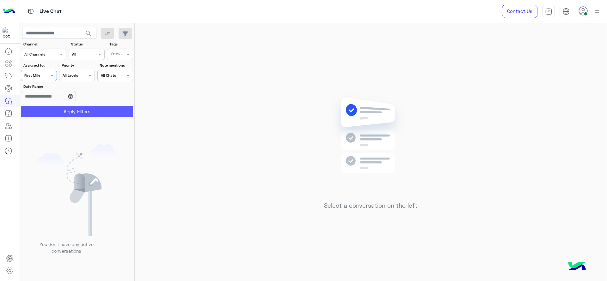
click at [44, 107] on button "Apply Filters" at bounding box center [77, 111] width 112 height 11
click at [50, 74] on span at bounding box center [53, 75] width 8 height 7
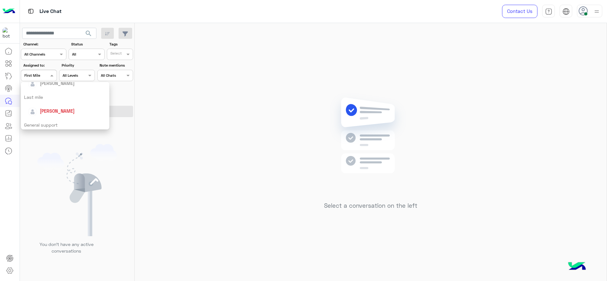
scroll to position [87, 0]
click at [58, 98] on div "[PERSON_NAME]" at bounding box center [67, 103] width 78 height 11
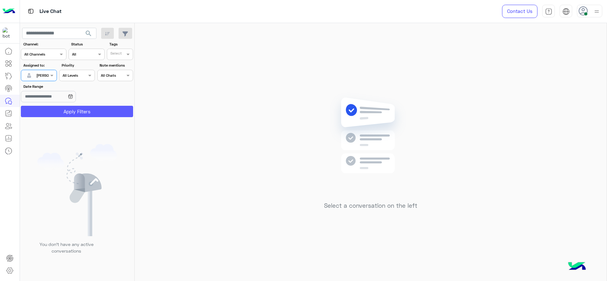
click at [58, 107] on button "Apply Filters" at bounding box center [77, 111] width 112 height 11
click at [178, 79] on div "Select a conversation on the left" at bounding box center [371, 153] width 472 height 261
click at [49, 72] on span at bounding box center [53, 75] width 8 height 7
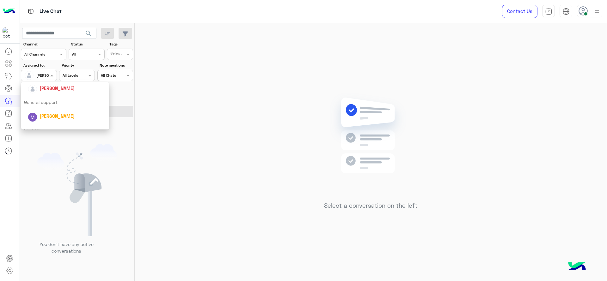
scroll to position [125, 0]
click at [56, 103] on div "First Mile" at bounding box center [65, 108] width 89 height 12
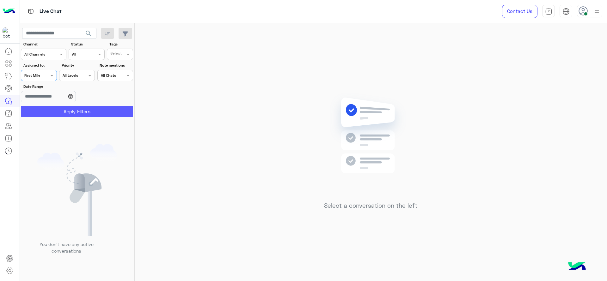
click at [55, 108] on button "Apply Filters" at bounding box center [77, 111] width 112 height 11
click at [51, 77] on span at bounding box center [53, 75] width 8 height 7
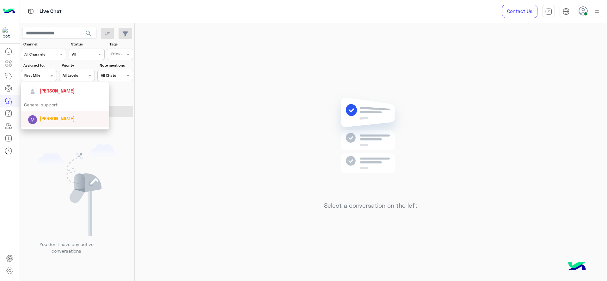
scroll to position [93, 0]
click at [46, 97] on span "[PERSON_NAME]" at bounding box center [57, 97] width 35 height 5
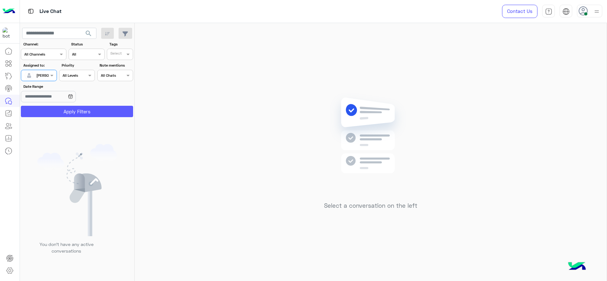
click at [43, 107] on button "Apply Filters" at bounding box center [77, 111] width 112 height 11
click at [590, 16] on div at bounding box center [589, 11] width 25 height 13
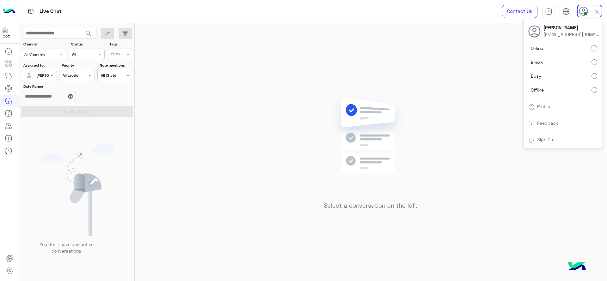
click at [595, 58] on label "Break" at bounding box center [562, 62] width 69 height 11
click at [338, 107] on img at bounding box center [370, 145] width 91 height 105
click at [241, 100] on div "Select a conversation on the left" at bounding box center [371, 153] width 472 height 261
click at [201, 103] on div "Select a conversation on the left" at bounding box center [371, 153] width 472 height 261
click at [412, 94] on img at bounding box center [370, 145] width 91 height 105
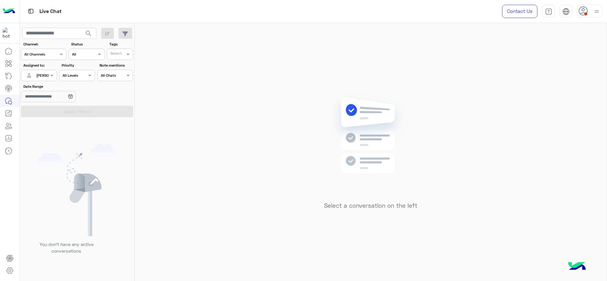
click at [218, 121] on div "Select a conversation on the left" at bounding box center [371, 153] width 472 height 261
click at [583, 15] on use at bounding box center [582, 10] width 9 height 9
click at [591, 42] on div "Jana Aboelseoud Janaaboelseoudd@gmail.com" at bounding box center [562, 30] width 78 height 23
click at [597, 46] on div "Online Break Busy Offline" at bounding box center [562, 71] width 78 height 56
click at [301, 96] on div "Select a conversation on the left" at bounding box center [371, 153] width 472 height 261
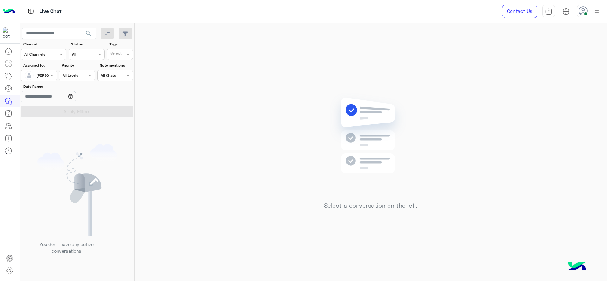
click at [49, 70] on div "Assigned on Jana Aboelseoud" at bounding box center [39, 75] width 36 height 11
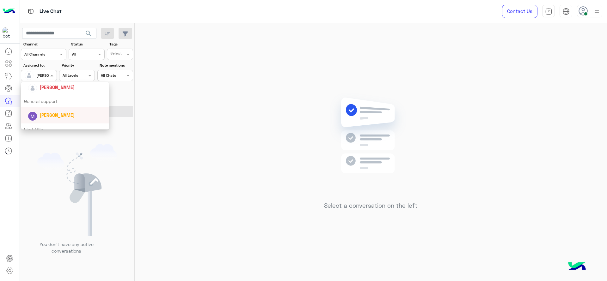
scroll to position [125, 0]
click at [57, 109] on div "First Mile" at bounding box center [65, 108] width 89 height 12
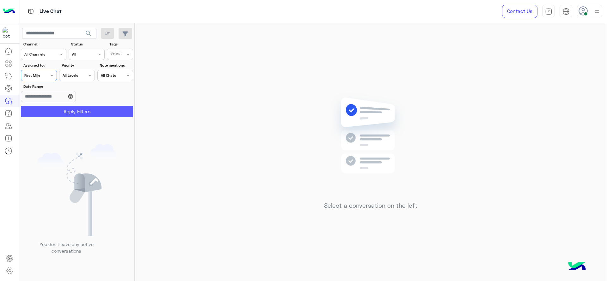
click at [58, 116] on button "Apply Filters" at bounding box center [77, 111] width 112 height 11
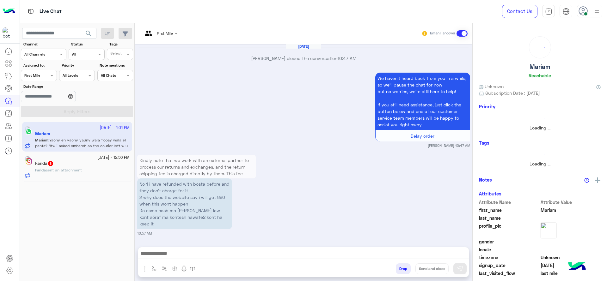
scroll to position [635, 0]
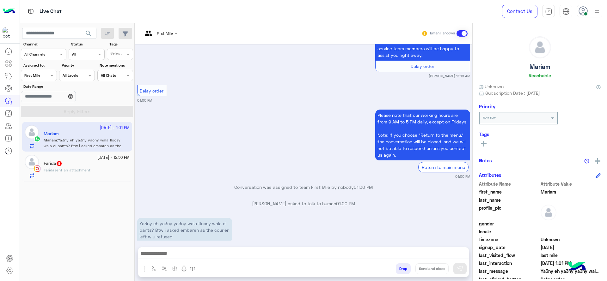
click at [158, 21] on div "Live Chat" at bounding box center [215, 11] width 391 height 23
click at [162, 30] on input "text" at bounding box center [153, 33] width 20 height 6
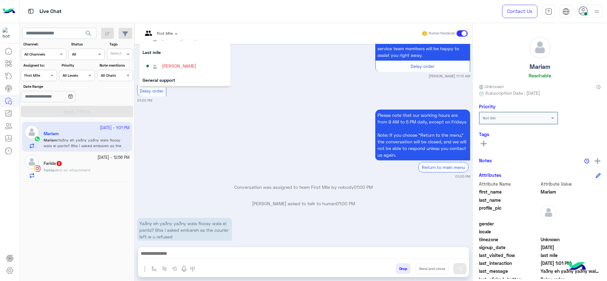
scroll to position [65, 0]
click at [172, 70] on div "[PERSON_NAME]" at bounding box center [179, 71] width 34 height 7
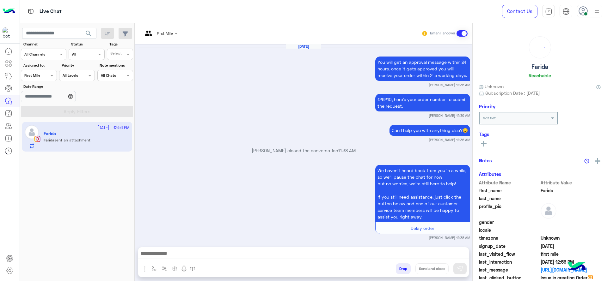
scroll to position [786, 0]
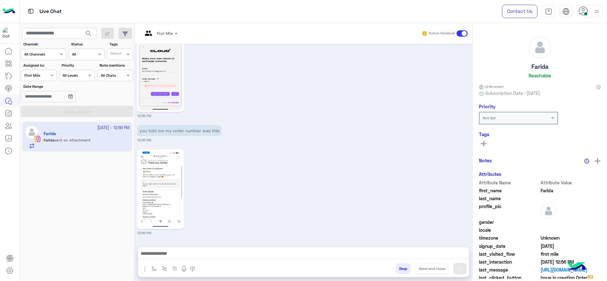
click at [172, 30] on div at bounding box center [159, 32] width 41 height 6
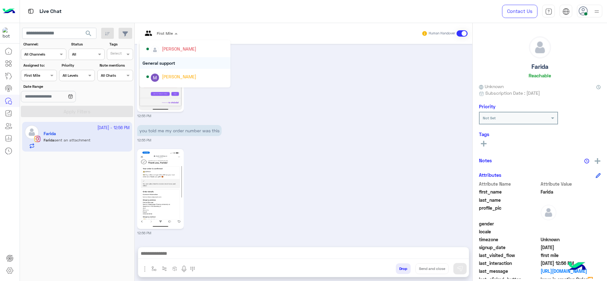
scroll to position [79, 0]
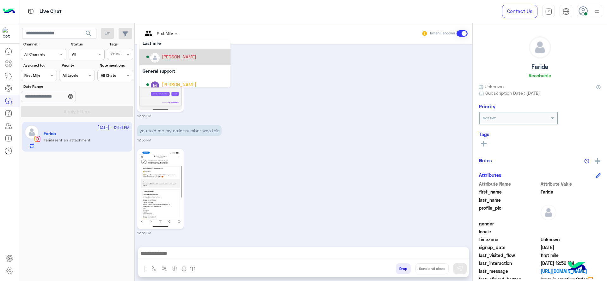
click at [174, 59] on div "[PERSON_NAME]" at bounding box center [179, 56] width 34 height 7
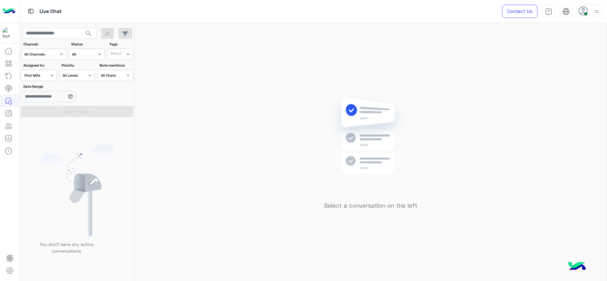
click at [49, 76] on span at bounding box center [53, 75] width 8 height 7
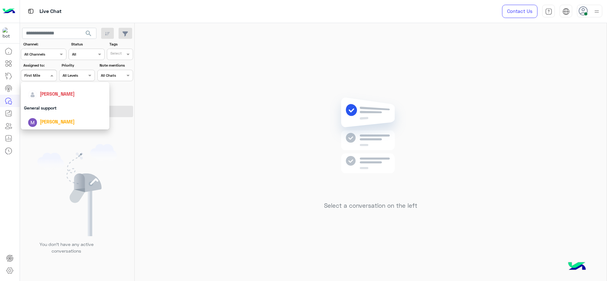
scroll to position [95, 0]
click at [61, 99] on div "[PERSON_NAME]" at bounding box center [67, 94] width 78 height 11
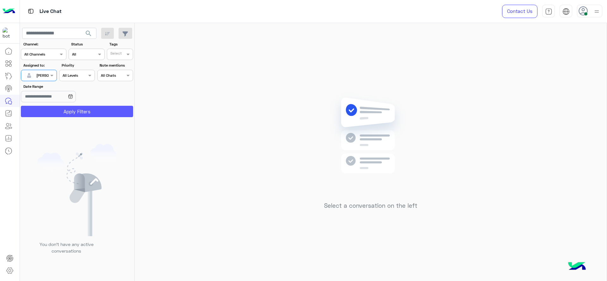
click at [63, 106] on button "Apply Filters" at bounding box center [77, 111] width 112 height 11
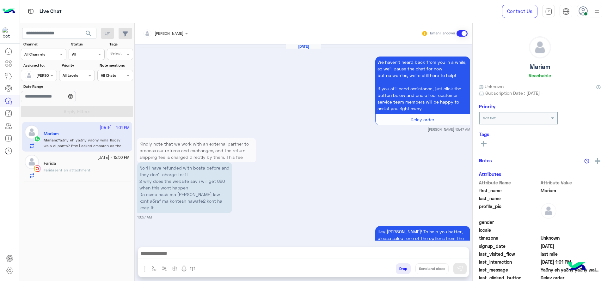
scroll to position [635, 0]
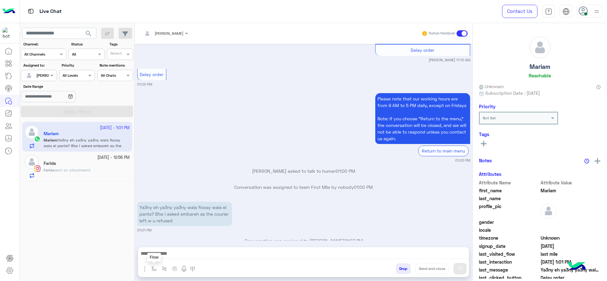
click at [154, 271] on img "button" at bounding box center [153, 268] width 5 height 5
click at [193, 238] on p "Conversation was assigned to Jana Aboelseoud 01:03 PM" at bounding box center [303, 241] width 333 height 7
click at [151, 268] on button "button" at bounding box center [154, 269] width 10 height 10
click at [165, 250] on div "enter flow name" at bounding box center [172, 254] width 47 height 11
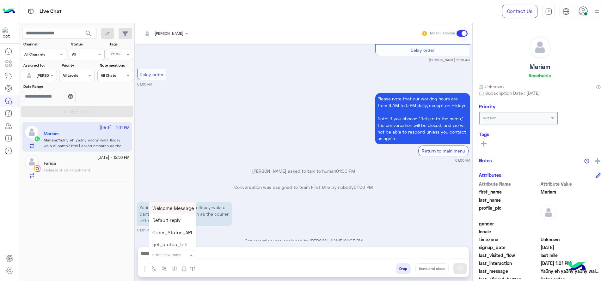
type input "*"
click at [168, 229] on span "J Greeting" at bounding box center [163, 232] width 23 height 6
type textarea "**********"
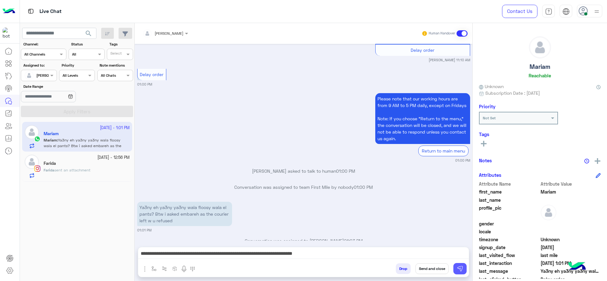
click at [461, 270] on img at bounding box center [460, 269] width 6 height 6
click at [106, 167] on div "Farida" at bounding box center [87, 164] width 86 height 7
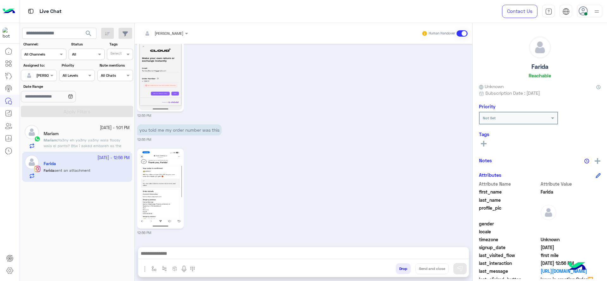
scroll to position [758, 0]
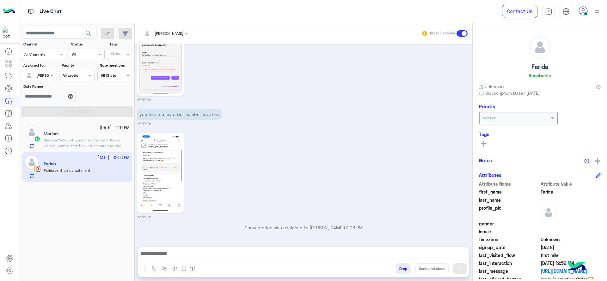
click at [169, 168] on img at bounding box center [160, 173] width 43 height 77
click at [105, 145] on span "Ya3ny eh ya3ny ya3ny wala floosy wala el pants? Btw i asked embareh as the cour…" at bounding box center [83, 146] width 78 height 16
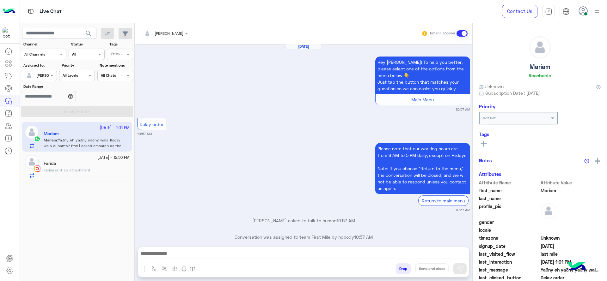
scroll to position [519, 0]
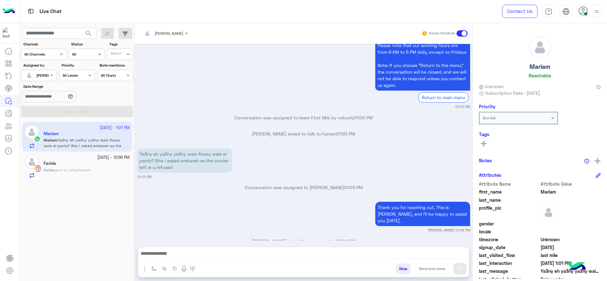
click at [97, 157] on small "29 September - 12:56 PM" at bounding box center [113, 158] width 32 height 6
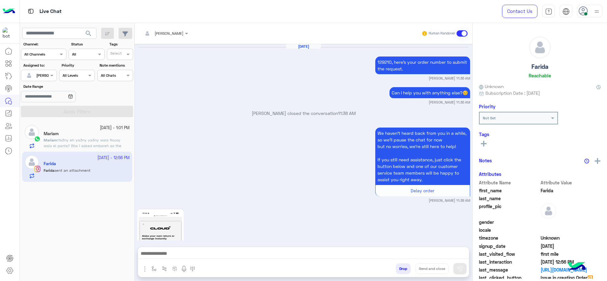
scroll to position [758, 0]
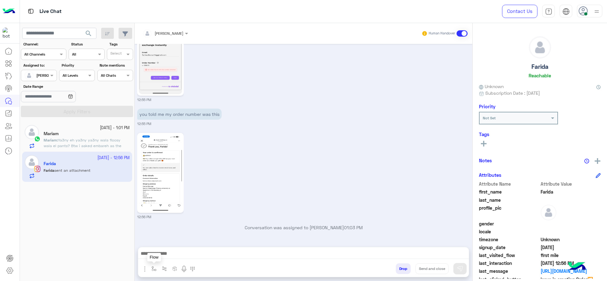
click at [153, 273] on button "button" at bounding box center [154, 269] width 10 height 10
click at [167, 253] on input "text" at bounding box center [164, 254] width 25 height 6
type input "*"
click at [175, 234] on span "J Greeting" at bounding box center [163, 232] width 23 height 6
type textarea "**********"
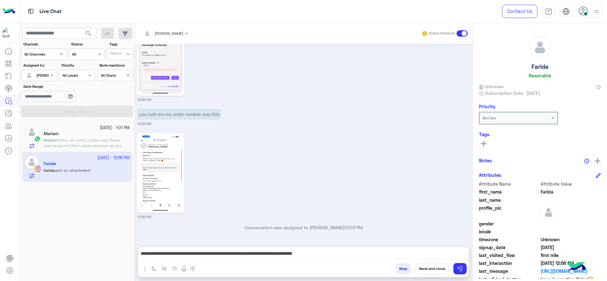
click at [345, 247] on div "**********" at bounding box center [303, 255] width 331 height 16
click at [345, 249] on div "**********" at bounding box center [303, 255] width 331 height 16
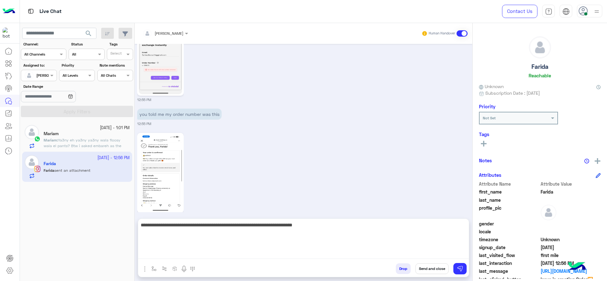
click at [345, 251] on textarea "**********" at bounding box center [303, 240] width 331 height 38
click at [345, 253] on textarea "**********" at bounding box center [303, 240] width 331 height 38
click at [345, 252] on textarea "**********" at bounding box center [303, 240] width 331 height 38
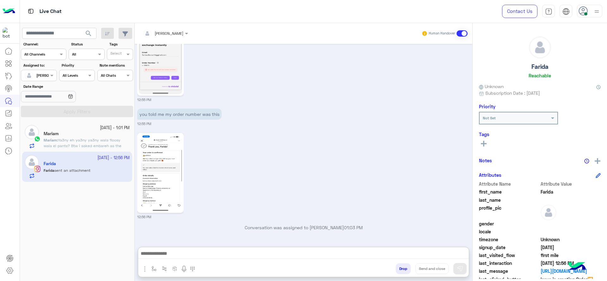
click at [152, 79] on img at bounding box center [160, 55] width 43 height 77
click at [161, 169] on img at bounding box center [160, 173] width 43 height 77
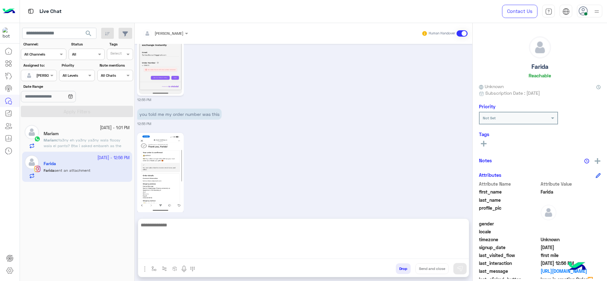
click at [211, 256] on textarea at bounding box center [303, 240] width 331 height 38
paste textarea "**********"
type textarea "**********"
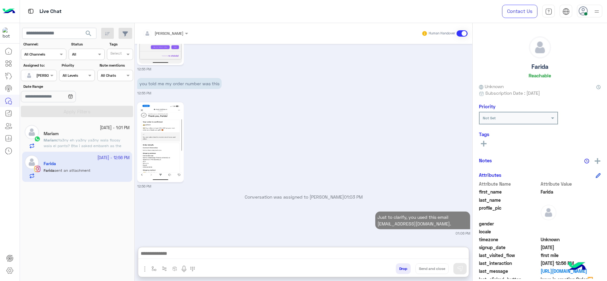
click at [115, 140] on app-inbox-user "29 September - 1:01 PM Mariam Mariam : Ya3ny eh ya3ny ya3ny wala floosy wala el…" at bounding box center [77, 137] width 110 height 30
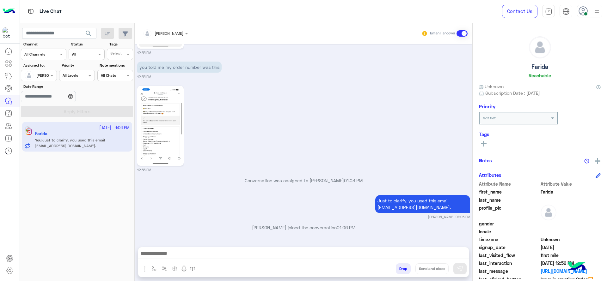
scroll to position [805, 0]
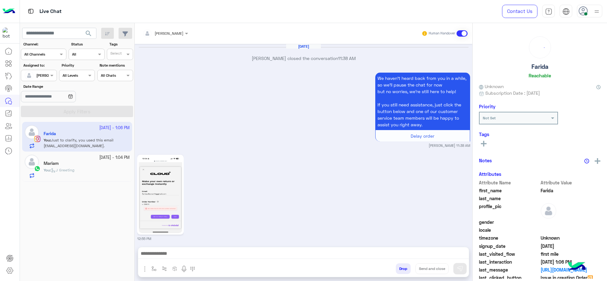
scroll to position [750, 0]
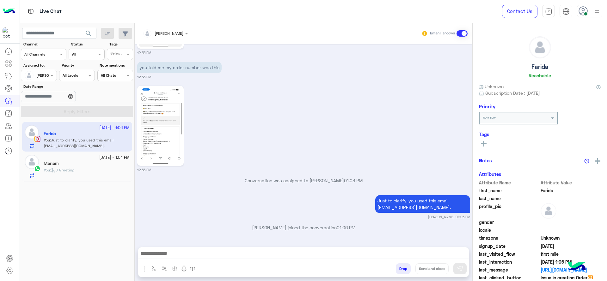
click at [115, 174] on div "You : J Greeting" at bounding box center [87, 173] width 86 height 11
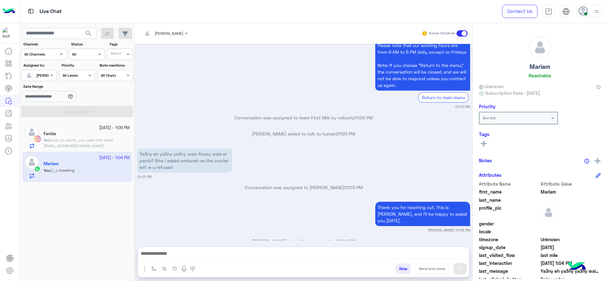
scroll to position [480, 0]
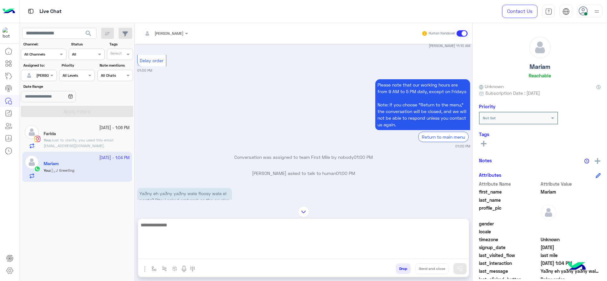
click at [228, 252] on textarea at bounding box center [303, 240] width 331 height 38
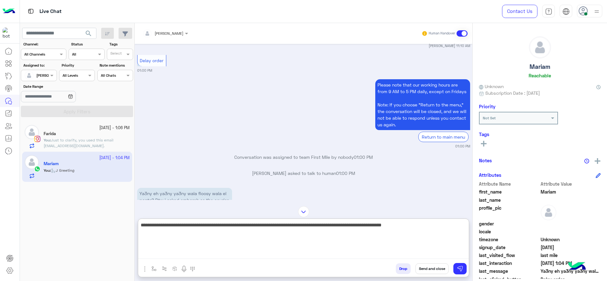
type textarea "**********"
click at [266, 231] on textarea "**********" at bounding box center [303, 240] width 331 height 38
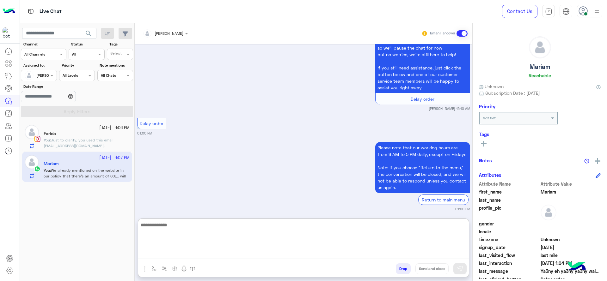
scroll to position [2944, 0]
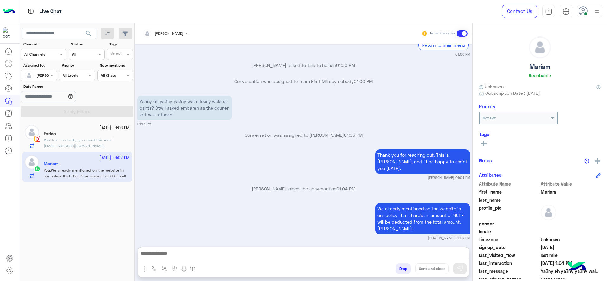
click at [81, 147] on span "Just to clarify, you used this email [EMAIL_ADDRESS][DOMAIN_NAME]." at bounding box center [79, 143] width 70 height 10
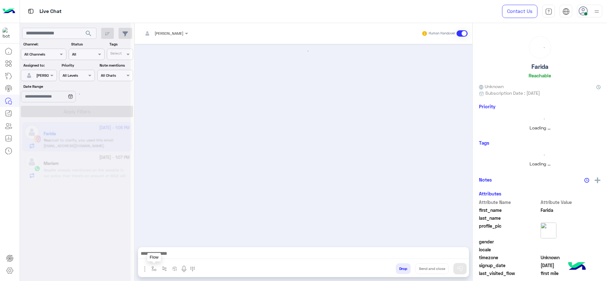
click at [154, 267] on img "button" at bounding box center [153, 268] width 5 height 5
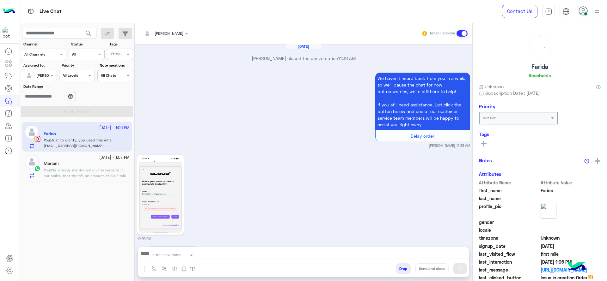
scroll to position [750, 0]
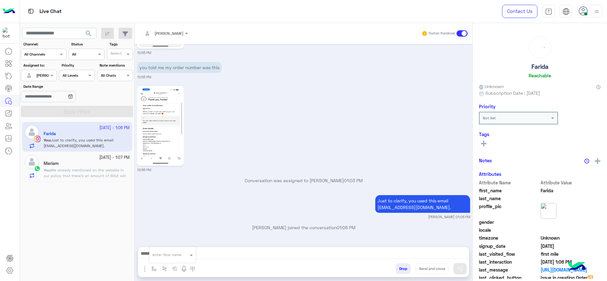
click at [163, 258] on div "enter flow name" at bounding box center [172, 254] width 47 height 11
type input "*"
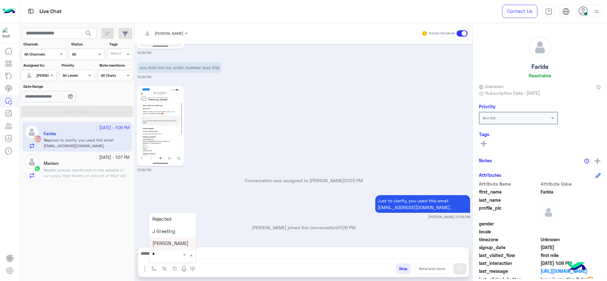
click at [163, 247] on div "[PERSON_NAME]" at bounding box center [172, 244] width 47 height 12
type textarea "**********"
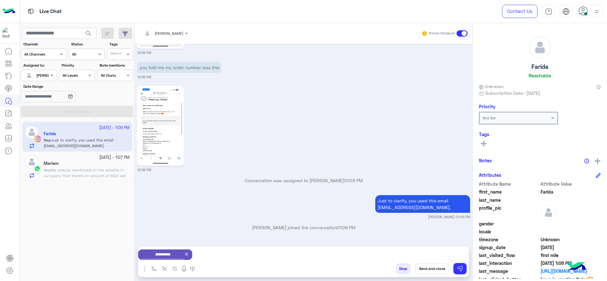
click at [425, 269] on button "Send and close" at bounding box center [431, 269] width 33 height 11
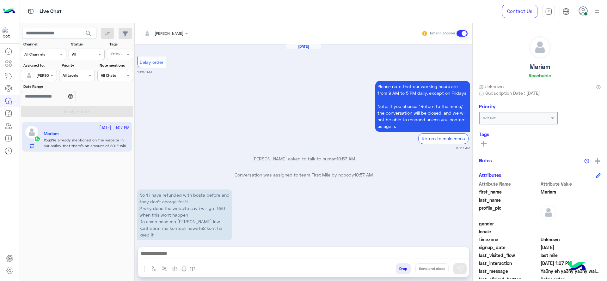
scroll to position [501, 0]
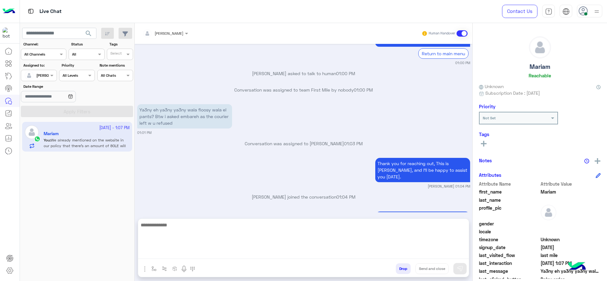
click at [180, 255] on textarea at bounding box center [303, 240] width 331 height 38
click at [307, 229] on textarea at bounding box center [303, 240] width 331 height 38
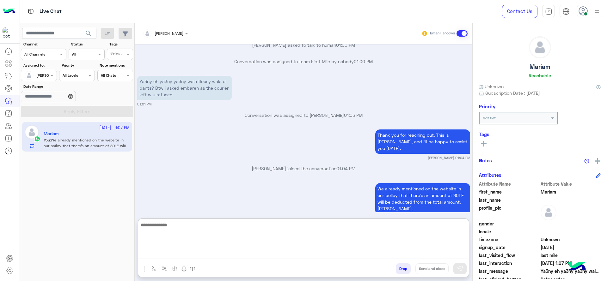
click at [339, 246] on textarea at bounding box center [303, 240] width 331 height 38
click at [251, 257] on textarea at bounding box center [303, 240] width 331 height 38
click at [165, 246] on textarea at bounding box center [303, 240] width 331 height 38
type textarea "**********"
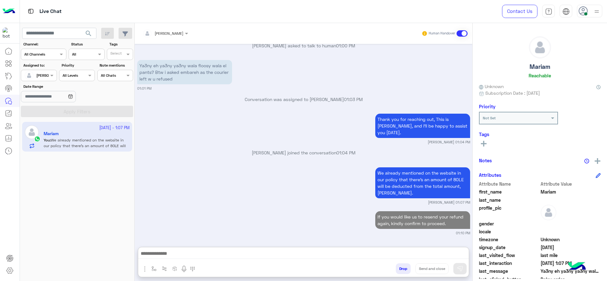
click at [153, 266] on button "button" at bounding box center [154, 269] width 10 height 10
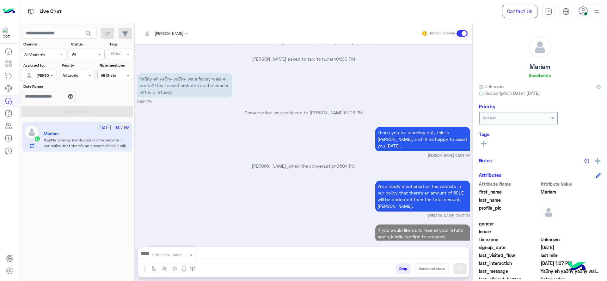
click at [158, 258] on div "enter flow name" at bounding box center [172, 254] width 47 height 11
type input "*"
click at [161, 247] on div "[PERSON_NAME]" at bounding box center [172, 244] width 47 height 12
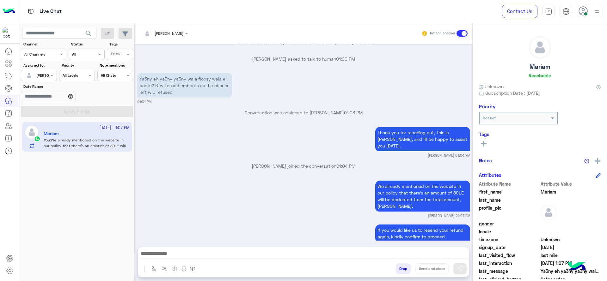
type textarea "**********"
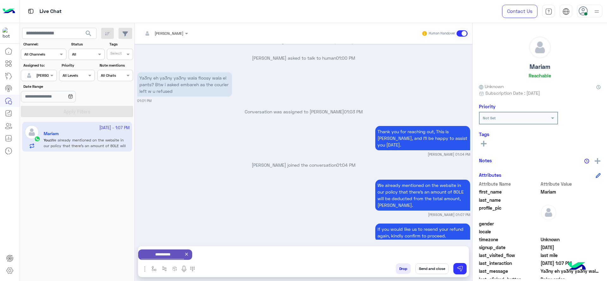
click at [424, 268] on button "Send and close" at bounding box center [431, 269] width 33 height 11
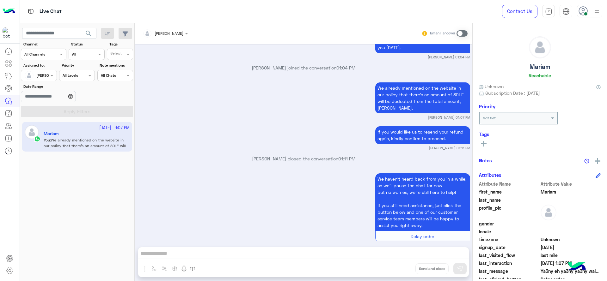
scroll to position [734, 0]
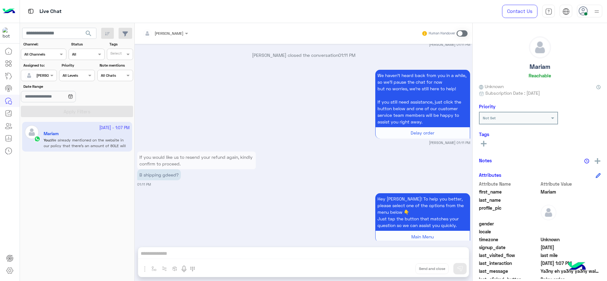
click at [232, 76] on div "We haven’t heard back from you in a while, so we’ll pause the chat for now but …" at bounding box center [303, 106] width 333 height 77
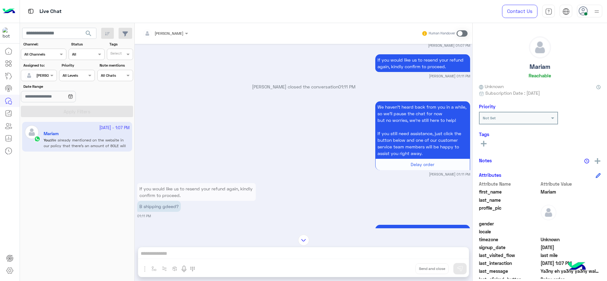
scroll to position [687, 0]
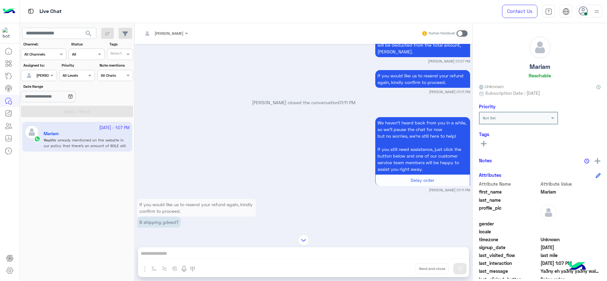
click at [458, 34] on span at bounding box center [461, 33] width 11 height 6
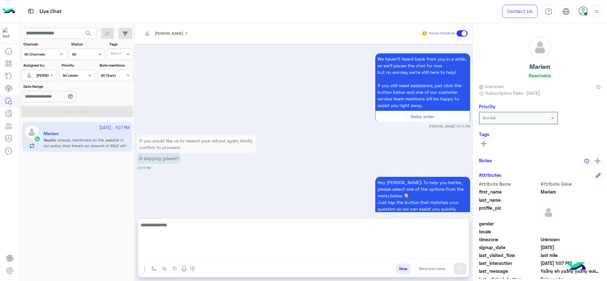
click at [208, 255] on textarea at bounding box center [303, 240] width 331 height 38
click at [192, 224] on textarea "**********" at bounding box center [303, 240] width 331 height 38
type textarea "**********"
click at [243, 233] on textarea "**********" at bounding box center [303, 240] width 331 height 38
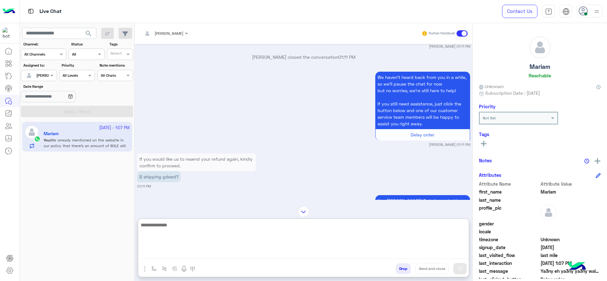
scroll to position [819, 0]
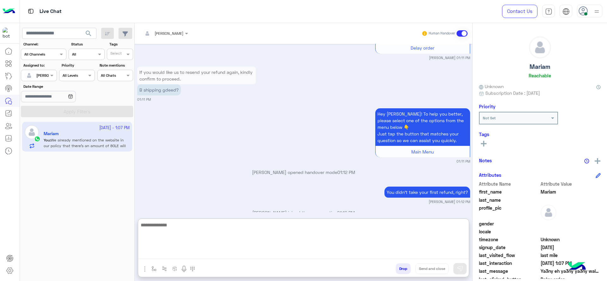
click at [219, 223] on textarea at bounding box center [303, 240] width 331 height 38
click at [215, 235] on textarea at bounding box center [303, 240] width 331 height 38
type textarea "*"
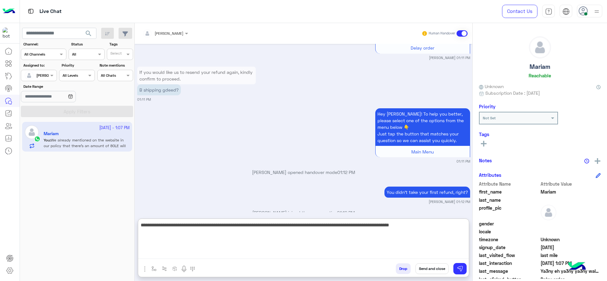
click at [254, 226] on textarea "**********" at bounding box center [303, 240] width 331 height 38
click at [279, 226] on textarea "**********" at bounding box center [303, 240] width 331 height 38
click at [281, 229] on textarea "**********" at bounding box center [303, 240] width 331 height 38
type textarea "**********"
click at [298, 240] on textarea "**********" at bounding box center [303, 240] width 331 height 38
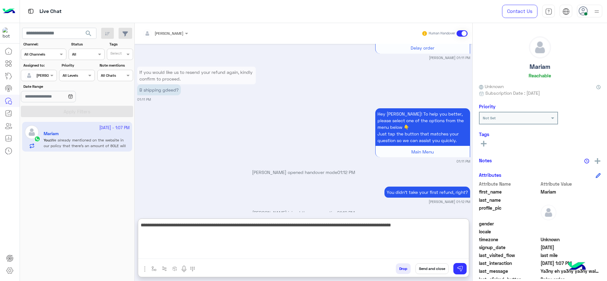
click at [448, 231] on textarea "**********" at bounding box center [303, 240] width 331 height 38
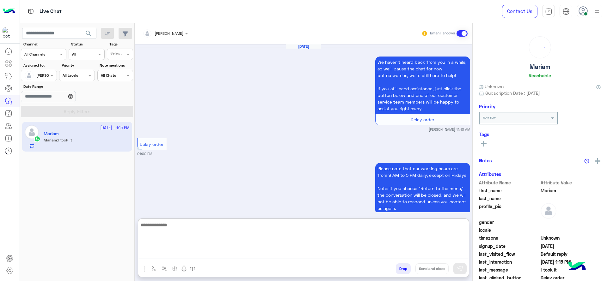
scroll to position [571, 0]
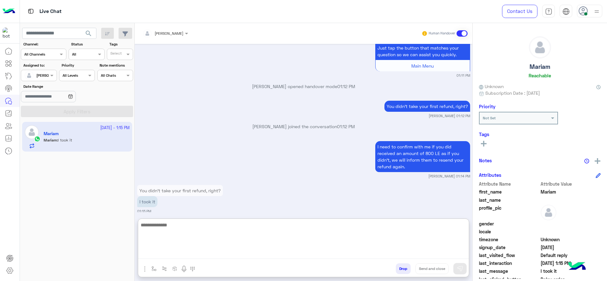
click at [266, 248] on textarea at bounding box center [303, 240] width 331 height 38
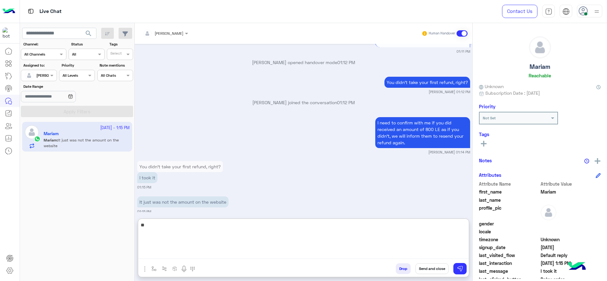
type textarea "*"
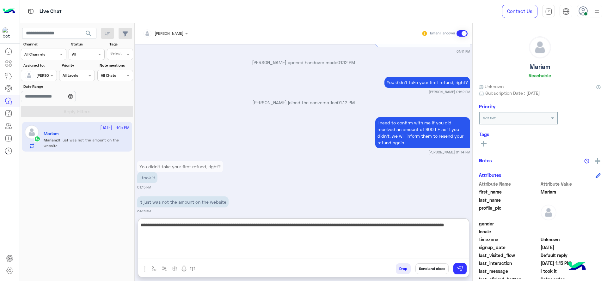
click at [366, 230] on textarea "**********" at bounding box center [303, 240] width 331 height 38
click at [366, 227] on textarea "**********" at bounding box center [303, 240] width 331 height 38
click at [328, 242] on textarea "**********" at bounding box center [303, 240] width 331 height 38
click at [396, 234] on textarea "**********" at bounding box center [303, 240] width 331 height 38
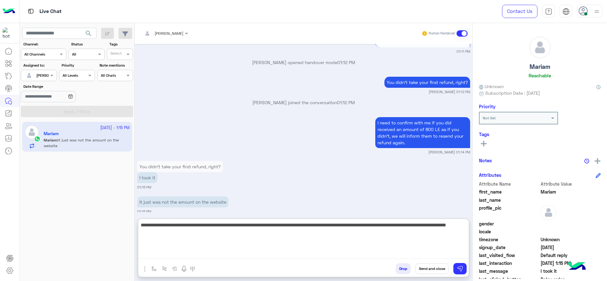
click at [394, 231] on textarea "**********" at bounding box center [303, 240] width 331 height 38
click at [394, 229] on textarea "**********" at bounding box center [303, 240] width 331 height 38
click at [393, 224] on textarea "**********" at bounding box center [303, 240] width 331 height 38
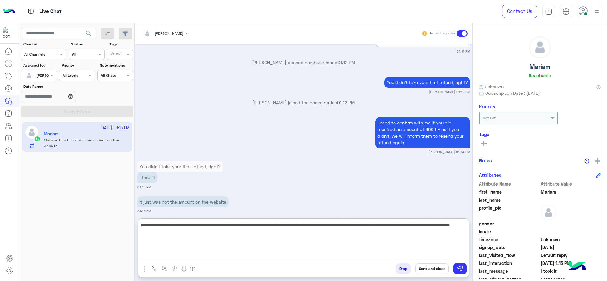
click at [370, 235] on textarea "**********" at bounding box center [303, 240] width 331 height 38
type textarea "**********"
click at [251, 257] on textarea "**********" at bounding box center [303, 240] width 331 height 38
click at [284, 238] on textarea "**********" at bounding box center [303, 240] width 331 height 38
click at [251, 238] on textarea "**********" at bounding box center [303, 240] width 331 height 38
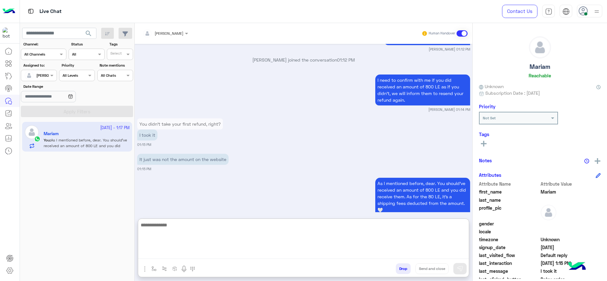
scroll to position [646, 0]
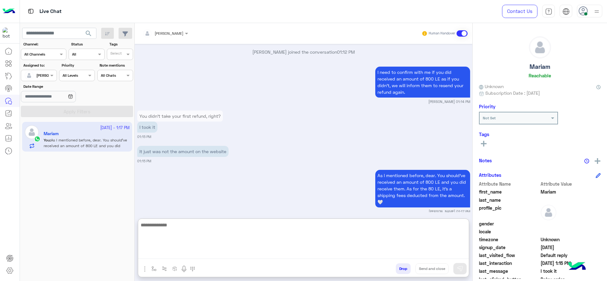
click at [248, 235] on textarea at bounding box center [303, 240] width 331 height 38
paste textarea "**********"
type textarea "**********"
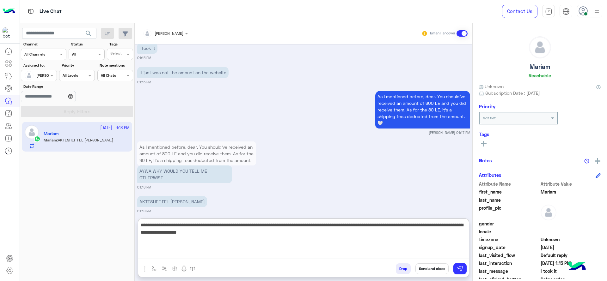
scroll to position [755, 0]
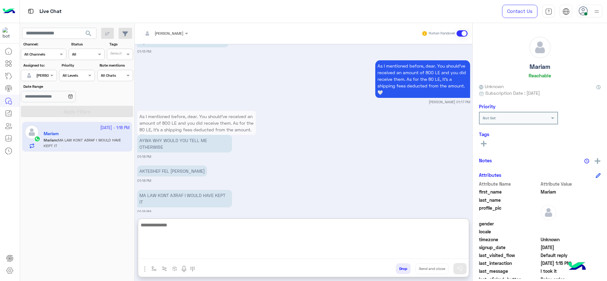
click at [340, 255] on textarea at bounding box center [303, 240] width 331 height 38
click at [252, 244] on textarea at bounding box center [303, 240] width 331 height 38
type textarea "***"
click at [147, 235] on textarea "***" at bounding box center [303, 240] width 331 height 38
click at [147, 233] on textarea "***" at bounding box center [303, 240] width 331 height 38
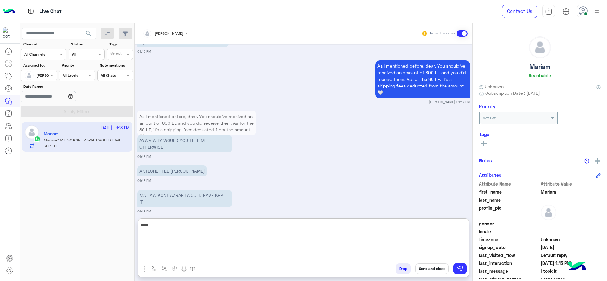
click at [147, 233] on textarea "***" at bounding box center [303, 240] width 331 height 38
click at [397, 231] on textarea "**********" at bounding box center [303, 240] width 331 height 38
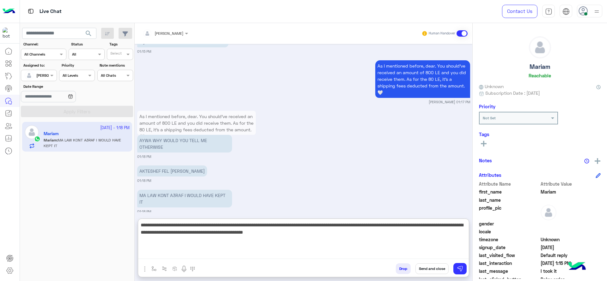
click at [419, 228] on textarea "**********" at bounding box center [303, 240] width 331 height 38
type textarea "**********"
click at [352, 237] on textarea "**********" at bounding box center [303, 240] width 331 height 38
click at [322, 239] on textarea "**********" at bounding box center [303, 240] width 331 height 38
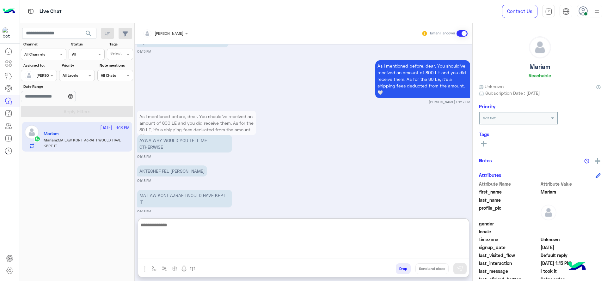
scroll to position [813, 0]
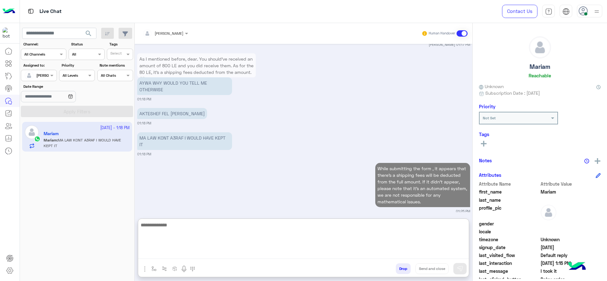
paste textarea "**********"
type textarea "**********"
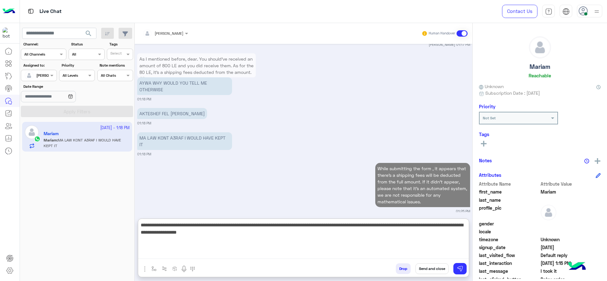
click at [254, 243] on textarea "**********" at bounding box center [303, 240] width 331 height 38
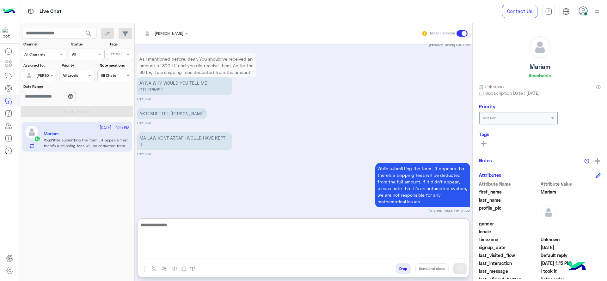
scroll to position [864, 0]
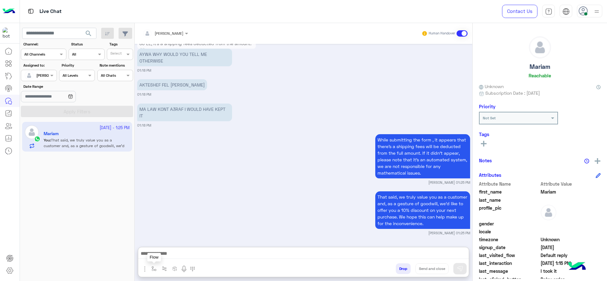
click at [151, 268] on img "button" at bounding box center [153, 268] width 5 height 5
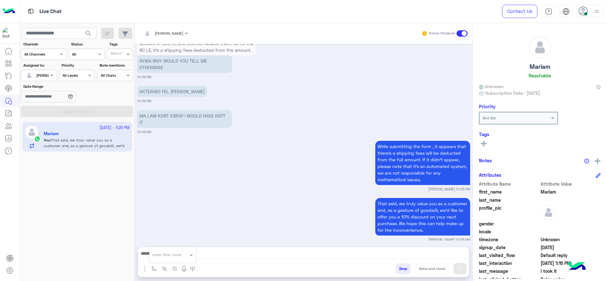
click at [161, 254] on input "text" at bounding box center [164, 254] width 25 height 6
type input "*"
click at [162, 245] on span "[PERSON_NAME]" at bounding box center [170, 244] width 36 height 6
type textarea "**********"
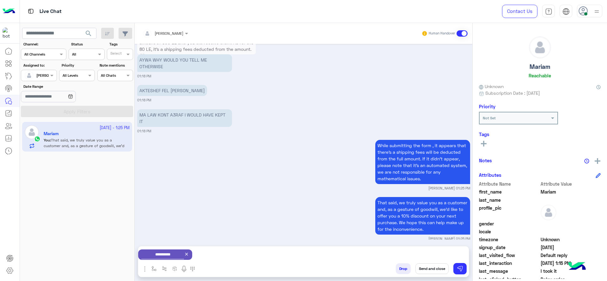
click at [423, 269] on button "Send and close" at bounding box center [431, 269] width 33 height 11
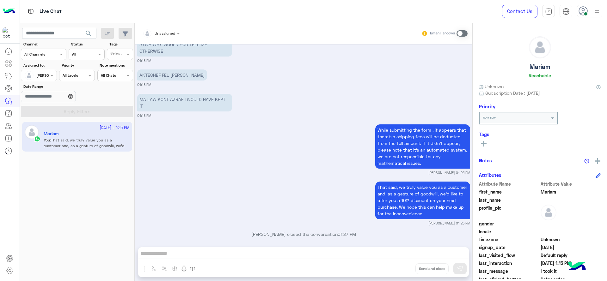
scroll to position [933, 0]
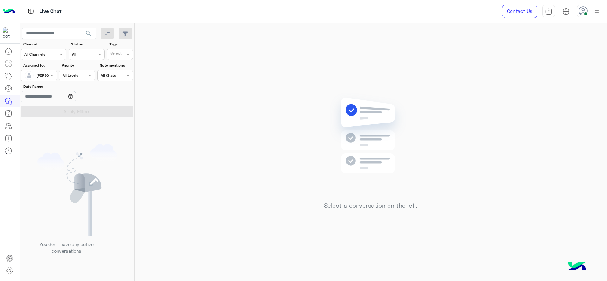
click at [43, 74] on div at bounding box center [38, 75] width 35 height 6
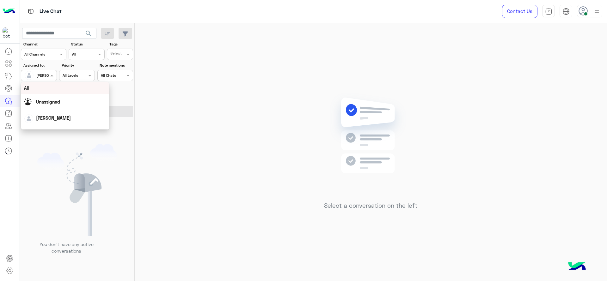
scroll to position [124, 0]
click at [39, 107] on div "First Mile" at bounding box center [65, 108] width 89 height 12
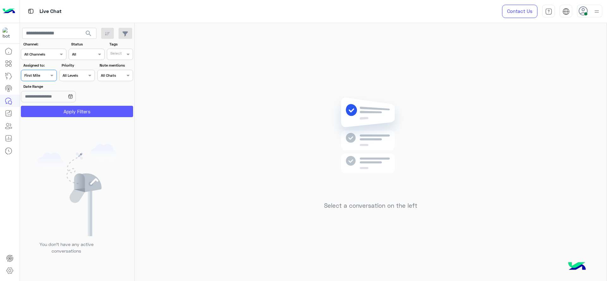
click at [43, 109] on button "Apply Filters" at bounding box center [77, 111] width 112 height 11
click at [51, 77] on span at bounding box center [53, 75] width 8 height 7
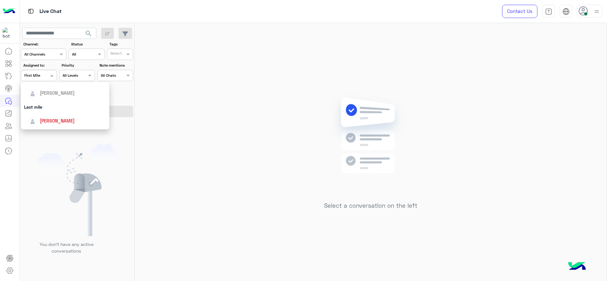
scroll to position [69, 0]
click at [43, 116] on div "[PERSON_NAME]" at bounding box center [67, 121] width 78 height 11
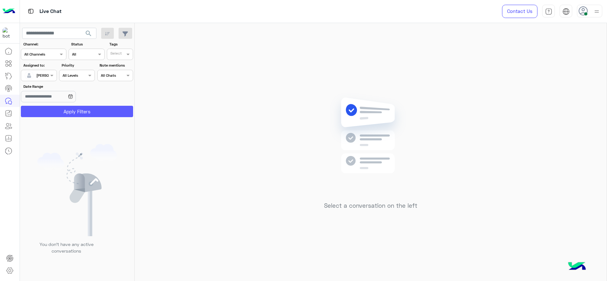
click at [43, 115] on button "Apply Filters" at bounding box center [77, 111] width 112 height 11
click at [40, 73] on div at bounding box center [38, 75] width 35 height 6
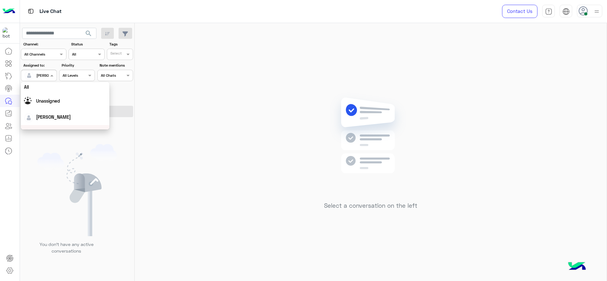
scroll to position [0, 0]
click at [55, 101] on span "Unassigned" at bounding box center [48, 101] width 24 height 5
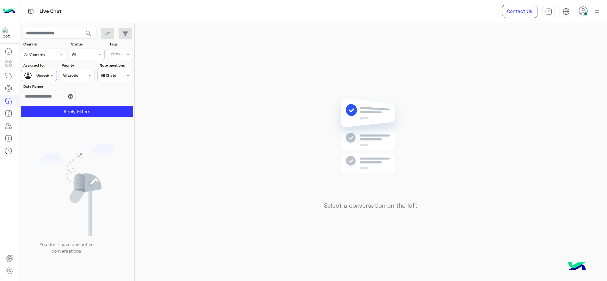
click at [61, 103] on app-date-range-input at bounding box center [58, 97] width 74 height 13
click at [62, 111] on button "Apply Filters" at bounding box center [77, 111] width 112 height 11
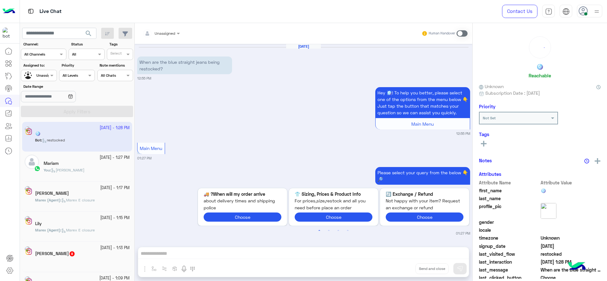
scroll to position [207, 0]
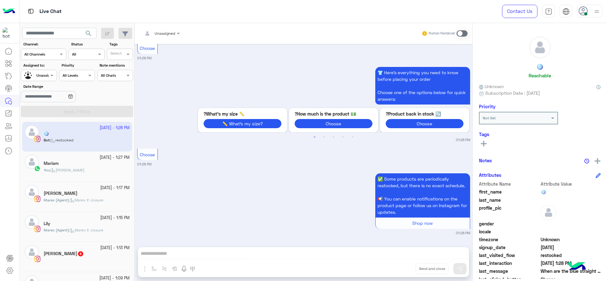
click at [102, 163] on div "Mariam" at bounding box center [87, 164] width 86 height 7
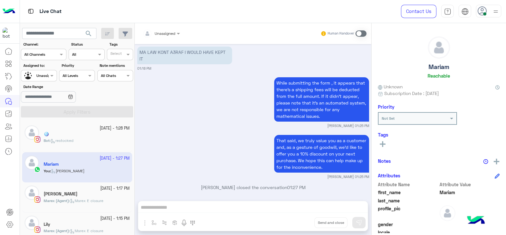
scroll to position [3720, 0]
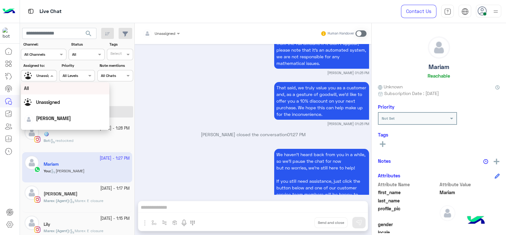
drag, startPoint x: 50, startPoint y: 72, endPoint x: 54, endPoint y: 89, distance: 18.0
click at [54, 89] on body "Live Chat Contact Us Help Center عربي English search Channel: Channel All Chann…" at bounding box center [253, 117] width 506 height 235
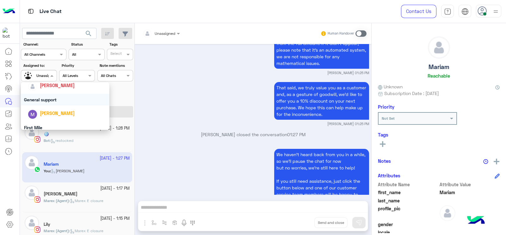
scroll to position [124, 0]
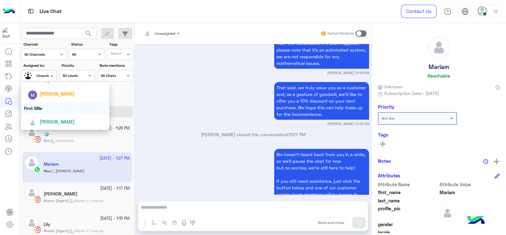
click at [49, 105] on div "First Mile" at bounding box center [65, 108] width 89 height 12
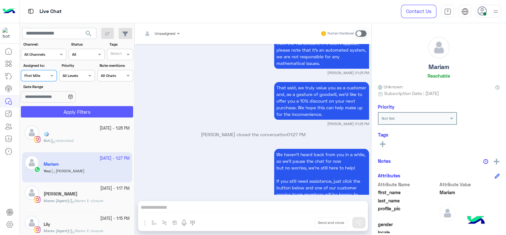
click at [49, 111] on button "Apply Filters" at bounding box center [77, 111] width 112 height 11
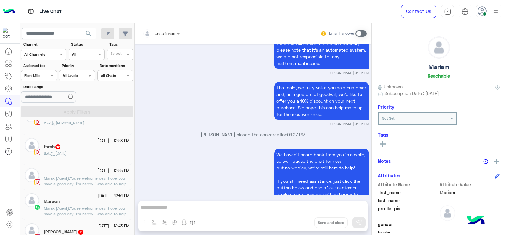
scroll to position [0, 0]
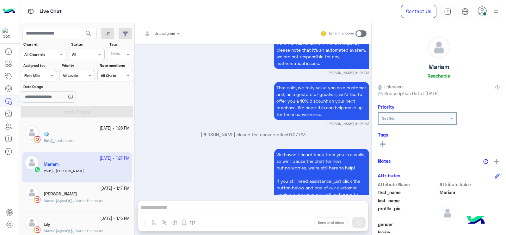
click at [46, 75] on div at bounding box center [38, 75] width 35 height 6
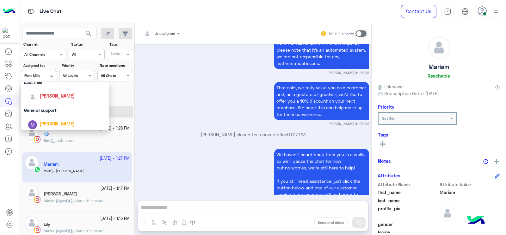
scroll to position [124, 0]
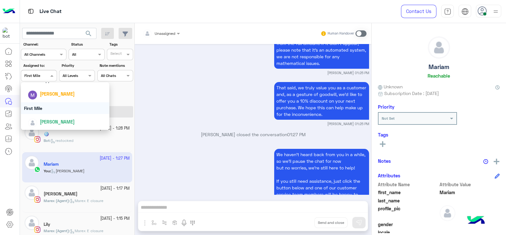
click at [41, 107] on div "First Mile" at bounding box center [65, 108] width 89 height 12
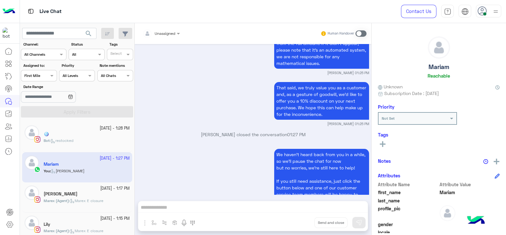
click at [40, 70] on div "Assigned on First Mile" at bounding box center [39, 75] width 36 height 11
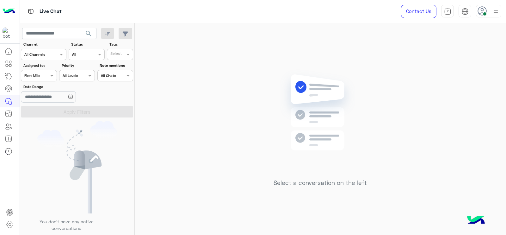
click at [47, 73] on div at bounding box center [38, 75] width 35 height 6
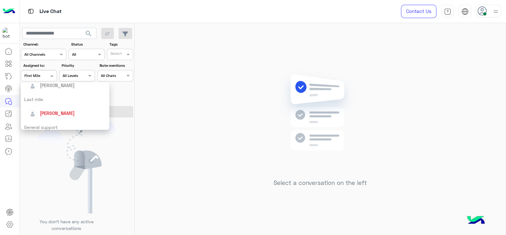
scroll to position [79, 0]
click at [48, 106] on div "[PERSON_NAME]" at bounding box center [67, 111] width 78 height 11
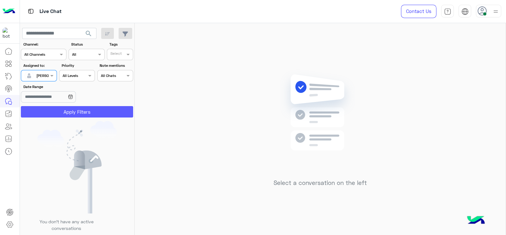
click at [49, 109] on button "Apply Filters" at bounding box center [77, 111] width 112 height 11
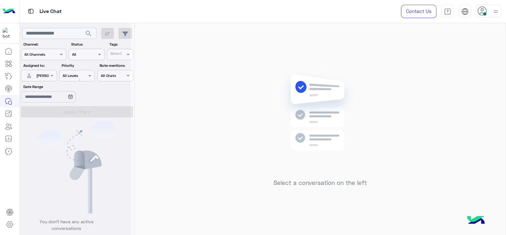
scroll to position [0, 0]
click at [26, 72] on input "text" at bounding box center [31, 75] width 15 height 6
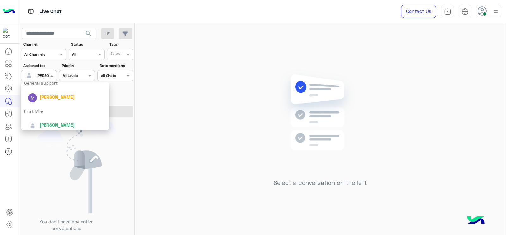
scroll to position [124, 0]
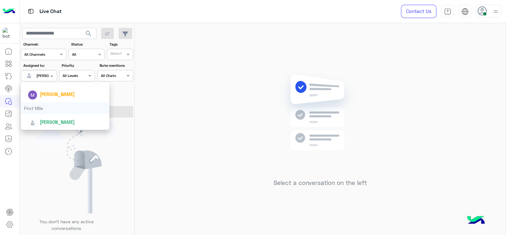
click at [41, 109] on div "First Mile" at bounding box center [65, 108] width 89 height 12
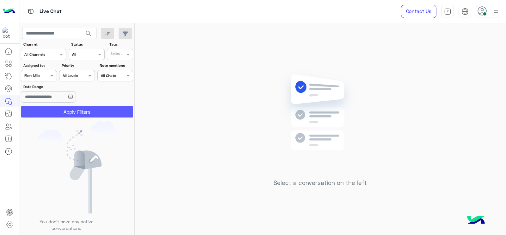
click at [41, 109] on button "Apply Filters" at bounding box center [77, 111] width 112 height 11
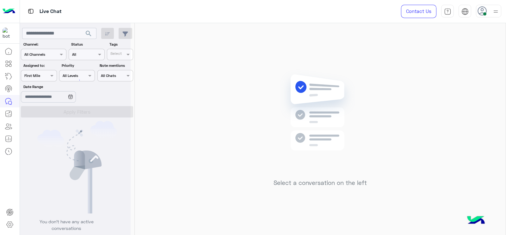
scroll to position [0, 0]
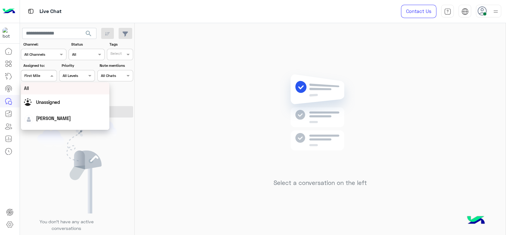
click at [45, 74] on div at bounding box center [38, 75] width 35 height 6
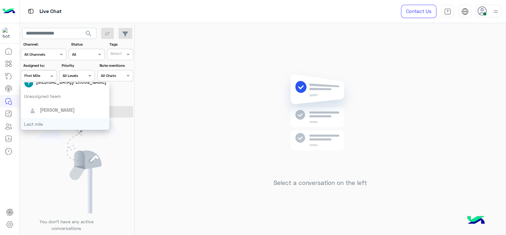
scroll to position [52, 0]
click at [52, 116] on div "[PERSON_NAME]" at bounding box center [65, 110] width 89 height 16
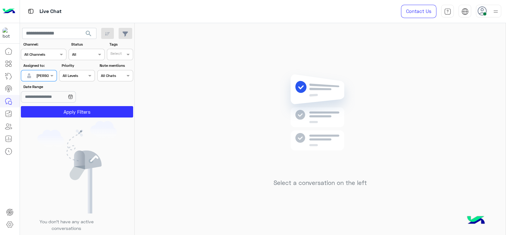
click at [42, 76] on div at bounding box center [38, 75] width 35 height 6
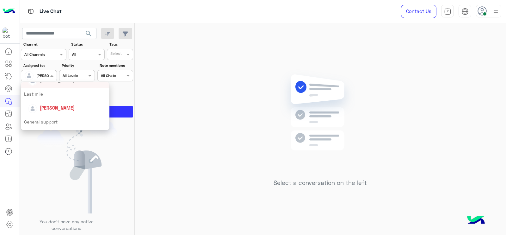
scroll to position [92, 0]
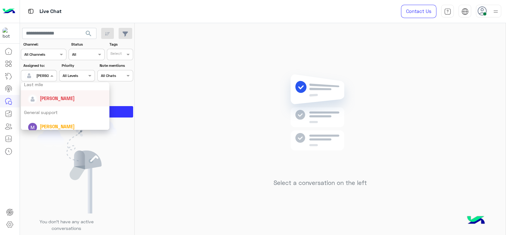
click at [49, 102] on div "[PERSON_NAME]" at bounding box center [67, 98] width 78 height 11
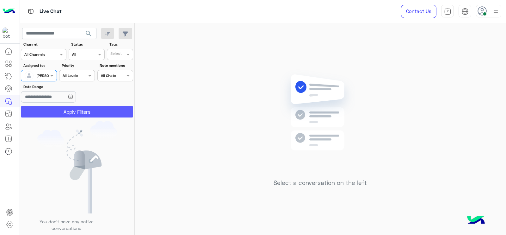
click at [50, 111] on button "Apply Filters" at bounding box center [77, 111] width 112 height 11
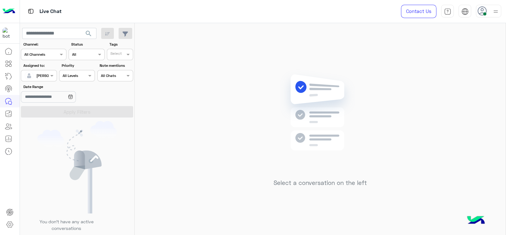
click at [40, 72] on div at bounding box center [38, 75] width 35 height 6
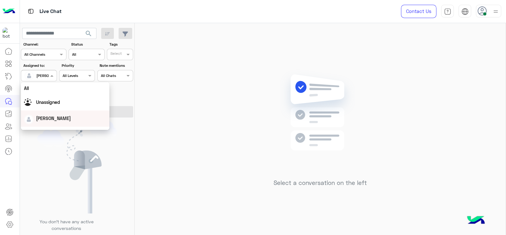
scroll to position [124, 0]
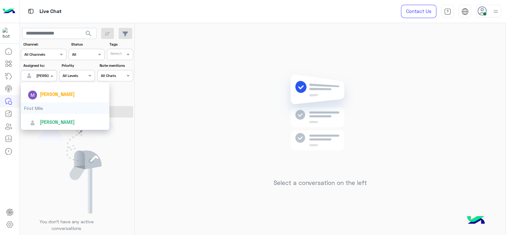
click at [46, 109] on div "First Mile" at bounding box center [65, 108] width 89 height 12
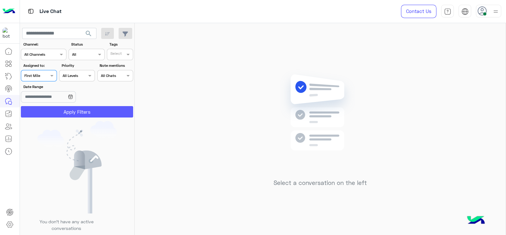
click at [46, 115] on button "Apply Filters" at bounding box center [77, 111] width 112 height 11
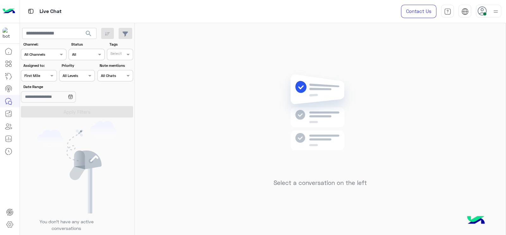
click at [41, 74] on div at bounding box center [38, 75] width 35 height 6
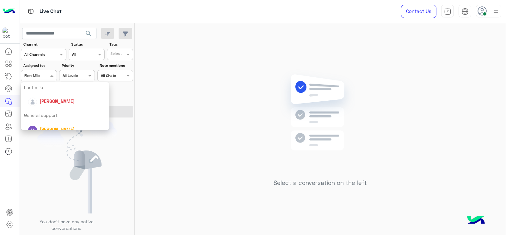
scroll to position [99, 0]
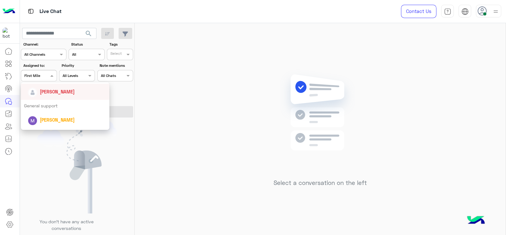
click at [41, 97] on div "[PERSON_NAME]" at bounding box center [67, 91] width 78 height 11
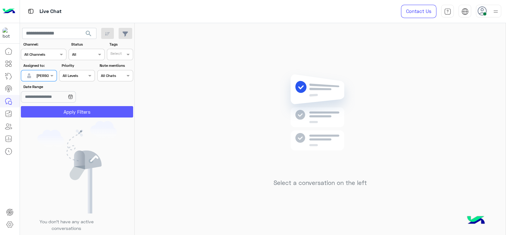
click at [44, 109] on button "Apply Filters" at bounding box center [77, 111] width 112 height 11
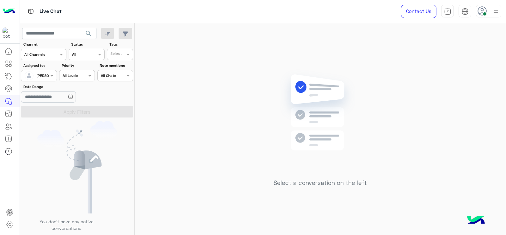
click at [42, 74] on div at bounding box center [38, 75] width 35 height 6
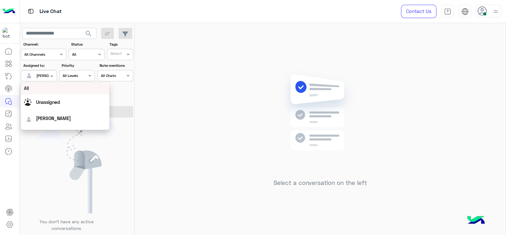
scroll to position [124, 0]
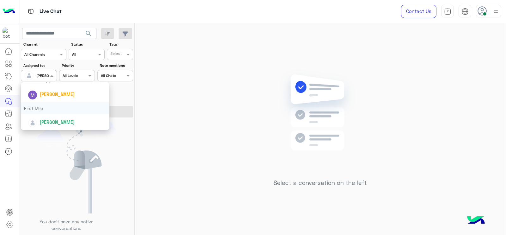
click at [43, 107] on div "First Mile" at bounding box center [65, 108] width 89 height 12
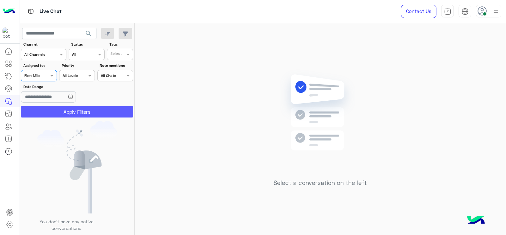
click at [44, 108] on button "Apply Filters" at bounding box center [77, 111] width 112 height 11
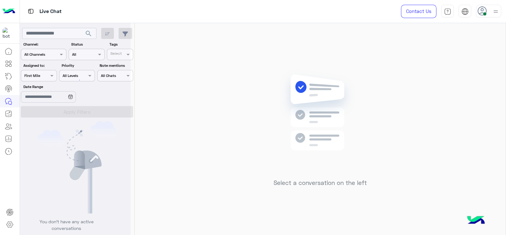
scroll to position [0, 0]
click at [49, 78] on span at bounding box center [53, 75] width 8 height 7
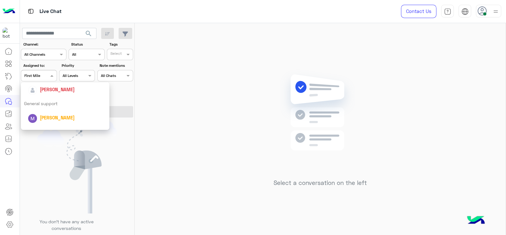
scroll to position [91, 0]
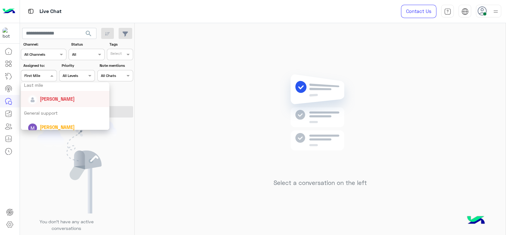
click at [60, 101] on span "[PERSON_NAME]" at bounding box center [57, 98] width 35 height 5
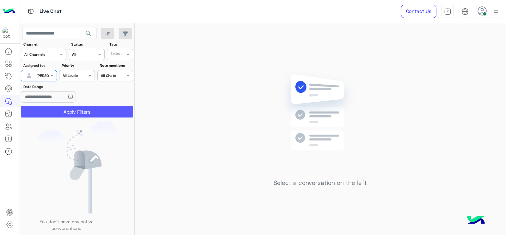
click at [62, 110] on button "Apply Filters" at bounding box center [77, 111] width 112 height 11
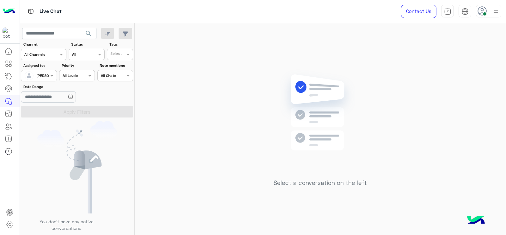
click at [38, 78] on div "[PERSON_NAME]" at bounding box center [36, 75] width 24 height 13
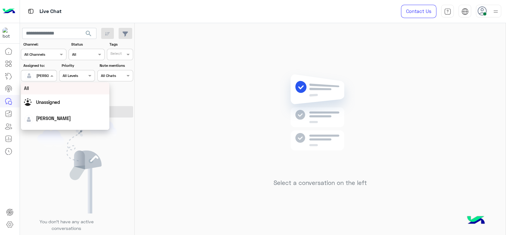
scroll to position [124, 0]
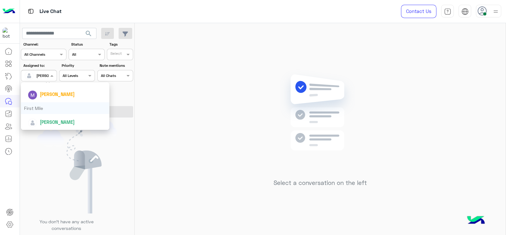
click at [41, 104] on div "First Mile" at bounding box center [65, 108] width 89 height 12
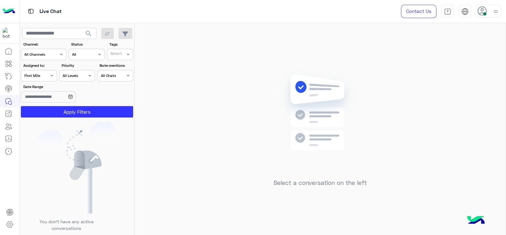
click at [42, 106] on section "Channel: Channel All Channels Status Channel All Tags Select Assigned to: Assig…" at bounding box center [77, 79] width 105 height 76
click at [42, 110] on button "Apply Filters" at bounding box center [77, 111] width 112 height 11
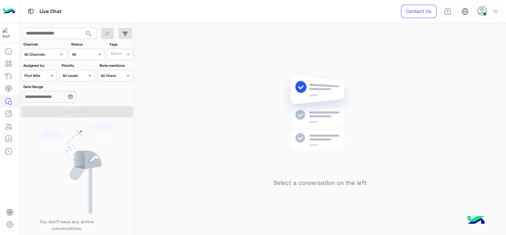
click at [44, 74] on div at bounding box center [38, 75] width 35 height 6
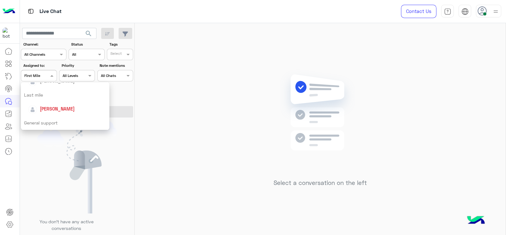
scroll to position [71, 0]
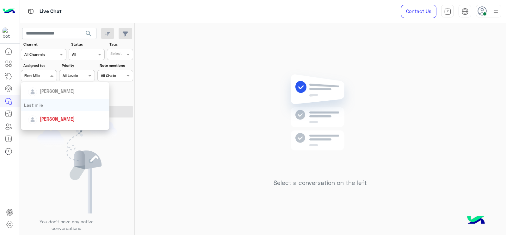
click at [55, 110] on div "Last mile" at bounding box center [65, 105] width 89 height 12
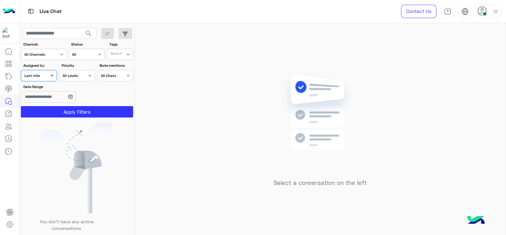
click at [49, 77] on span at bounding box center [53, 75] width 8 height 7
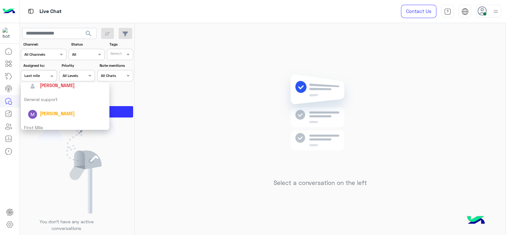
scroll to position [105, 0]
click at [48, 85] on span "[PERSON_NAME]" at bounding box center [57, 84] width 35 height 5
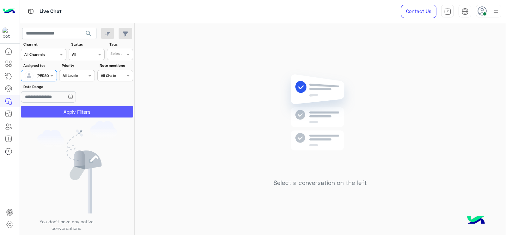
click at [58, 117] on button "Apply Filters" at bounding box center [77, 111] width 112 height 11
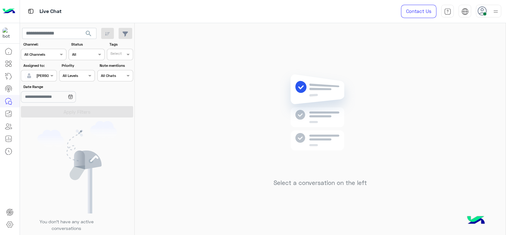
click at [181, 66] on div "Select a conversation on the left" at bounding box center [320, 130] width 371 height 214
click at [181, 61] on div "Select a conversation on the left" at bounding box center [320, 130] width 371 height 214
click at [46, 72] on div at bounding box center [38, 75] width 35 height 6
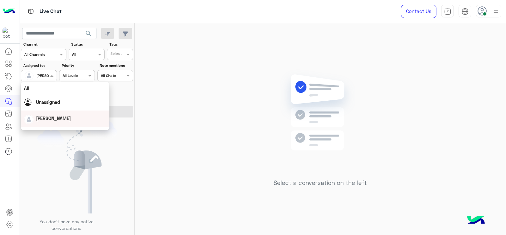
scroll to position [124, 0]
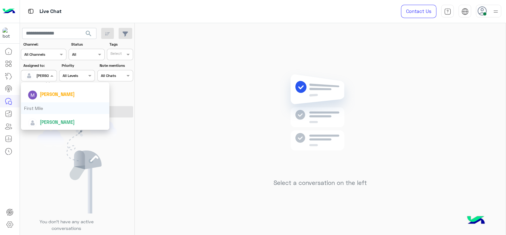
click at [39, 109] on div "First Mile" at bounding box center [65, 108] width 89 height 12
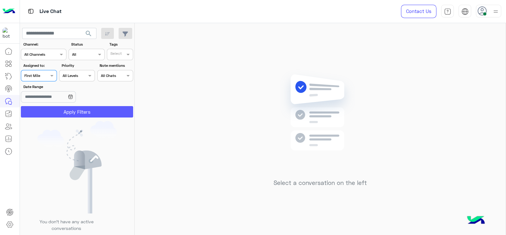
click at [46, 114] on button "Apply Filters" at bounding box center [77, 111] width 112 height 11
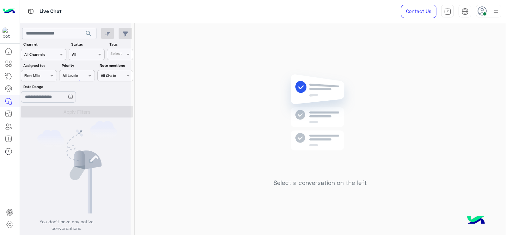
scroll to position [0, 0]
click at [39, 72] on div "AI Hub" at bounding box center [30, 76] width 22 height 10
click at [46, 71] on div "Assigned on First Mile" at bounding box center [39, 75] width 36 height 11
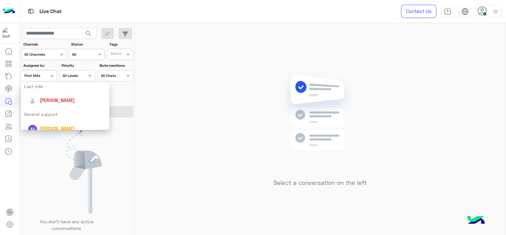
scroll to position [85, 0]
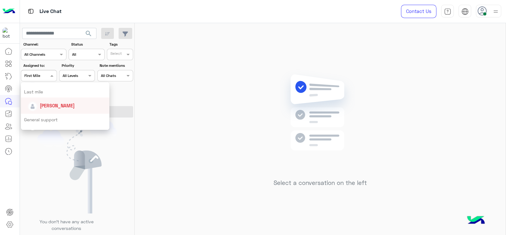
click at [54, 110] on div "[PERSON_NAME]" at bounding box center [67, 105] width 78 height 11
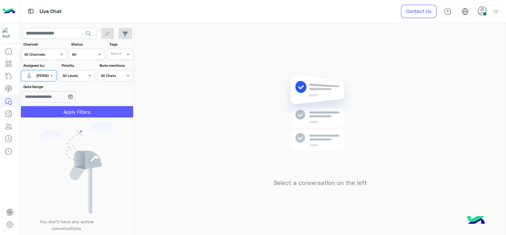
click at [80, 110] on button "Apply Filters" at bounding box center [77, 111] width 112 height 11
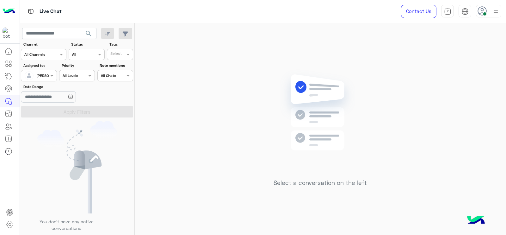
click at [222, 144] on div "Select a conversation on the left" at bounding box center [320, 130] width 371 height 214
click at [147, 58] on div "Select a conversation on the left" at bounding box center [320, 130] width 371 height 214
click at [57, 105] on body "Live Chat Contact Us Help Center عربي English search Channel: Channel All Chann…" at bounding box center [253, 117] width 506 height 235
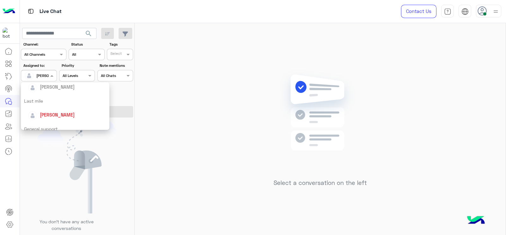
scroll to position [124, 0]
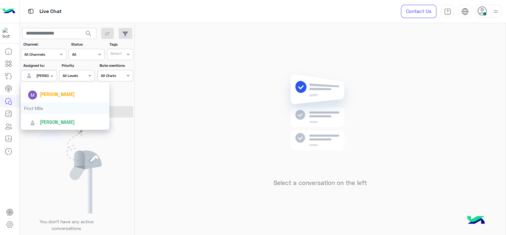
click at [55, 111] on div "First Mile" at bounding box center [65, 108] width 89 height 12
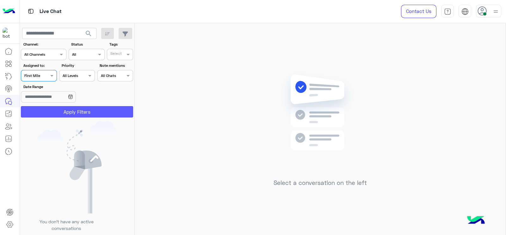
click at [55, 111] on button "Apply Filters" at bounding box center [77, 111] width 112 height 11
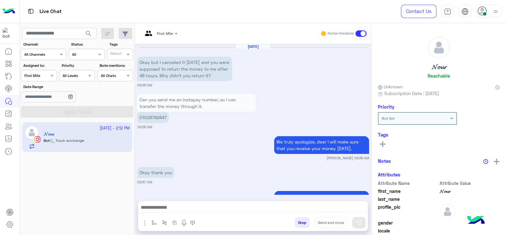
scroll to position [768, 0]
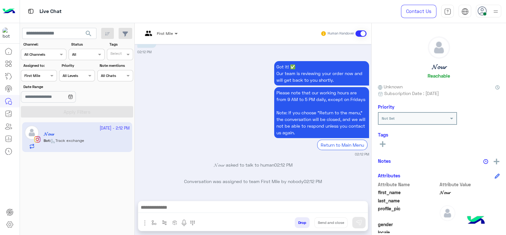
click at [177, 32] on span at bounding box center [177, 33] width 8 height 7
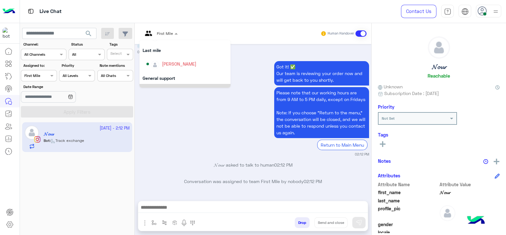
scroll to position [69, 0]
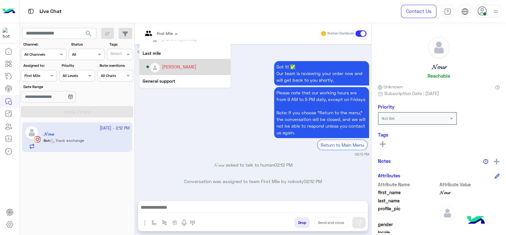
click at [159, 70] on div "[PERSON_NAME]" at bounding box center [186, 66] width 81 height 11
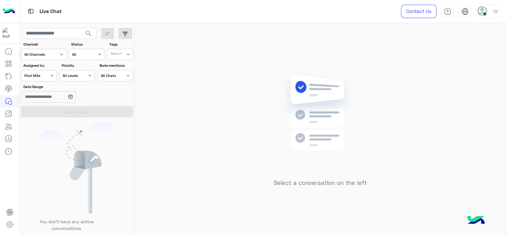
click at [43, 75] on div at bounding box center [38, 75] width 35 height 6
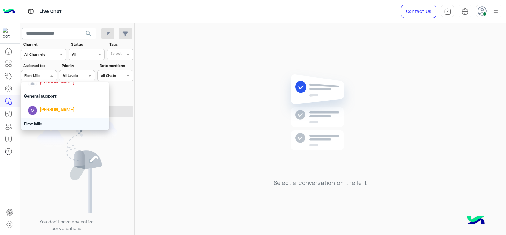
scroll to position [104, 0]
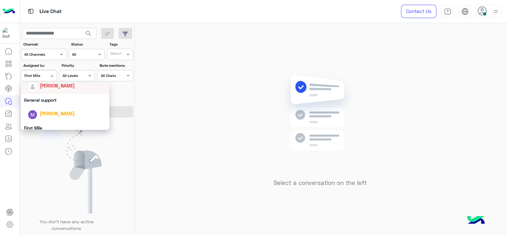
click at [44, 89] on div "[PERSON_NAME]" at bounding box center [67, 85] width 78 height 11
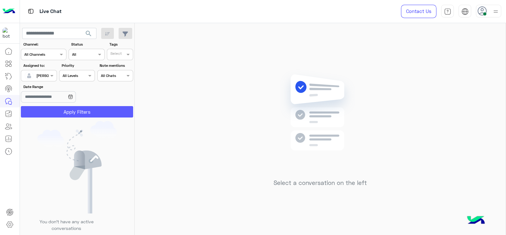
click at [49, 108] on button "Apply Filters" at bounding box center [77, 111] width 112 height 11
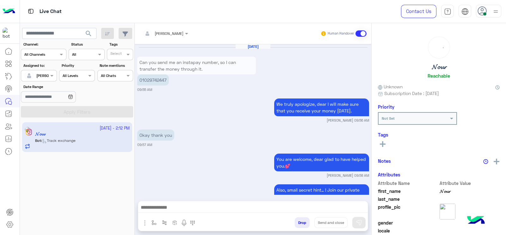
scroll to position [747, 0]
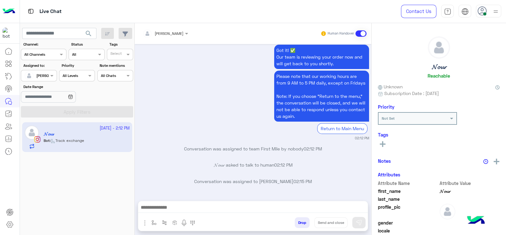
click at [155, 225] on button "button" at bounding box center [154, 222] width 10 height 10
click at [157, 206] on input "text" at bounding box center [164, 208] width 25 height 6
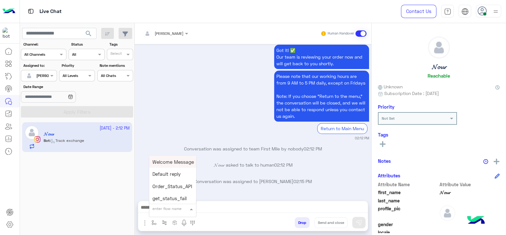
type input "*"
click at [161, 186] on span "J Greeting" at bounding box center [163, 185] width 23 height 6
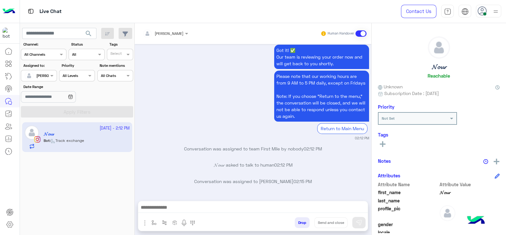
type textarea "**********"
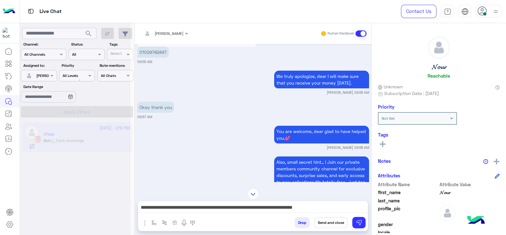
scroll to position [0, 0]
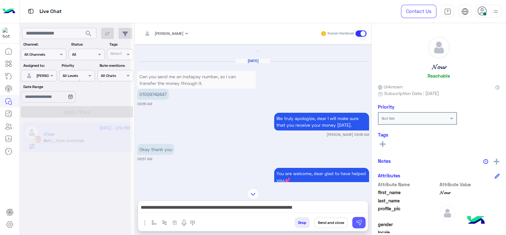
click at [356, 220] on img at bounding box center [359, 222] width 6 height 6
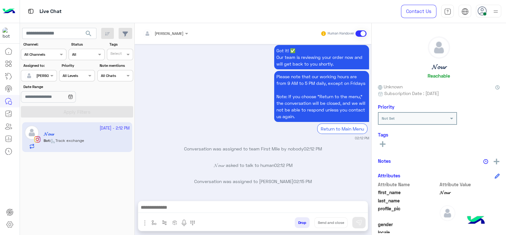
click at [206, 167] on p "𝓝𝓸𝓾𝓻 asked to talk to human 02:12 PM" at bounding box center [253, 165] width 232 height 7
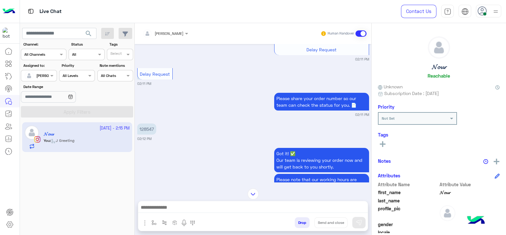
scroll to position [1418, 0]
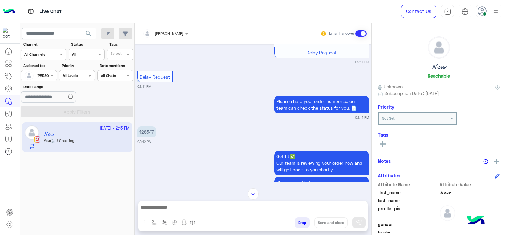
click at [143, 137] on p "128547" at bounding box center [146, 131] width 19 height 11
copy p "128547"
drag, startPoint x: 166, startPoint y: 91, endPoint x: 161, endPoint y: 103, distance: 13.2
click at [166, 94] on div "Sep 27, 2025 Please select your query from the below 👇🔎 Previous When will my o…" at bounding box center [253, 113] width 236 height 138
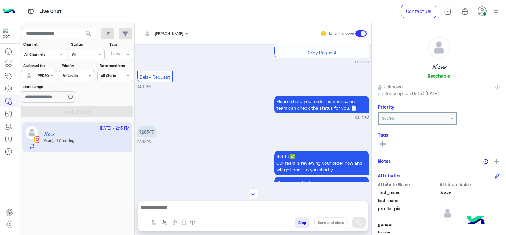
click at [162, 120] on div "Please share your order number so our team can check the status for you. 📄 02:1…" at bounding box center [253, 107] width 232 height 26
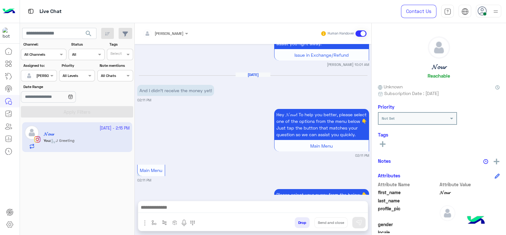
scroll to position [1595, 0]
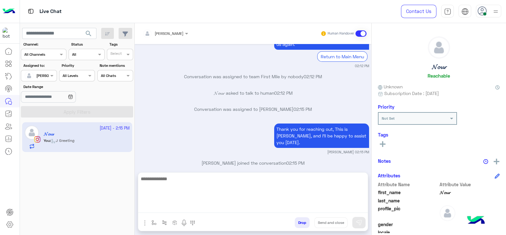
click at [200, 205] on textarea at bounding box center [252, 193] width 229 height 38
type textarea "**********"
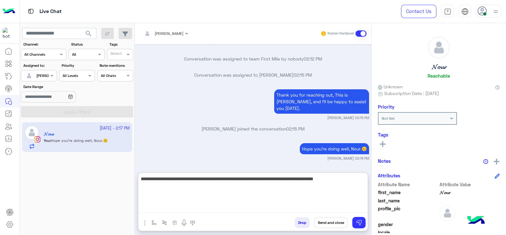
click at [315, 186] on textarea "**********" at bounding box center [252, 193] width 229 height 38
click at [358, 191] on textarea "**********" at bounding box center [252, 193] width 229 height 38
click at [154, 178] on textarea "**********" at bounding box center [252, 193] width 229 height 38
type textarea "**********"
click at [224, 190] on textarea "**********" at bounding box center [252, 193] width 229 height 38
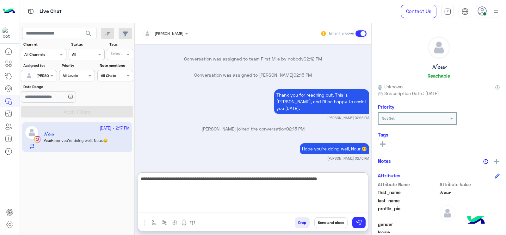
click at [349, 188] on textarea "**********" at bounding box center [252, 193] width 229 height 38
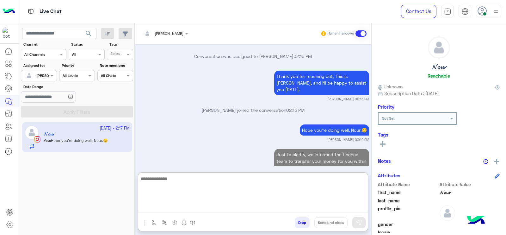
scroll to position [1685, 0]
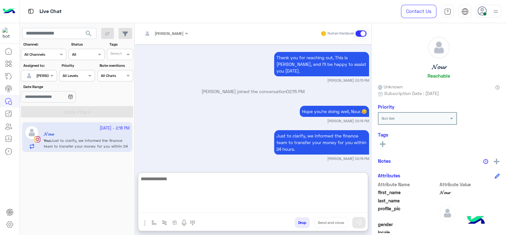
click at [304, 201] on textarea at bounding box center [252, 193] width 229 height 38
type textarea "**********"
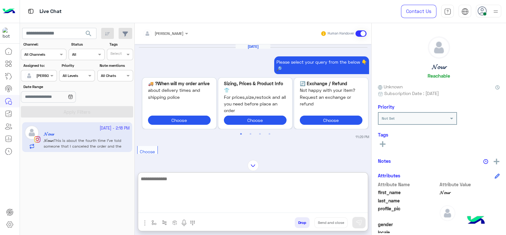
scroll to position [3, 0]
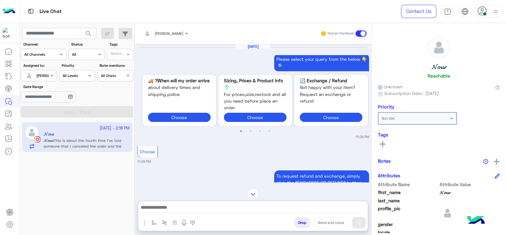
click at [255, 188] on img at bounding box center [252, 193] width 11 height 11
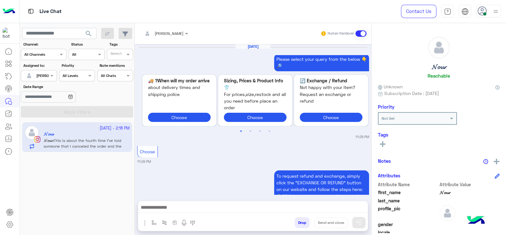
scroll to position [1864, 0]
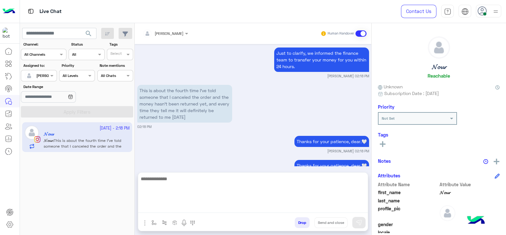
click at [246, 209] on textarea at bounding box center [252, 193] width 229 height 38
type textarea "*"
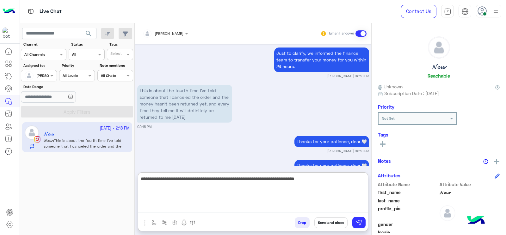
click at [272, 176] on textarea "**********" at bounding box center [252, 193] width 229 height 38
type textarea "**********"
click at [311, 186] on textarea "**********" at bounding box center [252, 193] width 229 height 38
click at [317, 188] on textarea "**********" at bounding box center [252, 193] width 229 height 38
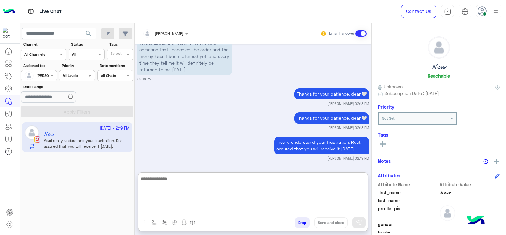
paste textarea "**********"
type textarea "**********"
click at [202, 204] on textarea "**********" at bounding box center [252, 193] width 229 height 38
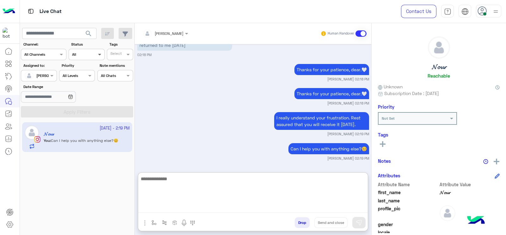
scroll to position [1948, 0]
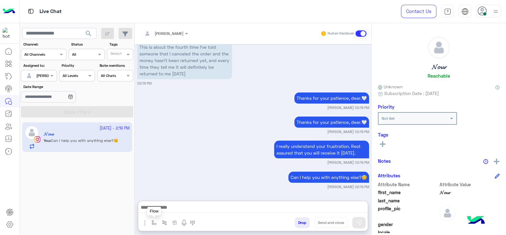
click at [153, 225] on button "button" at bounding box center [154, 222] width 10 height 10
click at [156, 209] on input "text" at bounding box center [164, 208] width 25 height 6
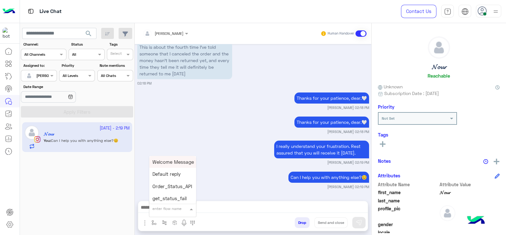
type input "*"
click at [161, 200] on div "[PERSON_NAME]" at bounding box center [172, 197] width 47 height 12
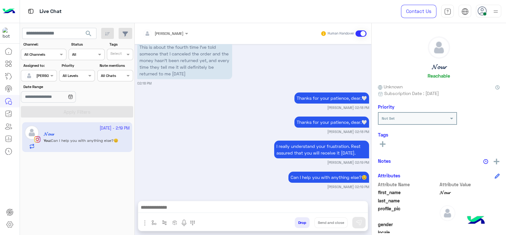
type textarea "**********"
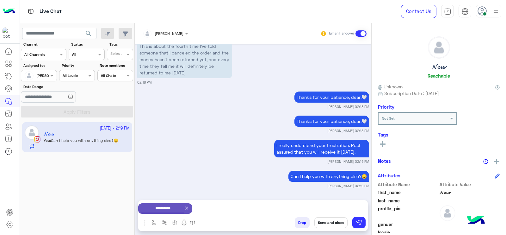
click at [330, 222] on button "Send and close" at bounding box center [330, 222] width 33 height 11
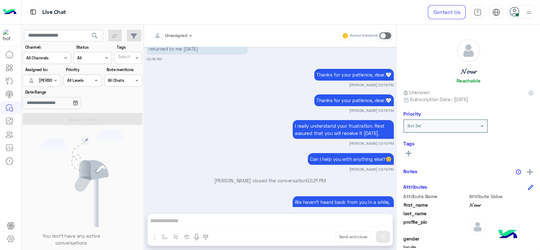
scroll to position [2017, 0]
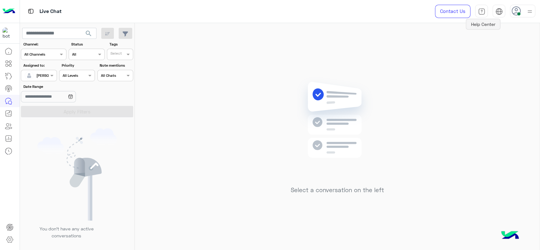
click at [279, 139] on div "Select a conversation on the left" at bounding box center [337, 137] width 405 height 229
click at [42, 73] on div at bounding box center [38, 75] width 35 height 6
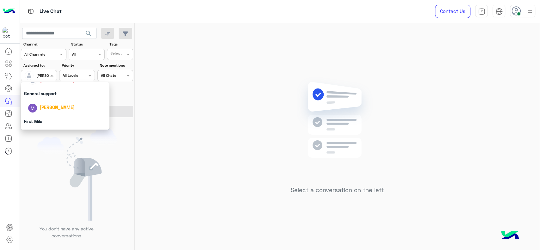
scroll to position [124, 0]
click at [42, 110] on div "First Mile" at bounding box center [65, 108] width 89 height 12
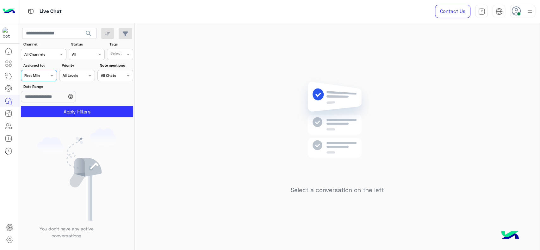
click at [42, 110] on button "Apply Filters" at bounding box center [77, 111] width 112 height 11
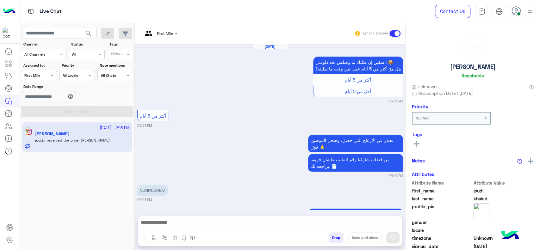
scroll to position [616, 0]
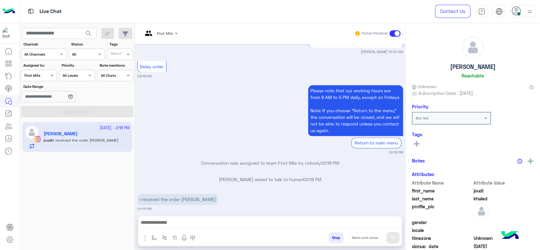
click at [157, 31] on input "text" at bounding box center [153, 33] width 20 height 6
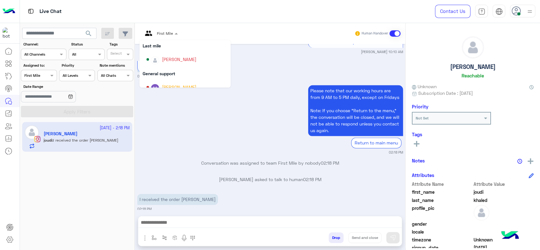
scroll to position [70, 0]
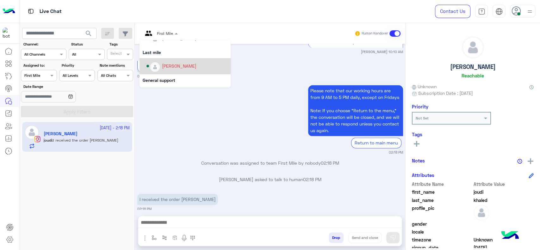
click at [161, 65] on div "[PERSON_NAME]" at bounding box center [186, 66] width 81 height 11
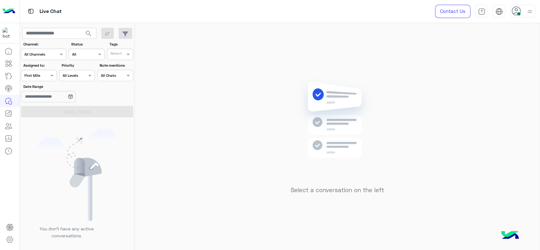
click at [43, 69] on div "Assigned to: Assigned on First Mile" at bounding box center [39, 72] width 36 height 19
click at [40, 75] on div at bounding box center [38, 75] width 35 height 6
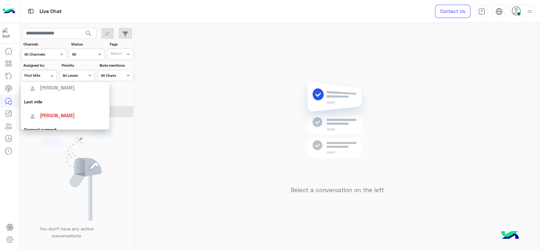
scroll to position [75, 0]
click at [51, 116] on span "[PERSON_NAME]" at bounding box center [57, 115] width 35 height 5
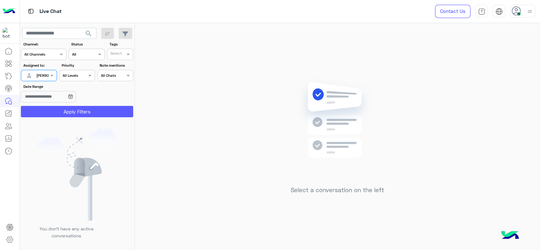
click at [51, 116] on button "Apply Filters" at bounding box center [77, 111] width 112 height 11
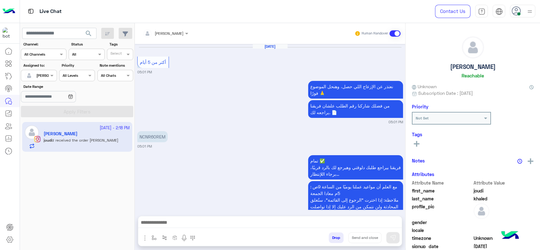
scroll to position [579, 0]
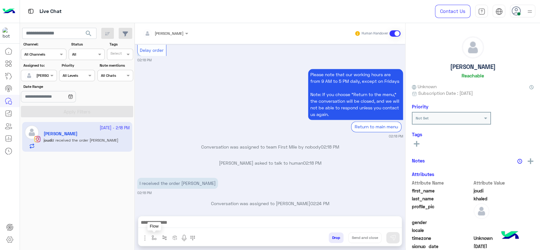
click at [154, 234] on button "button" at bounding box center [154, 237] width 10 height 10
click at [162, 222] on input "text" at bounding box center [164, 223] width 25 height 6
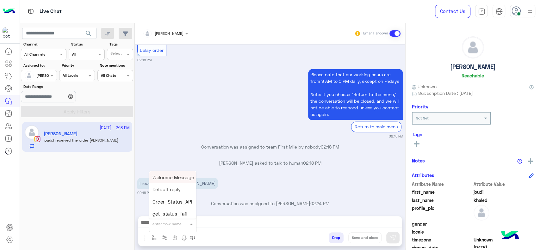
type input "*"
click at [167, 202] on span "J Greeting" at bounding box center [163, 200] width 23 height 6
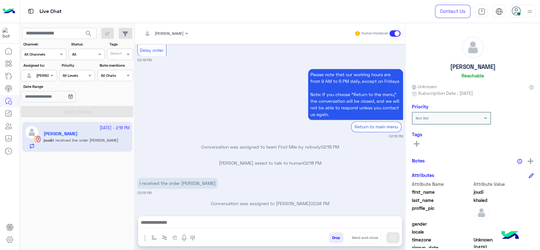
type textarea "**********"
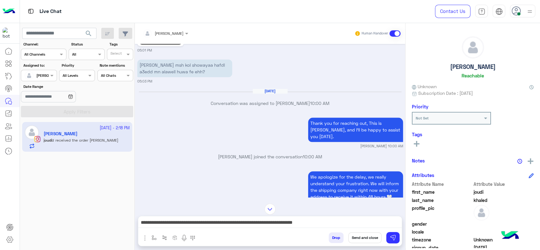
scroll to position [312, 0]
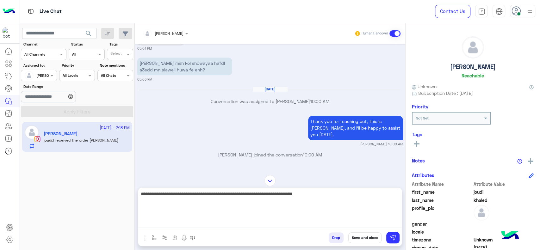
click at [283, 223] on textarea "**********" at bounding box center [269, 209] width 263 height 38
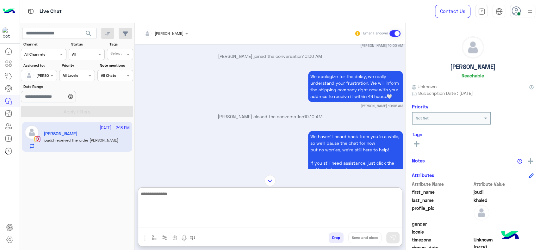
scroll to position [404, 0]
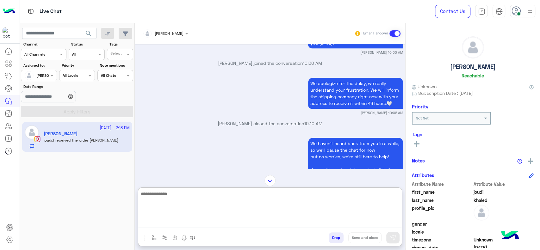
click at [245, 215] on textarea at bounding box center [269, 209] width 263 height 38
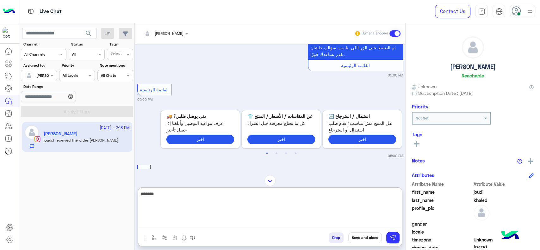
scroll to position [501, 0]
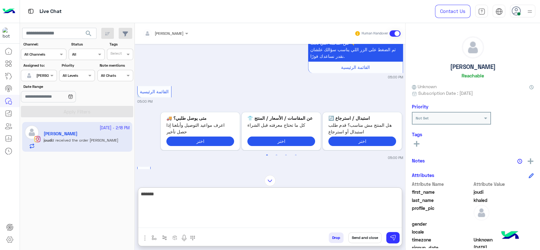
click at [214, 201] on textarea "******" at bounding box center [269, 209] width 263 height 38
type textarea "**********"
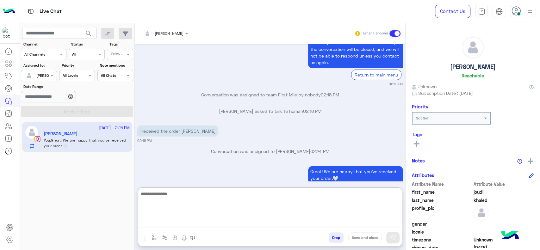
scroll to position [1436, 0]
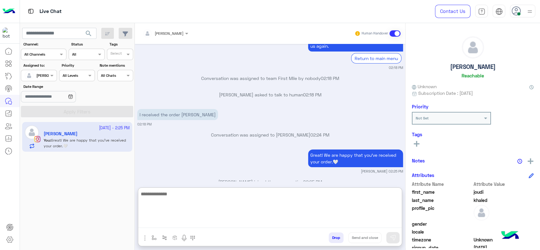
paste textarea "**********"
type textarea "**********"
click at [228, 220] on textarea "**********" at bounding box center [269, 209] width 263 height 38
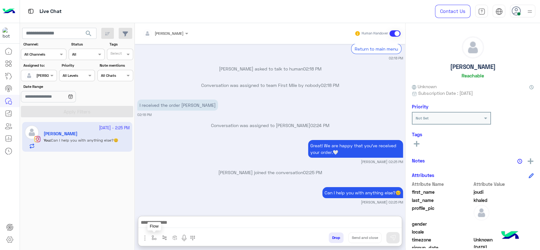
click at [151, 234] on img "button" at bounding box center [153, 237] width 5 height 5
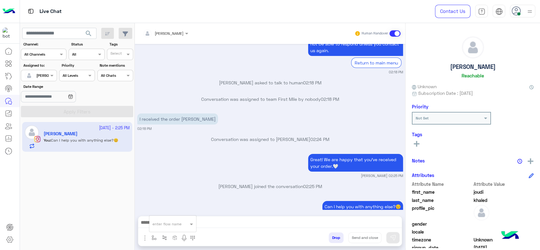
click at [152, 226] on div "enter flow name" at bounding box center [168, 224] width 39 height 6
type input "*"
click at [154, 214] on span "[PERSON_NAME]" at bounding box center [170, 213] width 36 height 6
type textarea "**********"
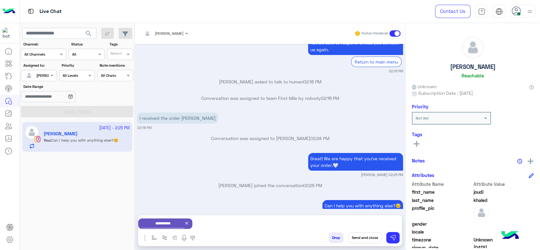
click at [237, 168] on div "Sep 28, 2025 joudi khaled asked to talk to human 04:50 PM Thank you for reachin…" at bounding box center [270, 126] width 270 height 165
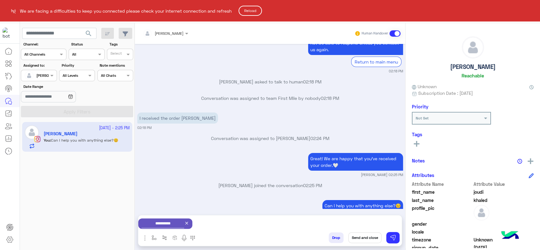
click at [251, 10] on button "Reload" at bounding box center [249, 11] width 23 height 10
click at [253, 11] on button "Reload" at bounding box center [249, 11] width 23 height 10
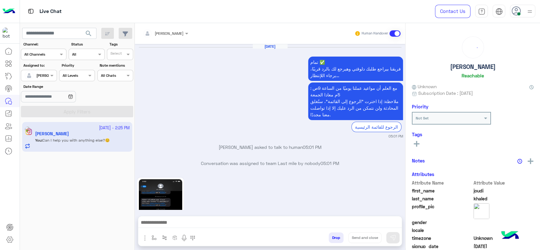
scroll to position [551, 0]
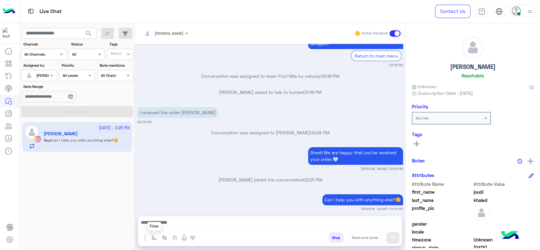
click at [151, 235] on img "button" at bounding box center [153, 237] width 5 height 5
click at [155, 226] on div "enter flow name" at bounding box center [166, 224] width 29 height 6
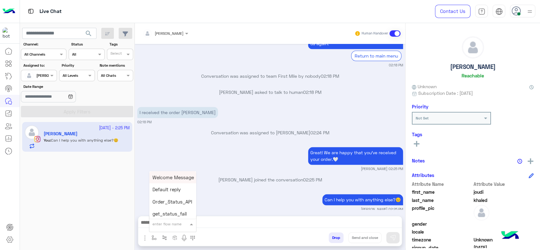
type input "*"
click at [161, 213] on span "[PERSON_NAME]" at bounding box center [170, 213] width 36 height 6
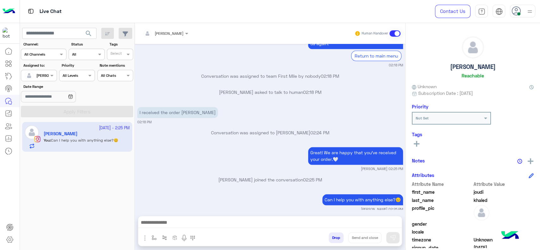
type textarea "**********"
click at [369, 239] on button "Send and close" at bounding box center [364, 237] width 33 height 11
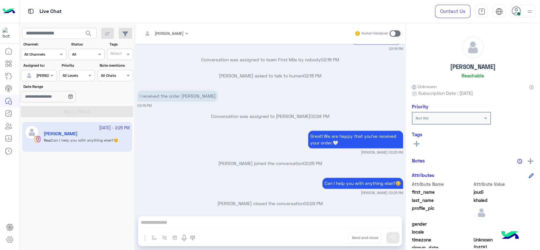
scroll to position [650, 0]
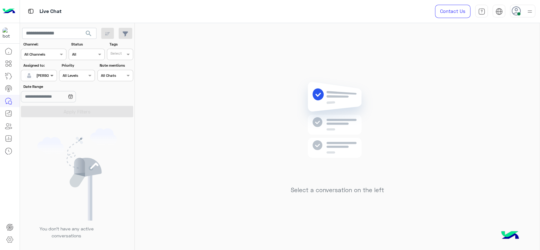
click at [55, 77] on span at bounding box center [53, 75] width 8 height 7
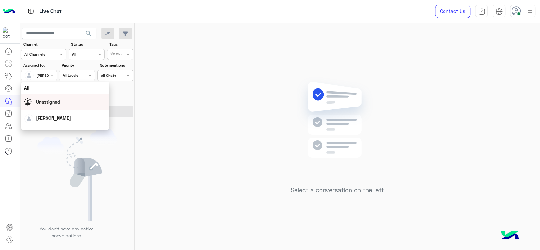
scroll to position [124, 0]
click at [46, 110] on div "First Mile" at bounding box center [65, 108] width 89 height 12
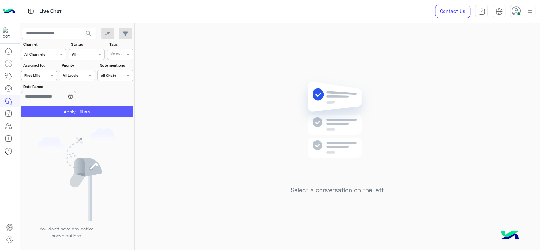
click at [46, 110] on button "Apply Filters" at bounding box center [77, 111] width 112 height 11
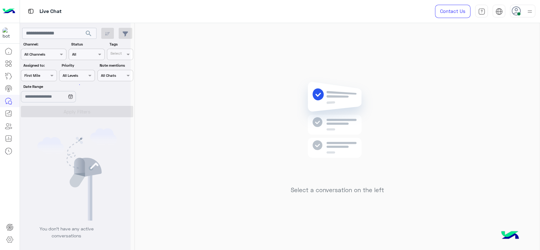
scroll to position [0, 0]
click at [45, 72] on div at bounding box center [38, 75] width 35 height 6
click at [43, 76] on div at bounding box center [38, 75] width 35 height 6
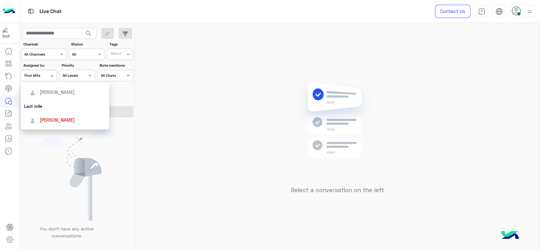
scroll to position [70, 0]
click at [46, 116] on div "[PERSON_NAME]" at bounding box center [67, 119] width 78 height 11
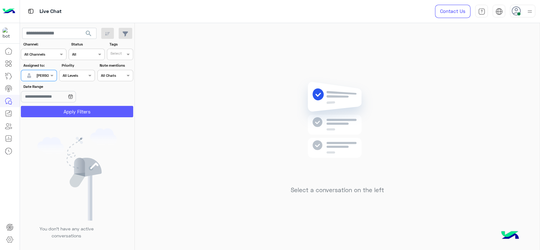
click at [50, 107] on button "Apply Filters" at bounding box center [77, 111] width 112 height 11
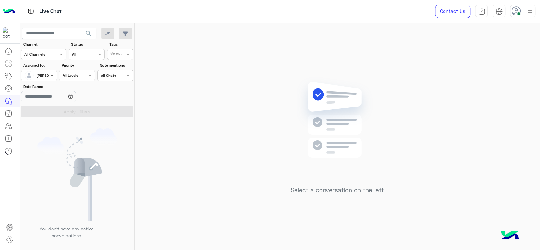
click at [49, 74] on span at bounding box center [53, 75] width 8 height 7
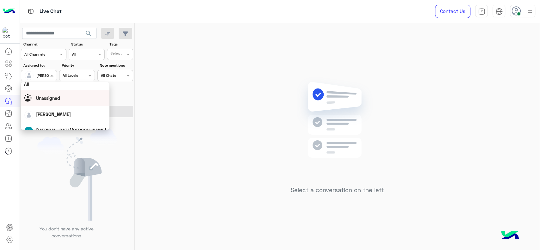
scroll to position [0, 0]
click at [59, 107] on div "Unassigned" at bounding box center [65, 102] width 89 height 16
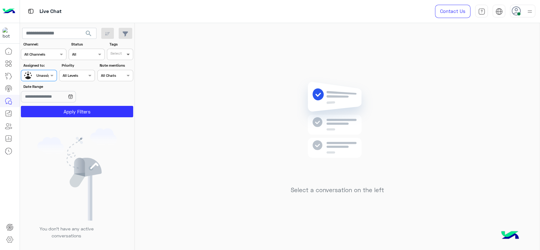
click at [131, 52] on span at bounding box center [129, 54] width 8 height 7
click at [116, 68] on div "J FOLLOW UP" at bounding box center [137, 67] width 55 height 7
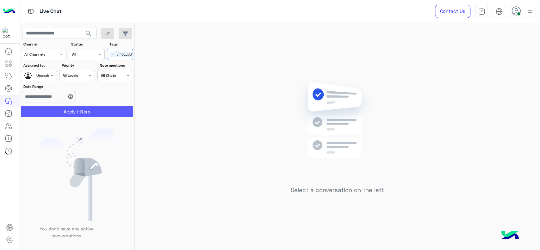
click at [95, 117] on button "Apply Filters" at bounding box center [77, 111] width 112 height 11
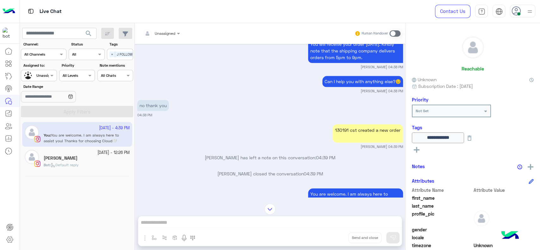
scroll to position [388, 0]
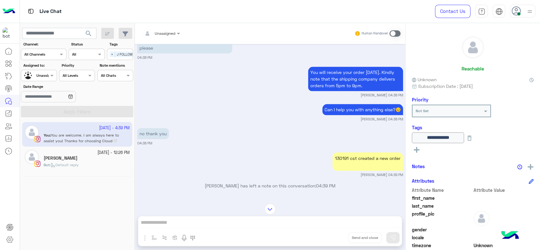
click at [336, 165] on div "130191 cst created a new order" at bounding box center [367, 161] width 70 height 19
click at [99, 157] on div "[PERSON_NAME]" at bounding box center [87, 159] width 86 height 7
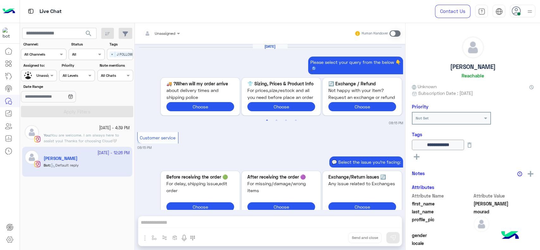
scroll to position [614, 0]
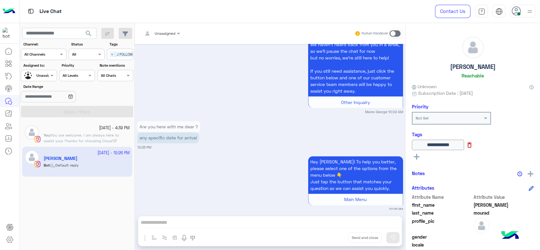
click at [473, 143] on icon at bounding box center [469, 145] width 7 height 7
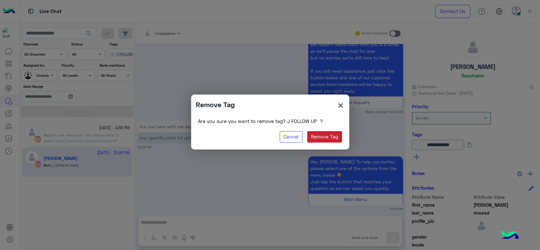
click at [334, 140] on button "Remove Tag" at bounding box center [324, 136] width 35 height 11
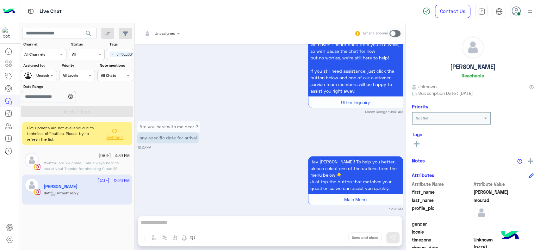
click at [101, 149] on div "[DATE] - 4:39 PM You : You are welcome. I am always here to assist you! Thanks …" at bounding box center [77, 200] width 115 height 105
click at [103, 153] on small "[DATE] - 4:39 PM" at bounding box center [114, 156] width 31 height 6
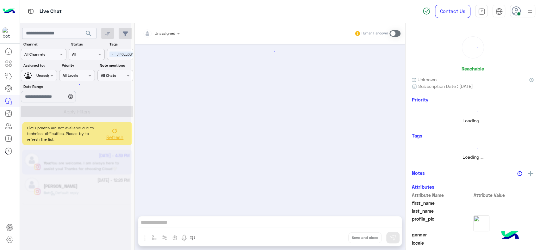
scroll to position [437, 0]
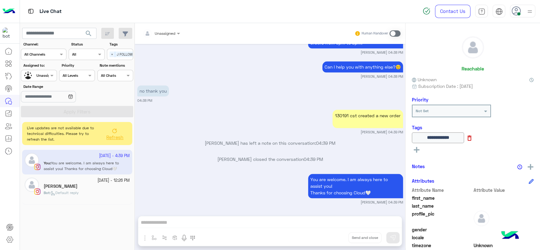
click at [473, 141] on icon at bounding box center [469, 138] width 7 height 7
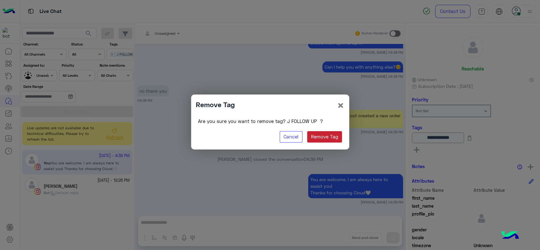
click at [329, 136] on button "Remove Tag" at bounding box center [324, 136] width 35 height 11
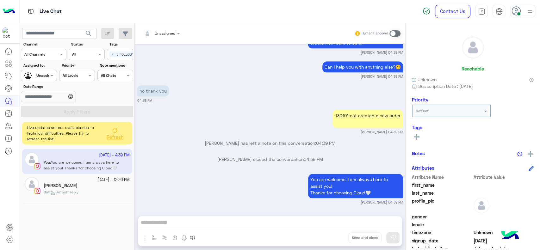
click at [110, 130] on button "Refresh" at bounding box center [114, 134] width 25 height 18
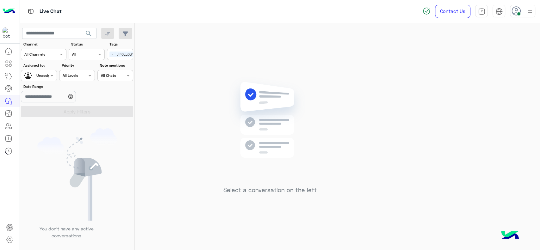
click at [109, 53] on span "×" at bounding box center [112, 55] width 6 height 6
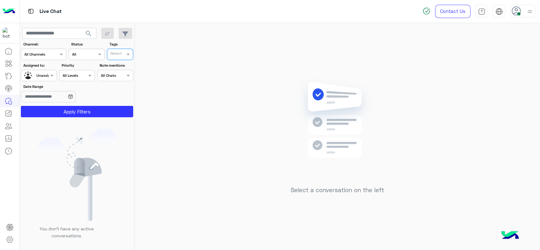
click at [50, 72] on div at bounding box center [38, 75] width 35 height 6
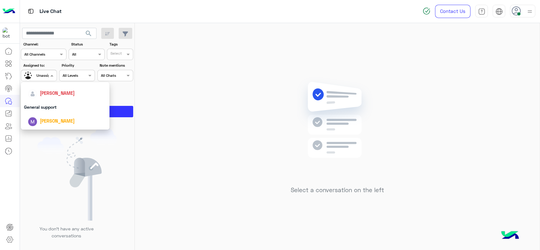
scroll to position [96, 0]
click at [45, 95] on span "[PERSON_NAME]" at bounding box center [57, 93] width 35 height 5
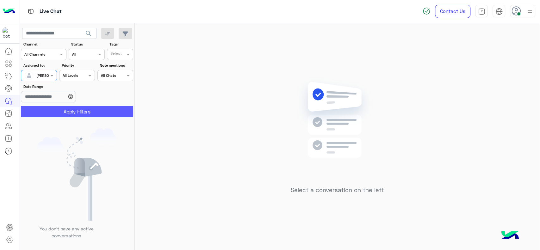
click at [46, 107] on button "Apply Filters" at bounding box center [77, 111] width 112 height 11
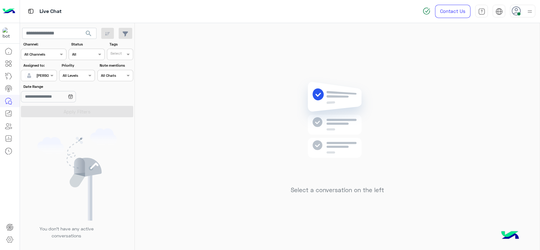
click at [43, 75] on div at bounding box center [38, 75] width 35 height 6
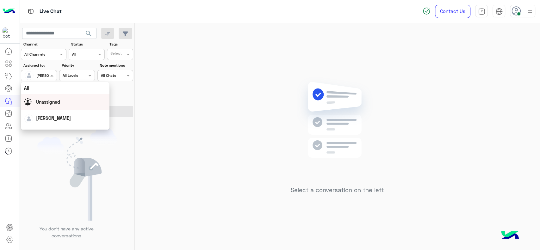
click at [51, 107] on div "Unassigned" at bounding box center [65, 102] width 89 height 16
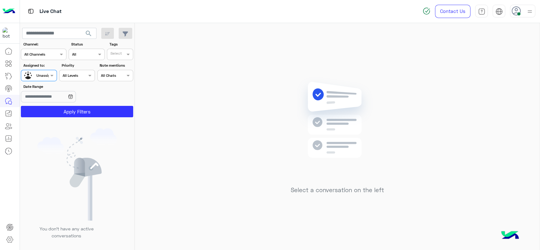
click at [127, 48] on div "Tags Select" at bounding box center [120, 50] width 26 height 19
click at [121, 57] on input "text" at bounding box center [116, 55] width 13 height 6
click at [117, 76] on div "M FOLLOW UP" at bounding box center [137, 79] width 55 height 7
click at [106, 118] on app-inbox-users-filters "search Channel: Channel All Channels Status Channel All Tags Select × M FOLLOW …" at bounding box center [77, 71] width 115 height 97
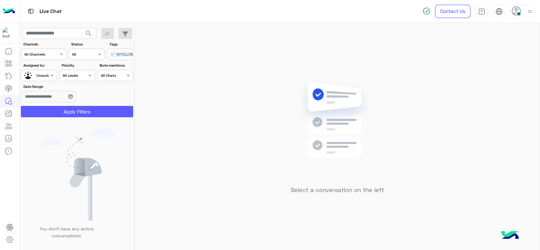
click at [104, 116] on button "Apply Filters" at bounding box center [77, 111] width 112 height 11
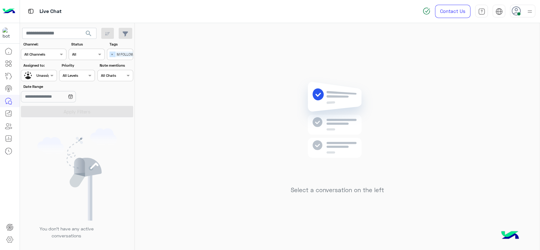
click at [112, 57] on span "×" at bounding box center [112, 55] width 6 height 6
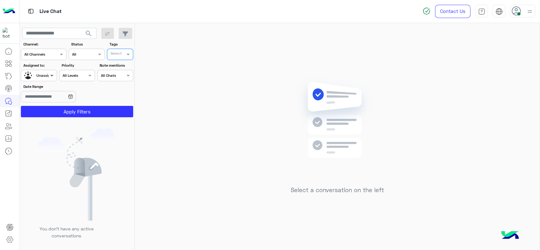
click at [50, 79] on span at bounding box center [53, 75] width 8 height 7
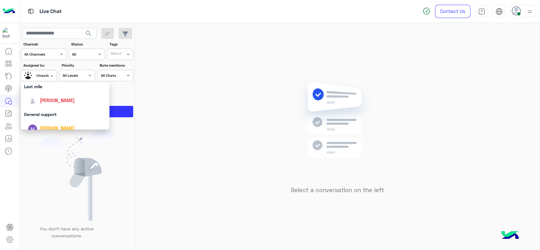
scroll to position [98, 0]
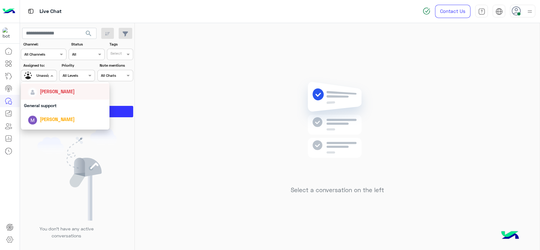
click at [38, 97] on div "[PERSON_NAME]" at bounding box center [67, 91] width 78 height 11
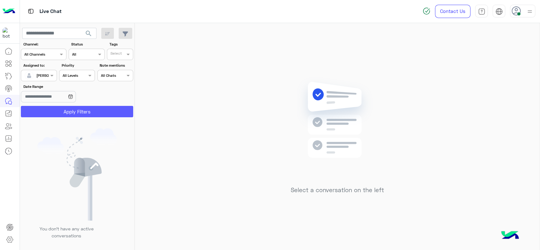
click at [45, 111] on button "Apply Filters" at bounding box center [77, 111] width 112 height 11
click at [41, 75] on div at bounding box center [38, 75] width 35 height 6
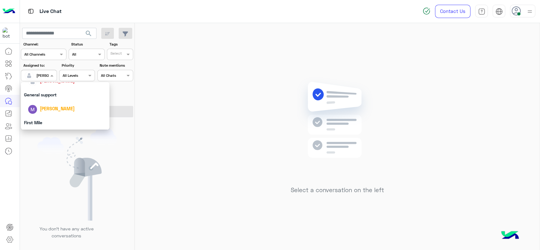
scroll to position [124, 0]
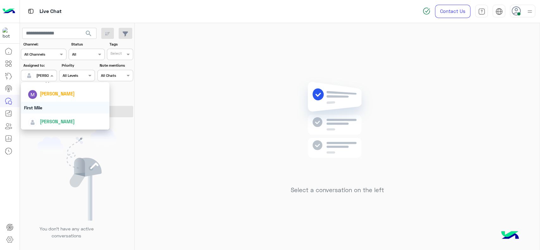
click at [51, 110] on div "First Mile" at bounding box center [65, 108] width 89 height 12
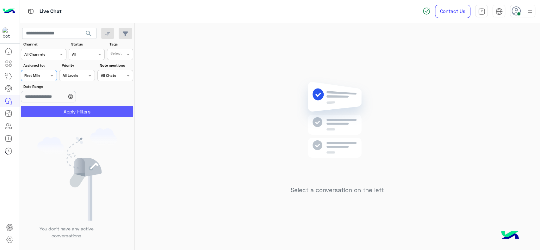
click at [51, 110] on button "Apply Filters" at bounding box center [77, 111] width 112 height 11
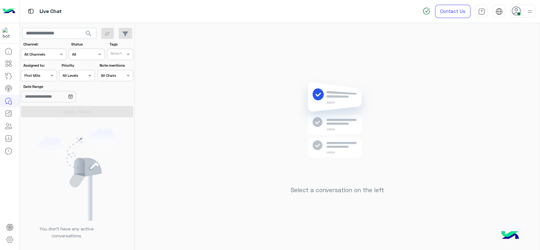
click at [52, 103] on body "Live Chat Contact Us Help Center عربي English search Channel: Channel All Chann…" at bounding box center [270, 125] width 540 height 250
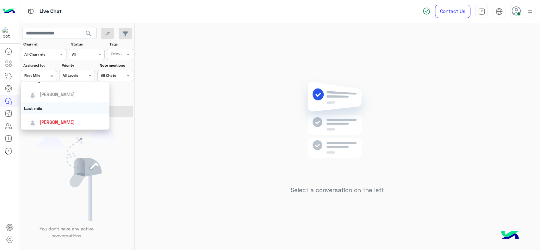
scroll to position [75, 0]
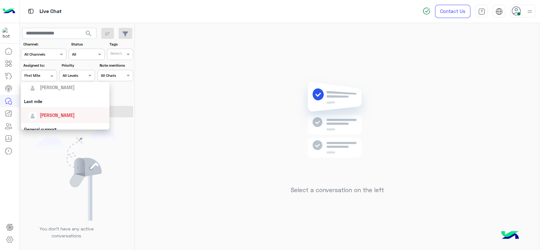
click at [52, 115] on span "[PERSON_NAME]" at bounding box center [57, 115] width 35 height 5
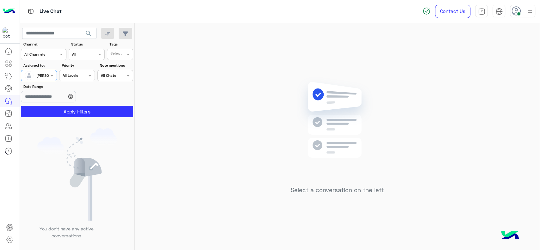
click at [52, 115] on button "Apply Filters" at bounding box center [77, 111] width 112 height 11
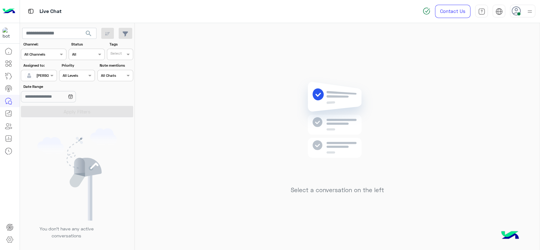
click at [205, 101] on div "Select a conversation on the left" at bounding box center [337, 137] width 405 height 229
click at [46, 76] on div at bounding box center [38, 75] width 35 height 6
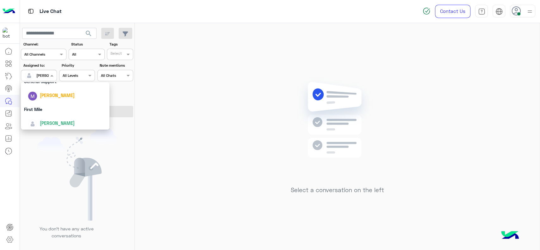
scroll to position [124, 0]
click at [43, 112] on div "First Mile" at bounding box center [65, 108] width 89 height 12
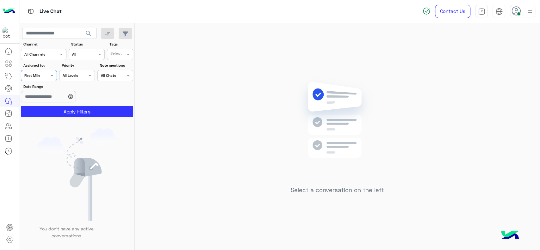
click at [43, 112] on button "Apply Filters" at bounding box center [77, 111] width 112 height 11
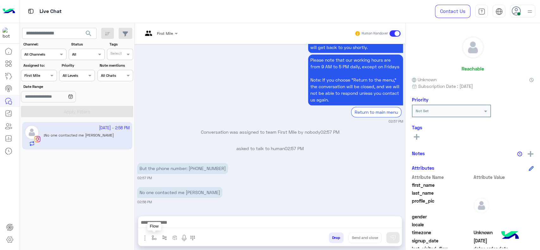
click at [155, 235] on button "button" at bounding box center [154, 237] width 10 height 10
click at [170, 225] on input "text" at bounding box center [164, 223] width 25 height 6
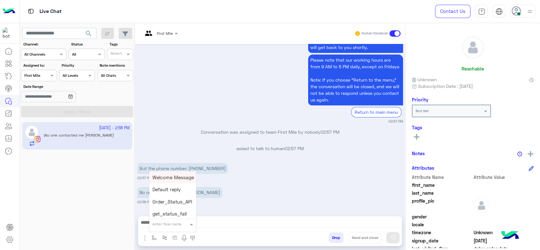
type input "*"
click at [177, 195] on div "J Greeting" at bounding box center [172, 200] width 47 height 12
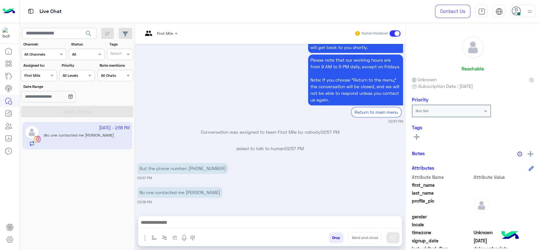
type textarea "**********"
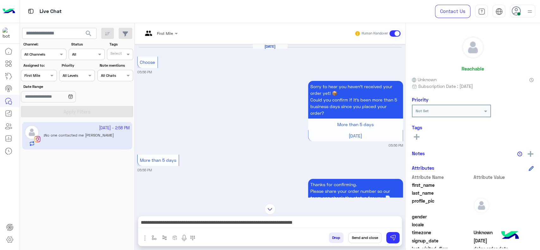
scroll to position [700, 0]
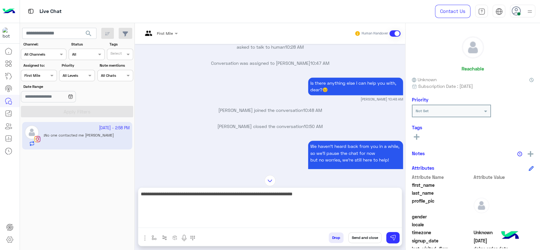
click at [319, 221] on textarea "**********" at bounding box center [269, 209] width 263 height 38
click at [320, 221] on textarea "**********" at bounding box center [269, 209] width 263 height 38
click at [320, 220] on textarea "**********" at bounding box center [269, 209] width 263 height 38
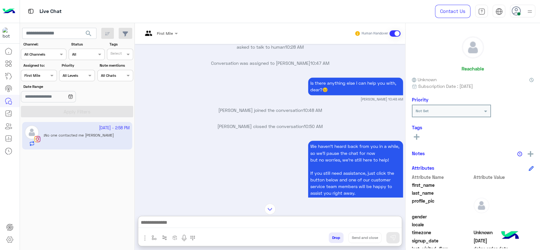
click at [533, 153] on div "Reachable Unknown Subscription Date : [DATE] Priority Not Set Tags See All Note…" at bounding box center [472, 135] width 134 height 225
click at [529, 154] on img at bounding box center [530, 154] width 6 height 6
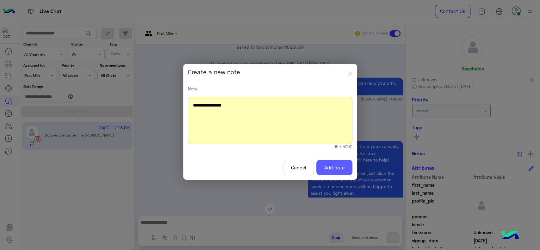
click at [342, 168] on button "Add note" at bounding box center [334, 167] width 36 height 15
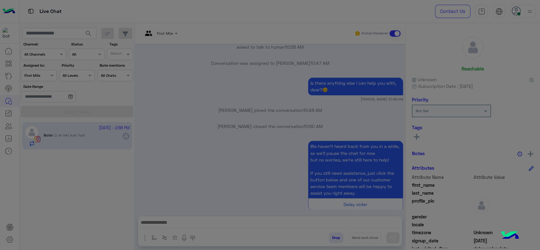
scroll to position [1404, 0]
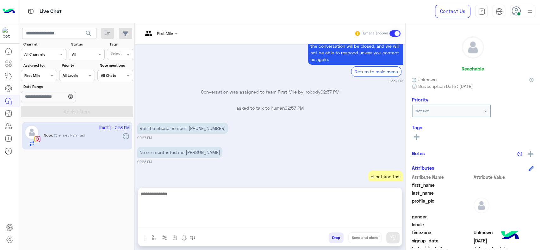
click at [190, 222] on textarea at bounding box center [269, 209] width 263 height 38
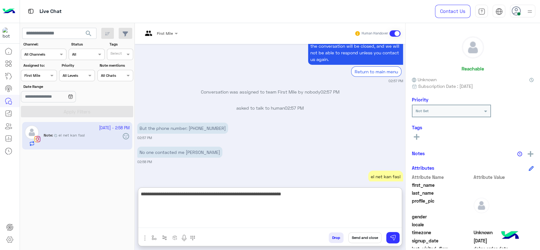
type textarea "**********"
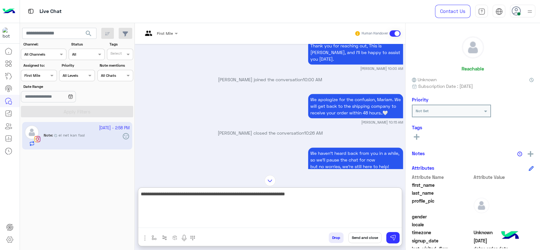
scroll to position [400, 0]
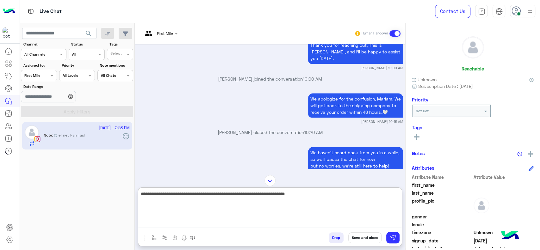
click at [281, 201] on textarea "**********" at bounding box center [269, 209] width 263 height 38
type textarea "*"
type textarea "**********"
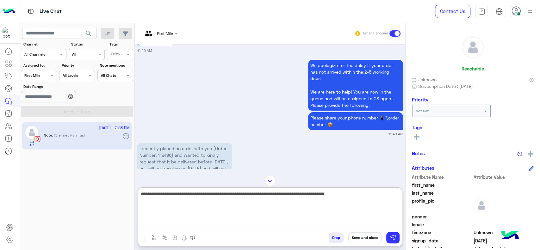
scroll to position [105, 0]
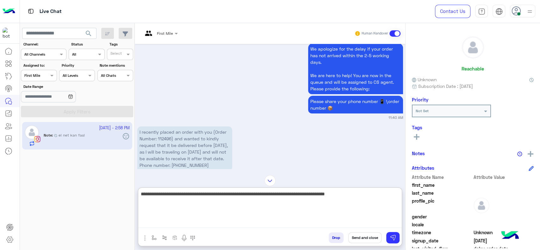
click at [351, 206] on textarea "**********" at bounding box center [269, 209] width 263 height 38
click at [360, 204] on textarea "**********" at bounding box center [269, 209] width 263 height 38
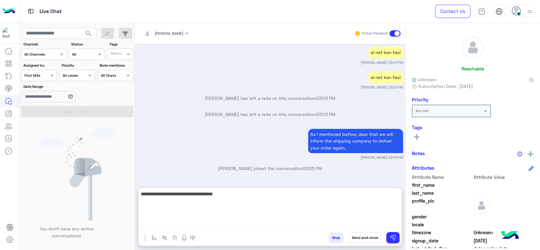
scroll to position [2344, 0]
type textarea "**********"
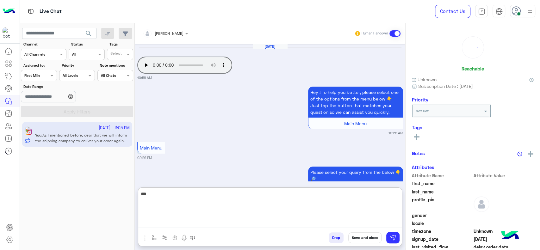
scroll to position [627, 0]
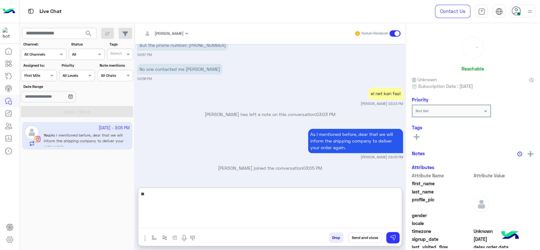
type textarea "*"
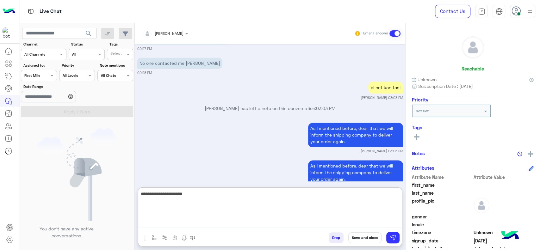
scroll to position [680, 0]
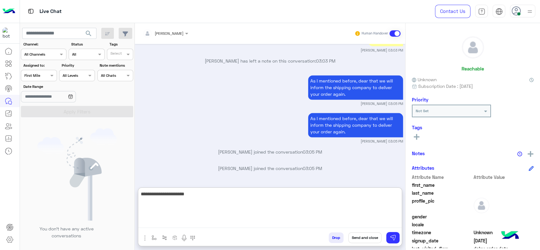
type textarea "**********"
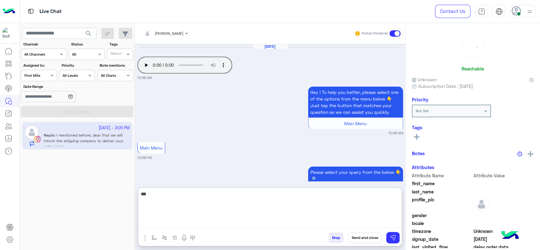
scroll to position [627, 0]
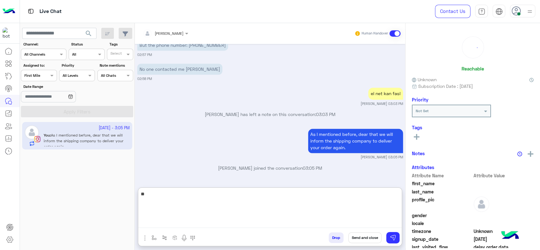
type textarea "*"
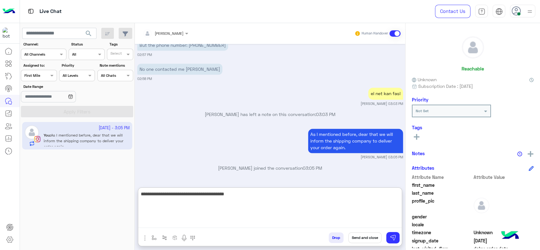
type textarea "**********"
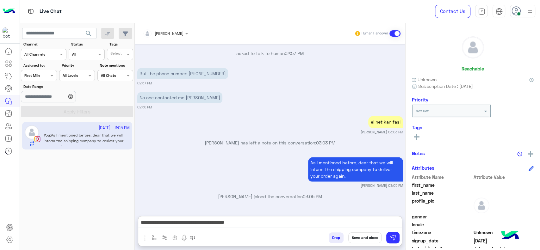
click at [207, 68] on p "But the phone number: 01200664283" at bounding box center [182, 73] width 91 height 11
click at [207, 45] on div "Sep 29, 2025 Your browser does not support the audio tag. 10:58 AM Hey ! To hel…" at bounding box center [270, 127] width 270 height 166
copy p "01200664283"
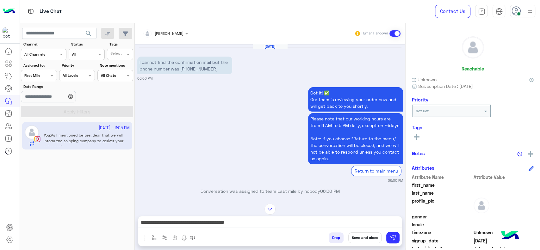
scroll to position [685, 0]
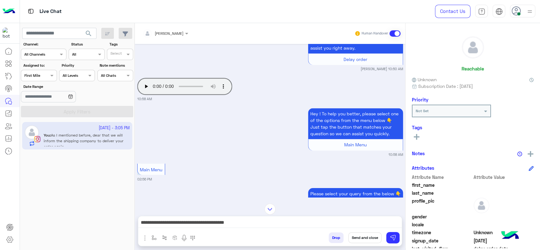
click at [321, 179] on div "Sep 28, 2025 I cannot find the confirmation mail but the phone number was 01200…" at bounding box center [270, 120] width 270 height 153
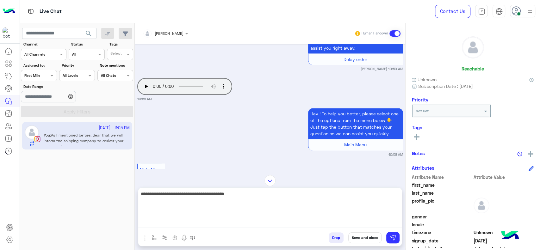
click at [288, 219] on textarea "**********" at bounding box center [269, 209] width 263 height 38
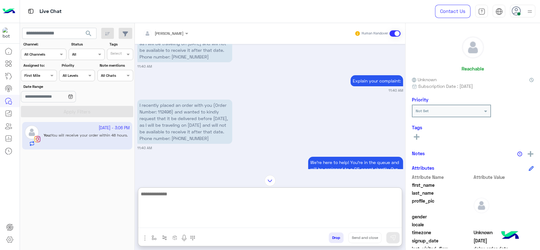
scroll to position [38, 0]
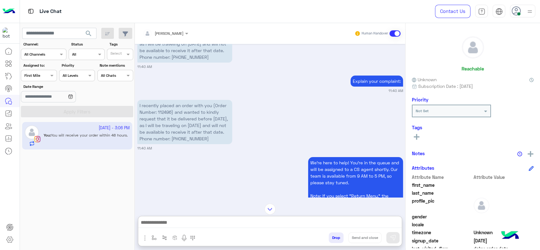
click at [192, 63] on p "I recently placed an order with you (Order Number: 112496) and wanted to kindly…" at bounding box center [184, 40] width 95 height 44
copy p "01200905119"
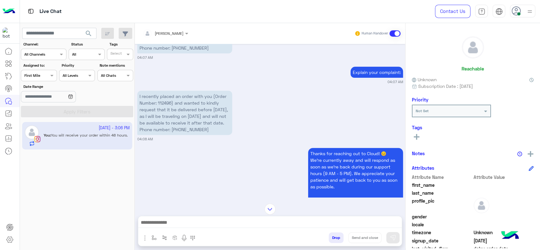
scroll to position [68, 0]
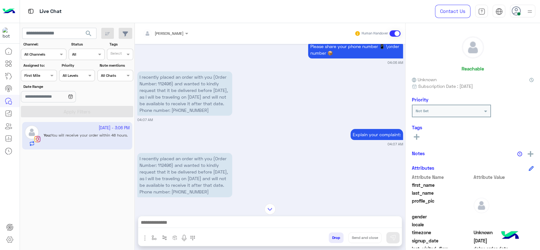
click at [169, 170] on p "I recently placed an order with you (Order Number: 112496) and wanted to kindly…" at bounding box center [184, 175] width 95 height 44
copy p "112496"
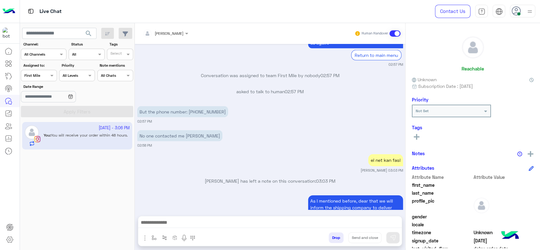
scroll to position [3007, 0]
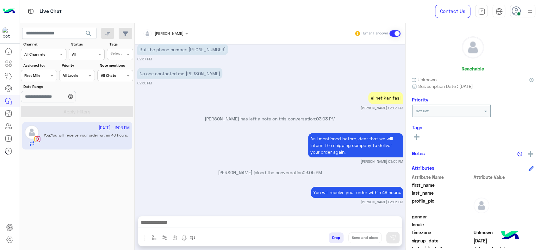
click at [152, 239] on img "button" at bounding box center [153, 237] width 5 height 5
click at [157, 228] on div "enter flow name" at bounding box center [172, 223] width 47 height 11
type input "*"
click at [186, 211] on div "[PERSON_NAME]" at bounding box center [172, 212] width 47 height 12
type textarea "**********"
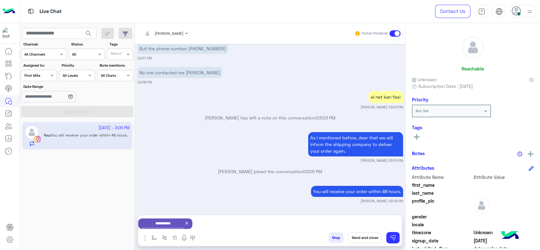
click at [363, 241] on button "Send and close" at bounding box center [364, 237] width 33 height 11
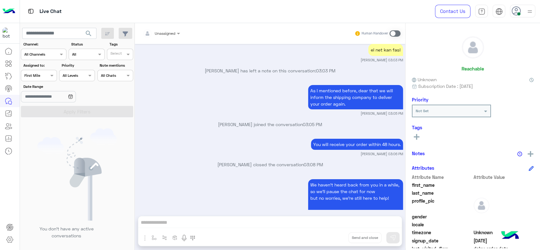
scroll to position [3105, 0]
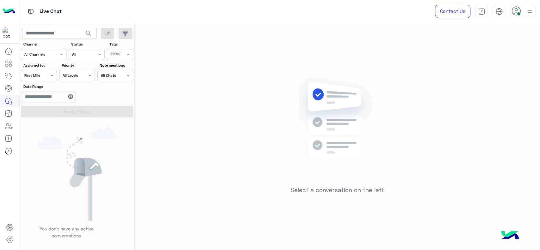
click at [46, 77] on div at bounding box center [38, 75] width 35 height 6
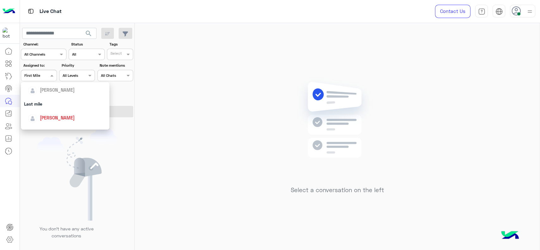
scroll to position [75, 0]
click at [45, 113] on span "[PERSON_NAME]" at bounding box center [57, 115] width 35 height 5
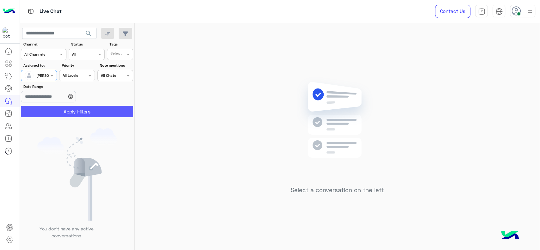
click at [45, 113] on button "Apply Filters" at bounding box center [77, 111] width 112 height 11
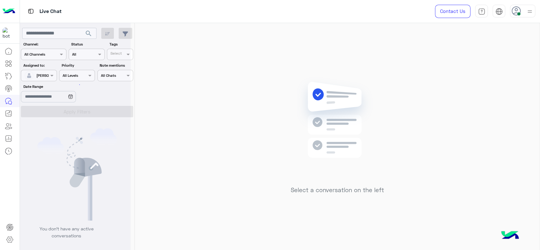
scroll to position [0, 0]
click at [238, 130] on div "Select a conversation on the left" at bounding box center [337, 137] width 405 height 229
click at [290, 67] on div "Select a conversation on the left" at bounding box center [337, 137] width 405 height 229
click at [214, 103] on div "Select a conversation on the left" at bounding box center [337, 137] width 405 height 229
click at [54, 75] on span at bounding box center [53, 75] width 8 height 7
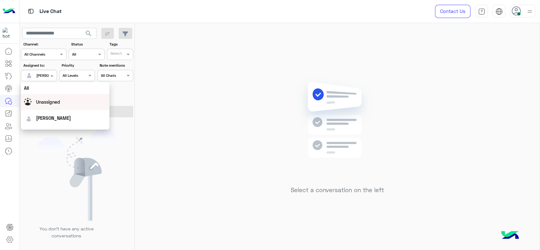
scroll to position [124, 0]
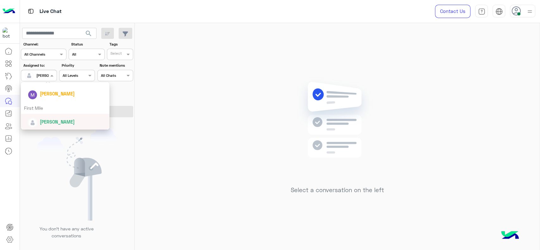
click at [47, 110] on div "First Mile" at bounding box center [65, 108] width 89 height 12
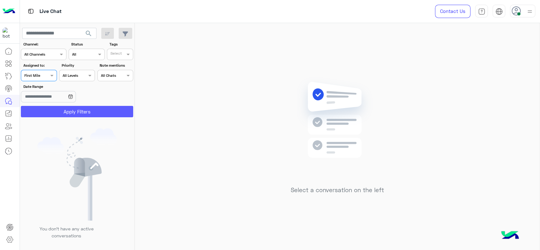
click at [47, 112] on button "Apply Filters" at bounding box center [77, 111] width 112 height 11
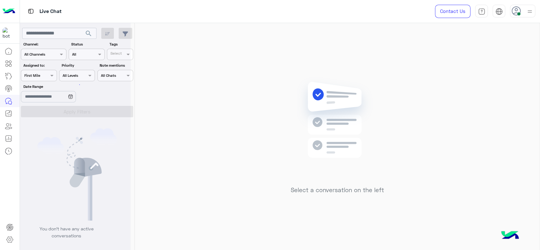
scroll to position [0, 0]
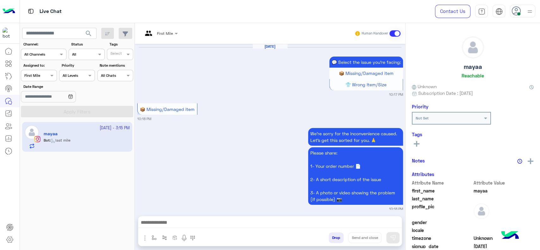
scroll to position [1625, 0]
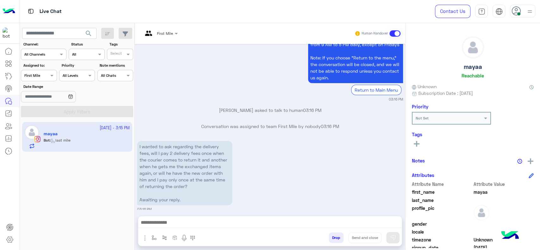
click at [165, 38] on div "First Mile" at bounding box center [158, 33] width 30 height 15
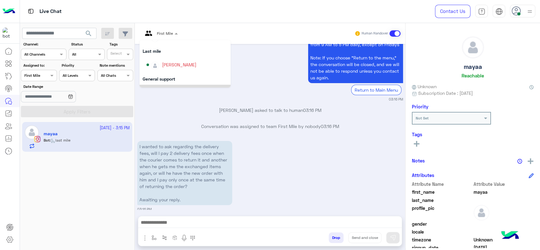
scroll to position [70, 0]
click at [169, 63] on div "[PERSON_NAME]" at bounding box center [179, 66] width 34 height 7
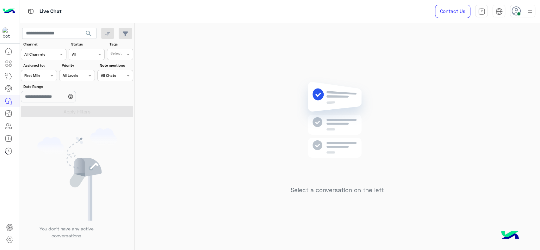
click at [46, 79] on div "Assigned on First Mile" at bounding box center [39, 75] width 36 height 11
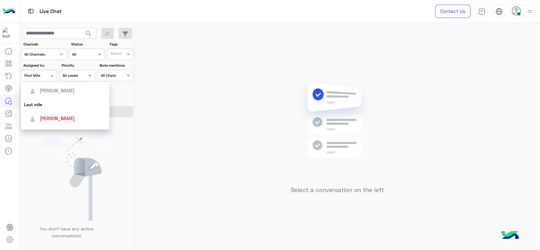
scroll to position [70, 0]
click at [61, 118] on span "[PERSON_NAME]" at bounding box center [57, 119] width 35 height 5
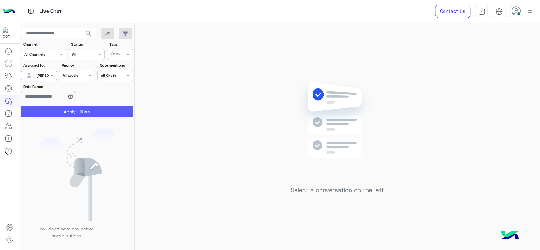
click at [65, 110] on button "Apply Filters" at bounding box center [77, 111] width 112 height 11
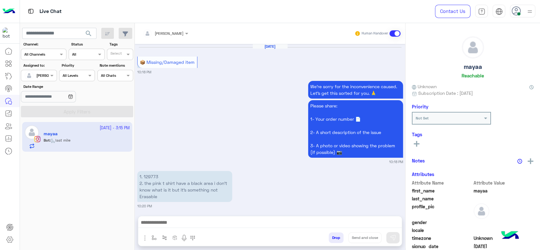
scroll to position [672, 0]
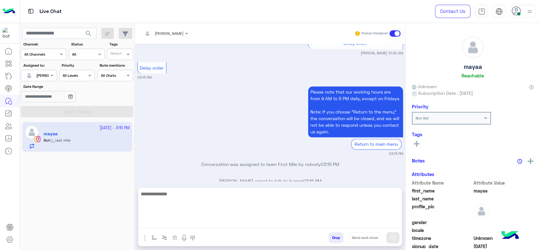
click at [266, 221] on textarea at bounding box center [269, 209] width 263 height 38
type textarea "*"
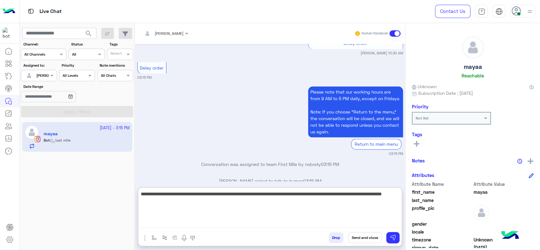
click at [260, 196] on textarea "**********" at bounding box center [269, 209] width 263 height 38
type textarea "**********"
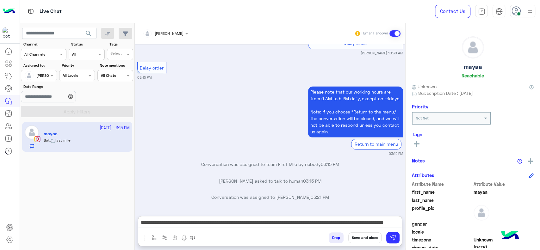
click at [238, 108] on div "Please note that our working hours are from 9 AM to 5 PM daily, except on Frida…" at bounding box center [270, 120] width 266 height 71
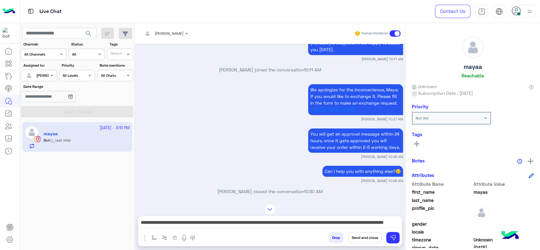
scroll to position [447, 0]
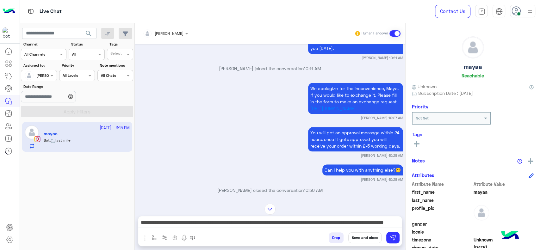
click at [232, 229] on div "**********" at bounding box center [269, 224] width 263 height 16
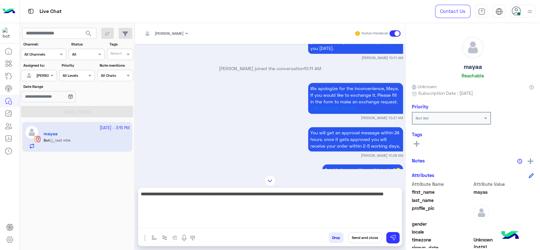
click at [235, 226] on textarea "**********" at bounding box center [269, 209] width 263 height 38
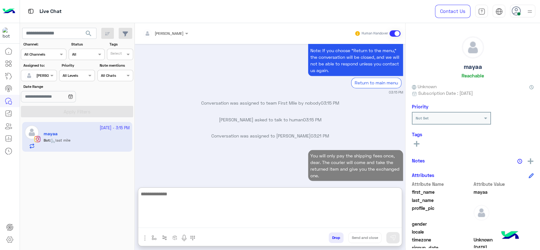
scroll to position [761, 0]
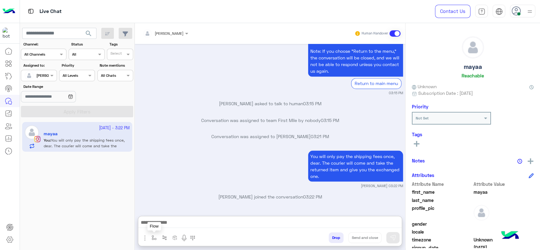
click at [155, 238] on img "button" at bounding box center [153, 237] width 5 height 5
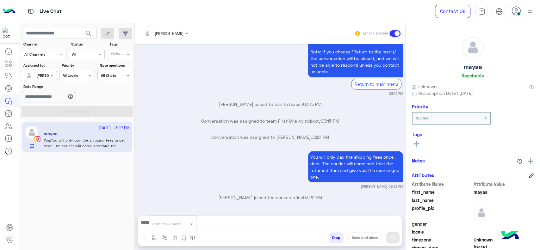
click at [173, 223] on input "text" at bounding box center [164, 223] width 25 height 6
type input "*"
click at [174, 208] on div "[PERSON_NAME]" at bounding box center [172, 212] width 47 height 12
type textarea "**********"
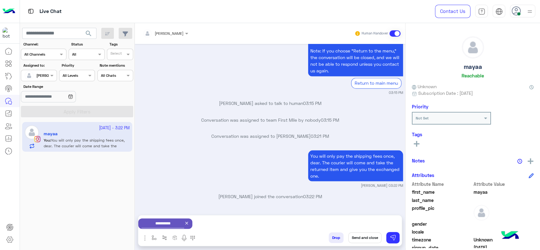
click at [366, 234] on button "Send and close" at bounding box center [364, 237] width 33 height 11
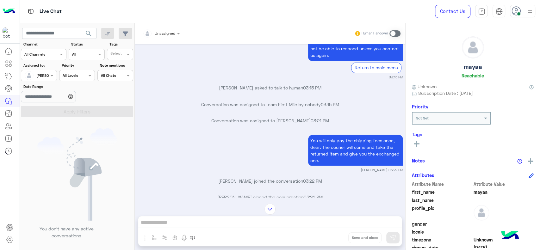
scroll to position [830, 0]
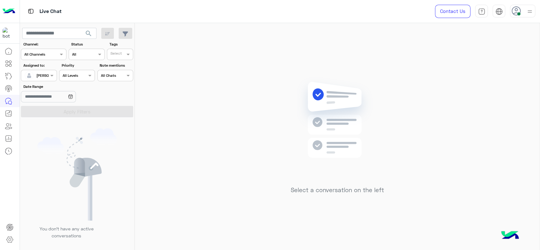
click at [356, 80] on img at bounding box center [336, 129] width 91 height 105
click at [416, 57] on div "Select a conversation on the left" at bounding box center [337, 137] width 405 height 229
click at [334, 116] on img at bounding box center [336, 129] width 91 height 105
click at [288, 62] on div "Select a conversation on the left" at bounding box center [337, 137] width 405 height 229
click at [362, 47] on div "Select a conversation on the left" at bounding box center [337, 137] width 405 height 229
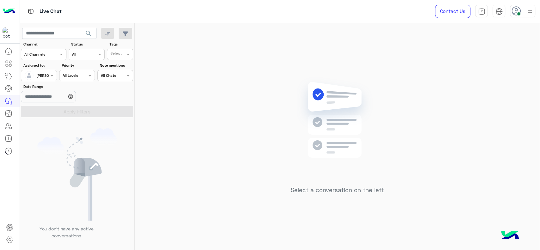
click at [218, 111] on div "Select a conversation on the left" at bounding box center [337, 137] width 405 height 229
click at [247, 140] on div "Select a conversation on the left" at bounding box center [337, 137] width 405 height 229
click at [437, 71] on div "Select a conversation on the left" at bounding box center [337, 137] width 405 height 229
click at [47, 77] on span "[PERSON_NAME]" at bounding box center [50, 75] width 29 height 5
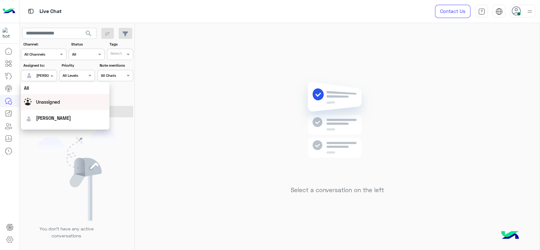
scroll to position [124, 0]
click at [50, 110] on div "First Mile" at bounding box center [65, 108] width 89 height 12
click at [50, 110] on button "Apply Filters" at bounding box center [77, 111] width 112 height 11
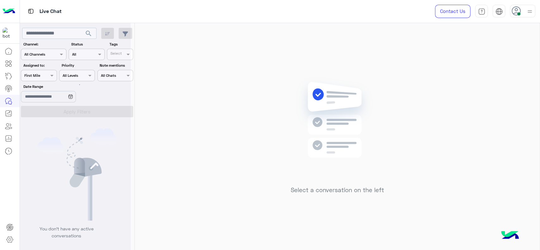
scroll to position [0, 0]
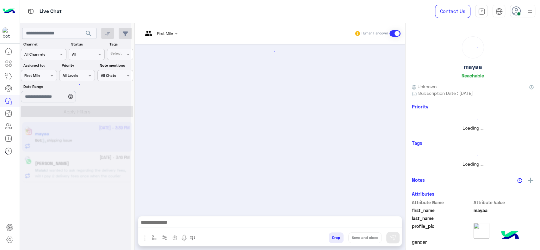
click at [165, 36] on div "First Mile" at bounding box center [165, 34] width 16 height 6
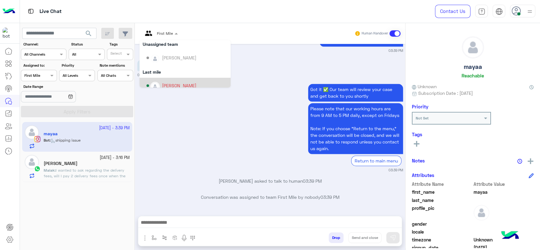
scroll to position [47, 0]
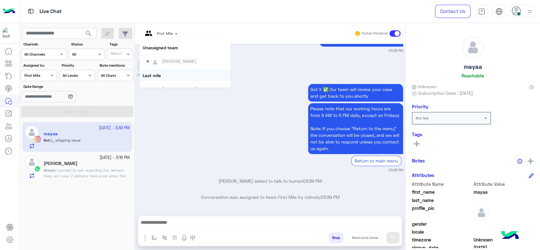
click at [257, 110] on div "Got it ✅ Our team will review your case and get back to you shortly Please note…" at bounding box center [270, 127] width 266 height 91
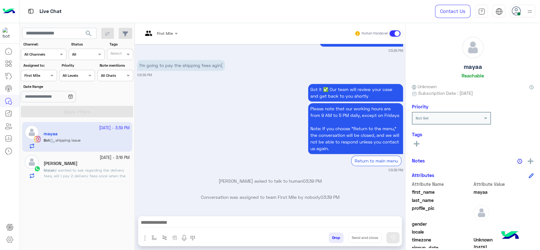
click at [156, 34] on input "text" at bounding box center [153, 33] width 20 height 6
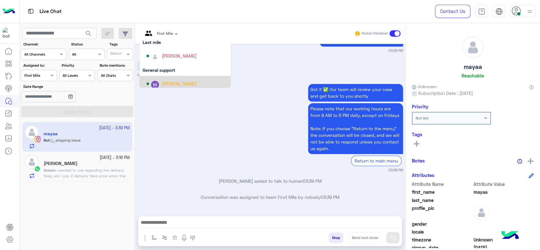
scroll to position [77, 0]
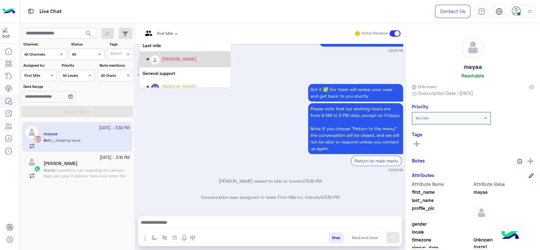
click at [166, 59] on div "[PERSON_NAME]" at bounding box center [179, 59] width 34 height 7
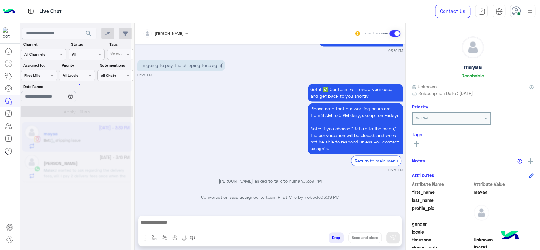
click at [164, 29] on div "[PERSON_NAME]" at bounding box center [163, 33] width 41 height 13
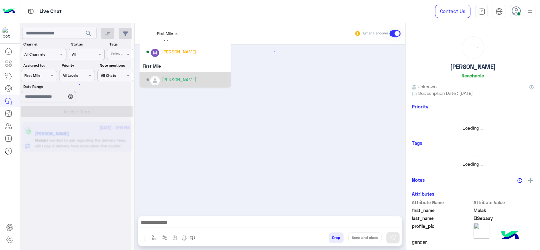
click at [265, 77] on div at bounding box center [270, 127] width 270 height 166
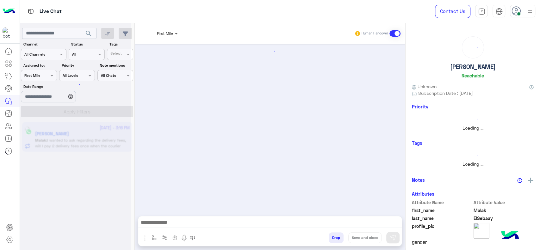
click at [175, 34] on span at bounding box center [177, 33] width 8 height 7
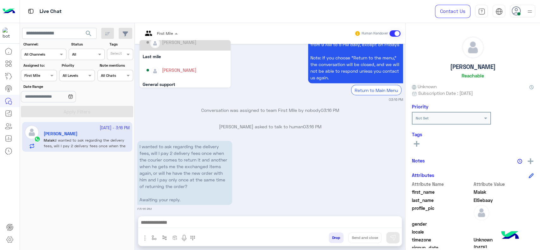
scroll to position [70, 0]
click at [179, 60] on div "[PERSON_NAME]" at bounding box center [186, 65] width 81 height 11
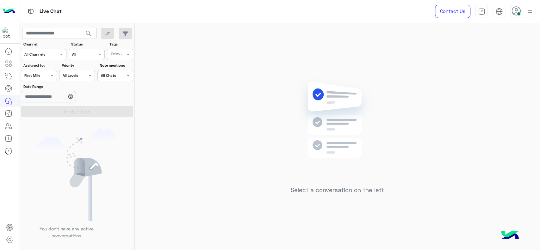
click at [43, 73] on div at bounding box center [38, 75] width 35 height 6
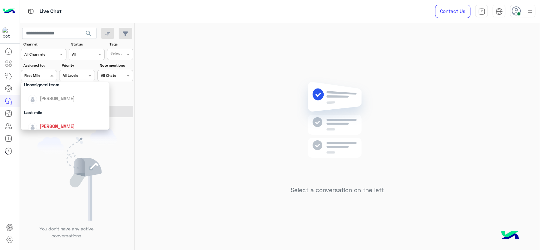
scroll to position [61, 0]
click at [61, 128] on span "[PERSON_NAME]" at bounding box center [57, 128] width 35 height 5
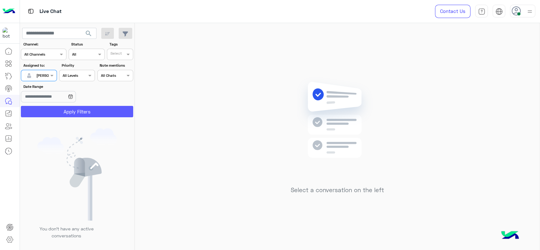
click at [63, 113] on button "Apply Filters" at bounding box center [77, 111] width 112 height 11
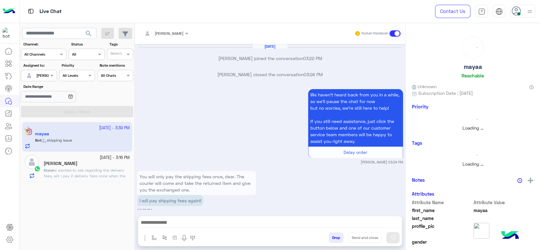
scroll to position [624, 0]
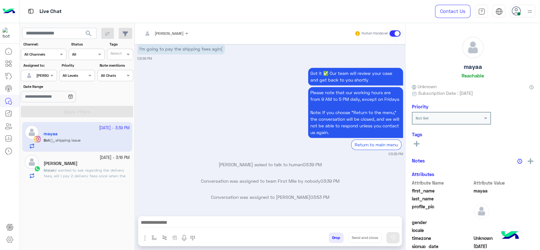
click at [137, 157] on div "Sep 29, 2025 Jana Aboelseoud joined the conversation 03:22 PM Jana Aboelseoud c…" at bounding box center [270, 127] width 270 height 166
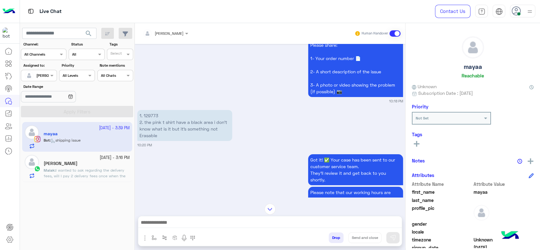
scroll to position [22, 0]
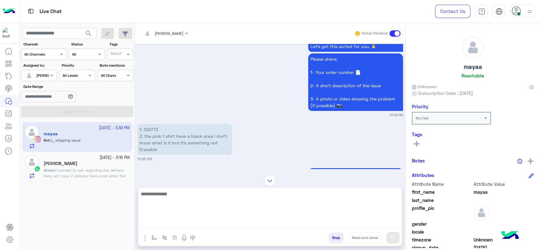
click at [200, 221] on textarea at bounding box center [269, 209] width 263 height 38
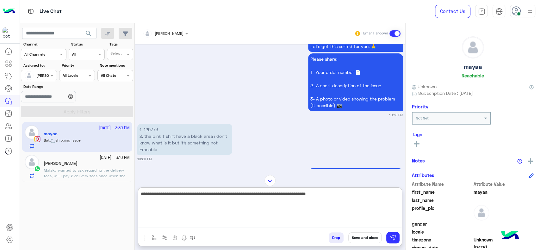
type textarea "**********"
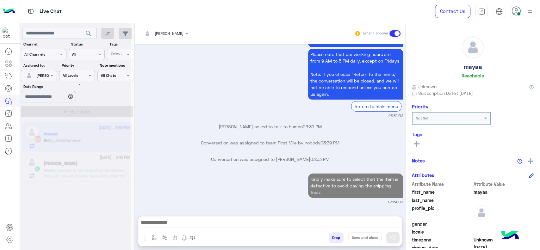
click at [108, 136] on div at bounding box center [75, 128] width 111 height 250
click at [98, 166] on div at bounding box center [75, 128] width 111 height 250
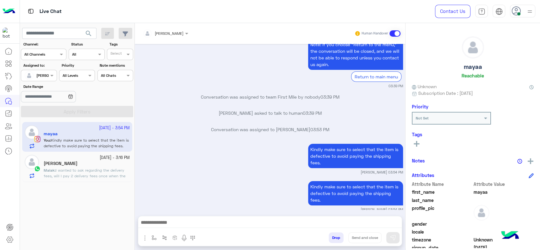
scroll to position [1578, 0]
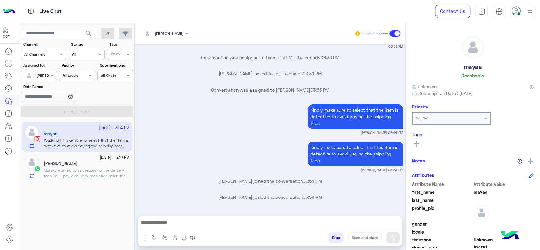
click at [98, 165] on div "Malak ElSebaay" at bounding box center [87, 164] width 86 height 7
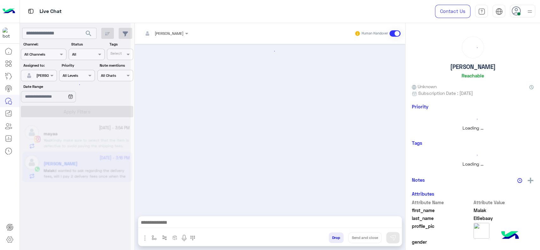
click at [98, 165] on div at bounding box center [75, 128] width 111 height 250
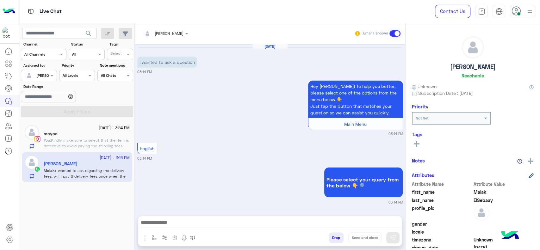
scroll to position [718, 0]
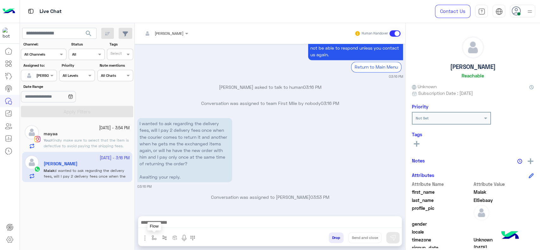
click at [155, 237] on img "button" at bounding box center [153, 237] width 5 height 5
click at [157, 230] on div "enter flow name" at bounding box center [172, 224] width 47 height 17
click at [157, 229] on div "enter flow name" at bounding box center [172, 223] width 47 height 11
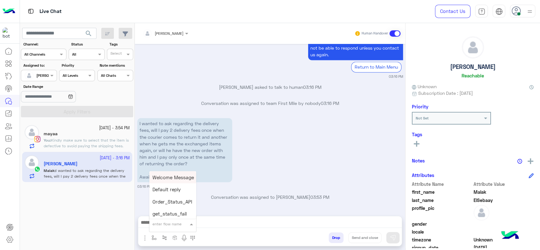
type input "*"
click at [162, 203] on span "J Greeting" at bounding box center [163, 200] width 23 height 6
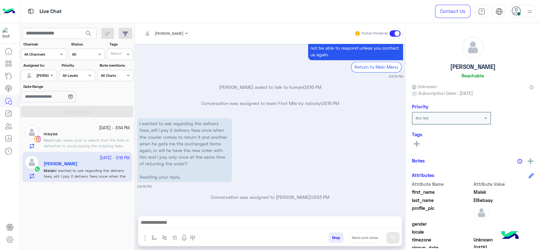
type textarea "**********"
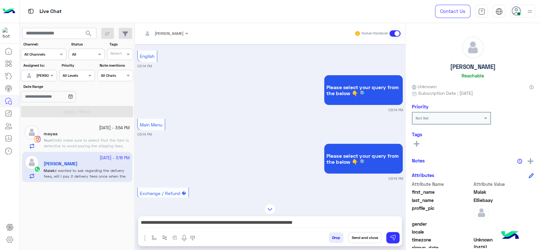
scroll to position [0, 0]
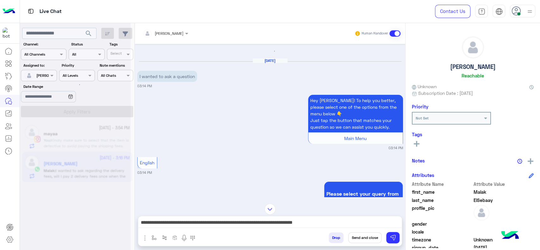
click at [396, 246] on div "Drop Send and close" at bounding box center [301, 239] width 202 height 14
click at [397, 236] on button at bounding box center [392, 237] width 13 height 11
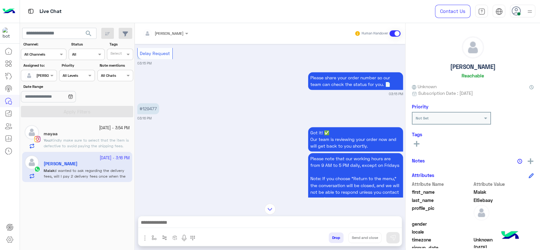
scroll to position [654, 0]
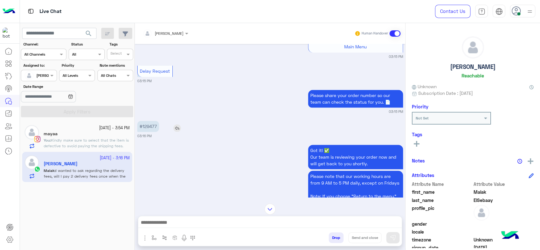
click at [154, 122] on p "#129477" at bounding box center [148, 126] width 22 height 11
click at [152, 122] on p "#129477" at bounding box center [148, 126] width 22 height 11
copy p "129477"
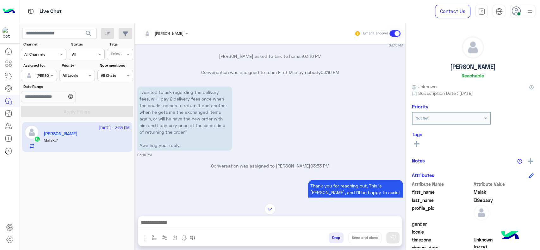
scroll to position [857, 0]
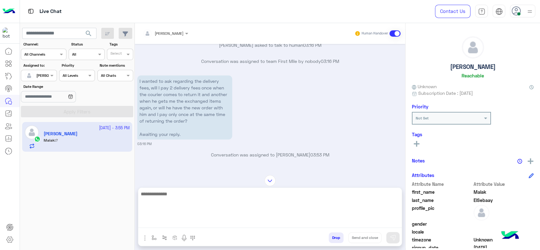
click at [220, 225] on textarea at bounding box center [269, 209] width 263 height 38
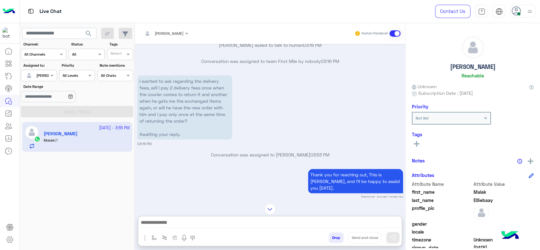
click at [207, 204] on div at bounding box center [270, 209] width 270 height 11
click at [43, 78] on div "[PERSON_NAME]" at bounding box center [50, 76] width 29 height 6
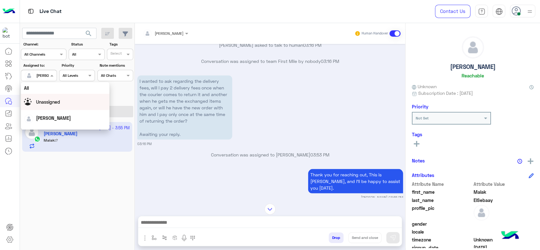
click at [53, 101] on span "Unassigned" at bounding box center [48, 101] width 24 height 5
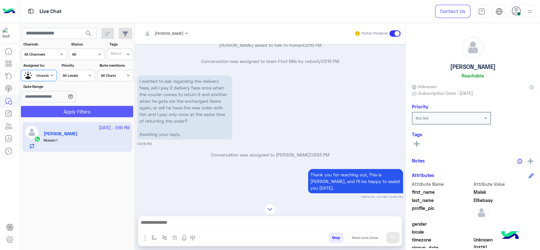
click at [83, 111] on button "Apply Filters" at bounding box center [77, 111] width 112 height 11
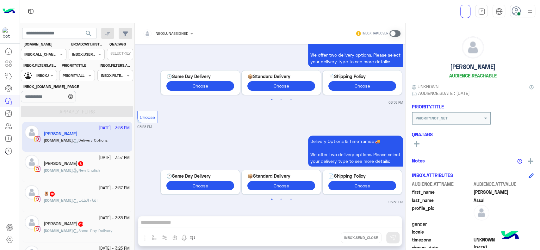
scroll to position [836, 0]
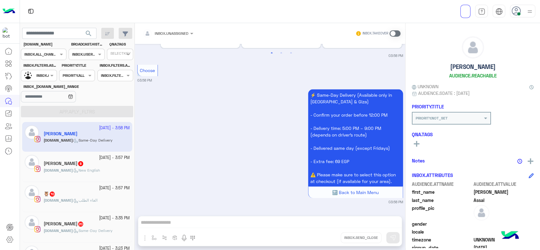
click at [40, 71] on div "INBOX.AGENTFILTER.UNASSIGNED" at bounding box center [36, 75] width 24 height 11
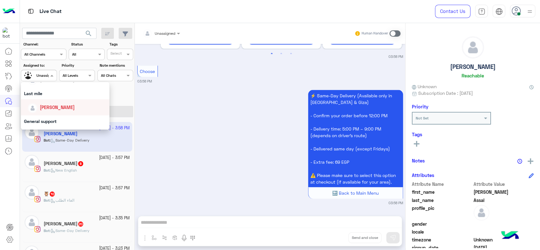
scroll to position [84, 0]
click at [43, 112] on div "[PERSON_NAME]" at bounding box center [65, 106] width 89 height 16
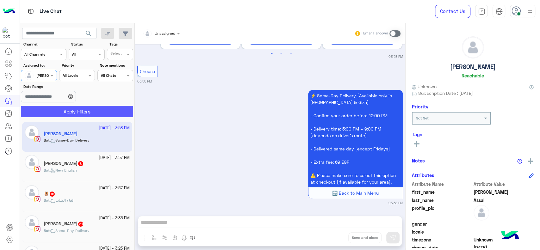
click at [44, 108] on button "Apply Filters" at bounding box center [77, 111] width 112 height 11
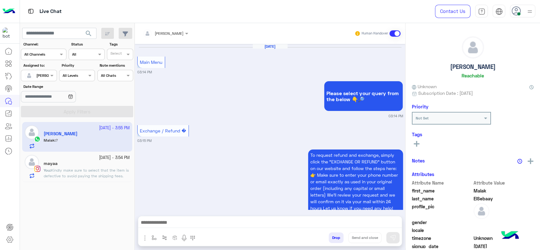
scroll to position [682, 0]
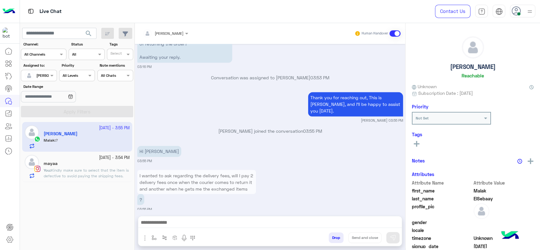
click at [82, 177] on span "Kindly make sure to select that the item is defective to avoid paying the shipp…" at bounding box center [86, 173] width 85 height 10
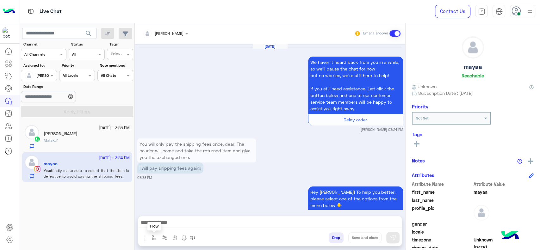
click at [153, 234] on button "button" at bounding box center [154, 237] width 10 height 10
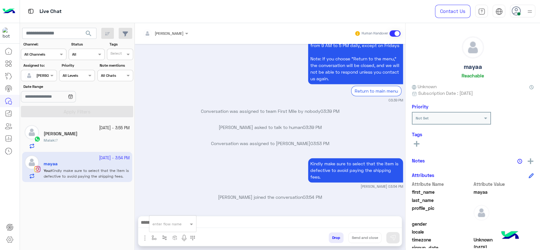
click at [155, 229] on div "enter flow name" at bounding box center [172, 224] width 47 height 17
click at [155, 228] on div "enter flow name" at bounding box center [172, 223] width 47 height 11
type input "*"
click at [162, 209] on div "[PERSON_NAME]" at bounding box center [172, 212] width 47 height 12
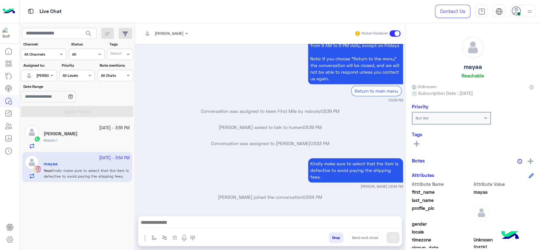
type textarea "**********"
click at [356, 236] on button "Send and close" at bounding box center [364, 237] width 33 height 11
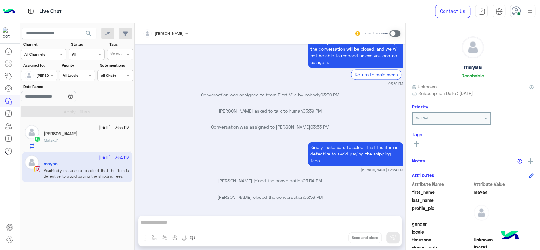
click at [79, 135] on div "[PERSON_NAME]" at bounding box center [87, 134] width 86 height 7
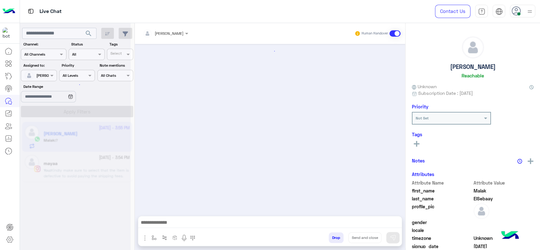
scroll to position [682, 0]
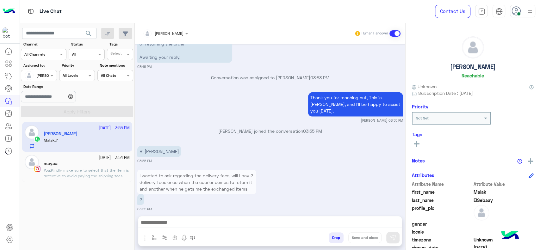
click at [85, 178] on div "29 September - 3:54 PM mayaa You : Kindly make sure to select that the item is …" at bounding box center [77, 167] width 110 height 30
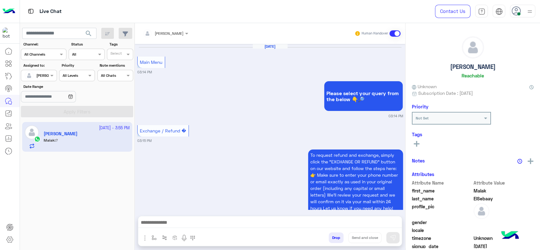
scroll to position [1450, 0]
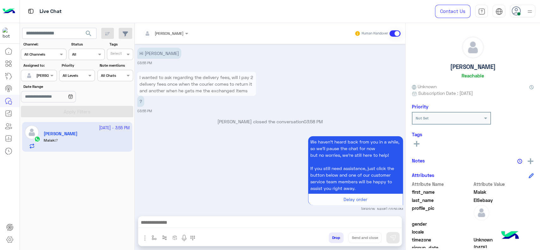
click at [223, 162] on div "We haven’t heard back from you in a while, so we’ll pause the chat for now but …" at bounding box center [270, 173] width 266 height 77
click at [43, 75] on div at bounding box center [38, 75] width 35 height 6
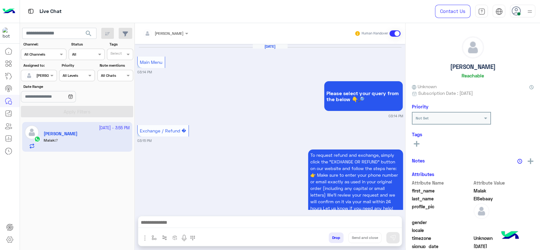
scroll to position [682, 0]
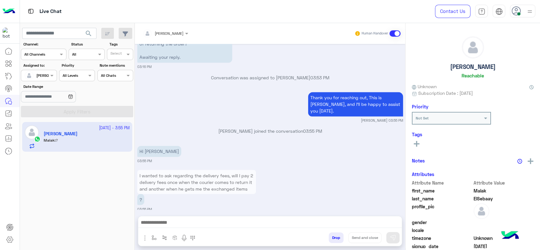
click at [39, 77] on span "[PERSON_NAME]" at bounding box center [50, 75] width 29 height 5
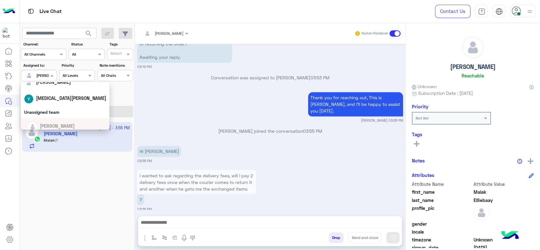
scroll to position [0, 0]
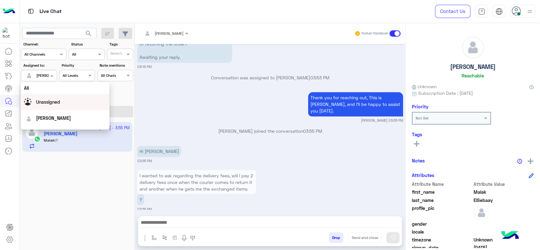
click at [47, 103] on span "Unassigned" at bounding box center [48, 101] width 24 height 5
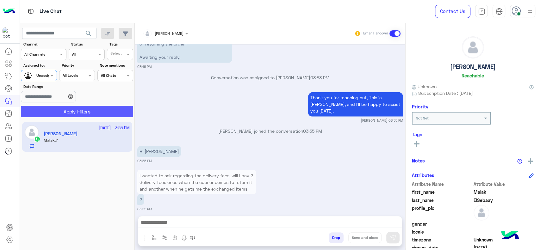
click at [51, 115] on button "Apply Filters" at bounding box center [77, 111] width 112 height 11
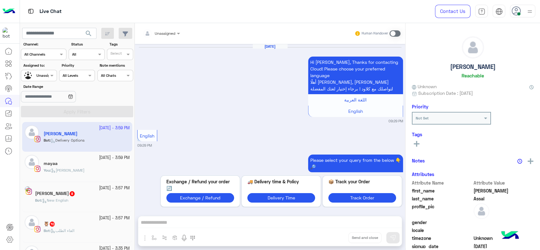
scroll to position [911, 0]
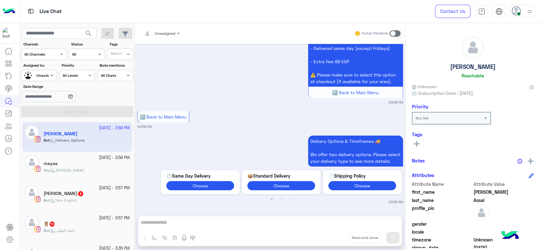
click at [84, 168] on div "You : [PERSON_NAME]" at bounding box center [87, 173] width 86 height 11
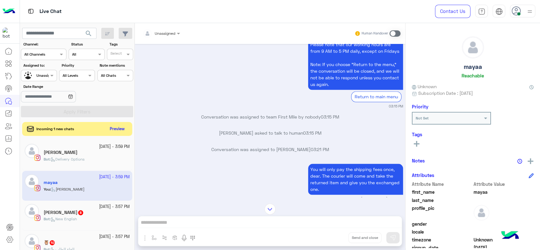
scroll to position [455, 0]
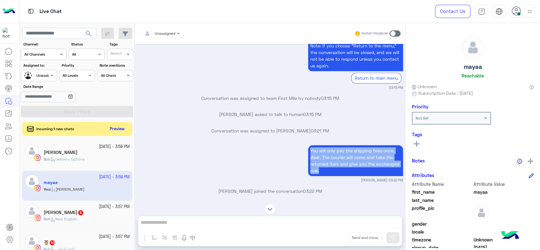
drag, startPoint x: 305, startPoint y: 150, endPoint x: 338, endPoint y: 170, distance: 38.2
click at [338, 170] on p "You will only pay the shipping fees once, dear. The courier will come and take …" at bounding box center [355, 160] width 95 height 31
copy p "You will only pay the shipping fees once, dear. The courier will come and take …"
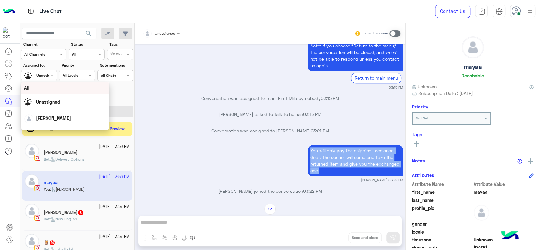
click at [53, 72] on div at bounding box center [38, 75] width 35 height 6
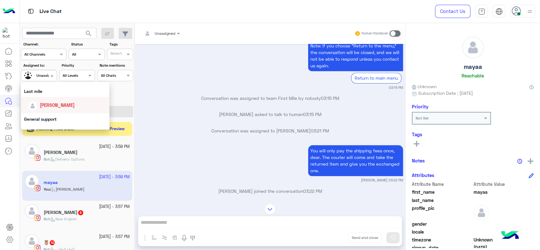
scroll to position [96, 0]
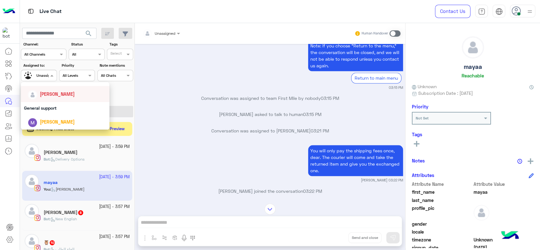
click at [49, 91] on div "[PERSON_NAME]" at bounding box center [57, 94] width 35 height 7
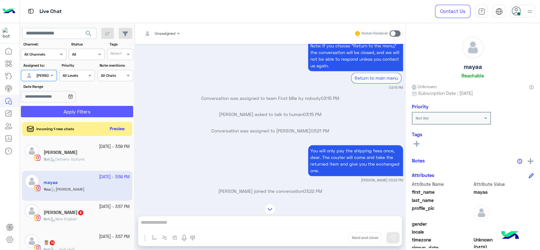
click at [56, 111] on button "Apply Filters" at bounding box center [77, 111] width 112 height 11
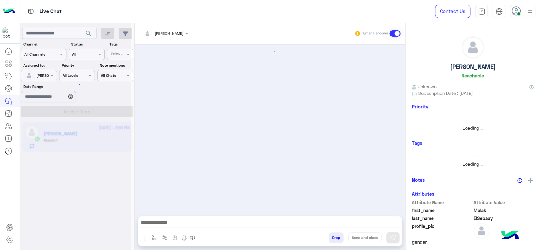
scroll to position [682, 0]
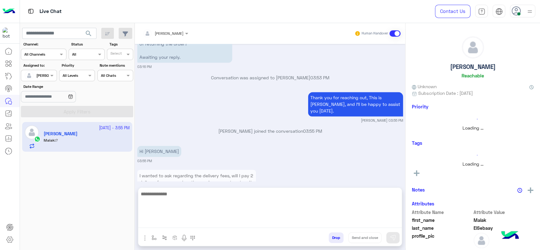
click at [234, 225] on textarea at bounding box center [269, 209] width 263 height 38
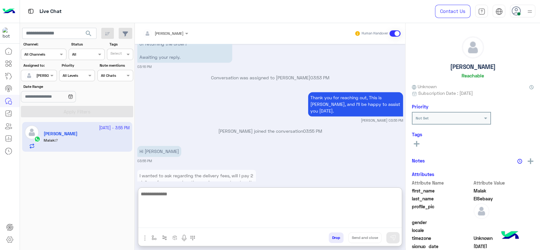
paste textarea "**********"
type textarea "**********"
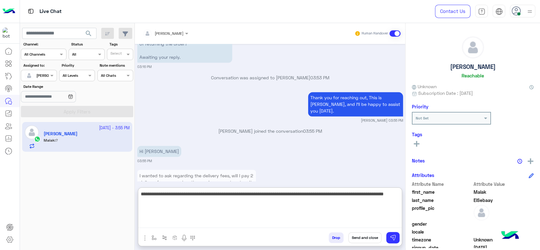
click at [235, 199] on textarea "**********" at bounding box center [269, 209] width 263 height 38
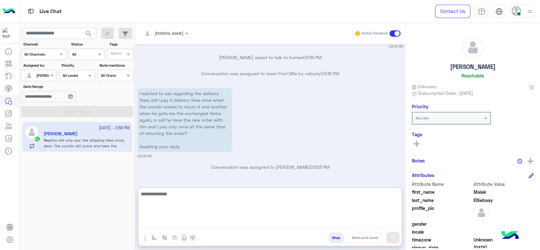
scroll to position [754, 0]
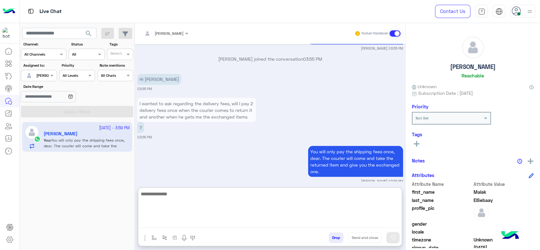
click at [189, 195] on textarea at bounding box center [269, 209] width 263 height 38
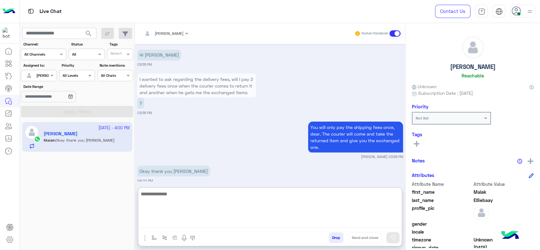
click at [184, 192] on textarea at bounding box center [269, 209] width 263 height 38
paste textarea "**********"
type textarea "**********"
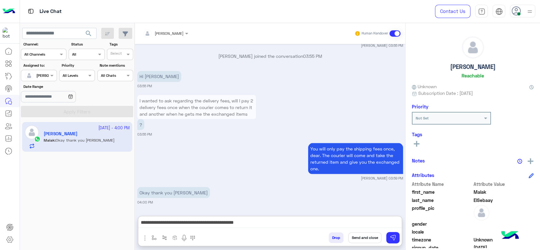
click at [357, 240] on button "Send and close" at bounding box center [364, 237] width 33 height 11
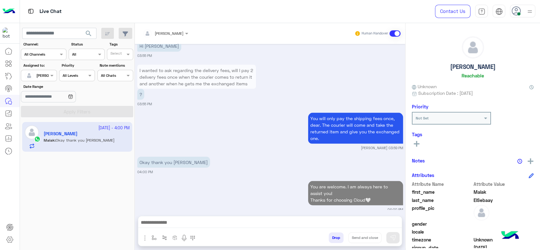
scroll to position [804, 0]
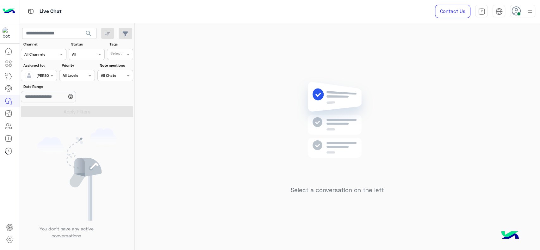
click at [36, 69] on div "Assigned to: Assigned on [PERSON_NAME]" at bounding box center [39, 72] width 36 height 19
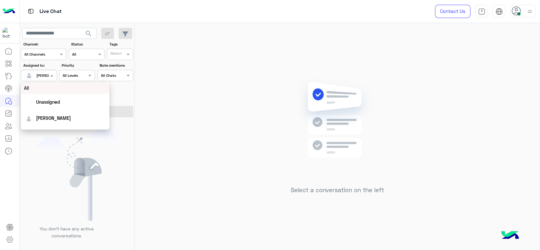
click at [36, 76] on input "text" at bounding box center [31, 75] width 15 height 6
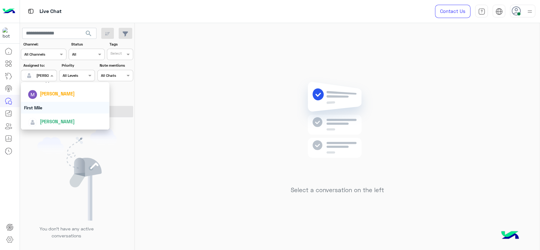
click at [45, 110] on div "First Mile" at bounding box center [65, 108] width 89 height 12
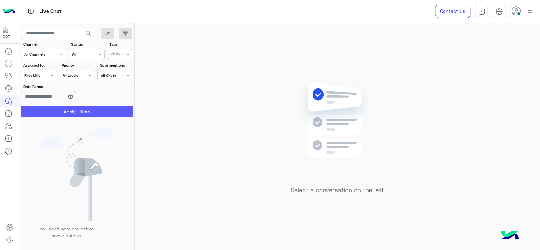
click at [45, 110] on button "Apply Filters" at bounding box center [77, 111] width 112 height 11
click at [45, 79] on div "Assigned on First Mile" at bounding box center [39, 75] width 36 height 11
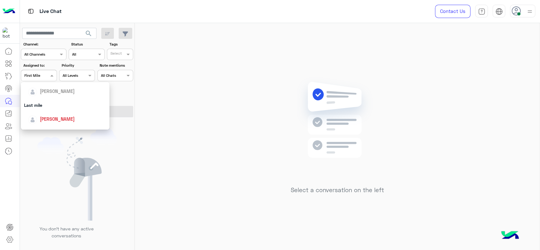
scroll to position [98, 0]
click at [45, 97] on div "[PERSON_NAME]" at bounding box center [67, 91] width 78 height 11
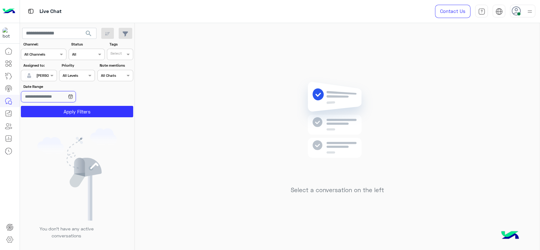
click at [44, 99] on input "Date Range" at bounding box center [48, 96] width 55 height 11
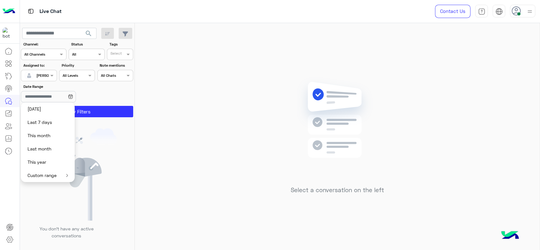
click at [73, 93] on app-calendar-icon at bounding box center [70, 97] width 5 height 8
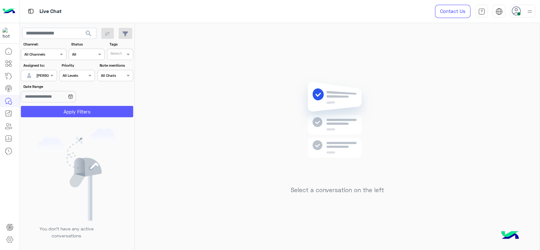
click at [98, 113] on button "Apply Filters" at bounding box center [77, 111] width 112 height 11
click at [251, 74] on div "Select a conversation on the left" at bounding box center [337, 137] width 405 height 229
click at [226, 88] on div "Select a conversation on the left" at bounding box center [337, 137] width 405 height 229
click at [274, 244] on div "Select a conversation on the left" at bounding box center [337, 137] width 405 height 229
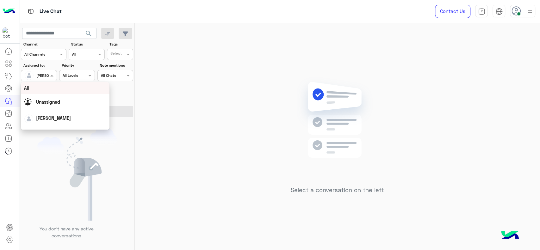
click at [36, 72] on input "text" at bounding box center [31, 75] width 15 height 6
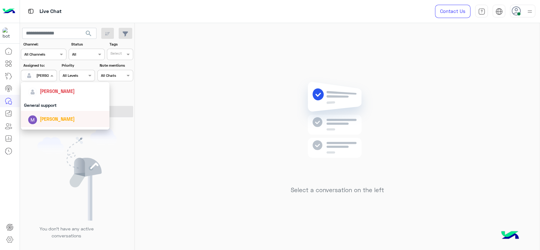
scroll to position [124, 0]
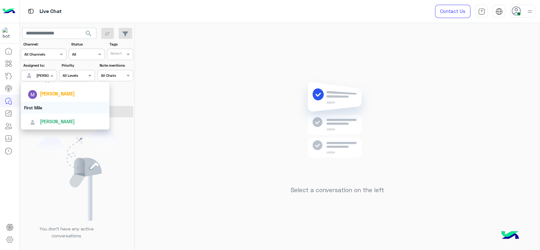
click at [39, 105] on div "First Mile" at bounding box center [65, 108] width 89 height 12
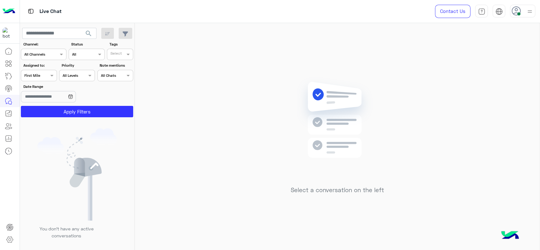
click at [39, 105] on section "Channel: Channel All Channels Status Channel All Tags Select Assigned to: Assig…" at bounding box center [77, 79] width 105 height 76
click at [38, 105] on section "Channel: Channel All Channels Status Channel All Tags Select Assigned to: Assig…" at bounding box center [77, 79] width 105 height 76
click at [38, 109] on button "Apply Filters" at bounding box center [77, 111] width 112 height 11
click at [41, 74] on div at bounding box center [38, 75] width 35 height 6
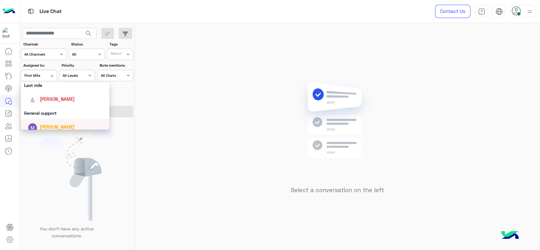
scroll to position [82, 0]
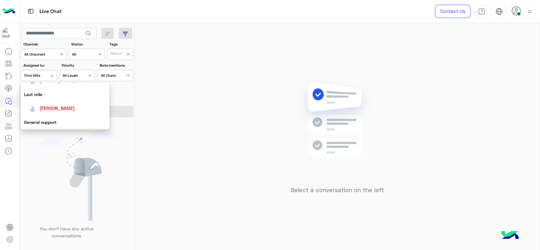
click at [46, 103] on div "[PERSON_NAME]" at bounding box center [67, 108] width 78 height 11
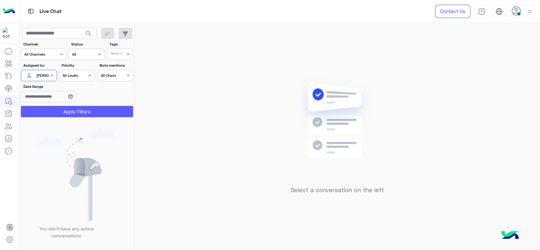
click at [46, 106] on button "Apply Filters" at bounding box center [77, 111] width 112 height 11
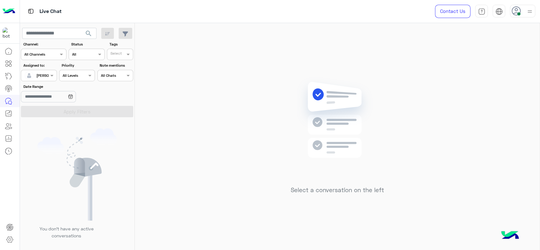
click at [43, 70] on div "Assigned on Jana Aboelseoud" at bounding box center [39, 75] width 36 height 11
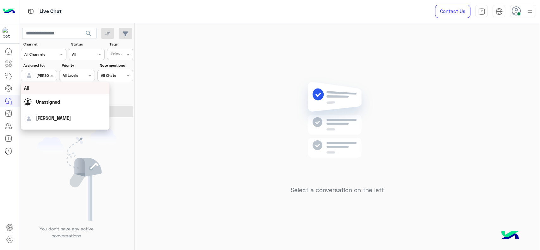
scroll to position [124, 0]
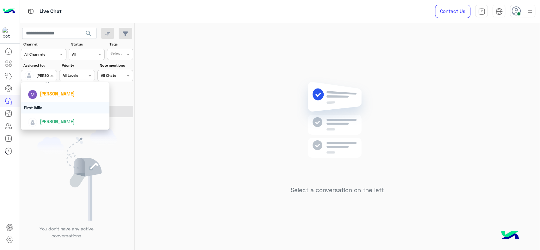
click at [44, 111] on div "First Mile" at bounding box center [65, 108] width 89 height 12
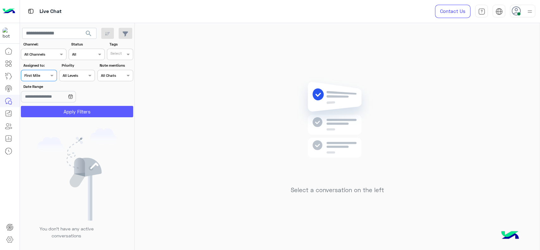
click at [57, 112] on button "Apply Filters" at bounding box center [77, 111] width 112 height 11
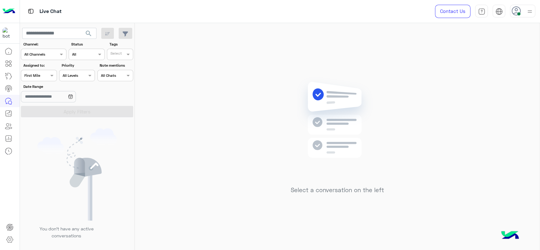
click at [46, 100] on body "Live Chat Contact Us Help Center عربي English search Channel: Channel All Chann…" at bounding box center [270, 125] width 540 height 250
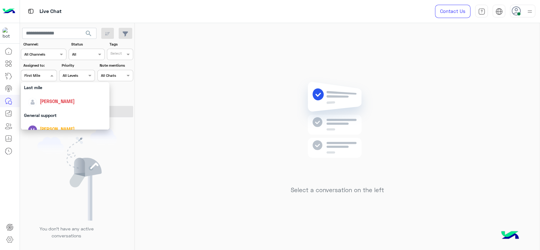
scroll to position [82, 0]
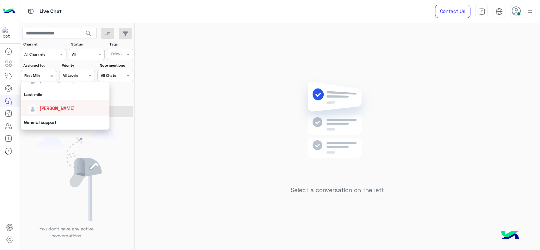
click at [46, 105] on div "[PERSON_NAME]" at bounding box center [57, 108] width 35 height 7
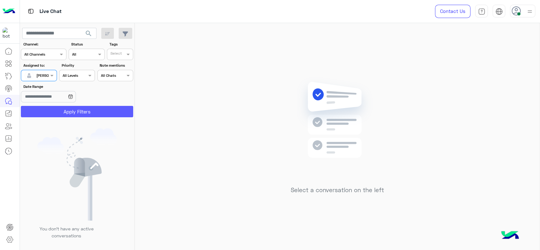
click at [44, 113] on button "Apply Filters" at bounding box center [77, 111] width 112 height 11
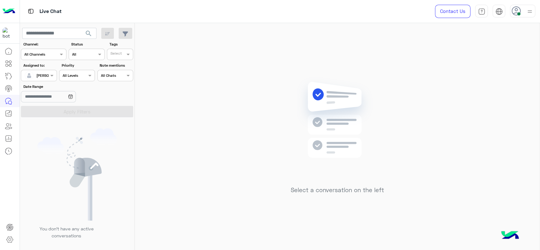
click at [30, 76] on input "text" at bounding box center [31, 75] width 15 height 6
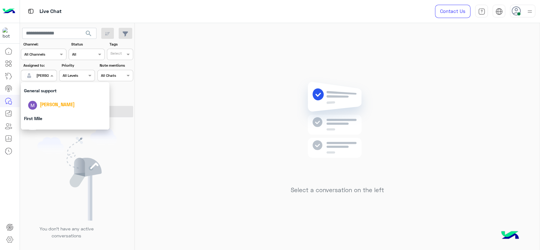
scroll to position [124, 0]
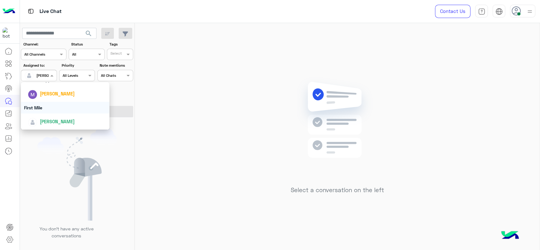
click at [40, 109] on div "First Mile" at bounding box center [65, 108] width 89 height 12
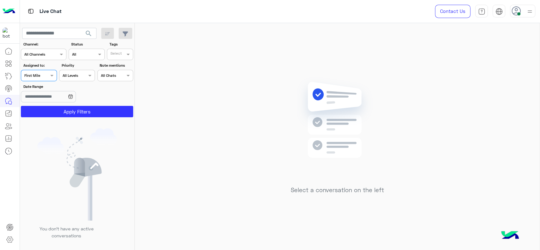
click at [40, 109] on button "Apply Filters" at bounding box center [77, 111] width 112 height 11
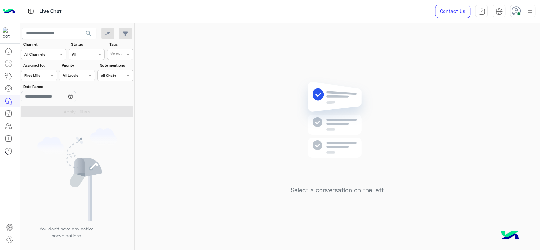
click at [38, 76] on input "text" at bounding box center [31, 75] width 15 height 6
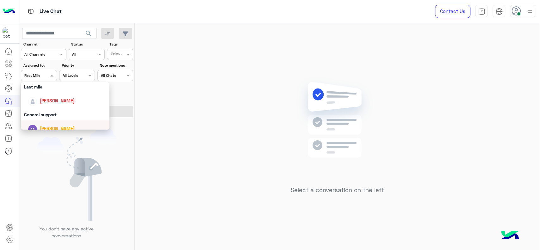
scroll to position [89, 0]
click at [31, 99] on img "Options list" at bounding box center [32, 102] width 9 height 9
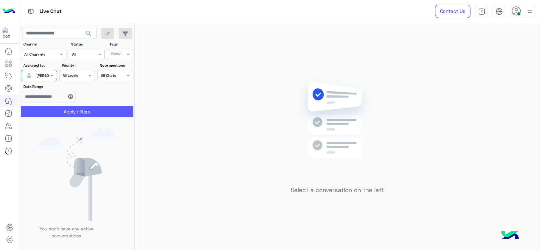
click at [31, 116] on button "Apply Filters" at bounding box center [77, 111] width 112 height 11
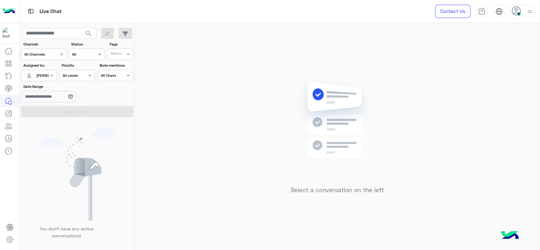
click at [46, 76] on div at bounding box center [38, 75] width 35 height 6
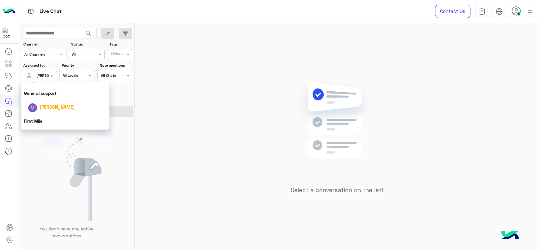
scroll to position [124, 0]
click at [53, 108] on div "First Mile" at bounding box center [65, 108] width 89 height 12
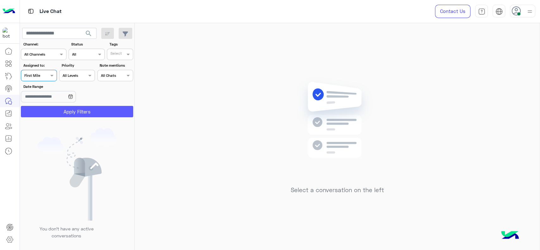
click at [53, 108] on button "Apply Filters" at bounding box center [77, 111] width 112 height 11
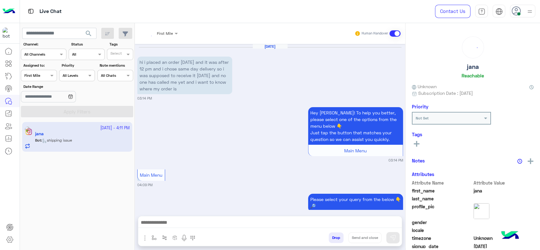
scroll to position [700, 0]
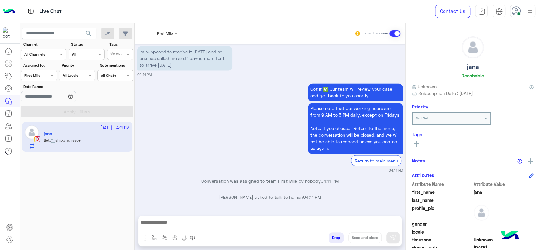
click at [164, 36] on div "First Mile" at bounding box center [165, 34] width 16 height 6
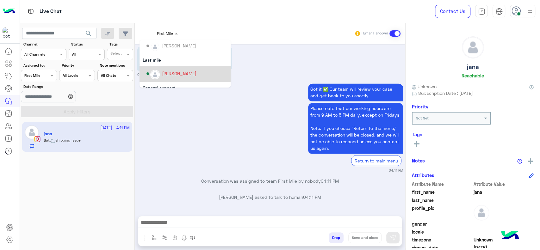
scroll to position [61, 0]
click at [173, 75] on div "[PERSON_NAME]" at bounding box center [179, 75] width 34 height 7
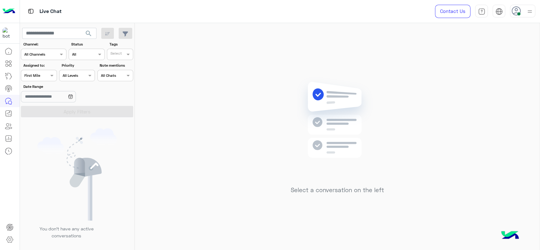
click at [47, 74] on div at bounding box center [38, 75] width 35 height 6
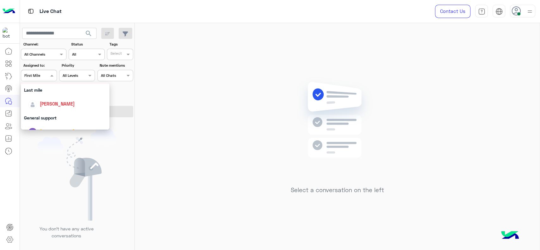
scroll to position [91, 0]
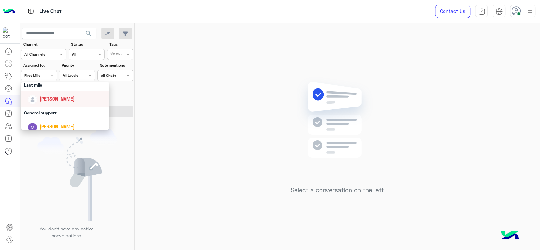
click at [57, 103] on div "[PERSON_NAME]" at bounding box center [67, 98] width 78 height 11
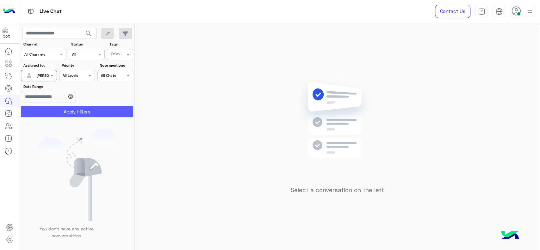
click at [57, 107] on button "Apply Filters" at bounding box center [77, 111] width 112 height 11
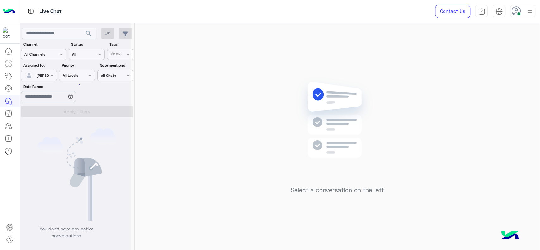
click at [57, 112] on div at bounding box center [75, 128] width 111 height 250
drag, startPoint x: 358, startPoint y: 67, endPoint x: 435, endPoint y: 59, distance: 76.6
click at [435, 59] on div "Select a conversation on the left" at bounding box center [337, 137] width 405 height 229
click at [518, 82] on div "Select a conversation on the left" at bounding box center [337, 137] width 405 height 229
click at [48, 79] on div "[PERSON_NAME]" at bounding box center [36, 75] width 24 height 13
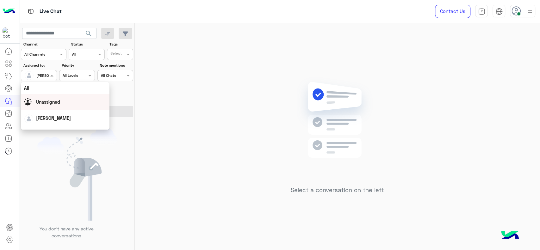
click at [50, 106] on div "Unassigned" at bounding box center [65, 101] width 82 height 11
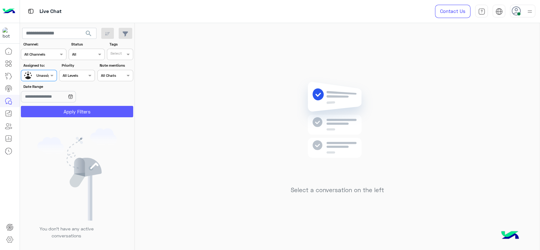
click at [52, 106] on button "Apply Filters" at bounding box center [77, 111] width 112 height 11
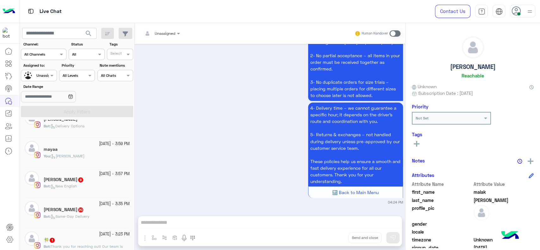
scroll to position [302, 0]
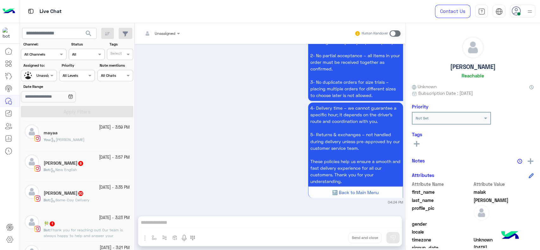
click at [92, 141] on div "You : Jana close" at bounding box center [87, 142] width 86 height 11
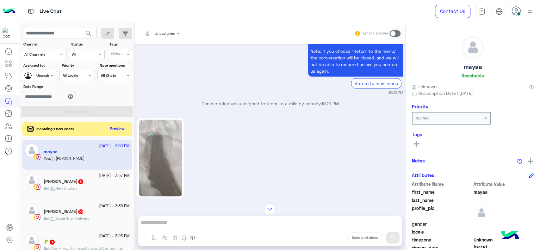
scroll to position [672, 0]
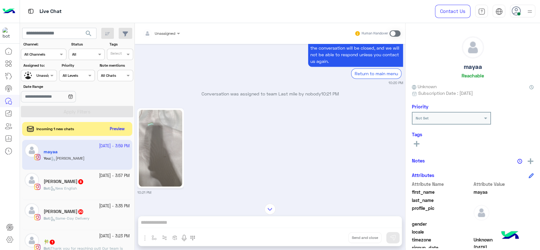
click at [184, 160] on div "10:21 PM" at bounding box center [270, 151] width 266 height 88
click at [171, 155] on img at bounding box center [160, 148] width 43 height 77
click at [45, 76] on div at bounding box center [38, 75] width 35 height 6
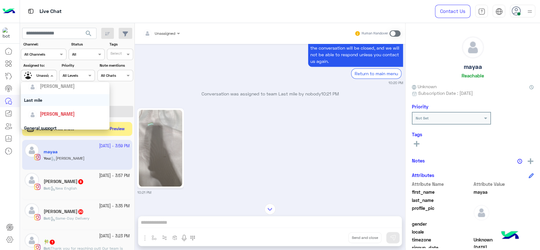
scroll to position [68, 0]
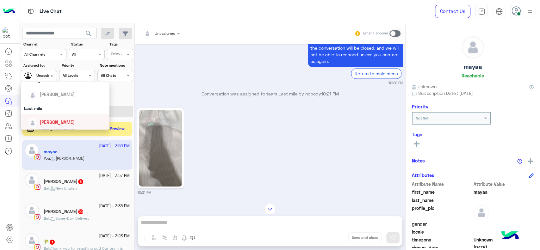
click at [56, 120] on span "[PERSON_NAME]" at bounding box center [57, 121] width 35 height 5
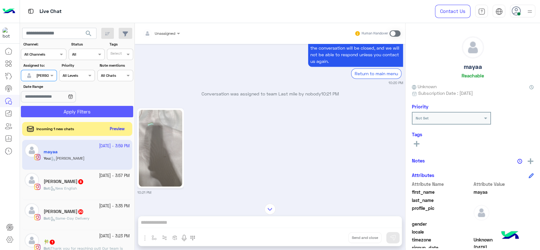
click at [56, 113] on button "Apply Filters" at bounding box center [77, 111] width 112 height 11
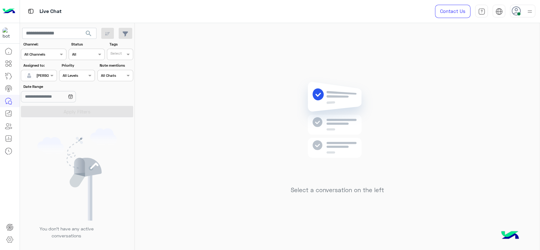
click at [43, 70] on div "Assigned to: Assigned on Jana Aboelseoud" at bounding box center [39, 72] width 36 height 19
click at [54, 67] on label "Assigned to:" at bounding box center [39, 66] width 33 height 6
click at [54, 70] on div "Assigned on Jana Aboelseoud" at bounding box center [39, 75] width 36 height 11
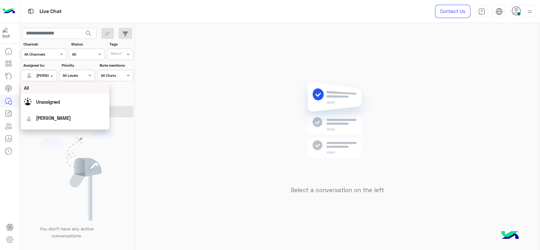
click at [56, 91] on div "All" at bounding box center [65, 88] width 82 height 7
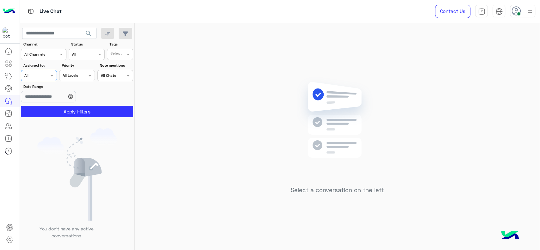
click at [47, 78] on div "Assigned on All" at bounding box center [34, 76] width 27 height 6
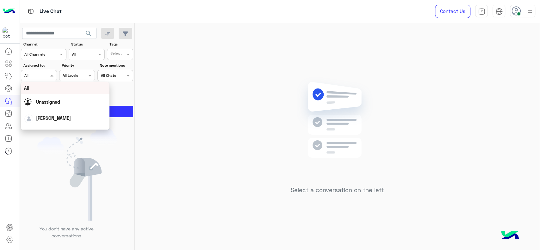
click at [53, 96] on div "Unassigned" at bounding box center [65, 101] width 82 height 11
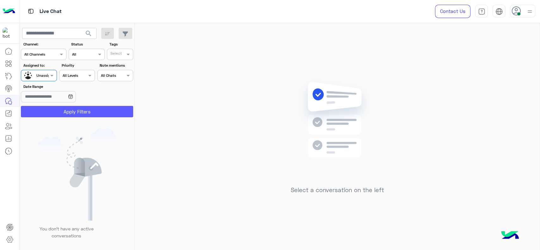
click at [83, 114] on button "Apply Filters" at bounding box center [77, 111] width 112 height 11
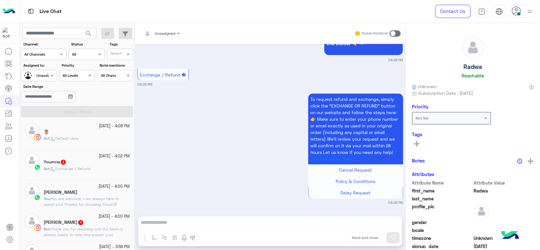
scroll to position [330, 0]
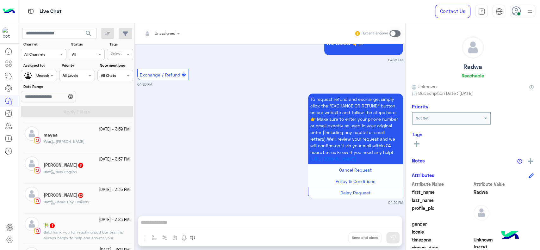
click at [63, 131] on div "29 September - 3:59 PM" at bounding box center [87, 129] width 86 height 6
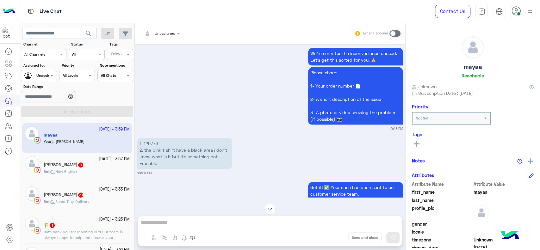
scroll to position [447, 0]
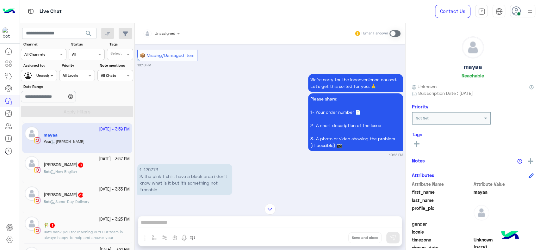
click at [51, 73] on span at bounding box center [53, 75] width 8 height 7
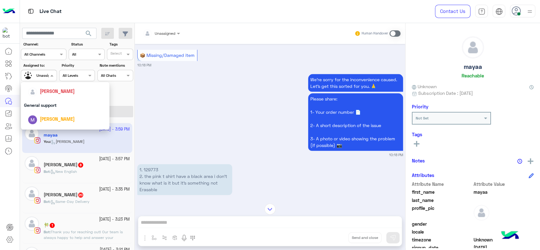
scroll to position [105, 0]
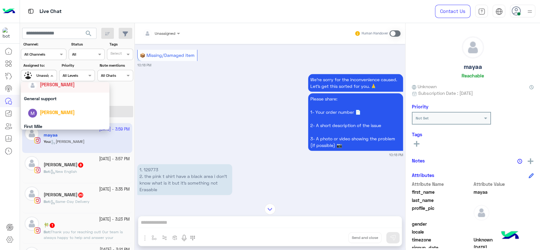
click at [54, 83] on span "[PERSON_NAME]" at bounding box center [57, 84] width 35 height 5
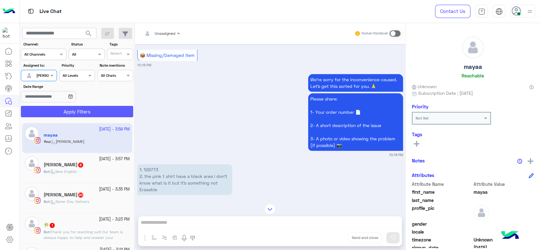
click at [71, 114] on button "Apply Filters" at bounding box center [77, 111] width 112 height 11
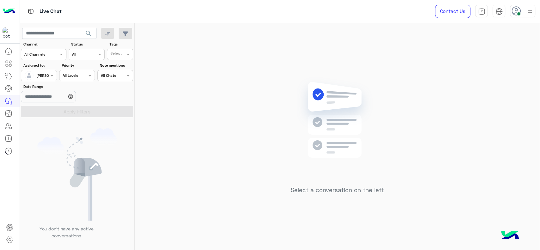
click at [40, 73] on div at bounding box center [38, 75] width 35 height 6
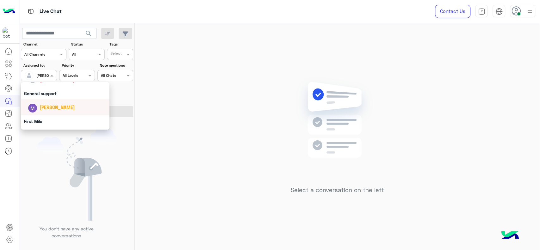
scroll to position [124, 0]
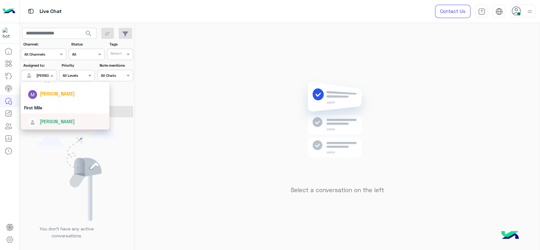
click at [43, 118] on div "Mariam Ahmed" at bounding box center [67, 121] width 78 height 11
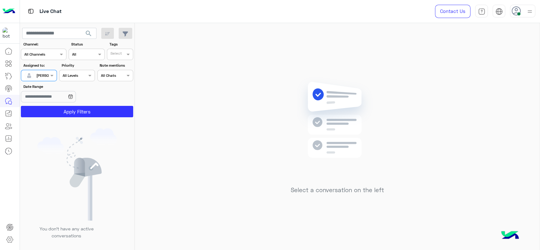
click at [45, 76] on div at bounding box center [38, 75] width 35 height 6
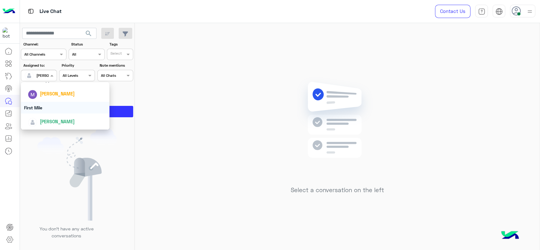
click at [53, 110] on div "First Mile" at bounding box center [65, 108] width 89 height 12
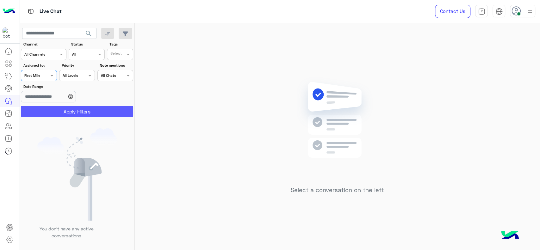
click at [53, 111] on button "Apply Filters" at bounding box center [77, 111] width 112 height 11
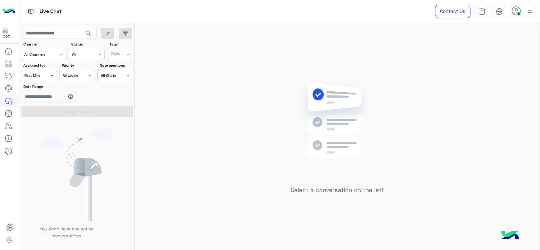
click at [49, 73] on span at bounding box center [53, 75] width 8 height 7
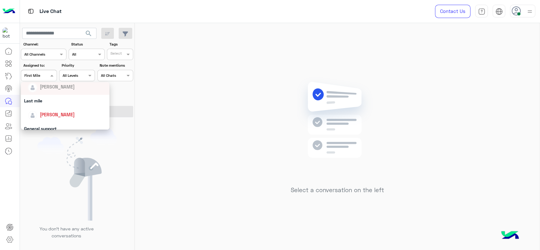
scroll to position [75, 0]
click at [62, 119] on div "[PERSON_NAME]" at bounding box center [67, 115] width 78 height 11
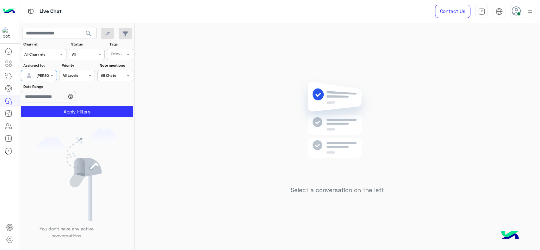
click at [62, 120] on div "You don’t have any active conversations" at bounding box center [77, 186] width 115 height 133
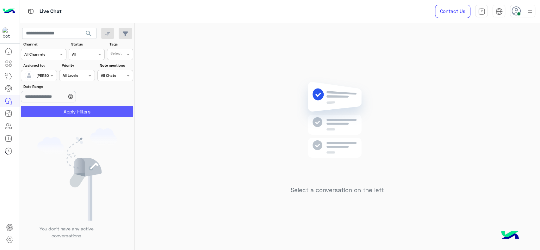
click at [63, 116] on button "Apply Filters" at bounding box center [77, 111] width 112 height 11
click at [202, 95] on div "Select a conversation on the left" at bounding box center [337, 137] width 405 height 229
click at [455, 64] on div "Select a conversation on the left" at bounding box center [337, 137] width 405 height 229
click at [51, 77] on span at bounding box center [53, 75] width 8 height 7
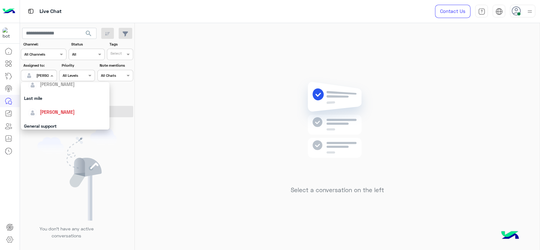
scroll to position [124, 0]
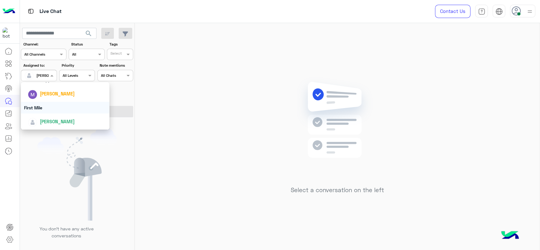
click at [57, 110] on div "First Mile" at bounding box center [65, 108] width 89 height 12
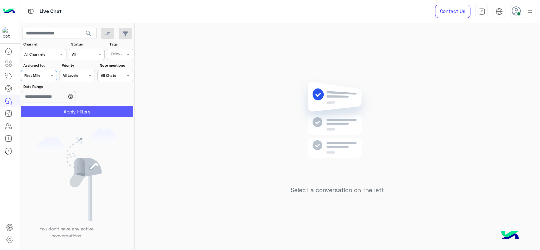
click at [57, 110] on button "Apply Filters" at bounding box center [77, 111] width 112 height 11
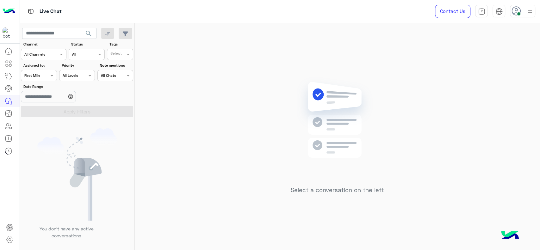
click at [42, 77] on div "Assigned on First Mile" at bounding box center [34, 76] width 27 height 6
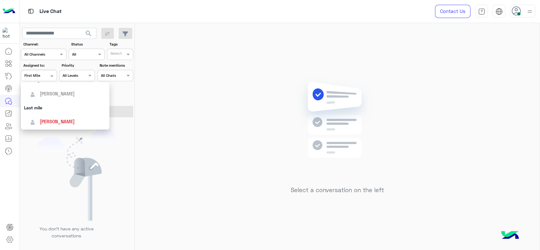
scroll to position [68, 0]
click at [46, 124] on span "[PERSON_NAME]" at bounding box center [57, 121] width 35 height 5
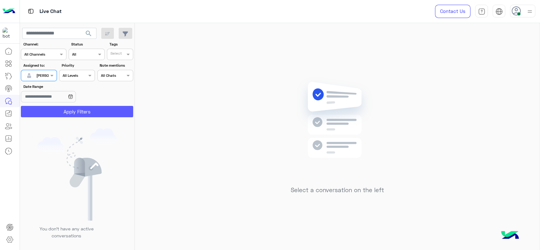
click at [46, 110] on button "Apply Filters" at bounding box center [77, 111] width 112 height 11
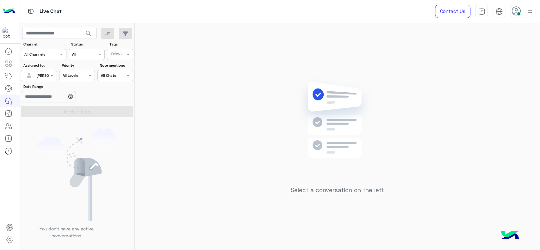
click at [43, 76] on div at bounding box center [38, 75] width 35 height 6
click at [229, 114] on div "Select a conversation on the left" at bounding box center [337, 137] width 405 height 229
click at [203, 66] on div "Select a conversation on the left" at bounding box center [337, 137] width 405 height 229
click at [268, 127] on div "Select a conversation on the left" at bounding box center [337, 137] width 405 height 229
click at [40, 78] on div "[PERSON_NAME]" at bounding box center [50, 76] width 29 height 6
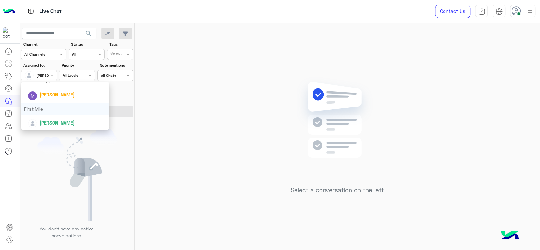
scroll to position [124, 0]
click at [42, 113] on div "First Mile" at bounding box center [65, 108] width 89 height 12
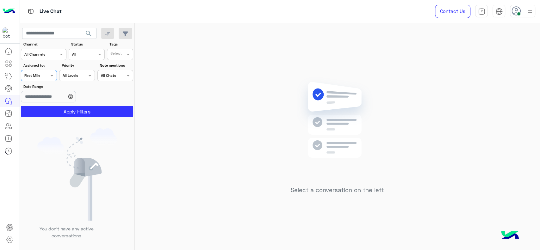
click at [44, 70] on div "Assigned on First Mile" at bounding box center [39, 75] width 36 height 11
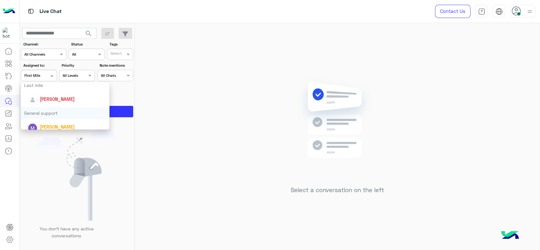
scroll to position [105, 0]
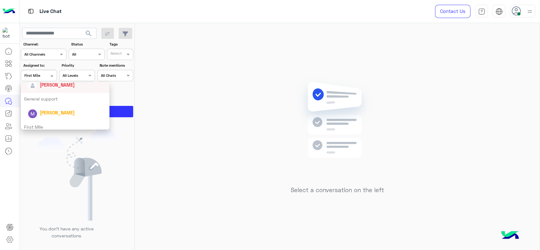
click at [44, 88] on div "[PERSON_NAME]" at bounding box center [67, 84] width 78 height 11
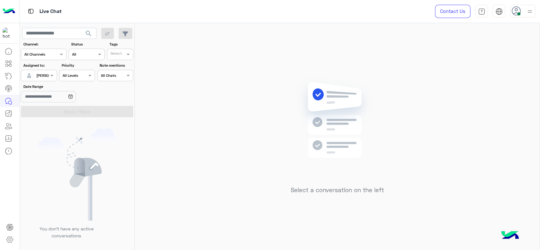
click at [526, 17] on div "Contact Us Help Center عربي English" at bounding box center [482, 11] width 114 height 23
click at [533, 6] on div at bounding box center [529, 11] width 8 height 12
